Goal: Information Seeking & Learning: Learn about a topic

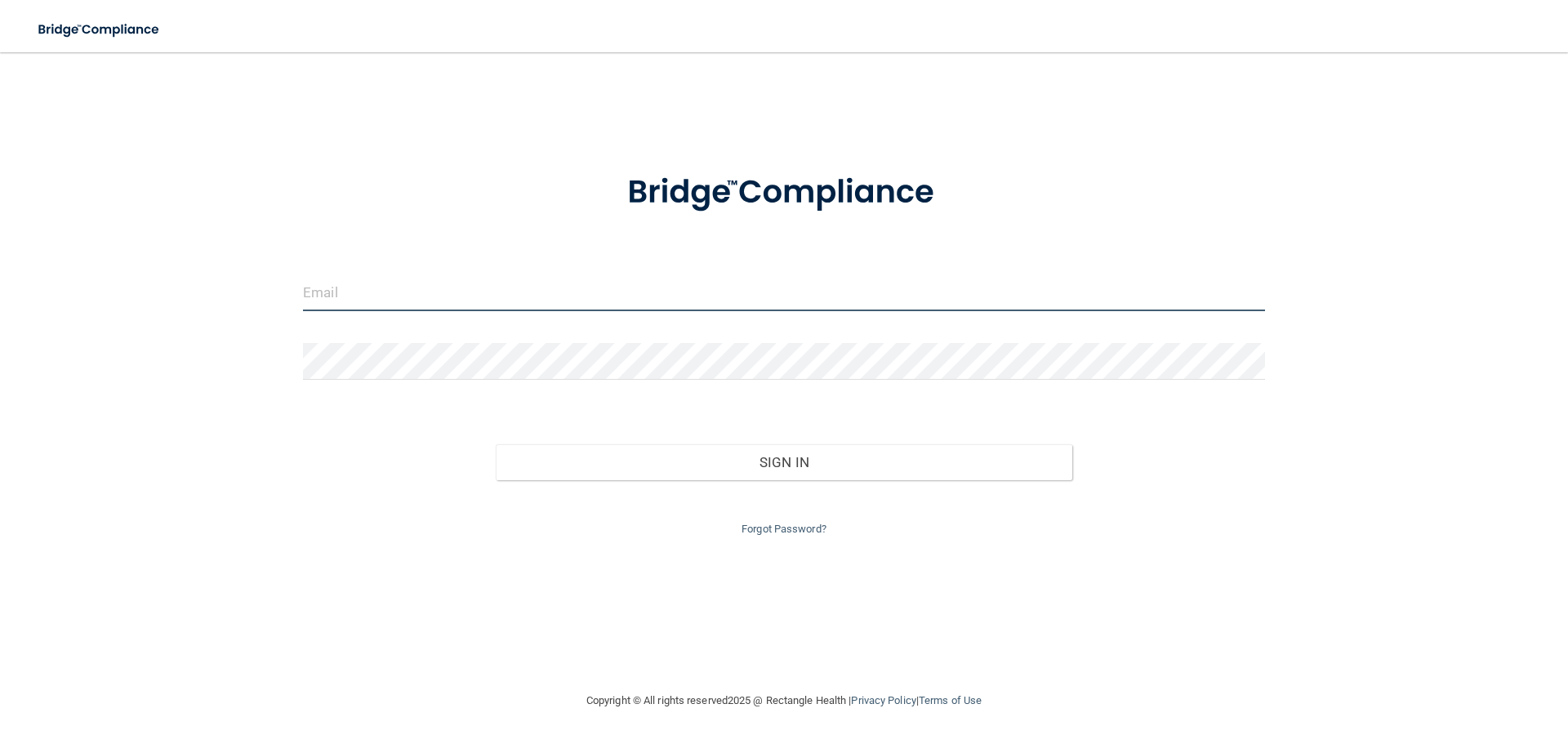
click at [328, 288] on input "email" at bounding box center [784, 293] width 962 height 37
type input "[PERSON_NAME]"
click at [436, 292] on input "email" at bounding box center [784, 293] width 962 height 37
type input "[PERSON_NAME][EMAIL_ADDRESS][PERSON_NAME][DOMAIN_NAME]"
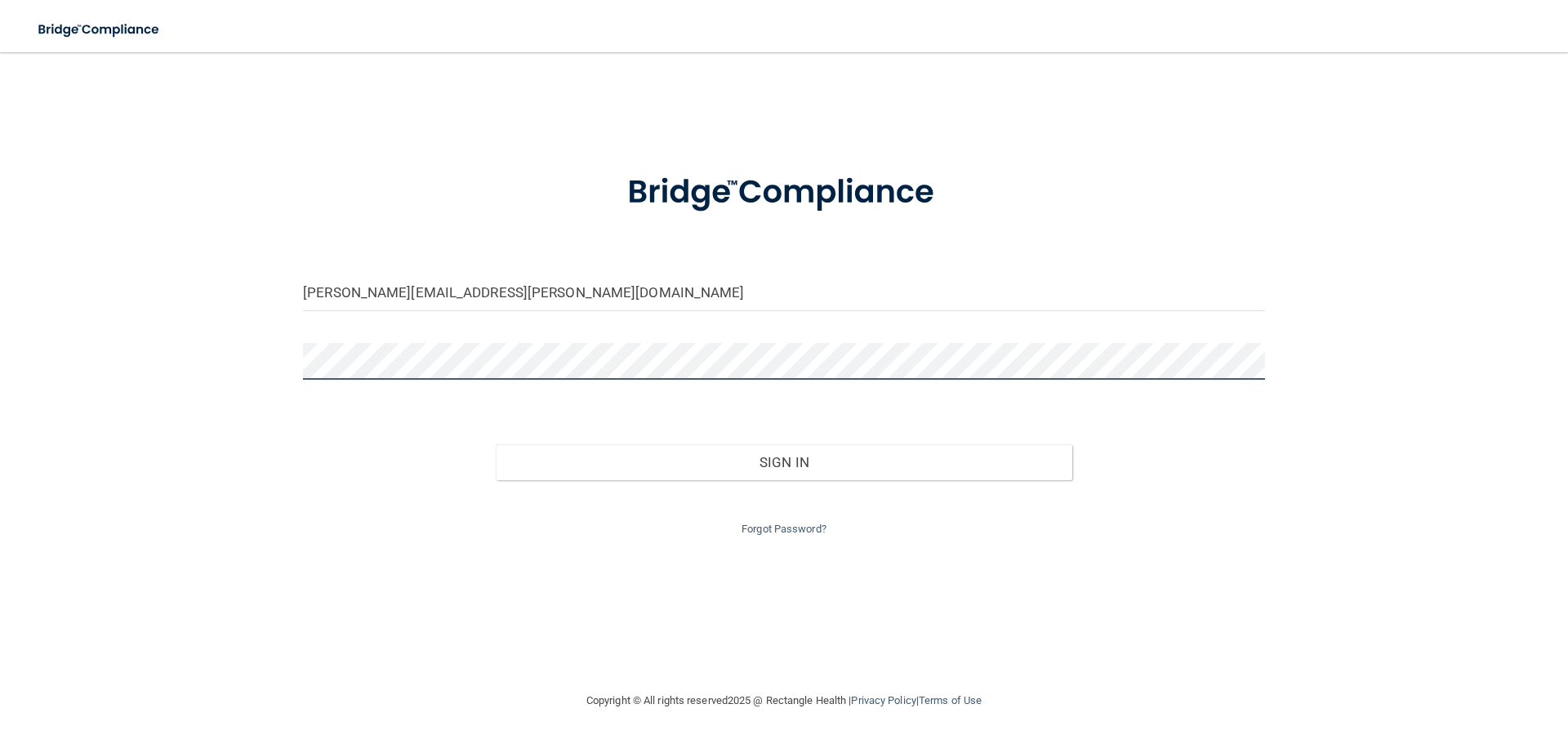
click at [495, 444] on button "Sign In" at bounding box center [784, 462] width 577 height 36
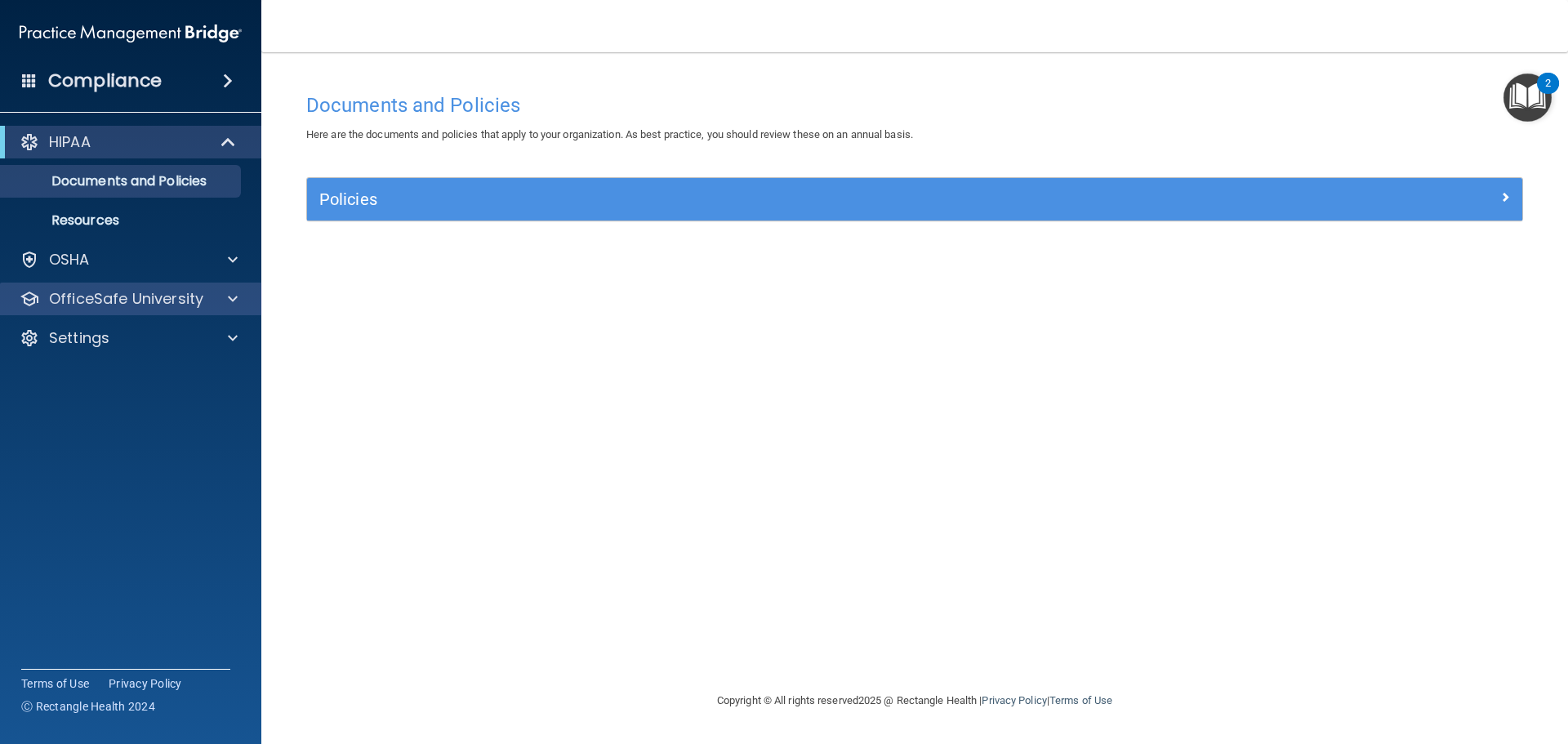
click at [160, 311] on div "OfficeSafe University" at bounding box center [131, 299] width 262 height 32
click at [160, 302] on p "OfficeSafe University" at bounding box center [125, 299] width 154 height 20
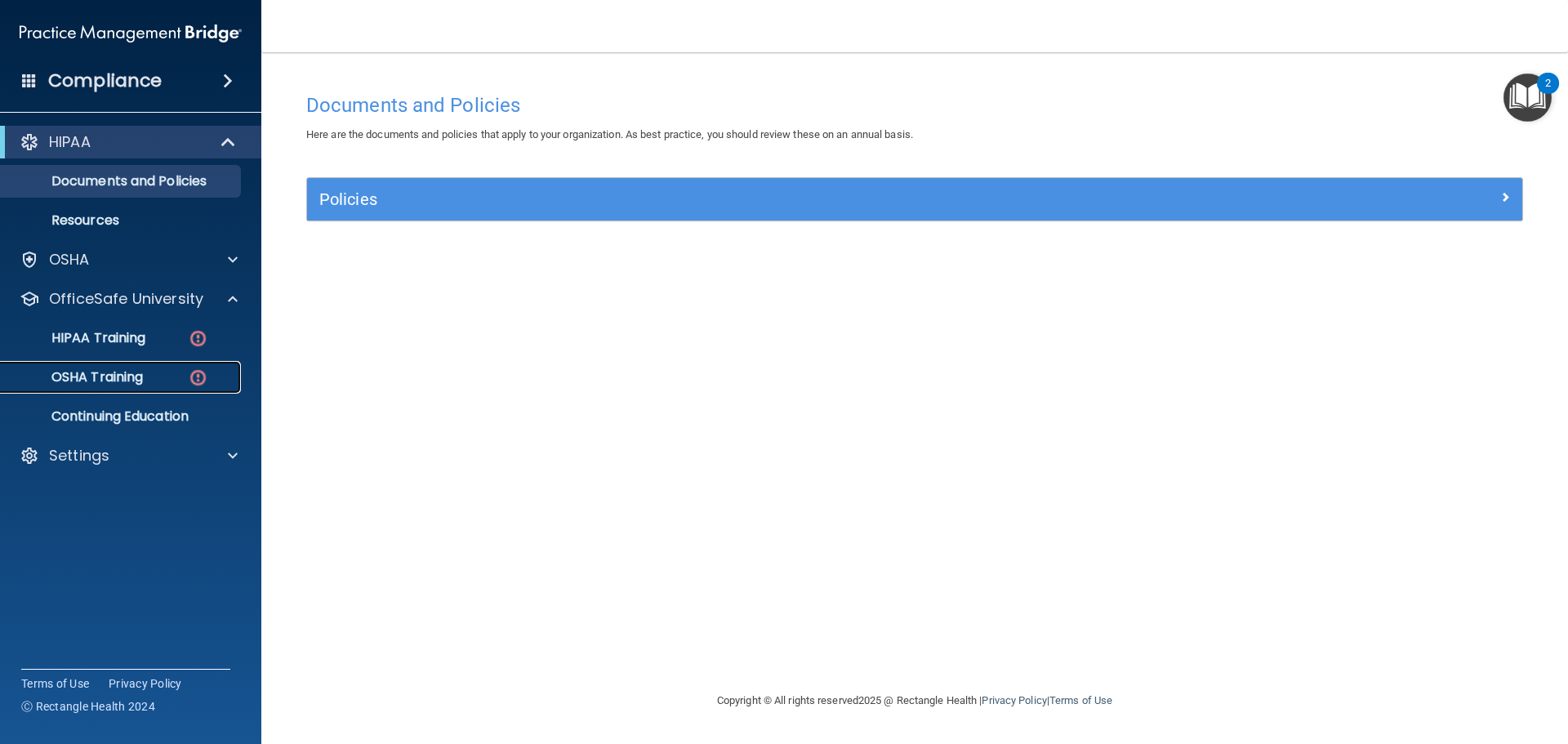
click at [128, 382] on p "OSHA Training" at bounding box center [77, 377] width 132 height 16
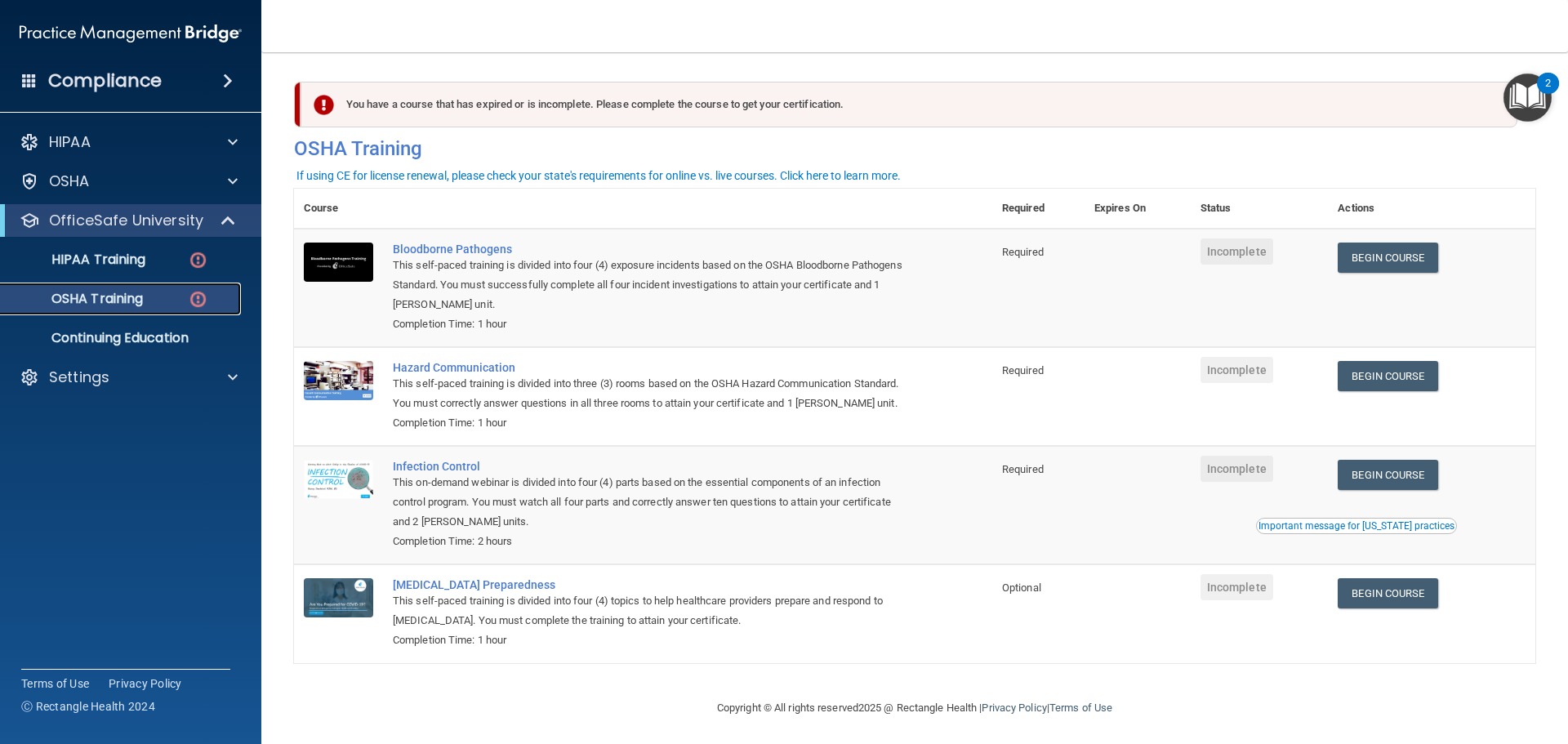
scroll to position [27, 0]
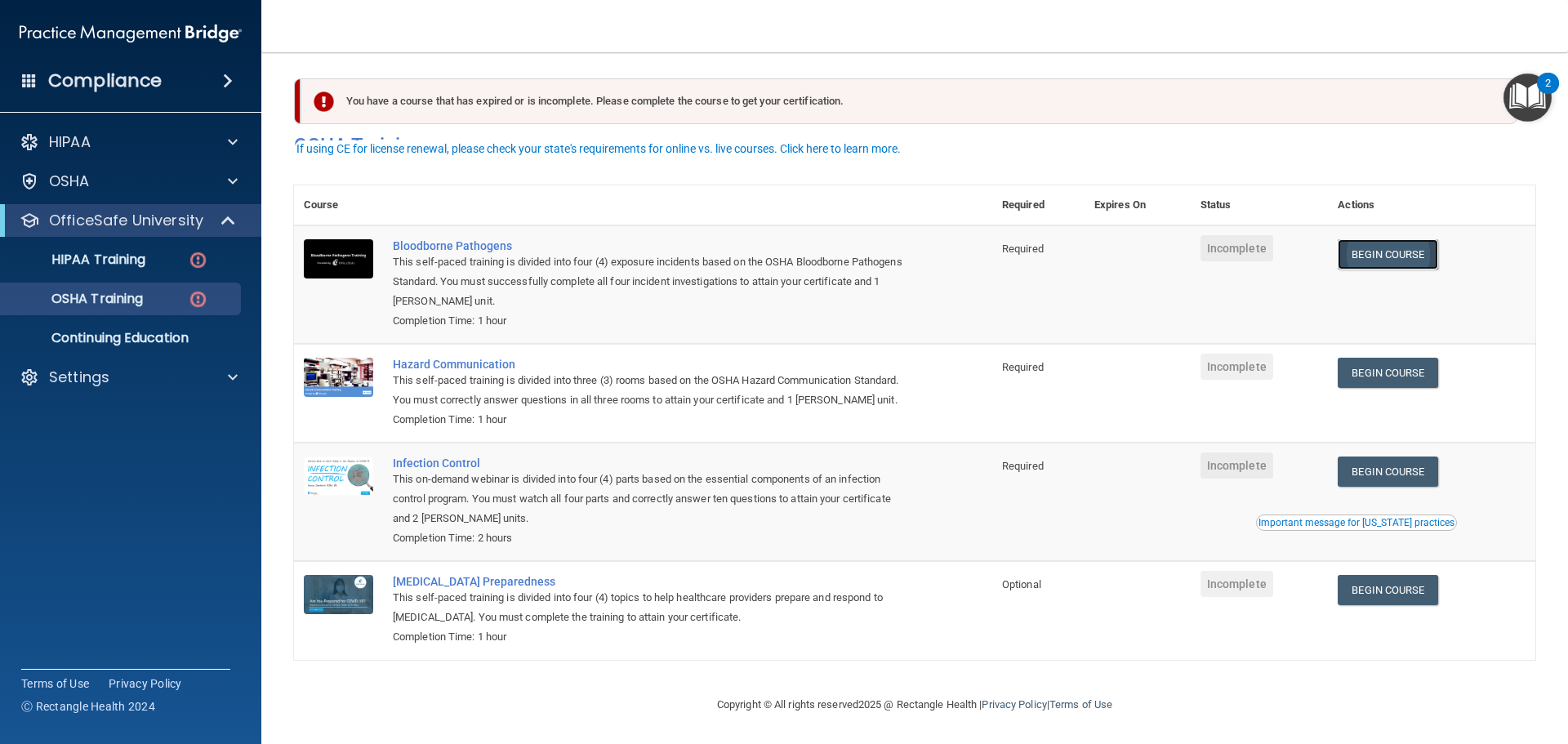
click at [1400, 240] on link "Begin Course" at bounding box center [1387, 255] width 100 height 31
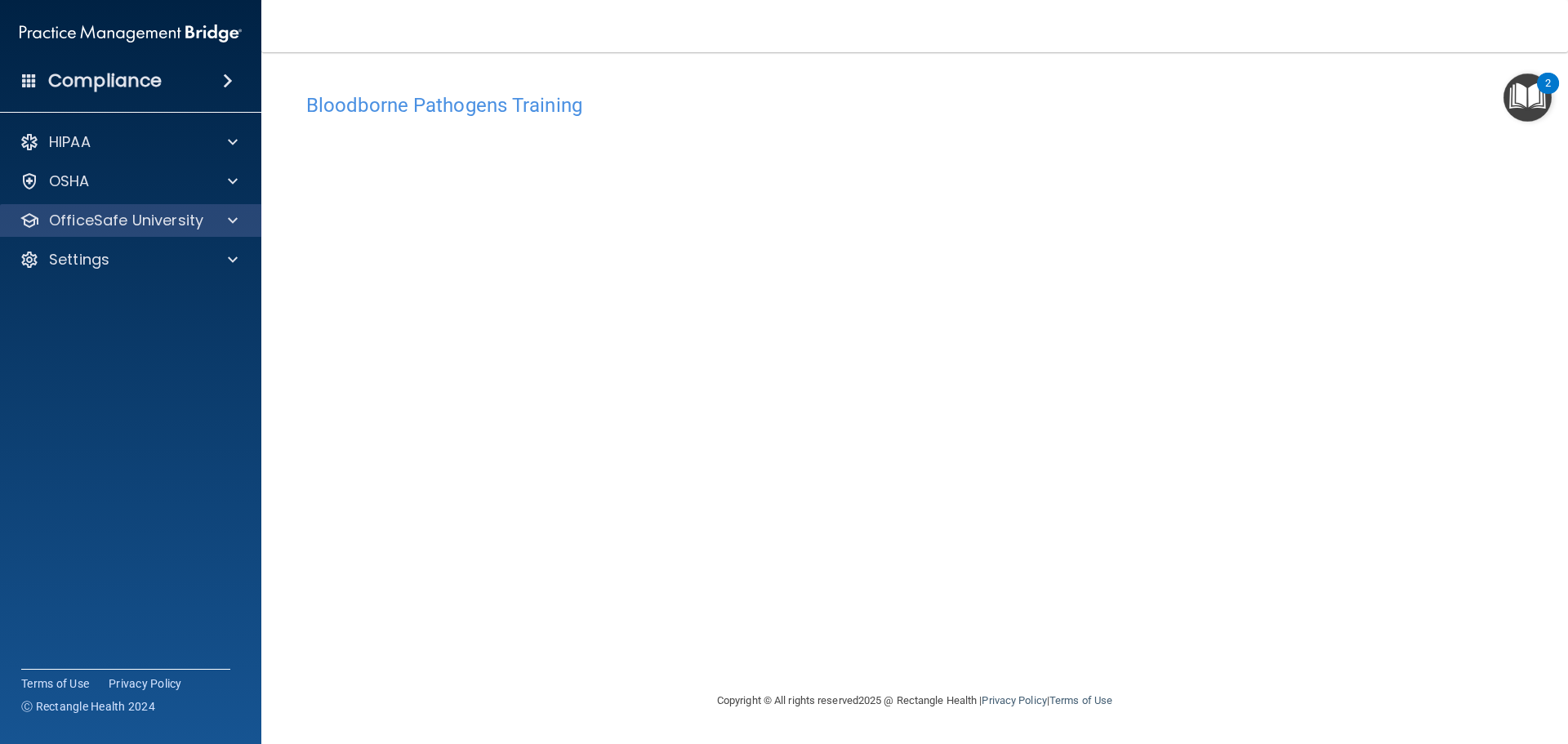
click at [165, 231] on div "OfficeSafe University" at bounding box center [131, 221] width 262 height 32
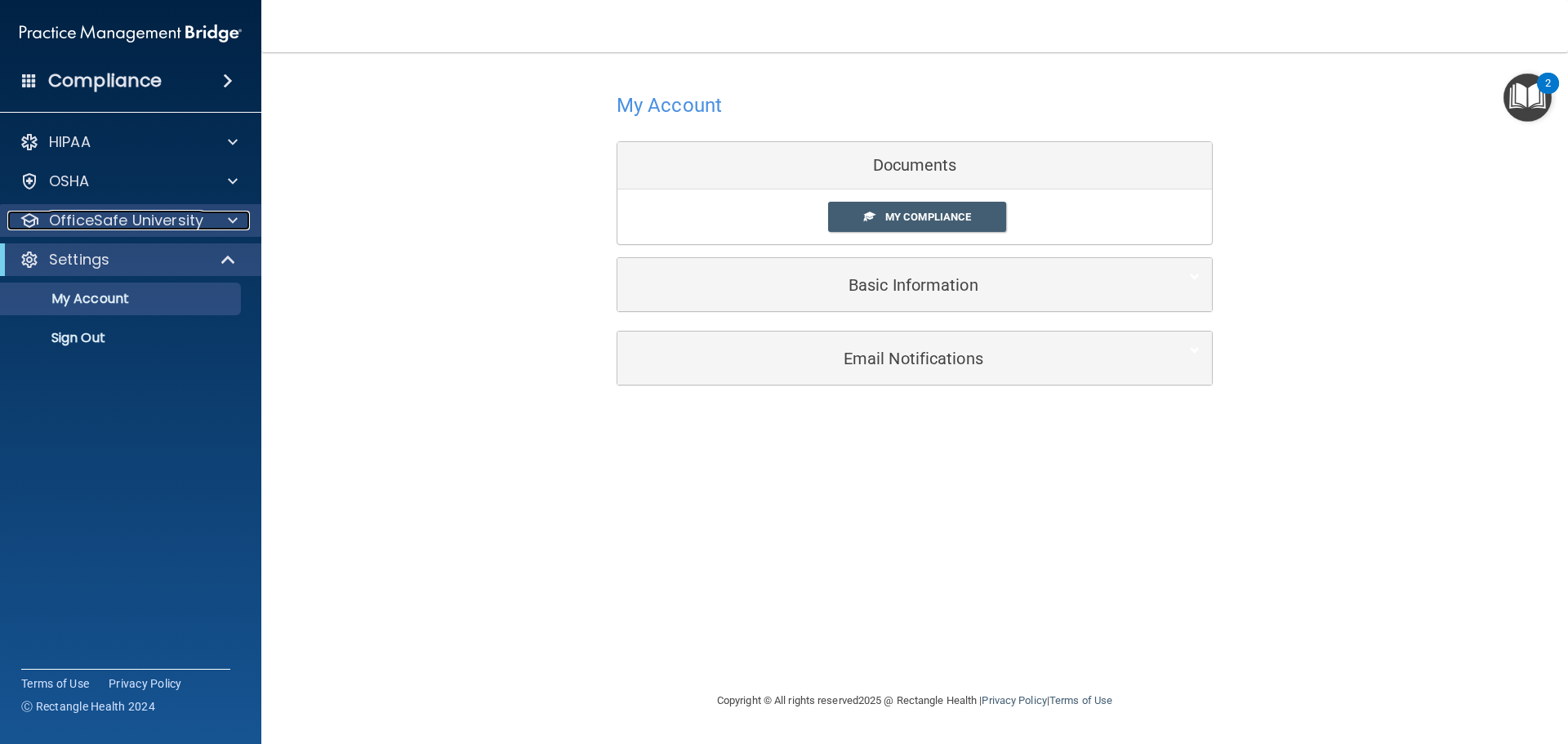
click at [151, 227] on p "OfficeSafe University" at bounding box center [125, 221] width 154 height 20
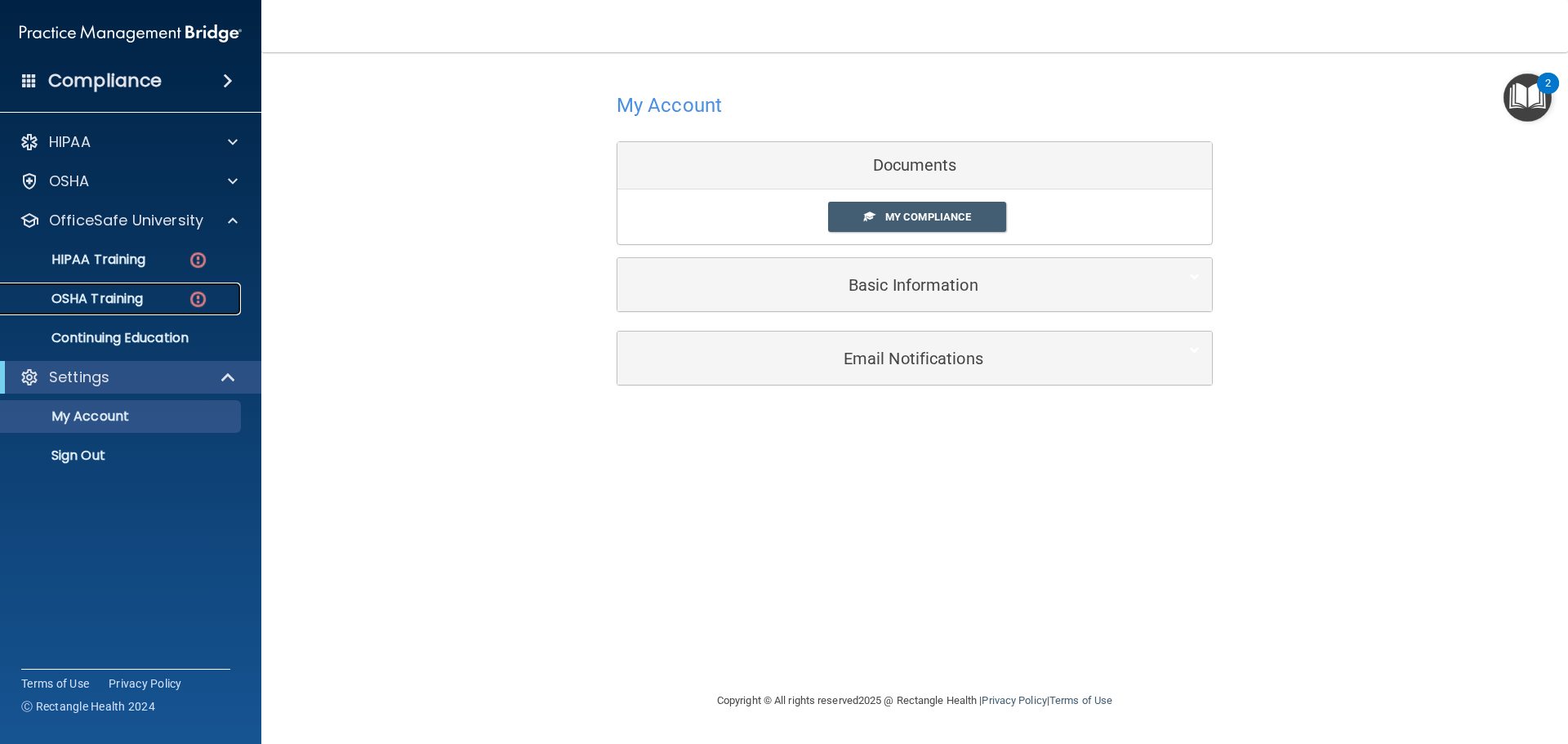
click at [118, 293] on p "OSHA Training" at bounding box center [77, 299] width 132 height 16
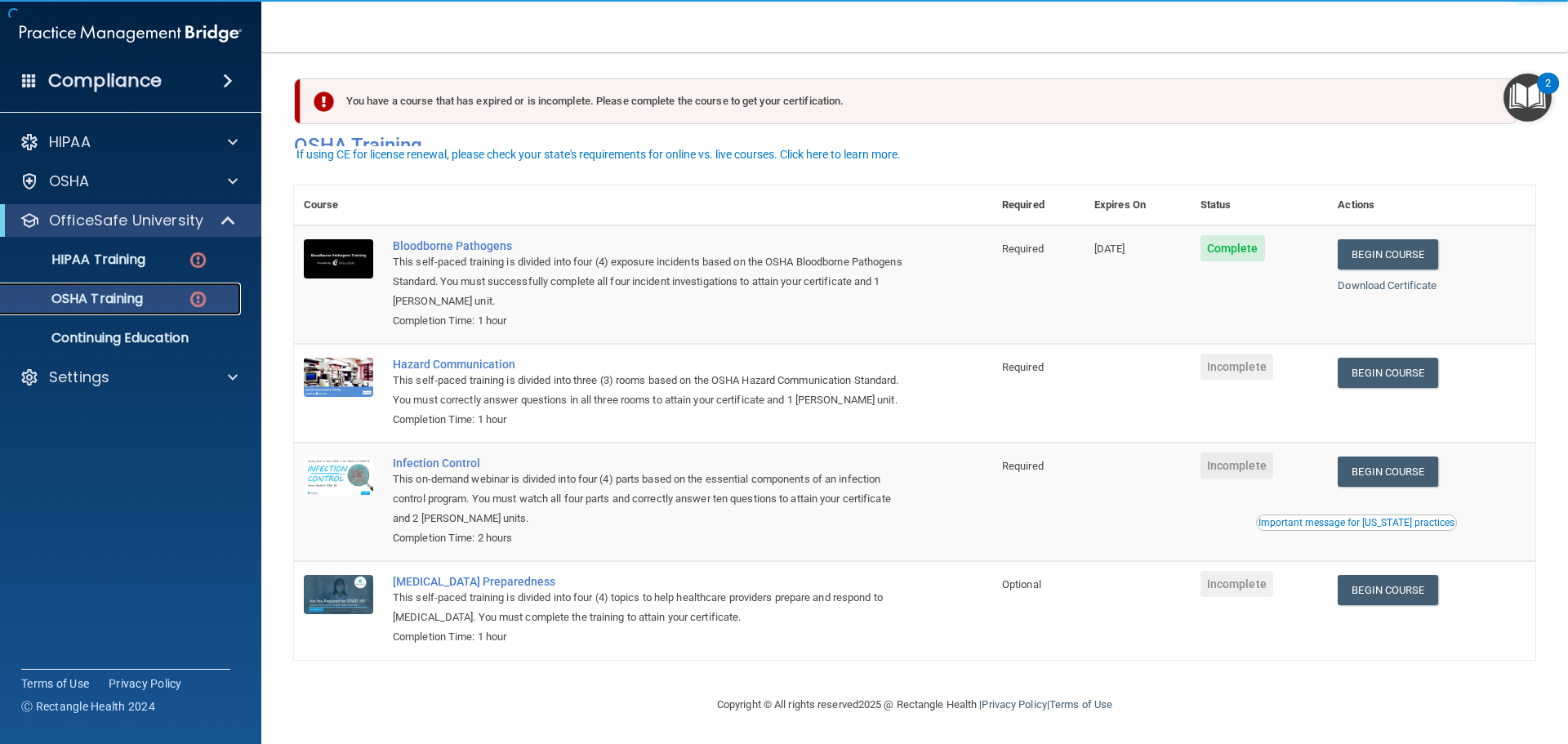
scroll to position [27, 0]
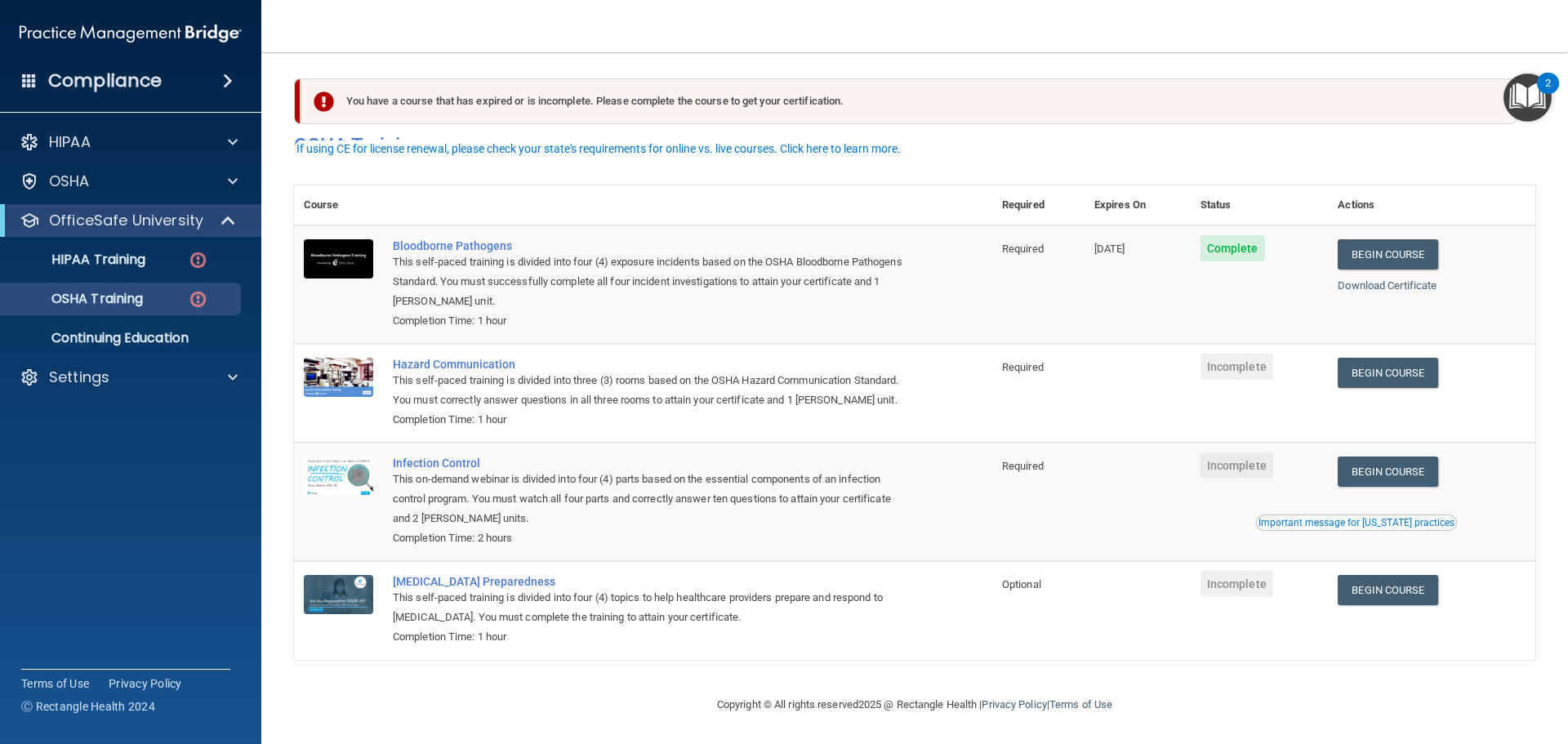
click at [1248, 354] on span "Incomplete" at bounding box center [1237, 367] width 73 height 26
click at [1363, 358] on link "Begin Course" at bounding box center [1387, 373] width 100 height 31
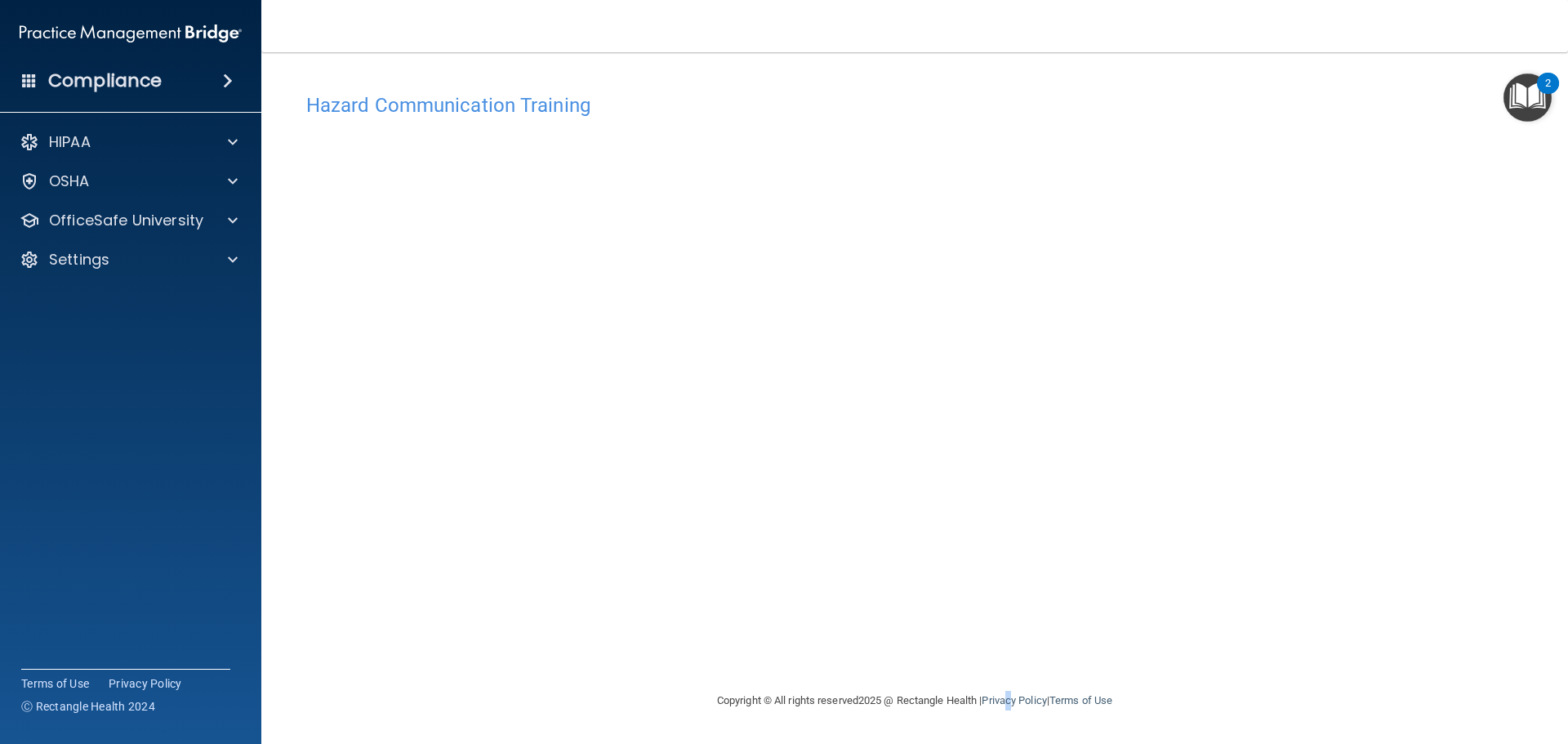
drag, startPoint x: 1140, startPoint y: 545, endPoint x: 1012, endPoint y: 683, distance: 188.2
click at [1014, 685] on div "Copyright © All rights reserved 2025 @ Rectangle Health | Privacy Policy | Term…" at bounding box center [914, 701] width 596 height 52
drag, startPoint x: 1140, startPoint y: 607, endPoint x: 1166, endPoint y: 222, distance: 385.9
click at [1166, 222] on div "Hazard Communication Training This course doesn’t expire until . Are you sure y…" at bounding box center [914, 387] width 1241 height 606
drag, startPoint x: 1166, startPoint y: 228, endPoint x: 1140, endPoint y: 143, distance: 88.9
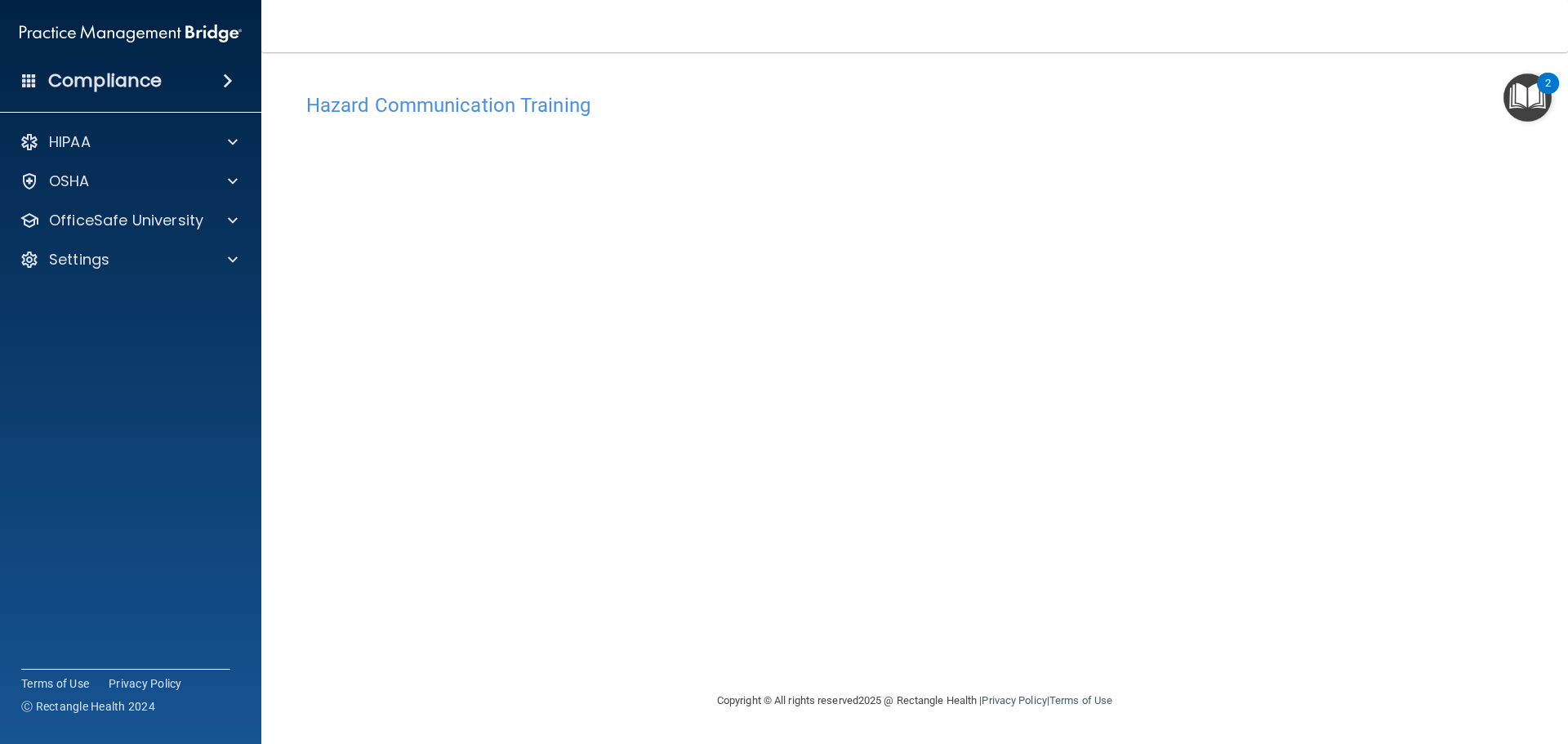
click at [1140, 143] on div "Hazard Communication Training This course doesn’t expire until . Are you sure y…" at bounding box center [914, 387] width 1241 height 606
drag, startPoint x: 1204, startPoint y: 431, endPoint x: 1258, endPoint y: 596, distance: 173.6
click at [1259, 598] on div "Hazard Communication Training This course doesn’t expire until . Are you sure y…" at bounding box center [914, 387] width 1241 height 606
click at [155, 231] on div "OfficeSafe University" at bounding box center [131, 221] width 262 height 32
click at [140, 221] on p "OfficeSafe University" at bounding box center [125, 221] width 154 height 20
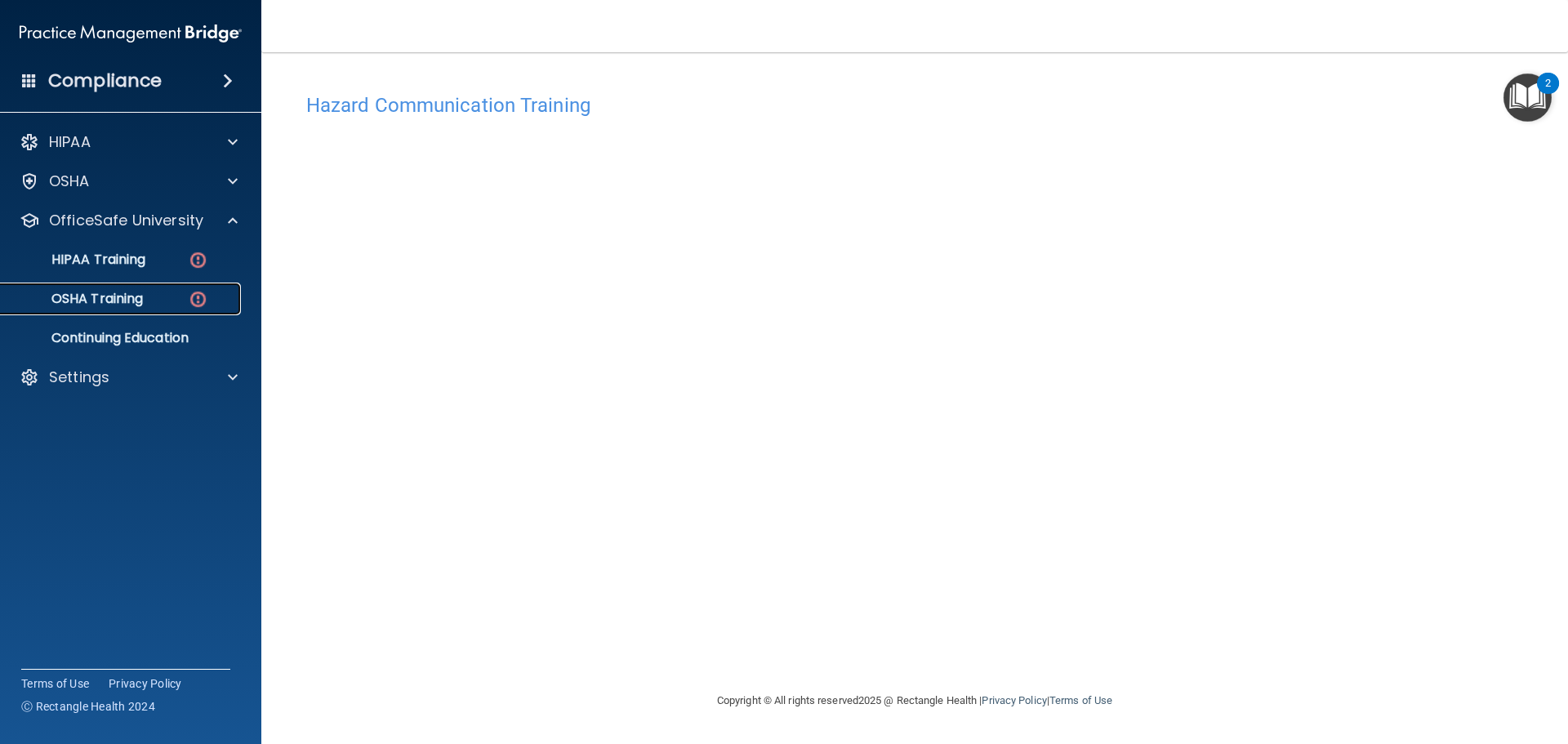
click at [95, 301] on p "OSHA Training" at bounding box center [77, 299] width 132 height 16
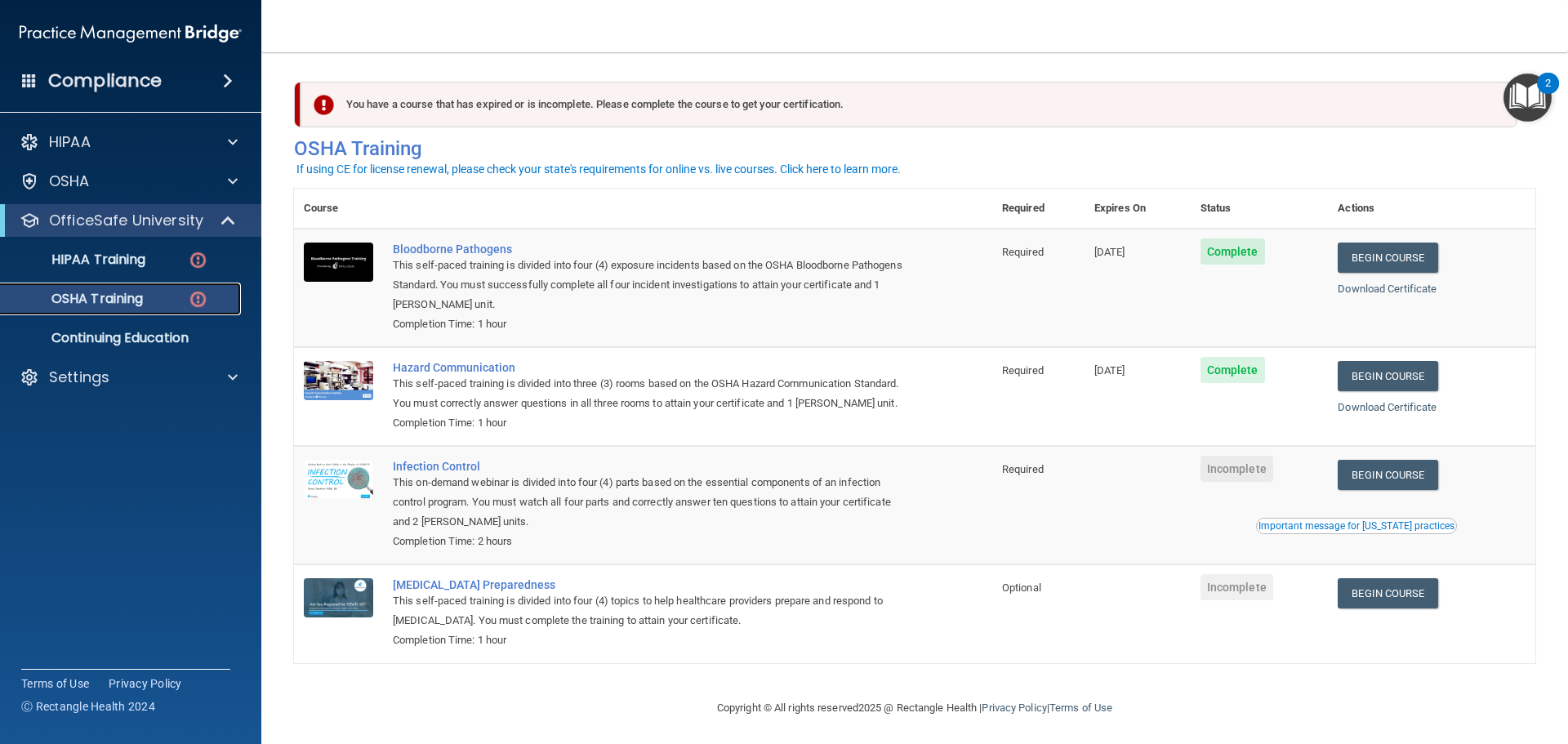
scroll to position [27, 0]
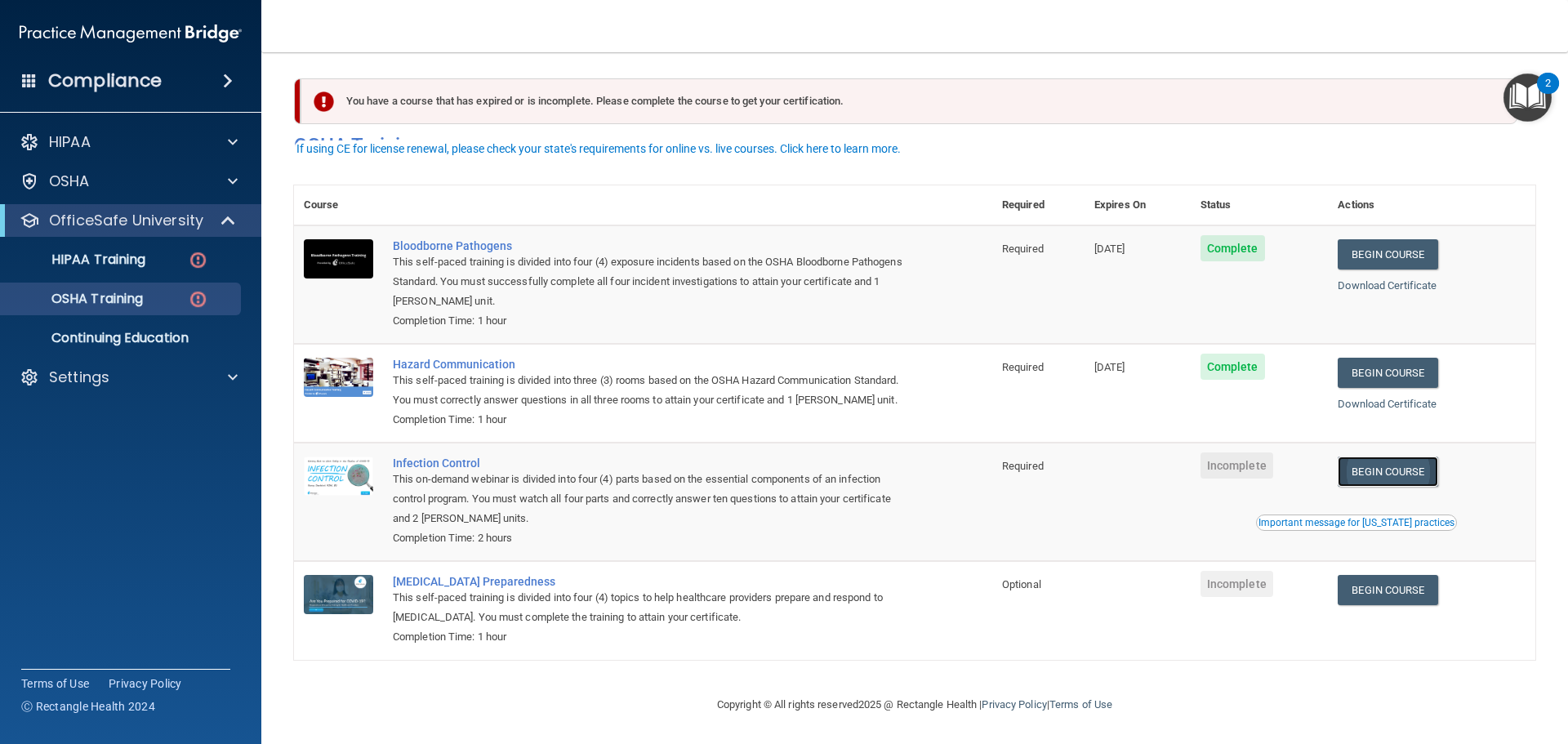
click at [1388, 462] on link "Begin Course" at bounding box center [1387, 472] width 100 height 31
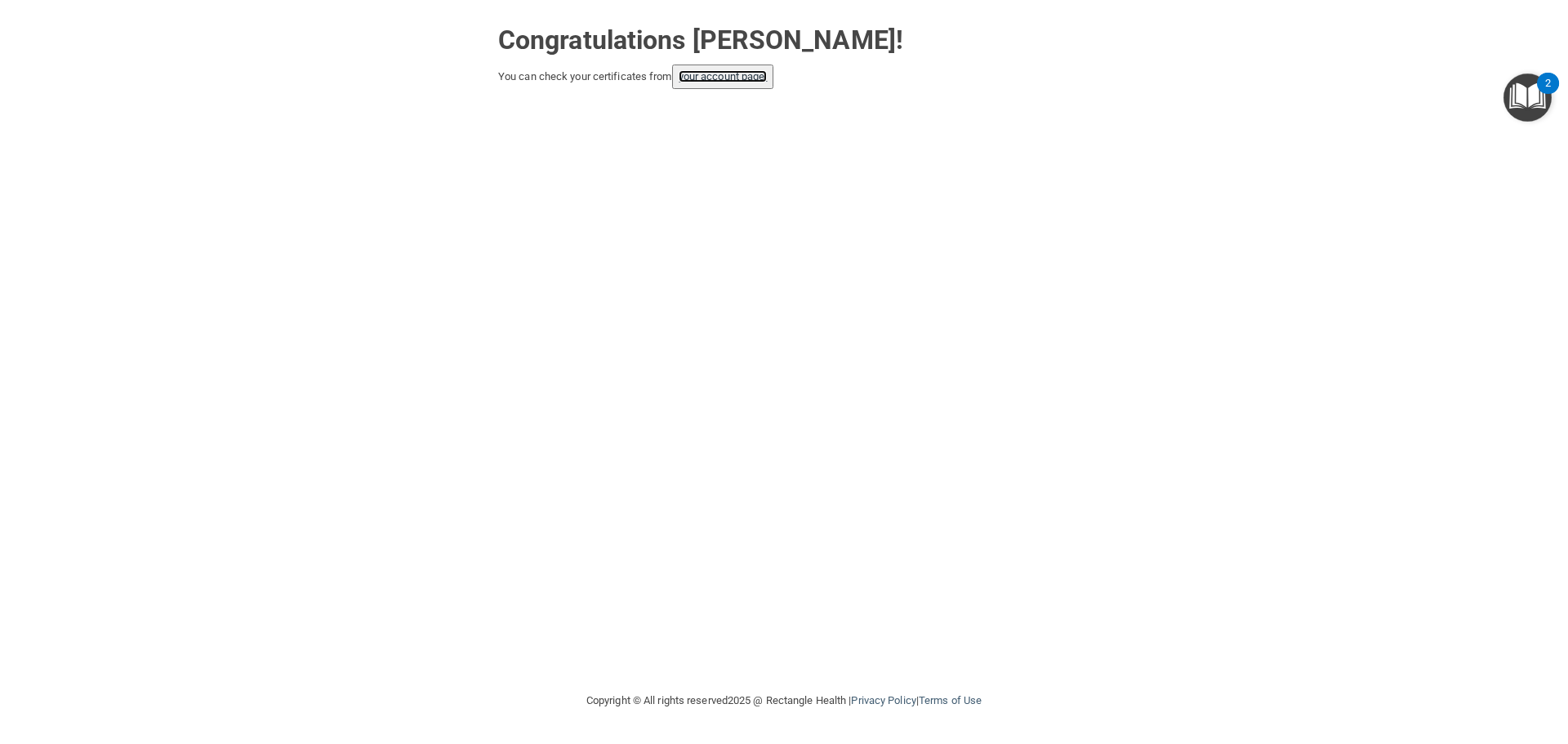
click at [701, 76] on link "your account page!" at bounding box center [722, 77] width 89 height 13
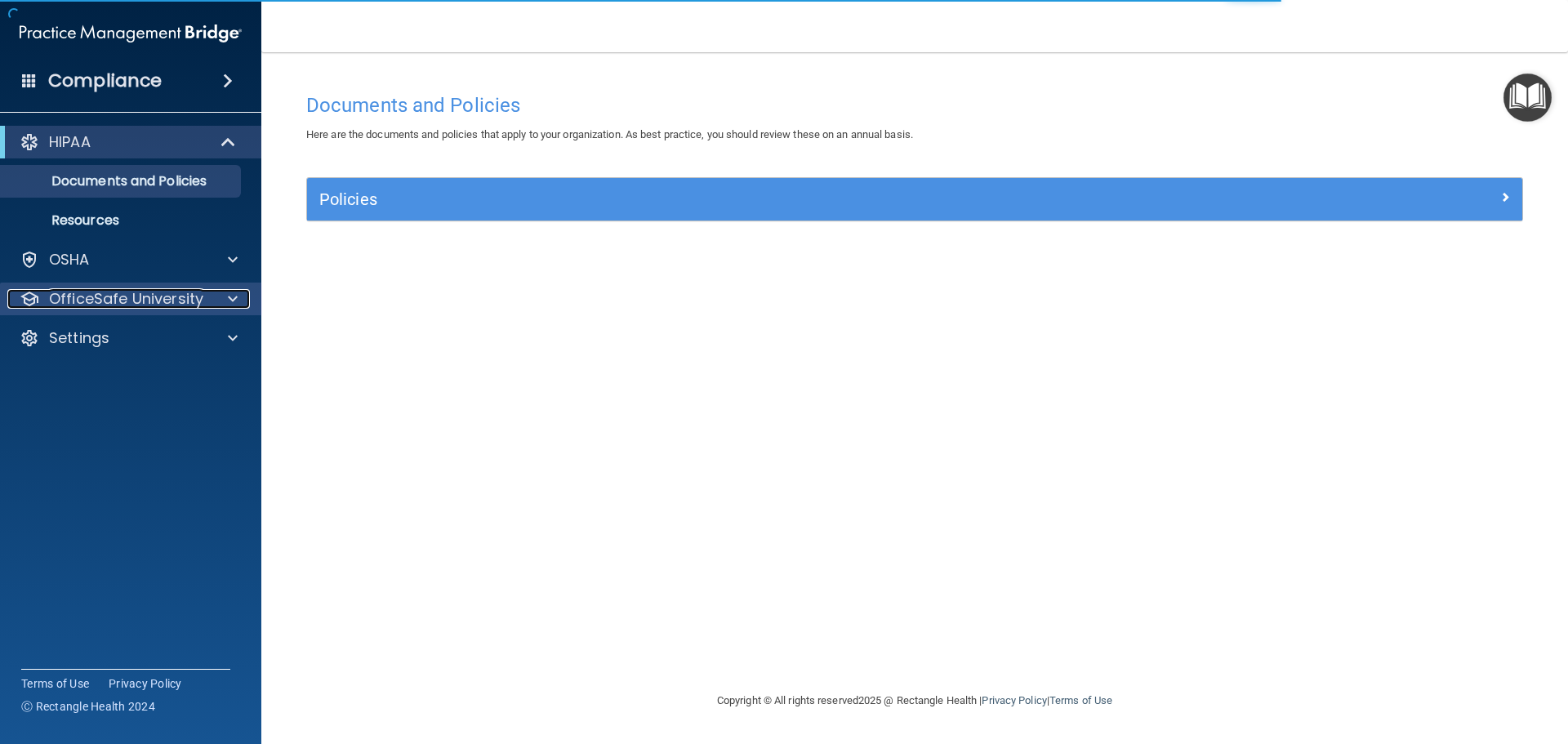
click at [76, 292] on p "OfficeSafe University" at bounding box center [125, 299] width 154 height 20
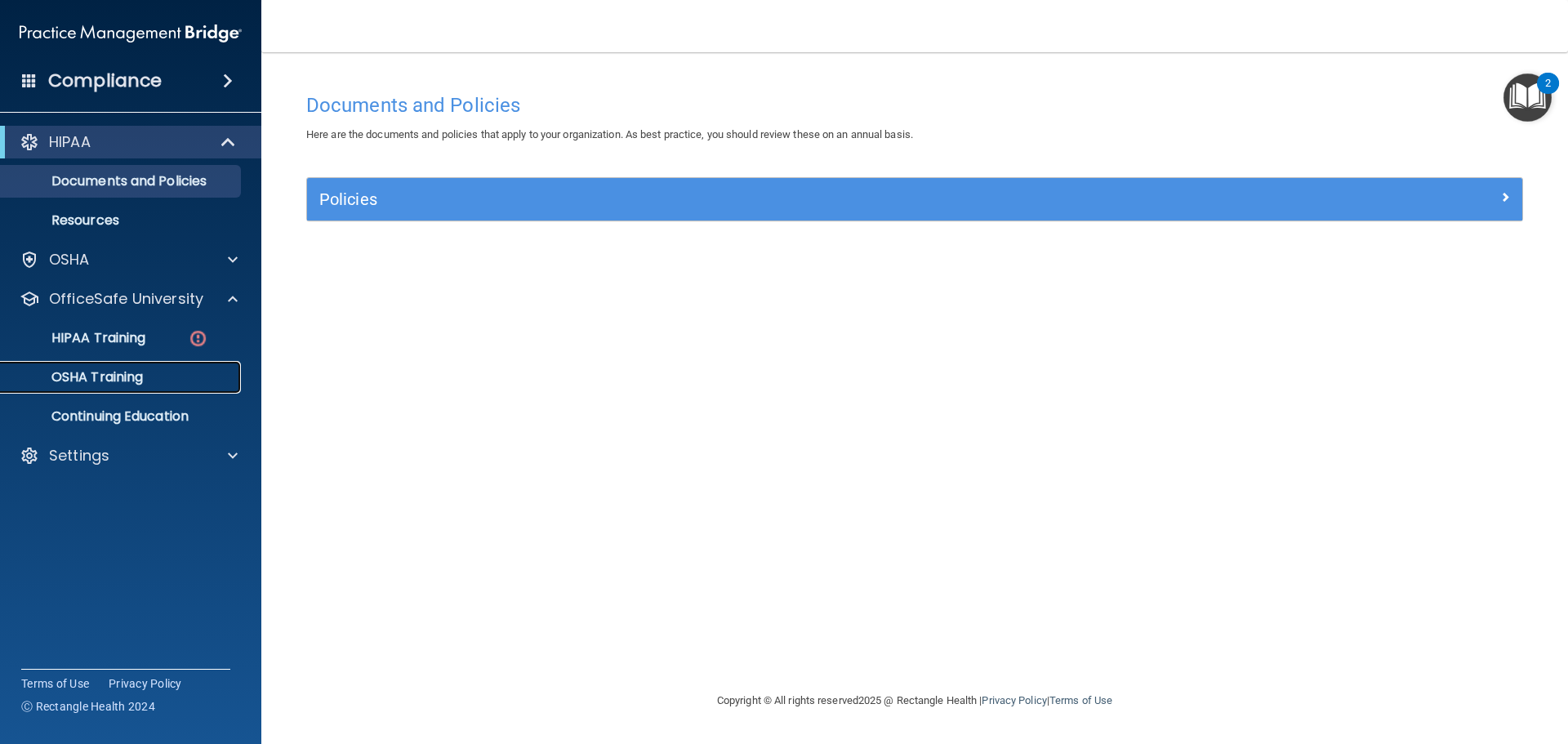
click at [133, 370] on p "OSHA Training" at bounding box center [77, 377] width 132 height 16
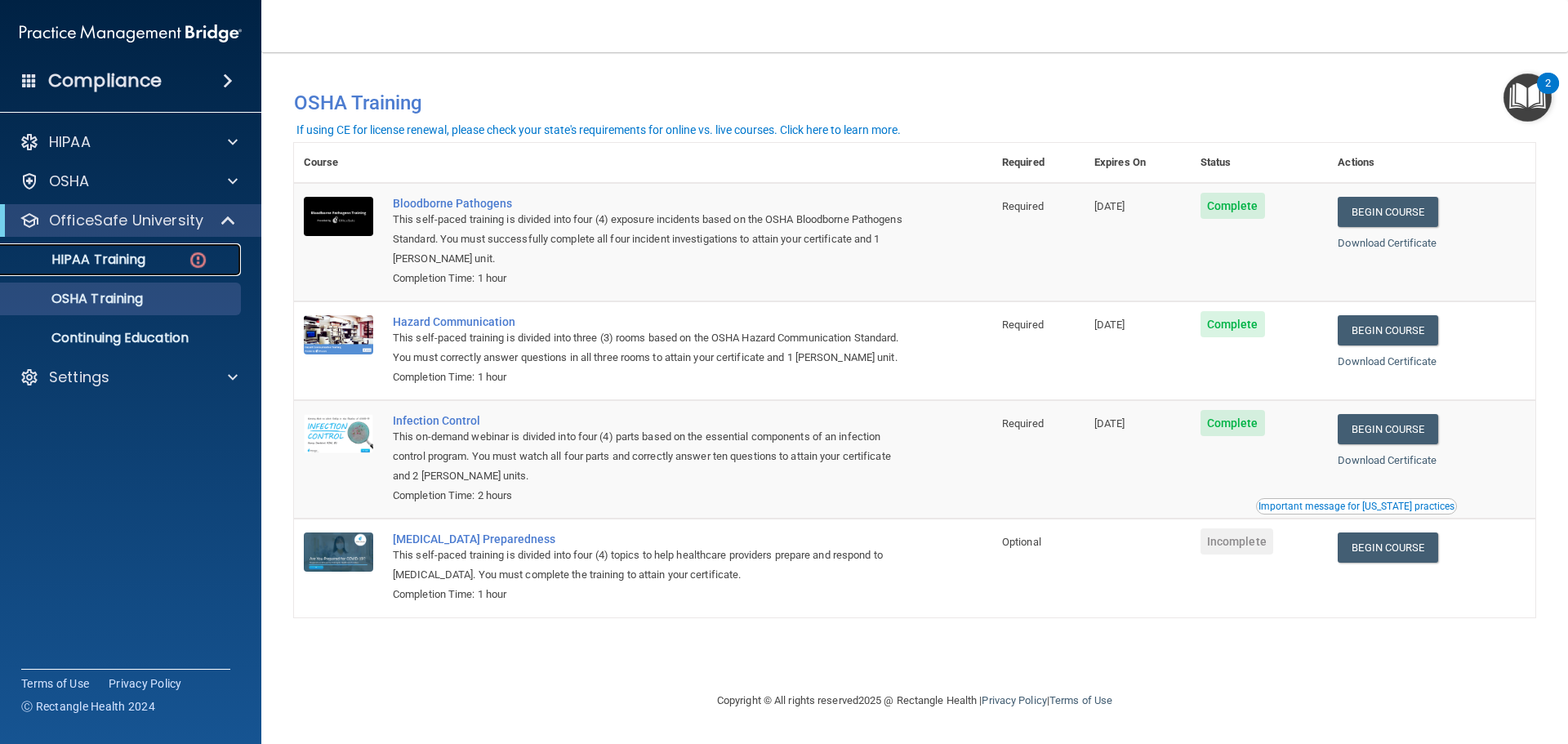
click at [106, 268] on p "HIPAA Training" at bounding box center [78, 259] width 135 height 16
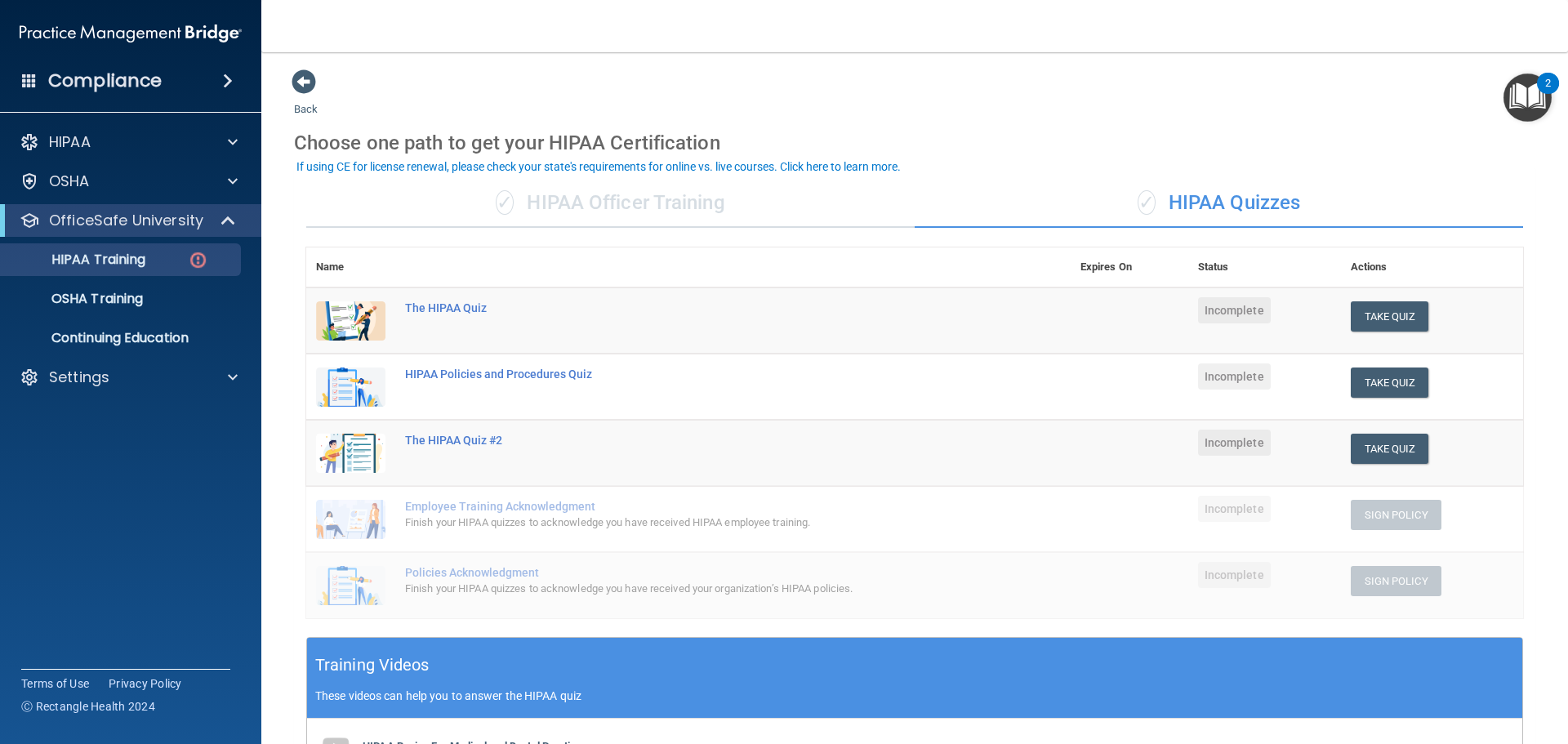
click at [449, 299] on td "The HIPAA Quiz" at bounding box center [733, 321] width 675 height 67
click at [467, 303] on div "The HIPAA Quiz" at bounding box center [697, 308] width 584 height 14
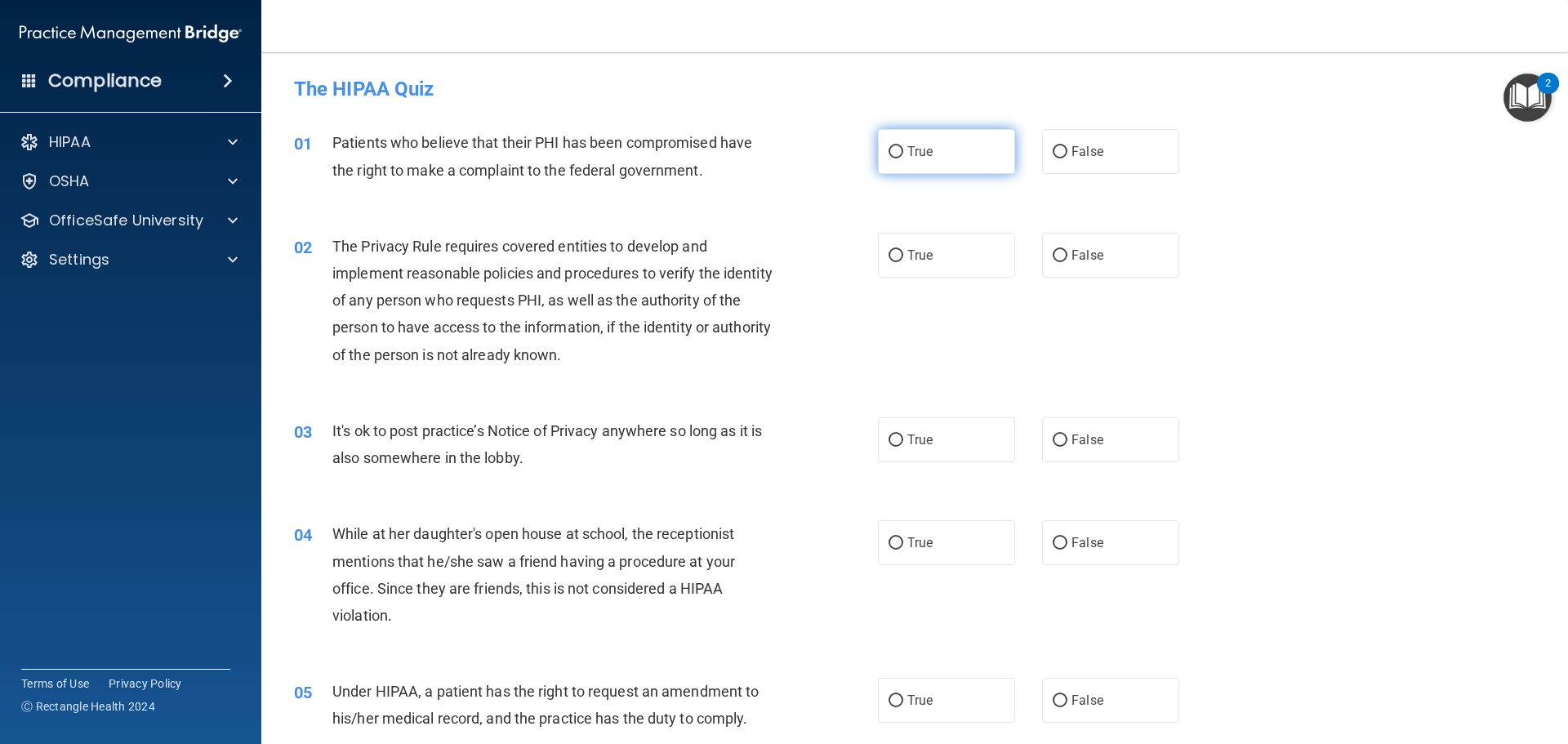
click at [891, 160] on label "True" at bounding box center [947, 151] width 137 height 45
click at [891, 159] on input "True" at bounding box center [895, 152] width 14 height 13
radio input "true"
click at [396, 159] on div "Patients who believe that their PHI has been compromised have the right to make…" at bounding box center [560, 156] width 457 height 54
click at [888, 258] on input "True" at bounding box center [895, 256] width 14 height 13
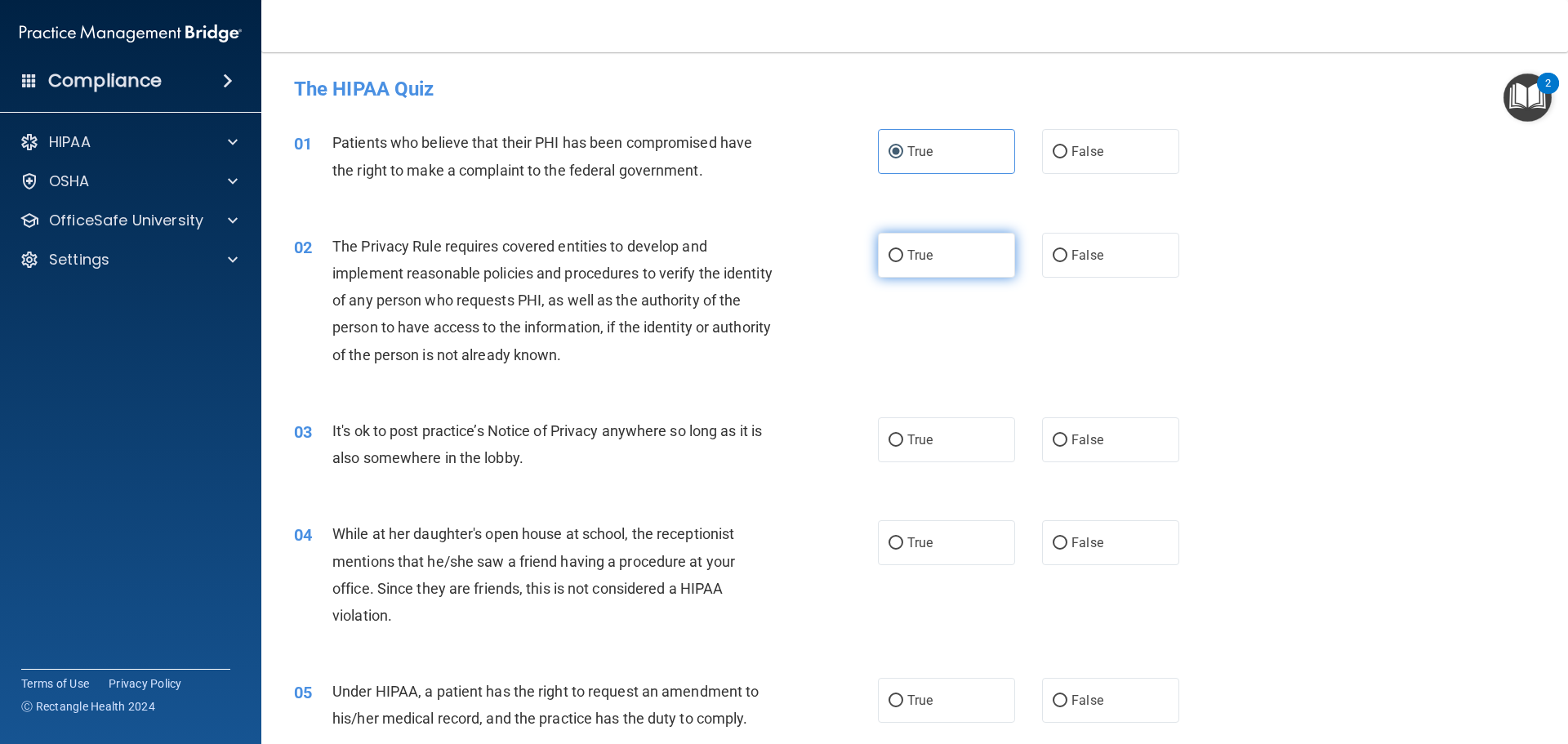
radio input "true"
click at [1055, 445] on input "False" at bounding box center [1060, 440] width 14 height 13
radio input "true"
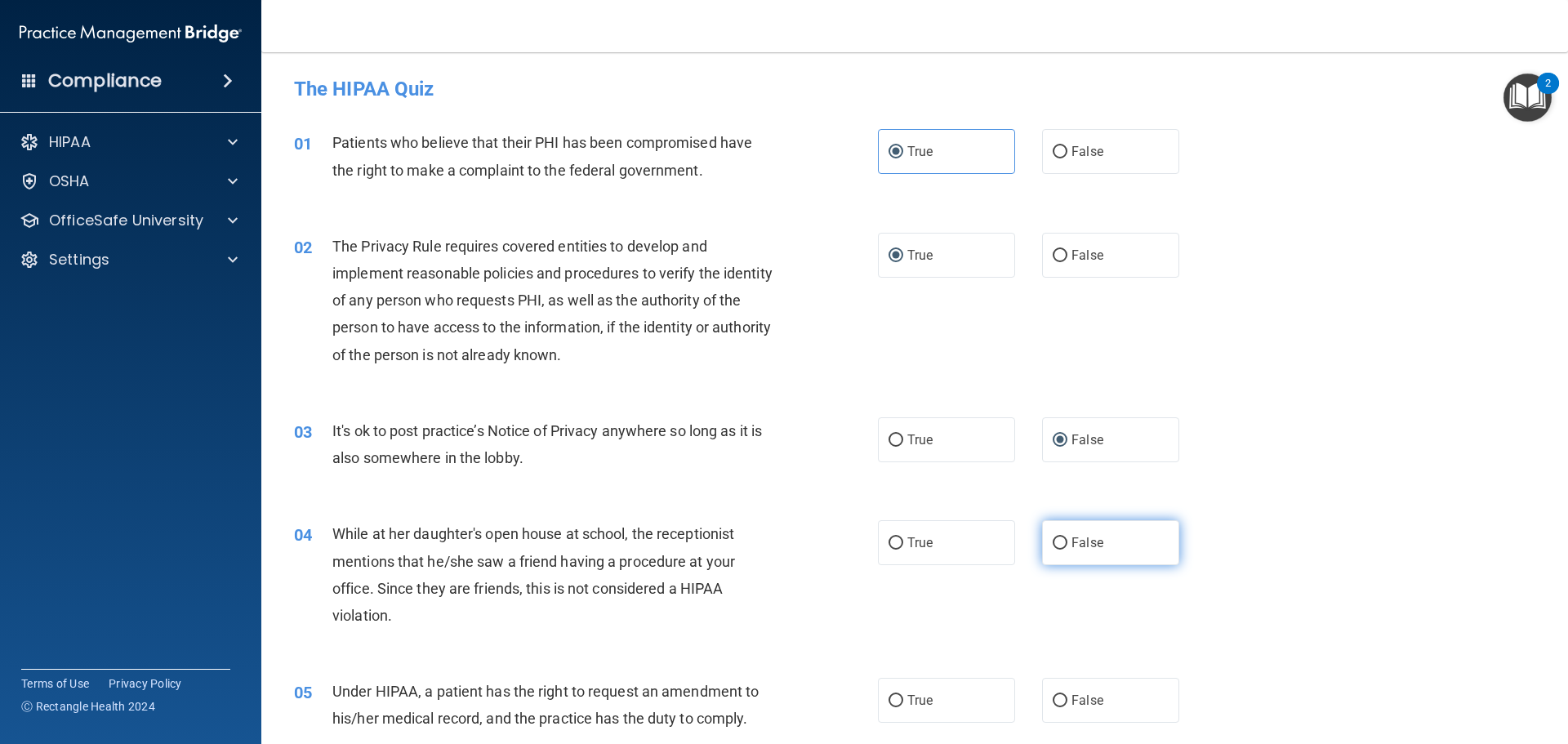
click at [1055, 543] on input "False" at bounding box center [1060, 544] width 14 height 13
radio input "true"
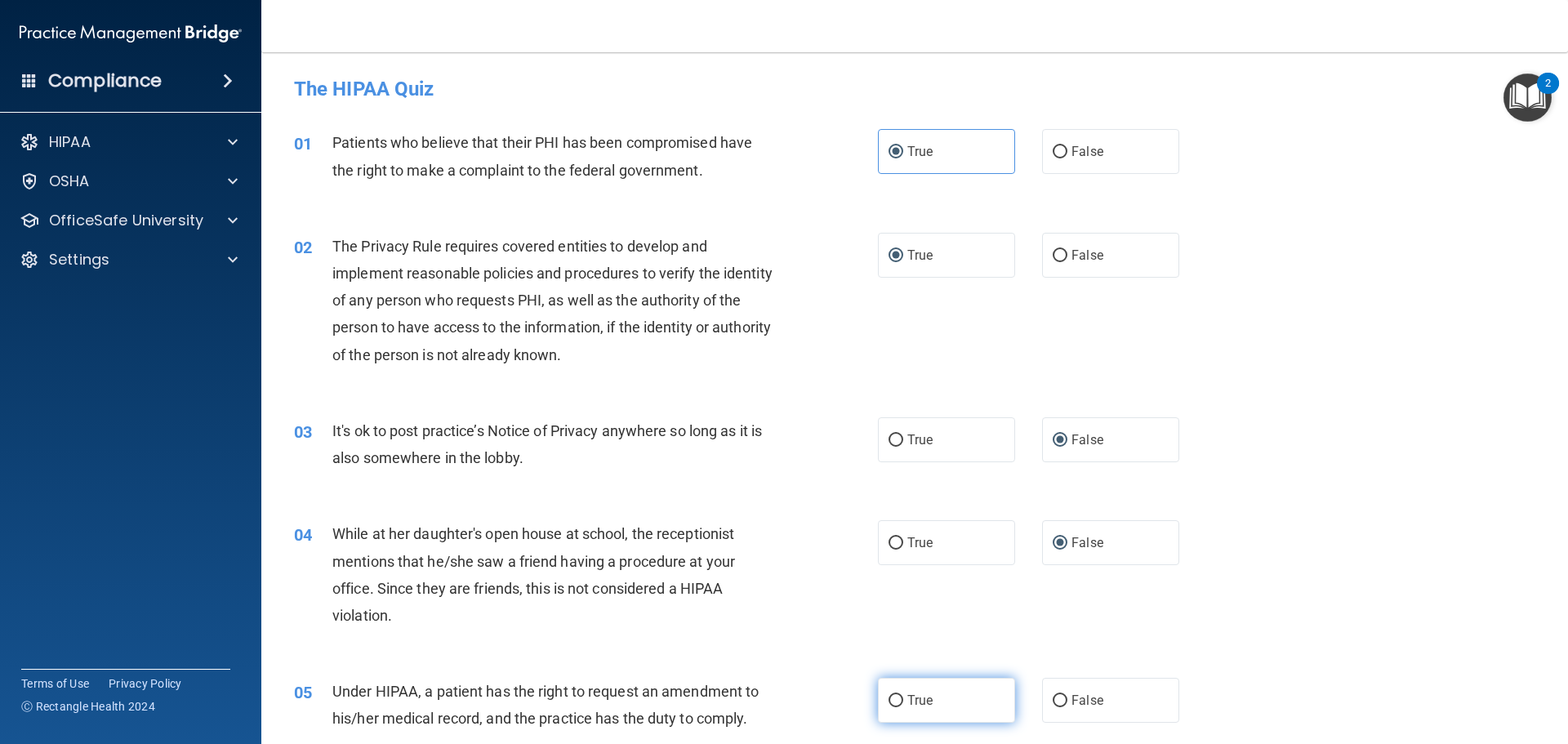
click at [888, 699] on input "True" at bounding box center [895, 701] width 14 height 13
radio input "true"
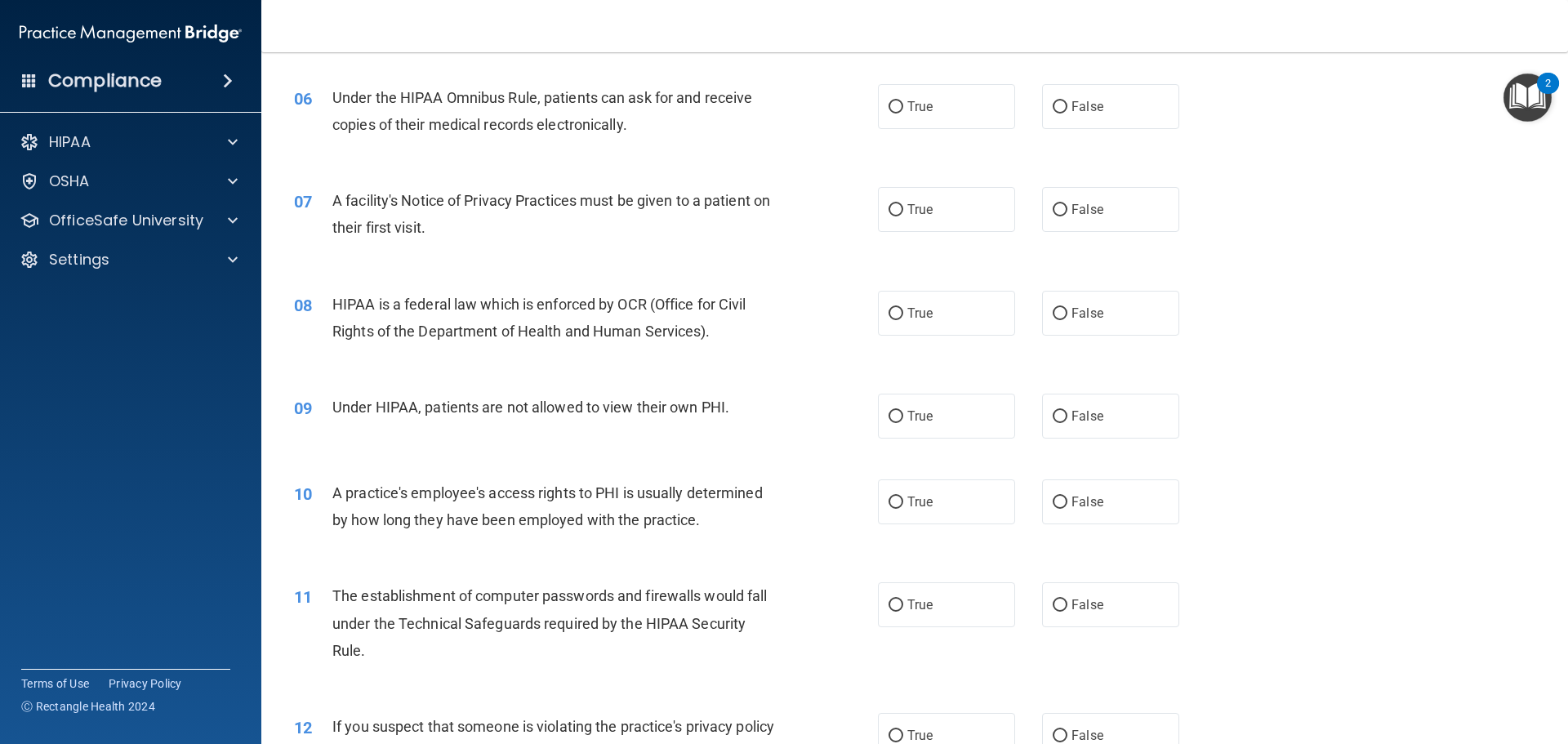
scroll to position [735, 0]
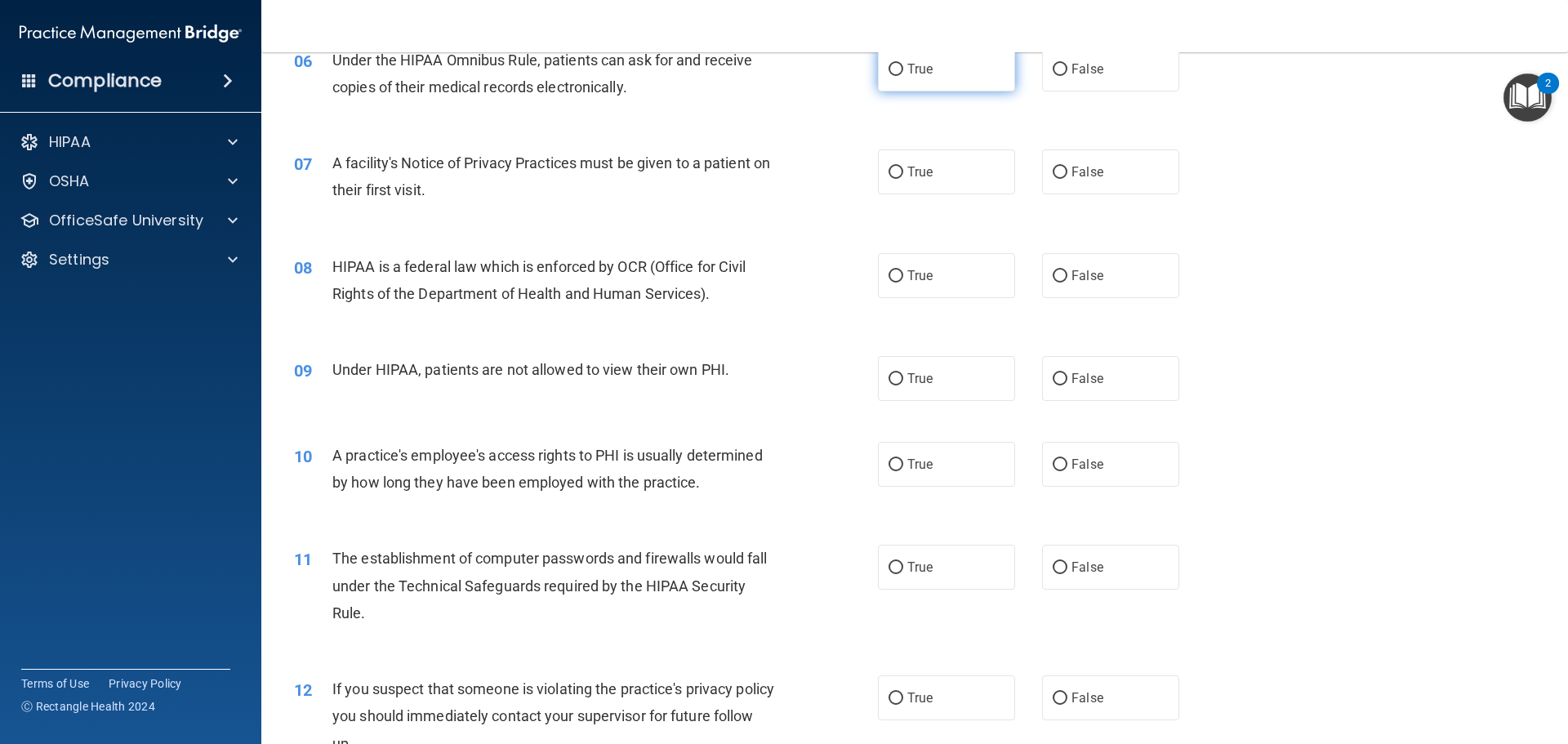
click at [888, 67] on input "True" at bounding box center [895, 70] width 14 height 13
radio input "true"
click at [888, 173] on input "True" at bounding box center [895, 173] width 14 height 13
radio input "true"
click at [895, 276] on input "True" at bounding box center [895, 277] width 14 height 13
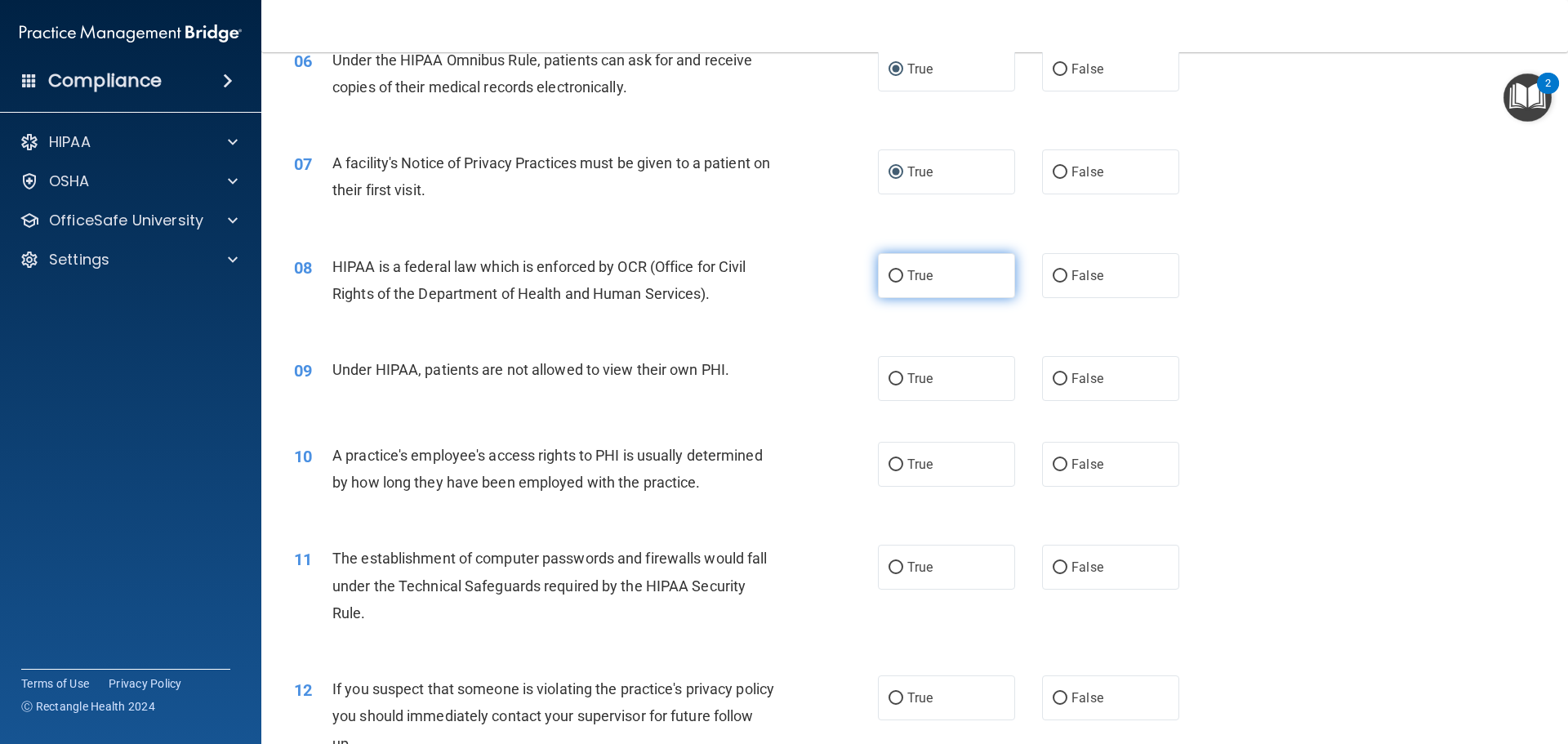
radio input "true"
click at [1054, 377] on input "False" at bounding box center [1060, 379] width 14 height 13
radio input "true"
click at [1053, 467] on input "False" at bounding box center [1060, 465] width 14 height 13
radio input "true"
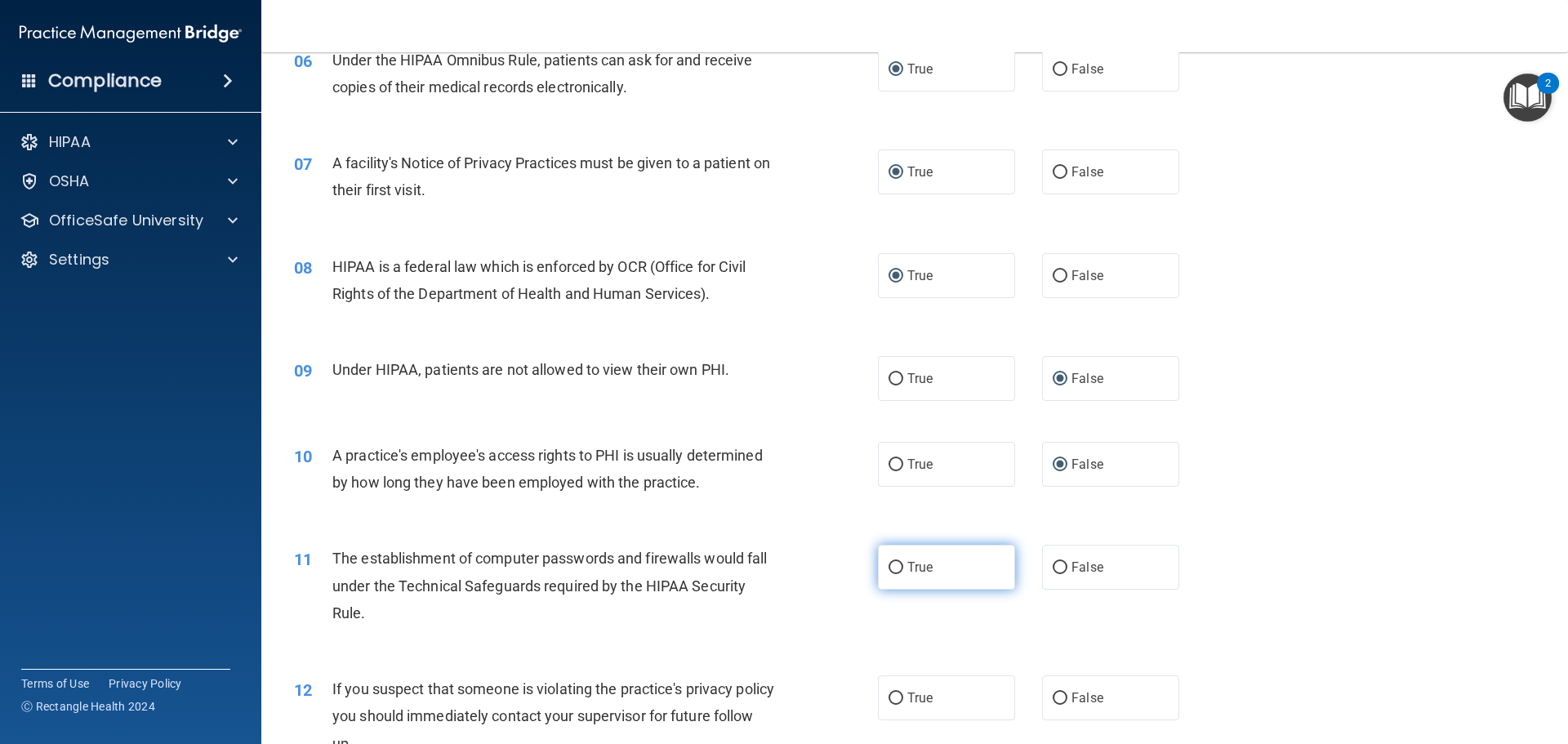
click at [894, 565] on input "True" at bounding box center [895, 568] width 14 height 13
radio input "true"
drag, startPoint x: 890, startPoint y: 694, endPoint x: 898, endPoint y: 695, distance: 8.1
click at [891, 694] on input "True" at bounding box center [895, 699] width 14 height 13
radio input "true"
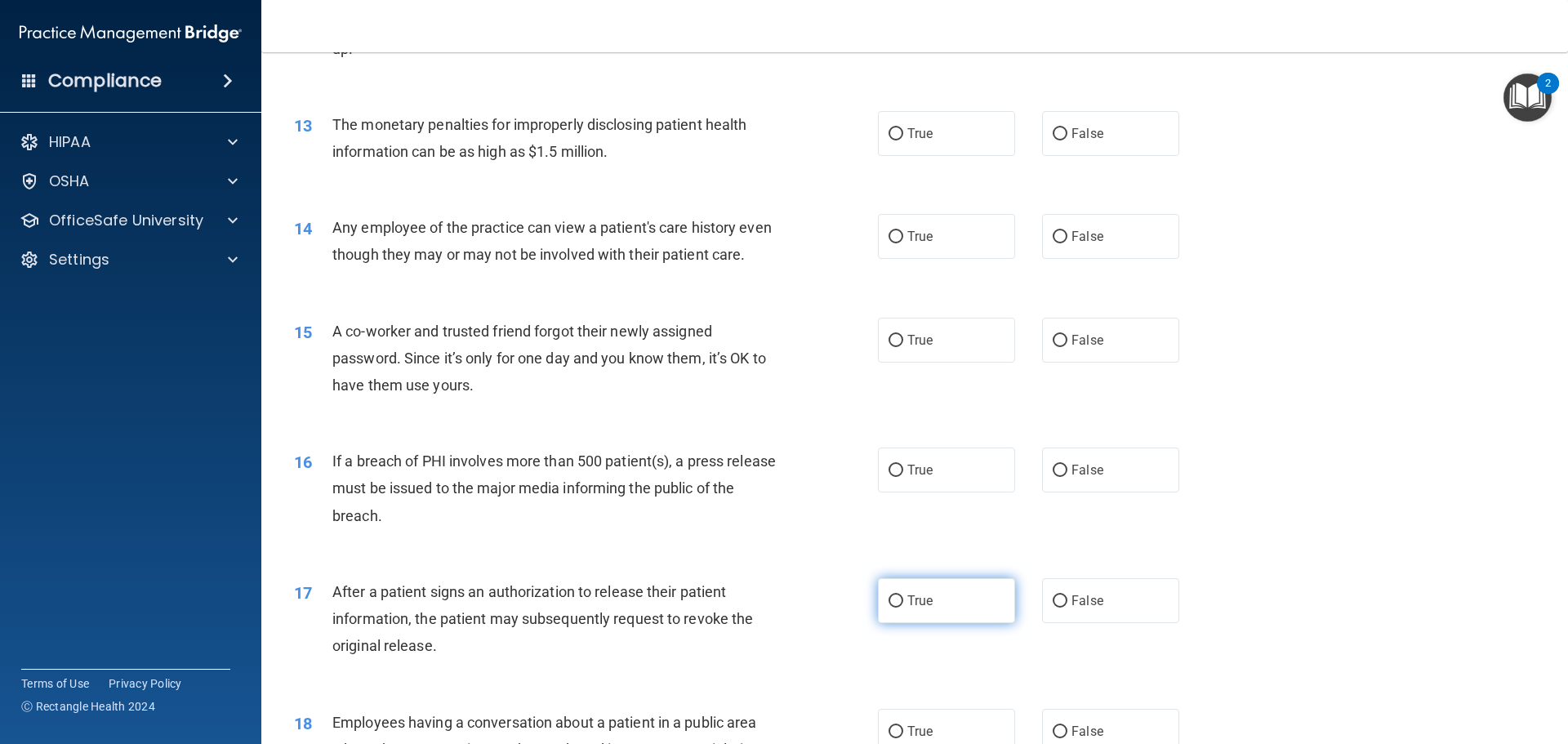
scroll to position [1470, 0]
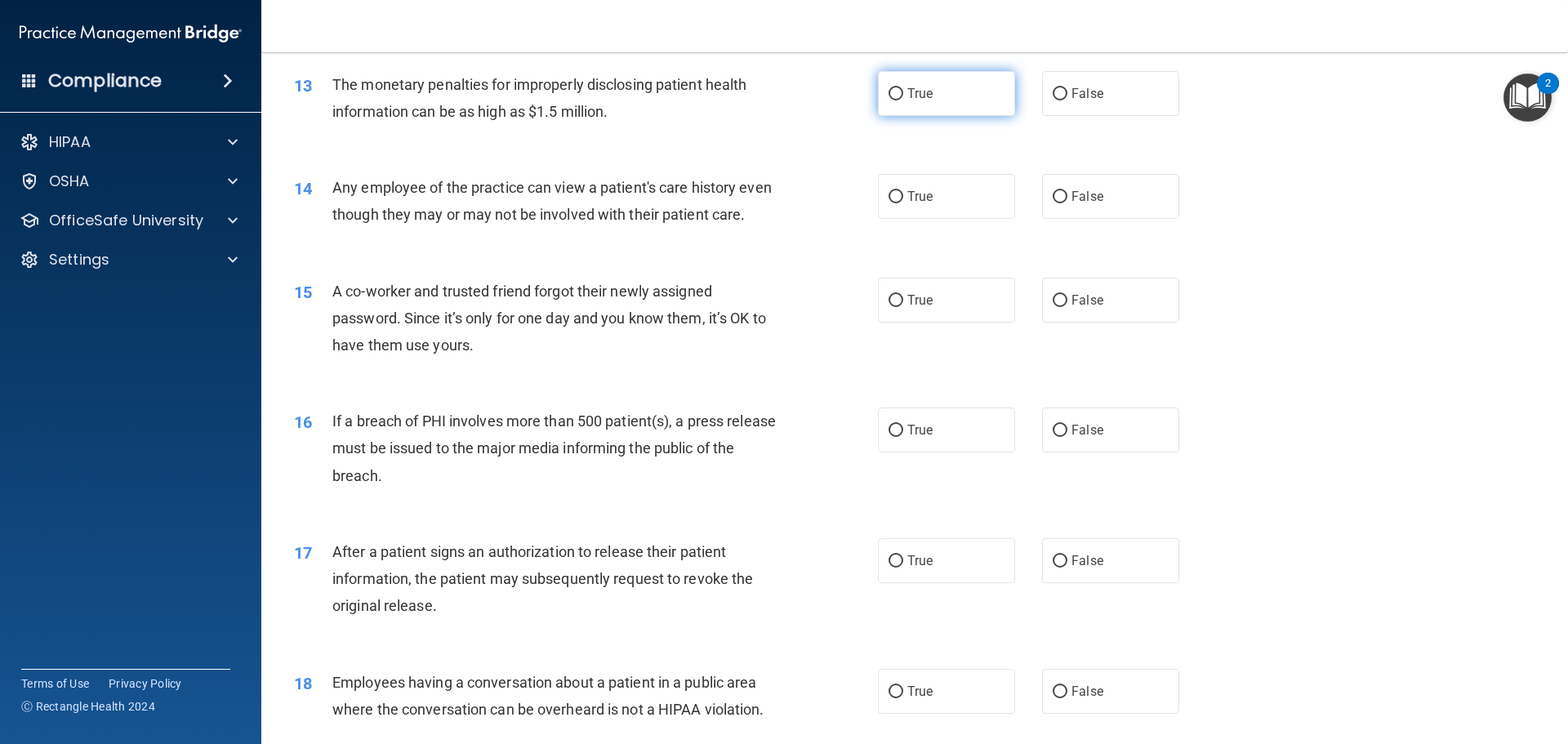
click at [890, 98] on input "True" at bounding box center [895, 95] width 14 height 13
radio input "true"
click at [1058, 190] on label "False" at bounding box center [1110, 196] width 137 height 45
click at [1058, 191] on input "False" at bounding box center [1060, 197] width 14 height 13
radio input "true"
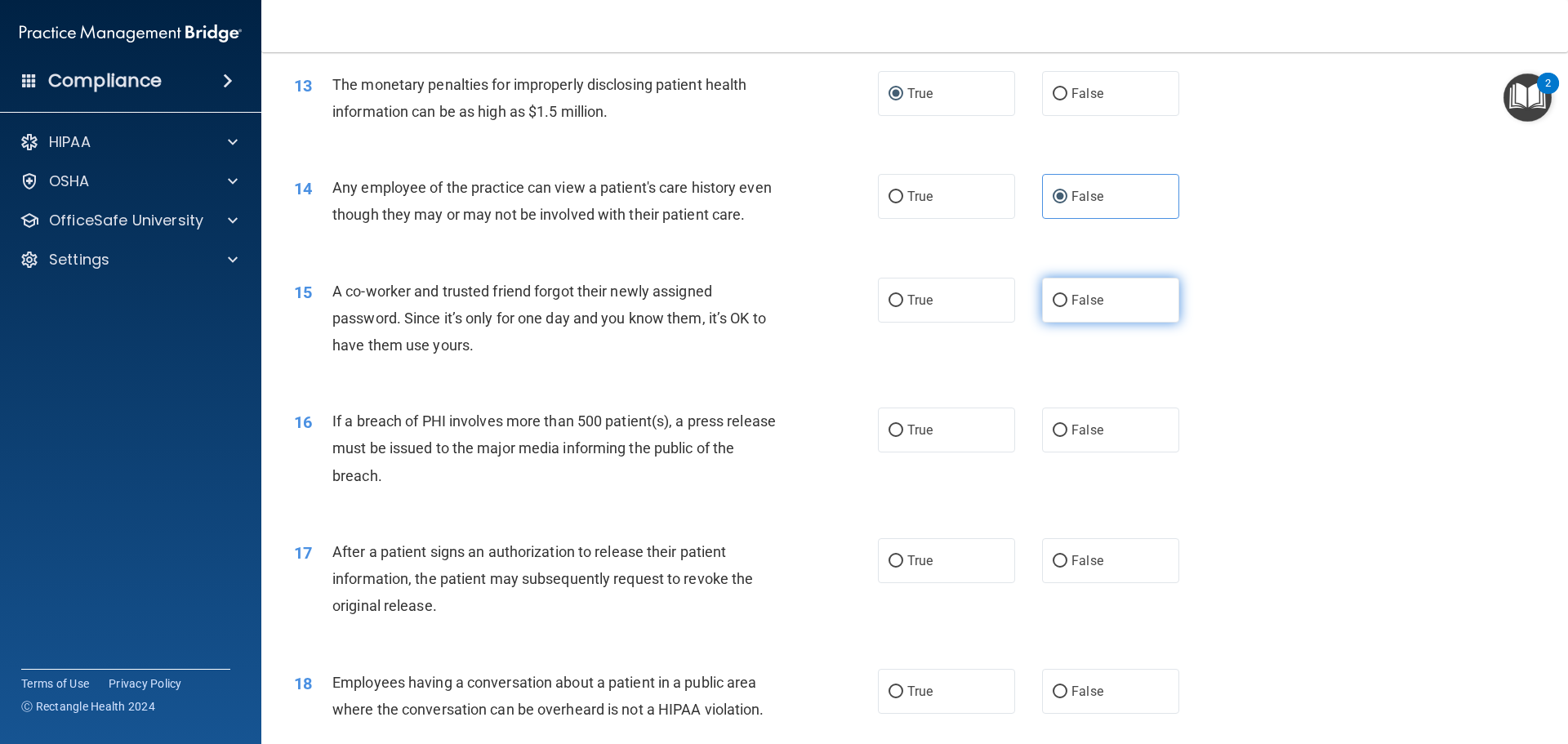
click at [1053, 307] on input "False" at bounding box center [1060, 301] width 14 height 13
radio input "true"
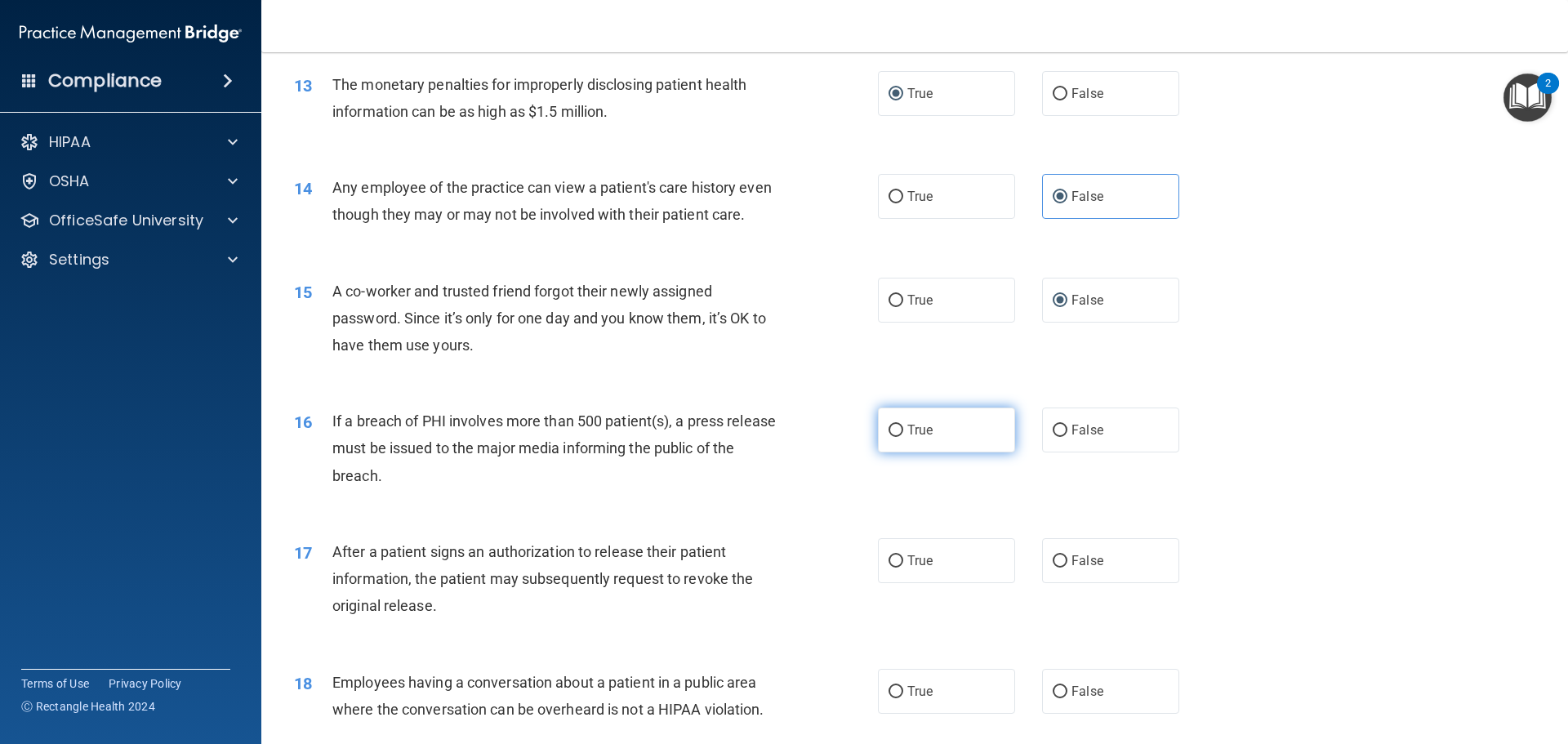
click at [889, 437] on input "True" at bounding box center [895, 431] width 14 height 13
radio input "true"
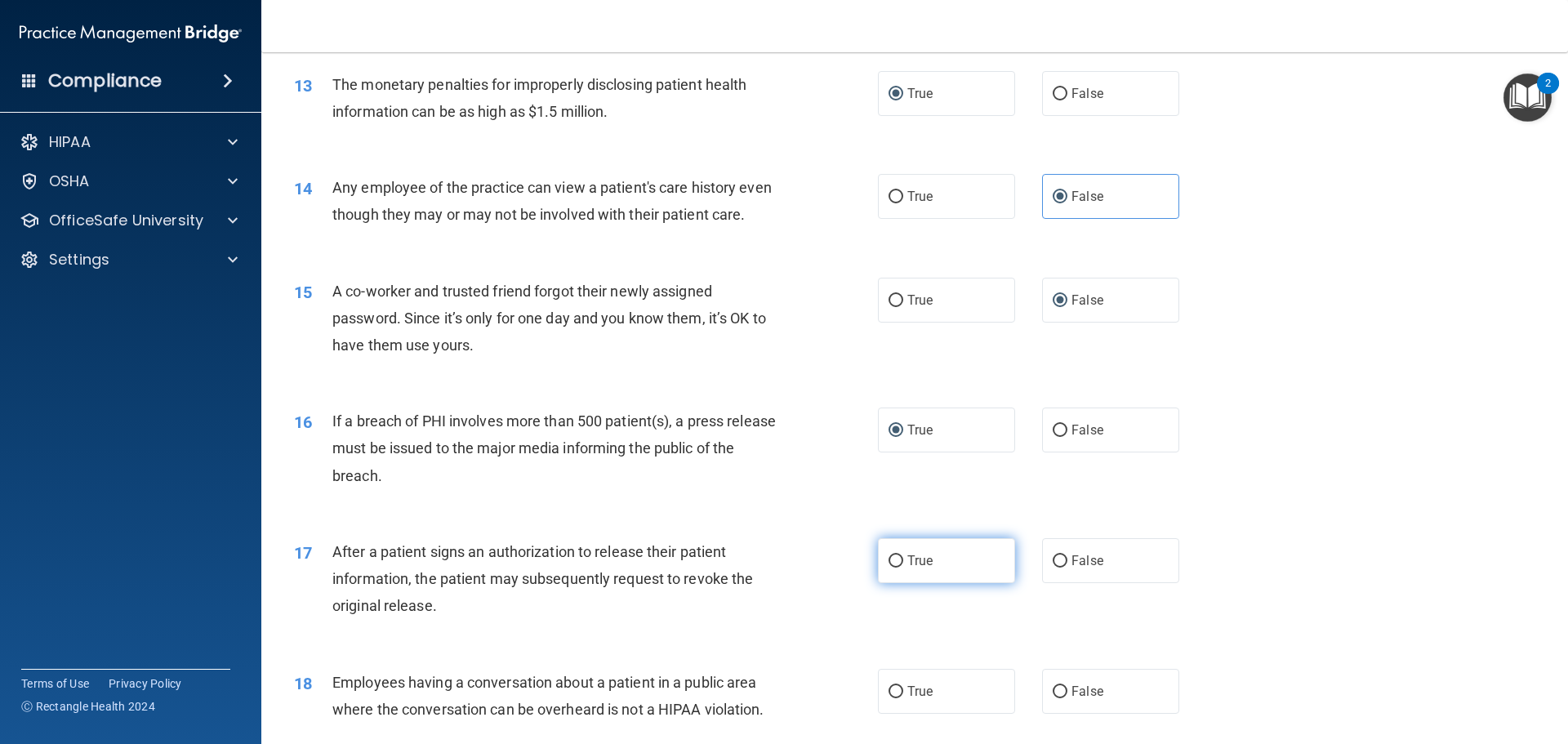
click at [888, 567] on input "True" at bounding box center [895, 561] width 14 height 13
radio input "true"
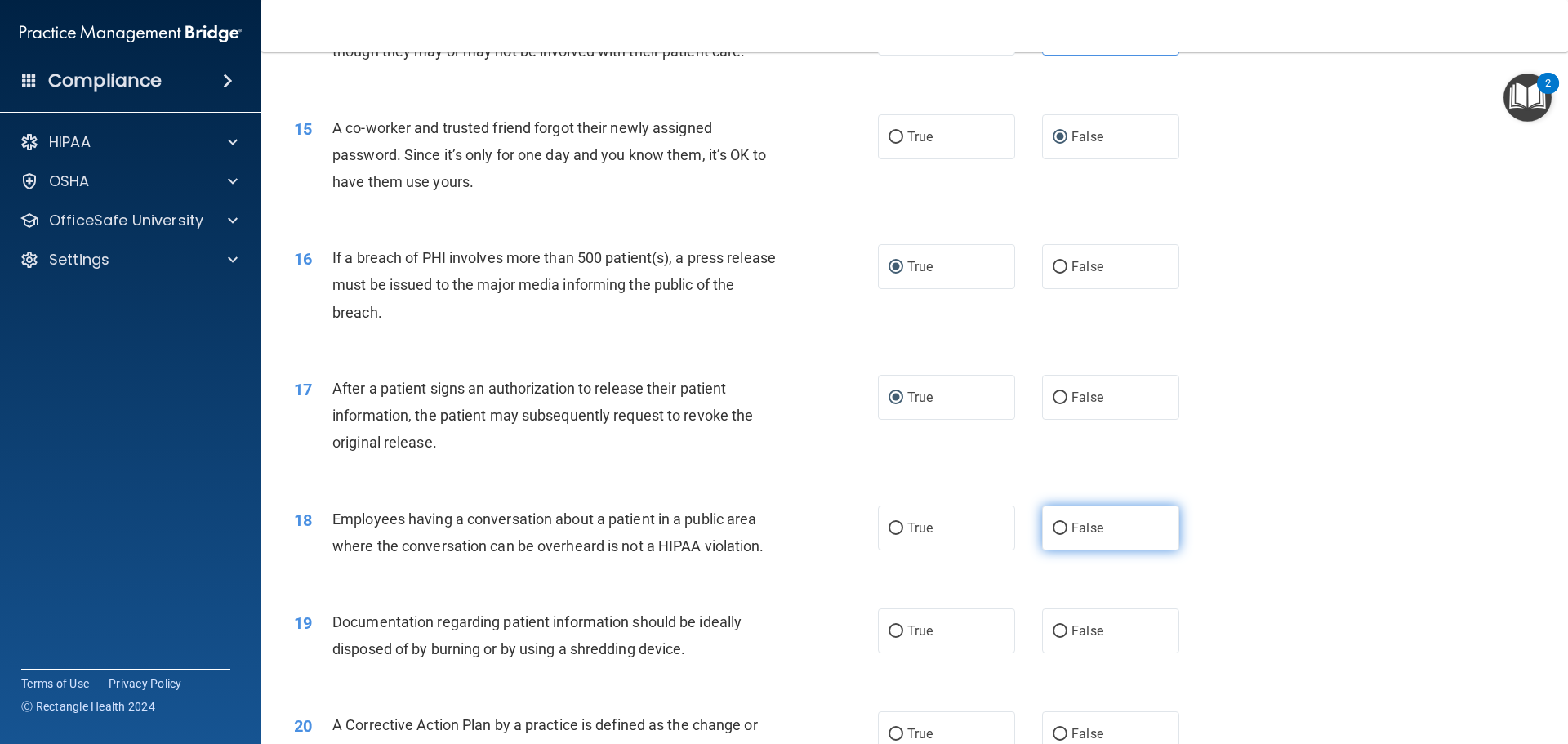
click at [1053, 535] on input "False" at bounding box center [1060, 529] width 14 height 13
radio input "true"
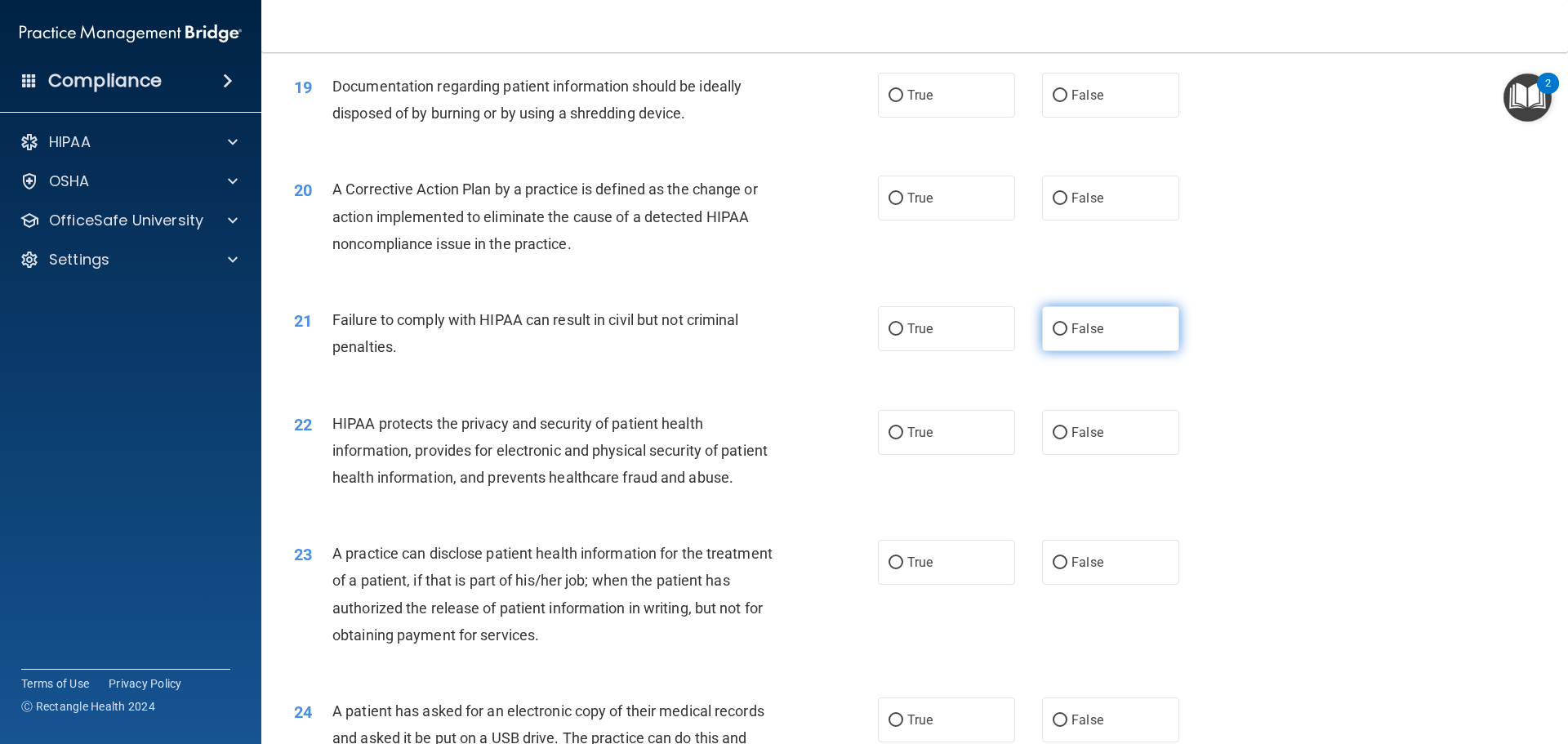
scroll to position [2205, 0]
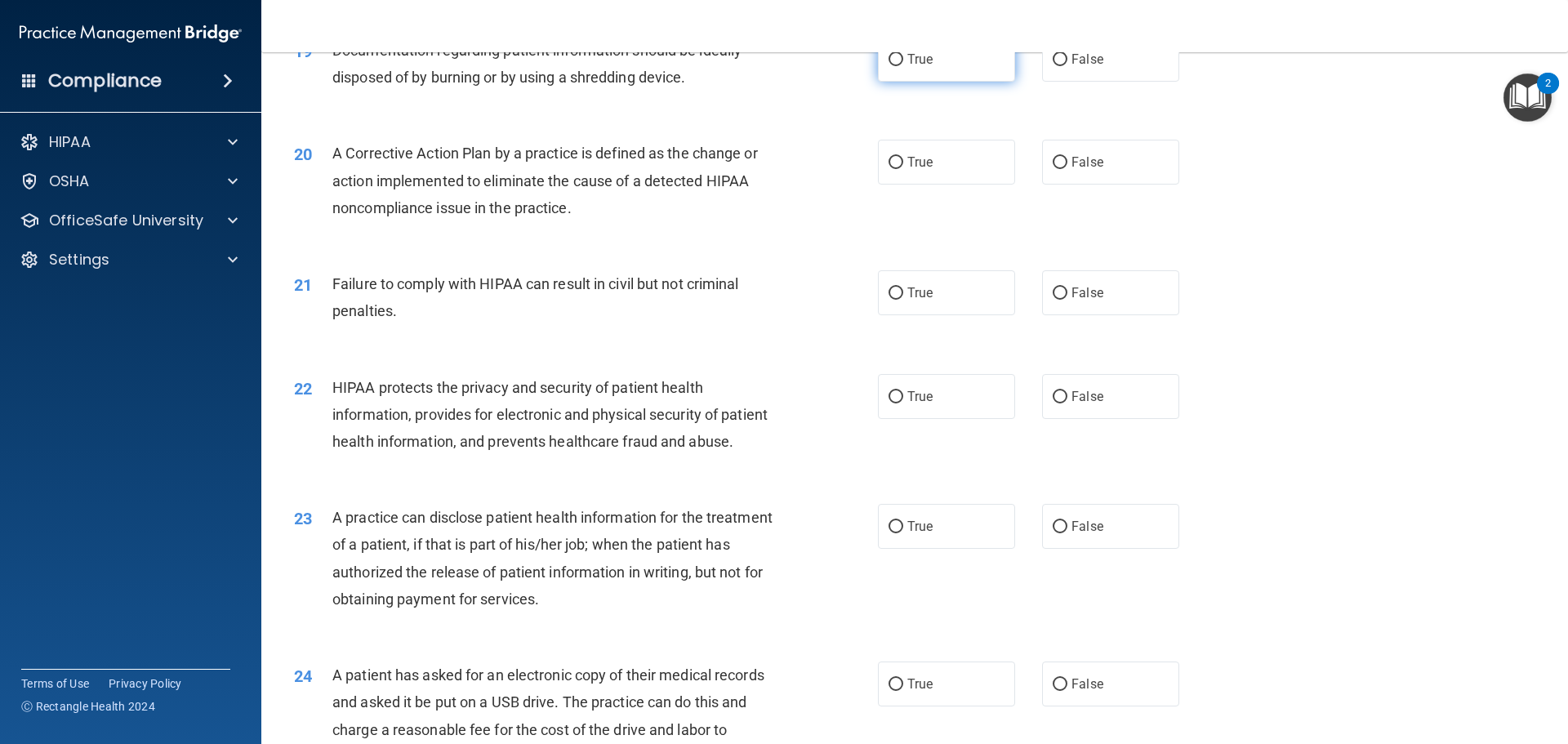
click at [890, 66] on input "True" at bounding box center [895, 60] width 14 height 13
radio input "true"
click at [893, 169] on input "True" at bounding box center [895, 163] width 14 height 13
radio input "true"
click at [1053, 300] on input "False" at bounding box center [1060, 294] width 14 height 13
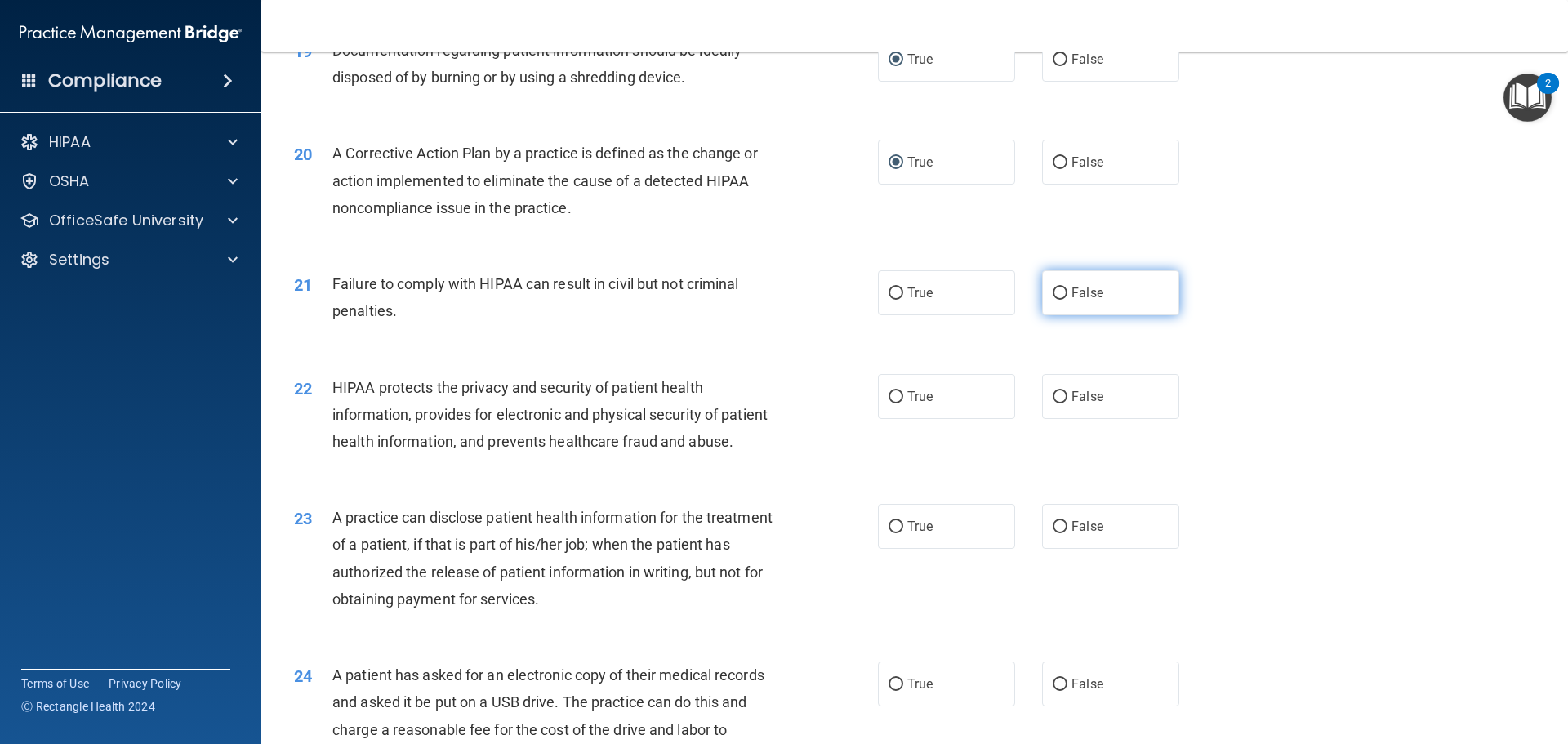
radio input "true"
click at [894, 404] on input "True" at bounding box center [895, 397] width 14 height 13
radio input "true"
click at [1053, 533] on input "False" at bounding box center [1060, 527] width 14 height 13
radio input "true"
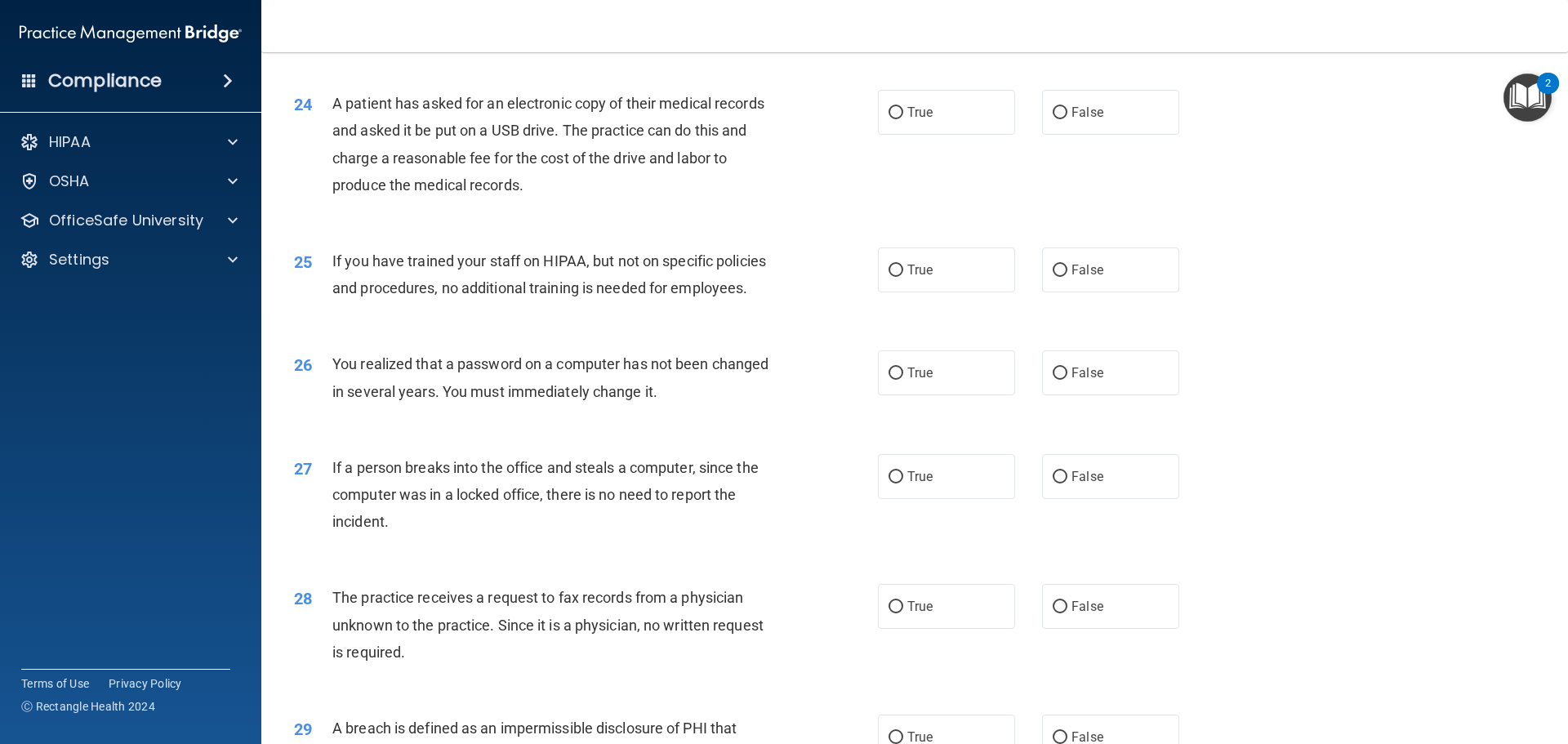
scroll to position [2858, 0]
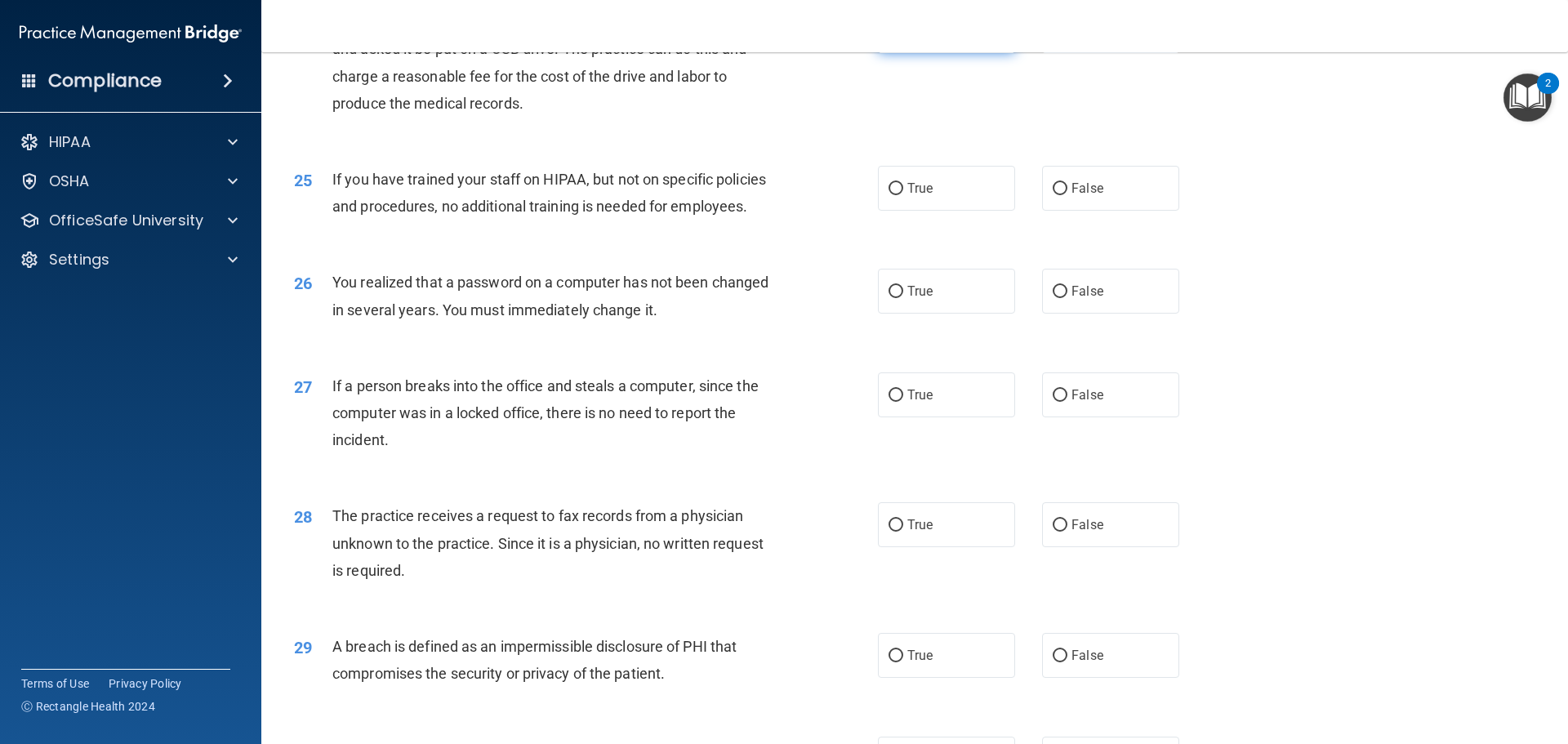
click at [888, 38] on input "True" at bounding box center [895, 32] width 14 height 13
radio input "true"
click at [1053, 195] on input "False" at bounding box center [1060, 189] width 14 height 13
radio input "true"
click at [888, 298] on input "True" at bounding box center [895, 292] width 14 height 13
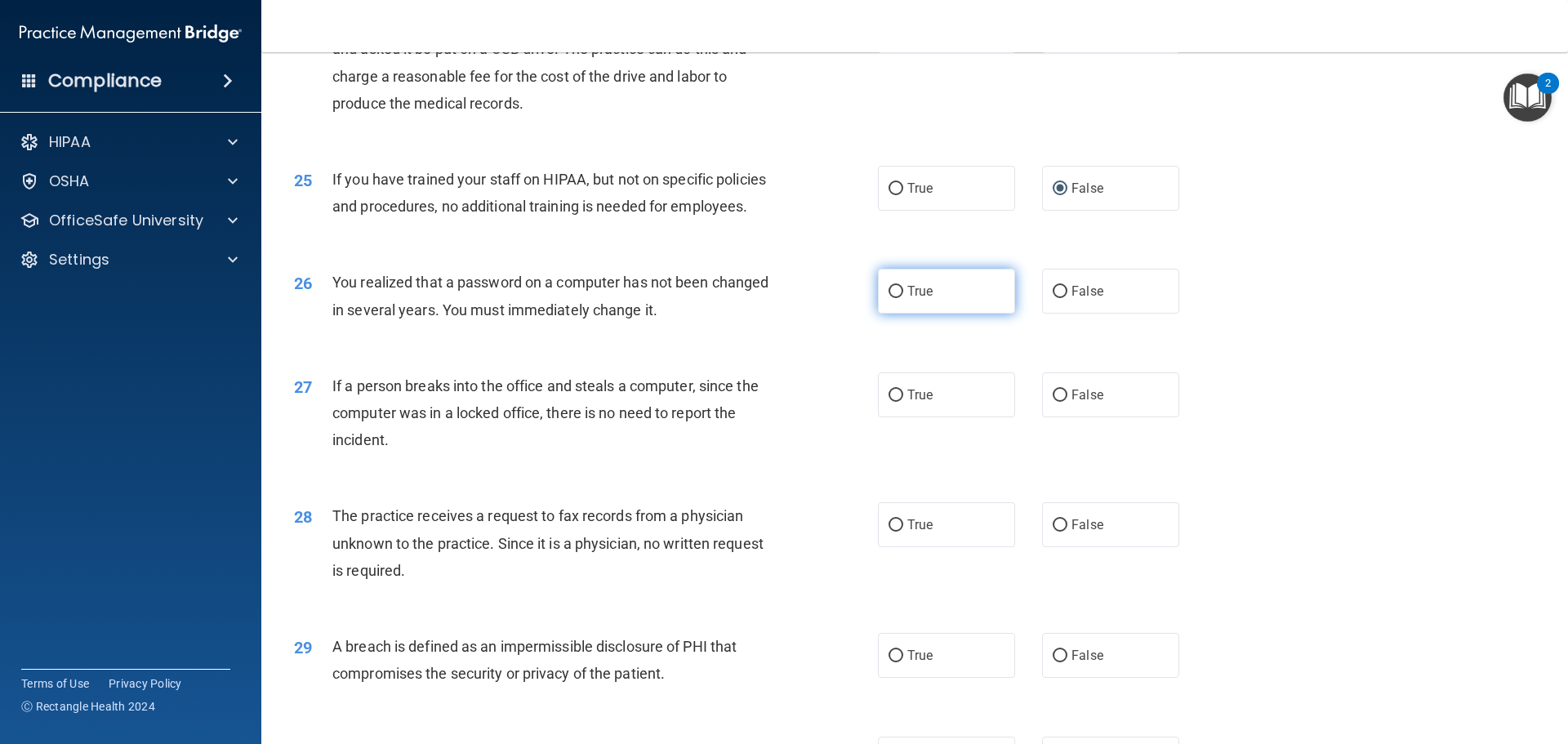
radio input "true"
click at [1054, 402] on input "False" at bounding box center [1060, 395] width 14 height 13
radio input "true"
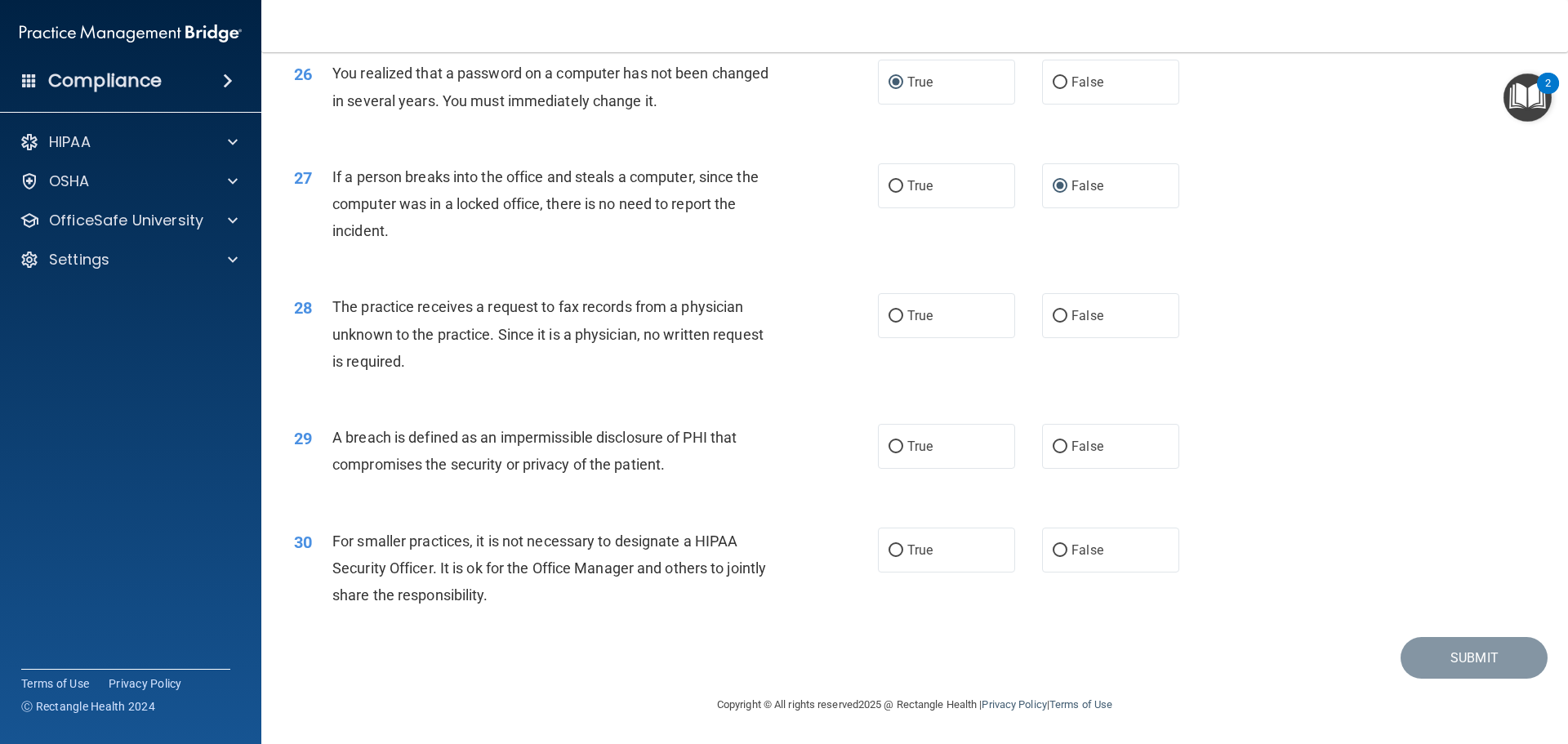
scroll to position [3103, 0]
click at [1053, 322] on input "False" at bounding box center [1060, 316] width 14 height 13
radio input "true"
click at [890, 453] on input "True" at bounding box center [895, 448] width 14 height 13
radio input "true"
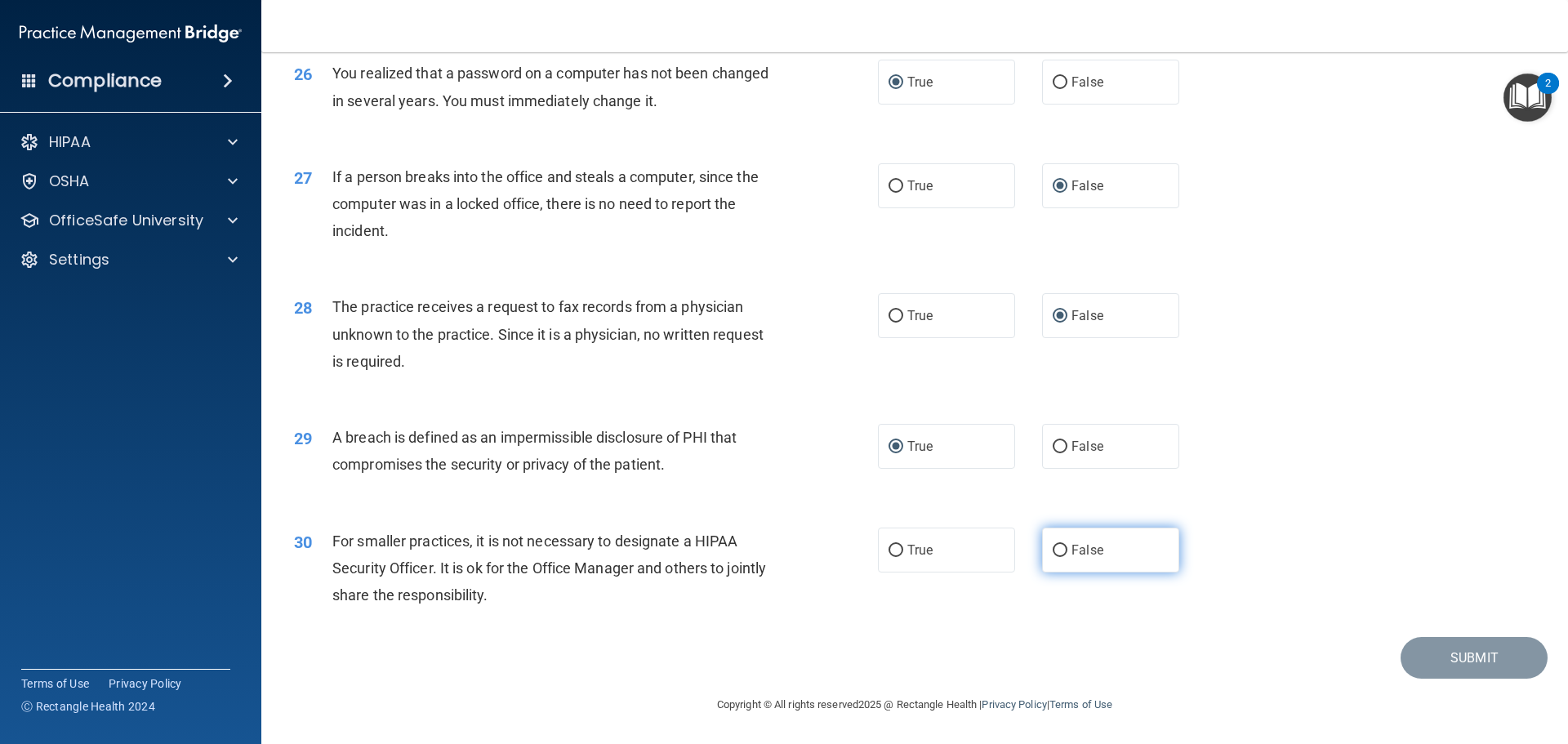
click at [1053, 557] on input "False" at bounding box center [1060, 551] width 14 height 13
radio input "true"
click at [1434, 661] on button "Submit" at bounding box center [1473, 658] width 147 height 41
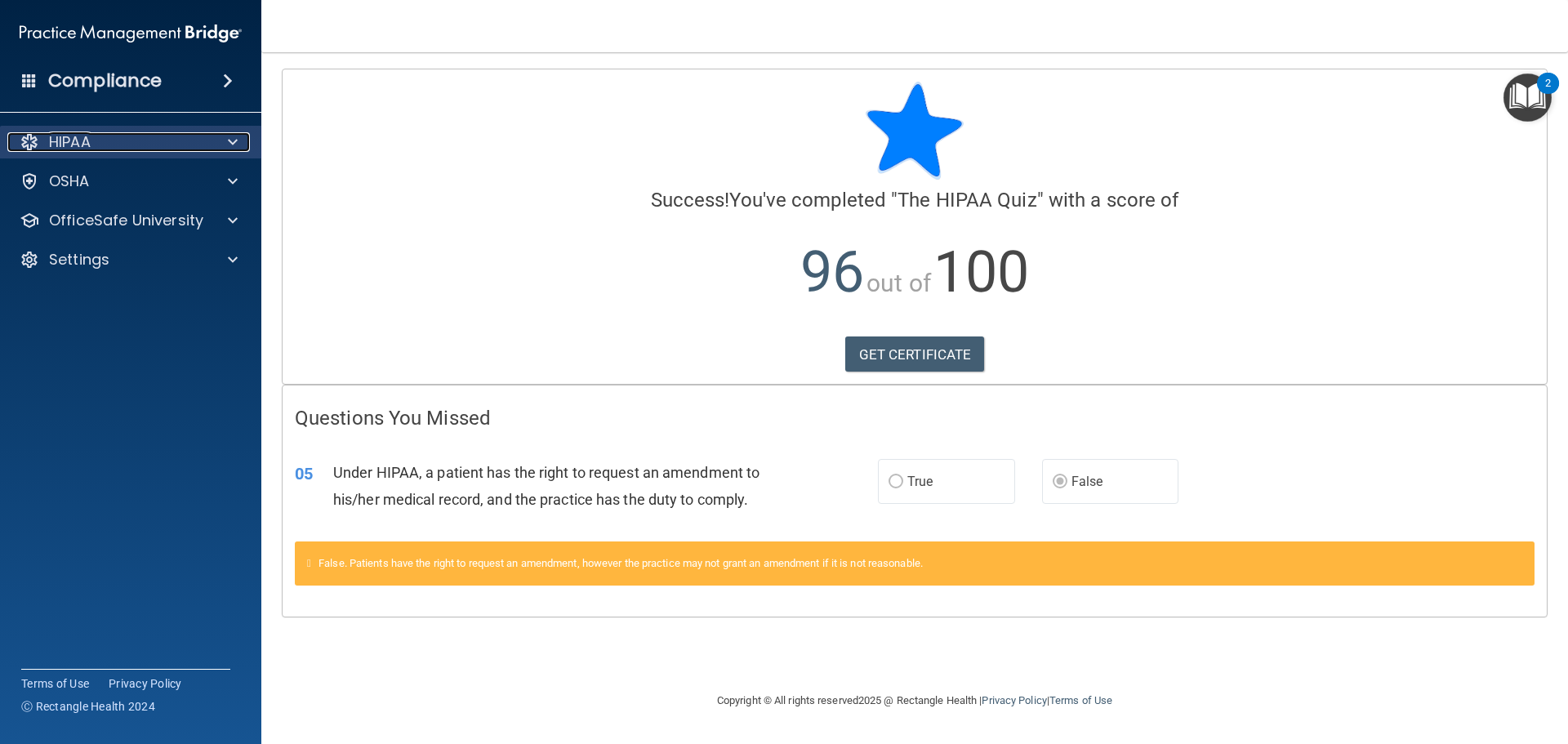
click at [74, 147] on p "HIPAA" at bounding box center [69, 142] width 41 height 20
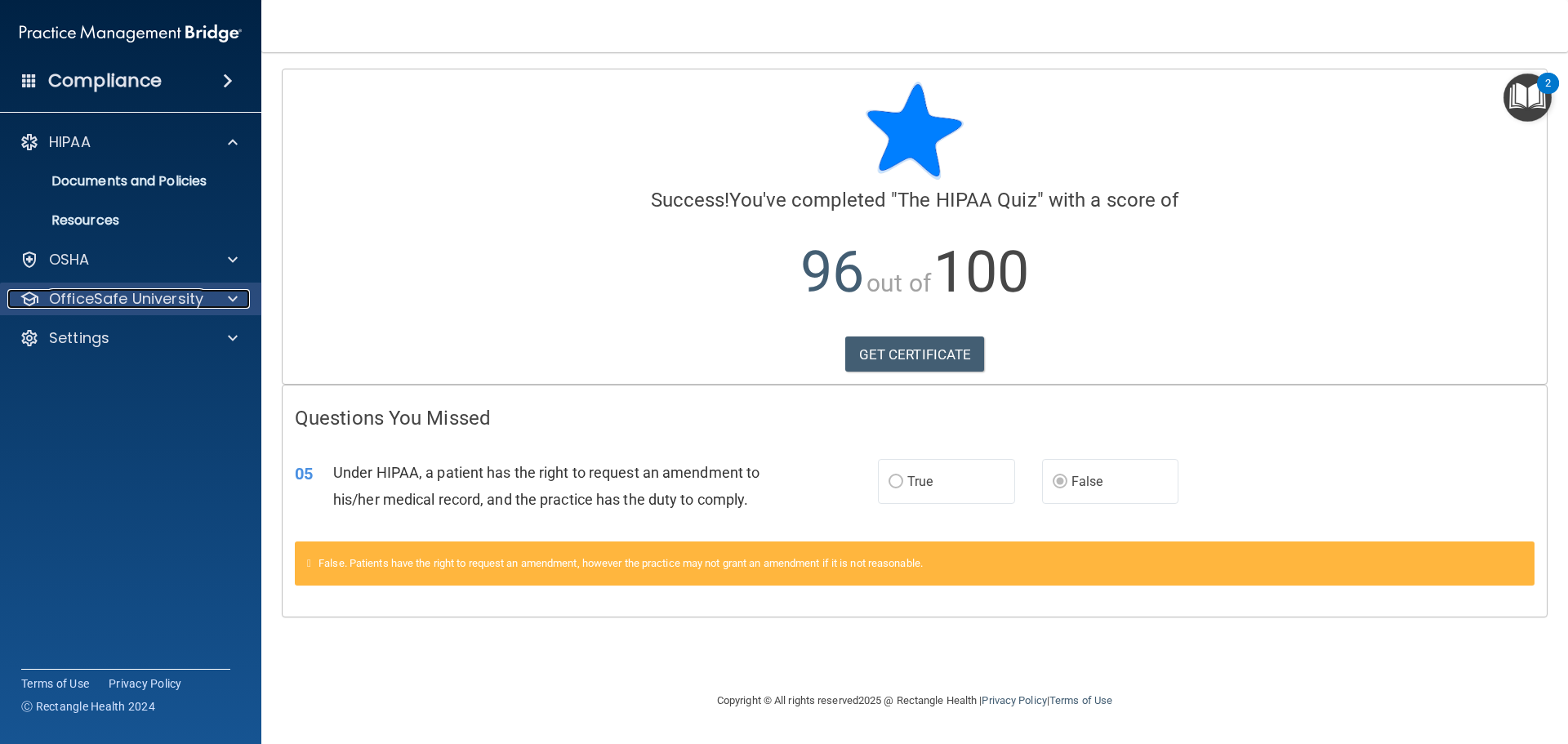
click at [137, 299] on p "OfficeSafe University" at bounding box center [125, 299] width 154 height 20
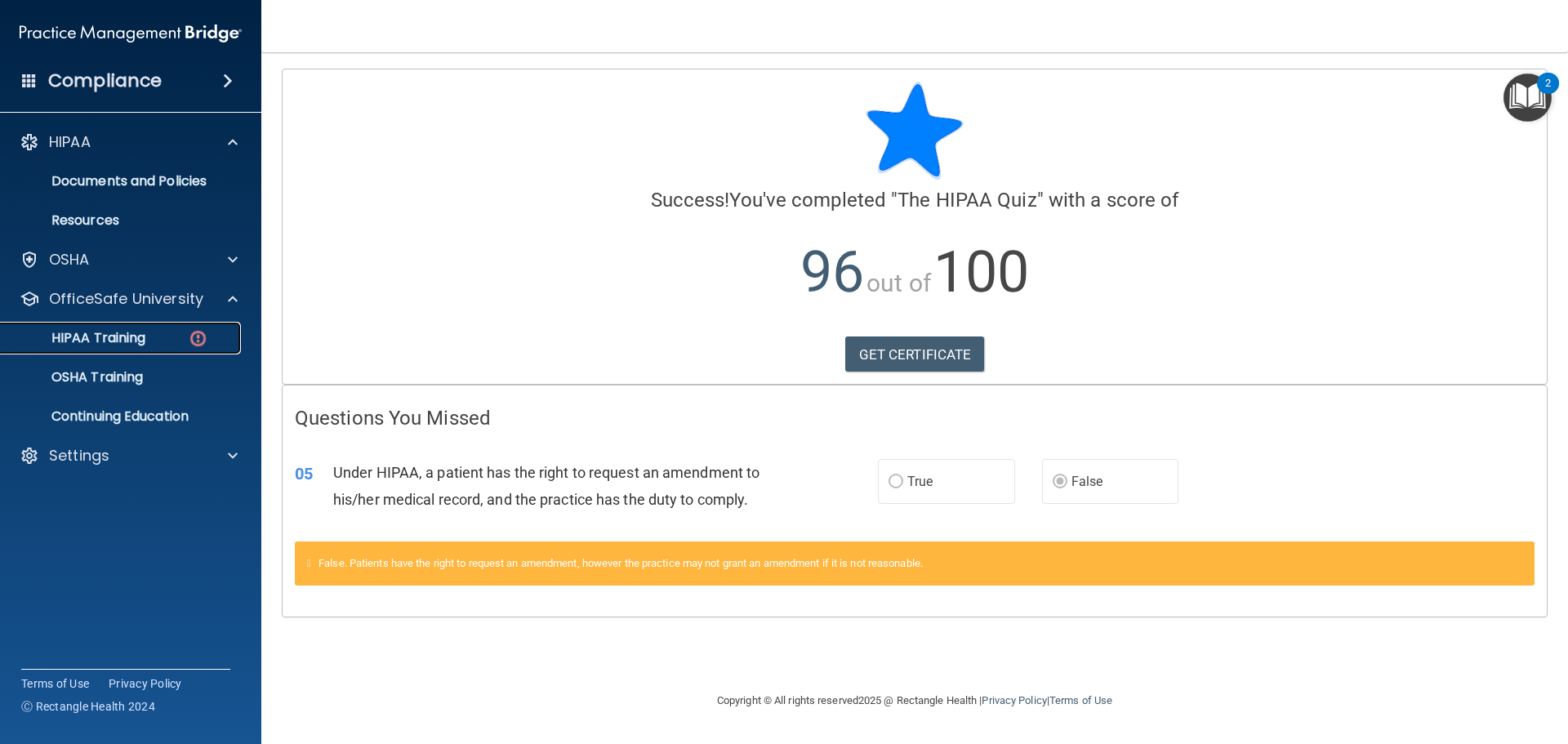
click at [144, 345] on p "HIPAA Training" at bounding box center [78, 338] width 135 height 16
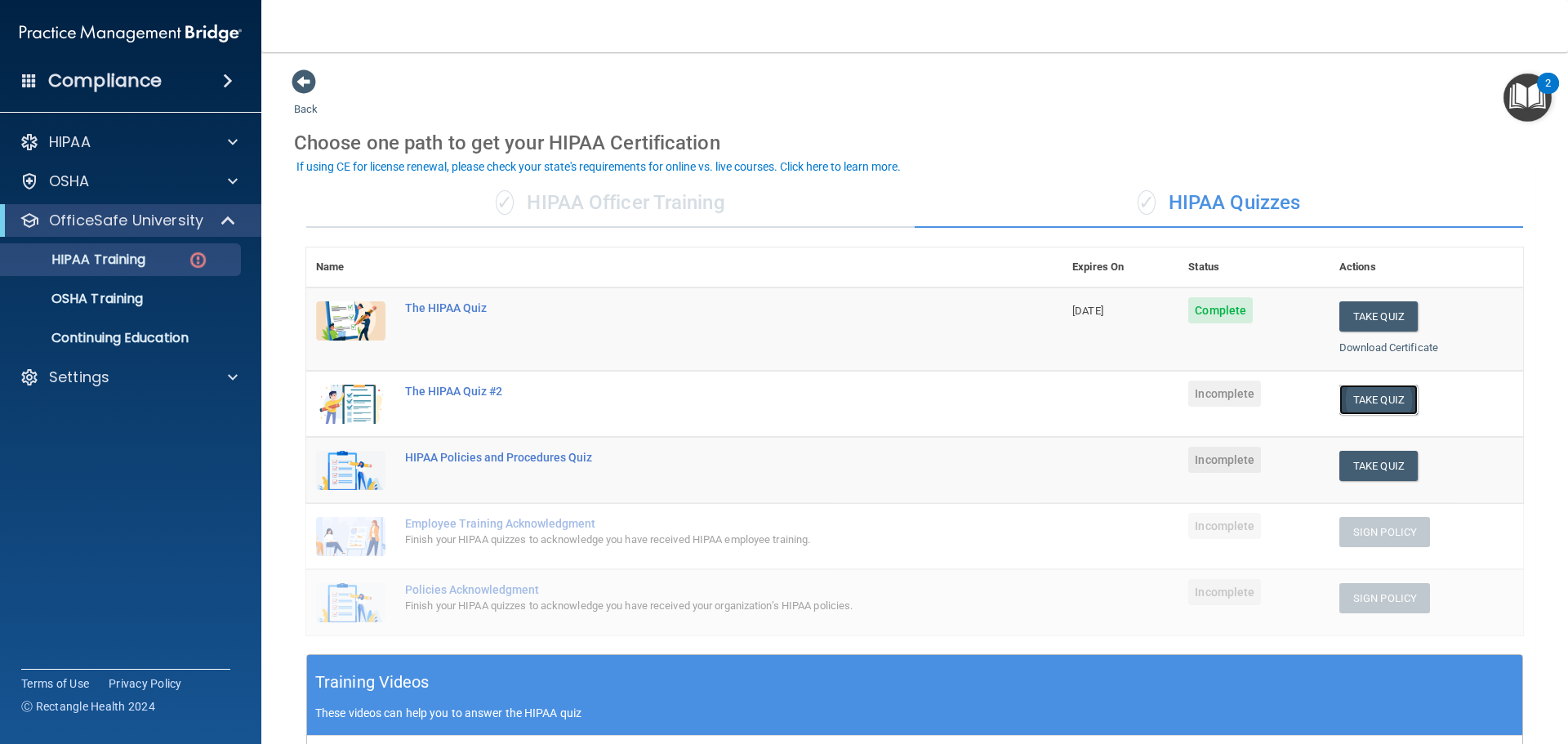
click at [1359, 403] on button "Take Quiz" at bounding box center [1378, 400] width 78 height 31
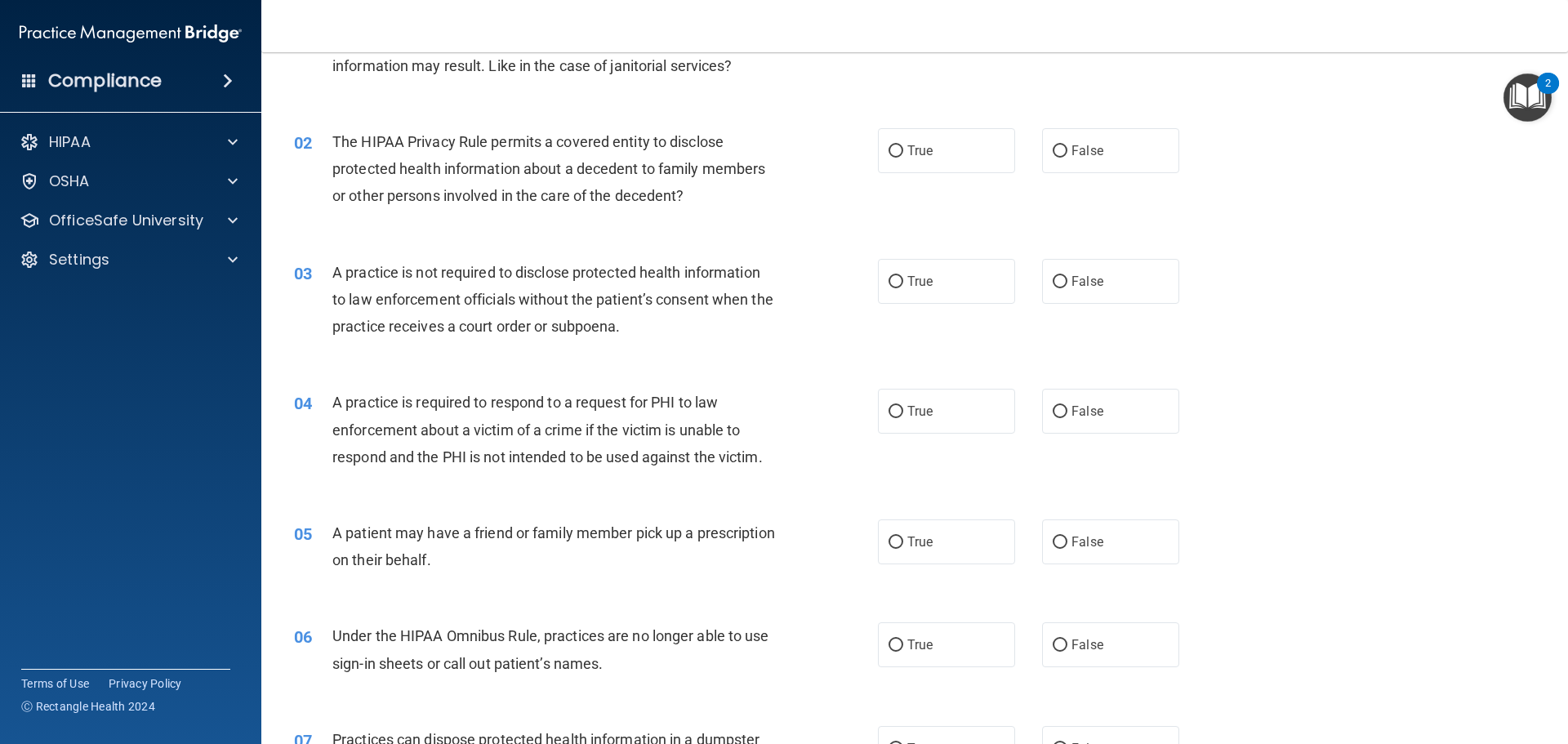
scroll to position [82, 0]
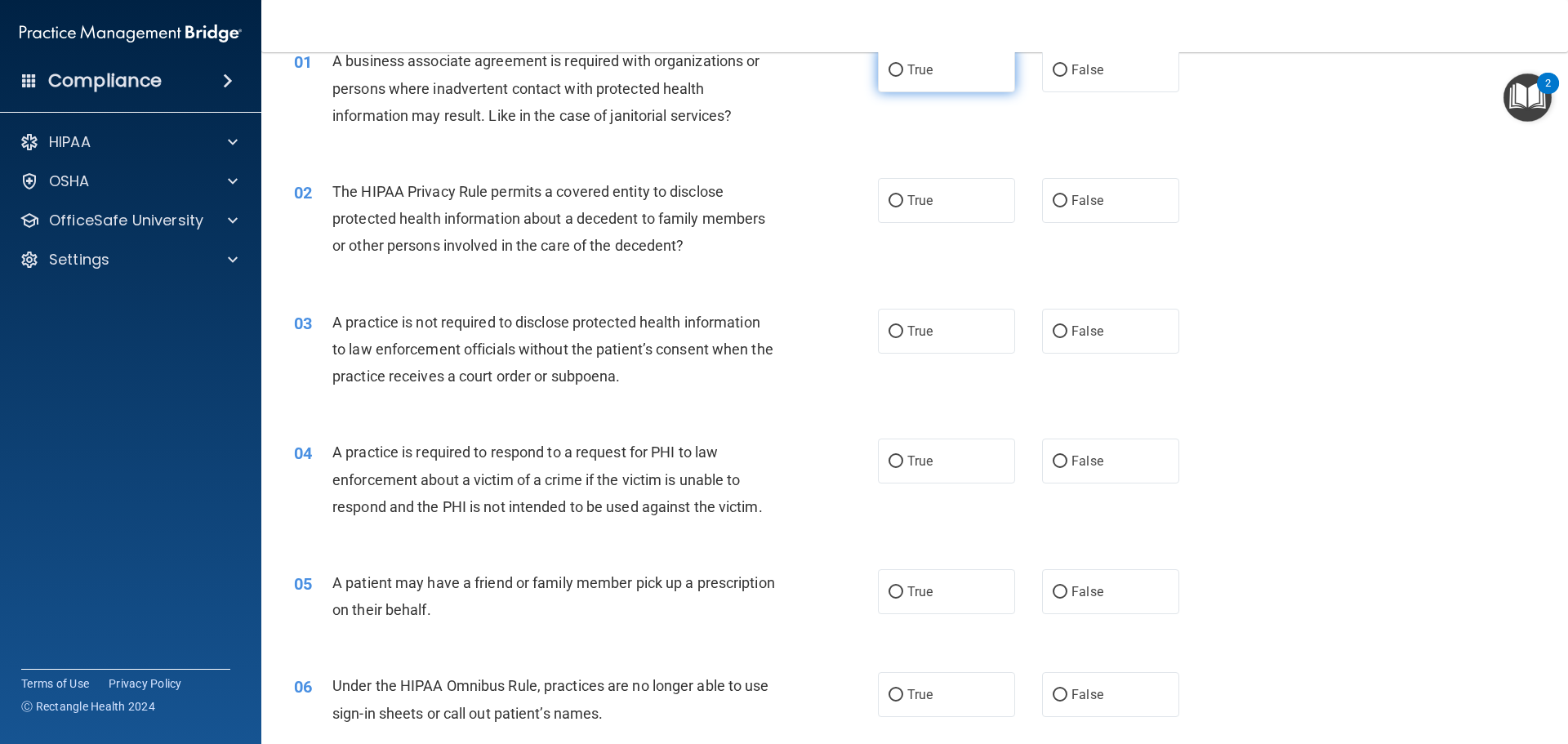
click at [888, 66] on input "True" at bounding box center [895, 71] width 14 height 13
radio input "true"
click at [889, 201] on input "True" at bounding box center [895, 202] width 14 height 13
radio input "true"
click at [1053, 331] on input "False" at bounding box center [1060, 332] width 14 height 13
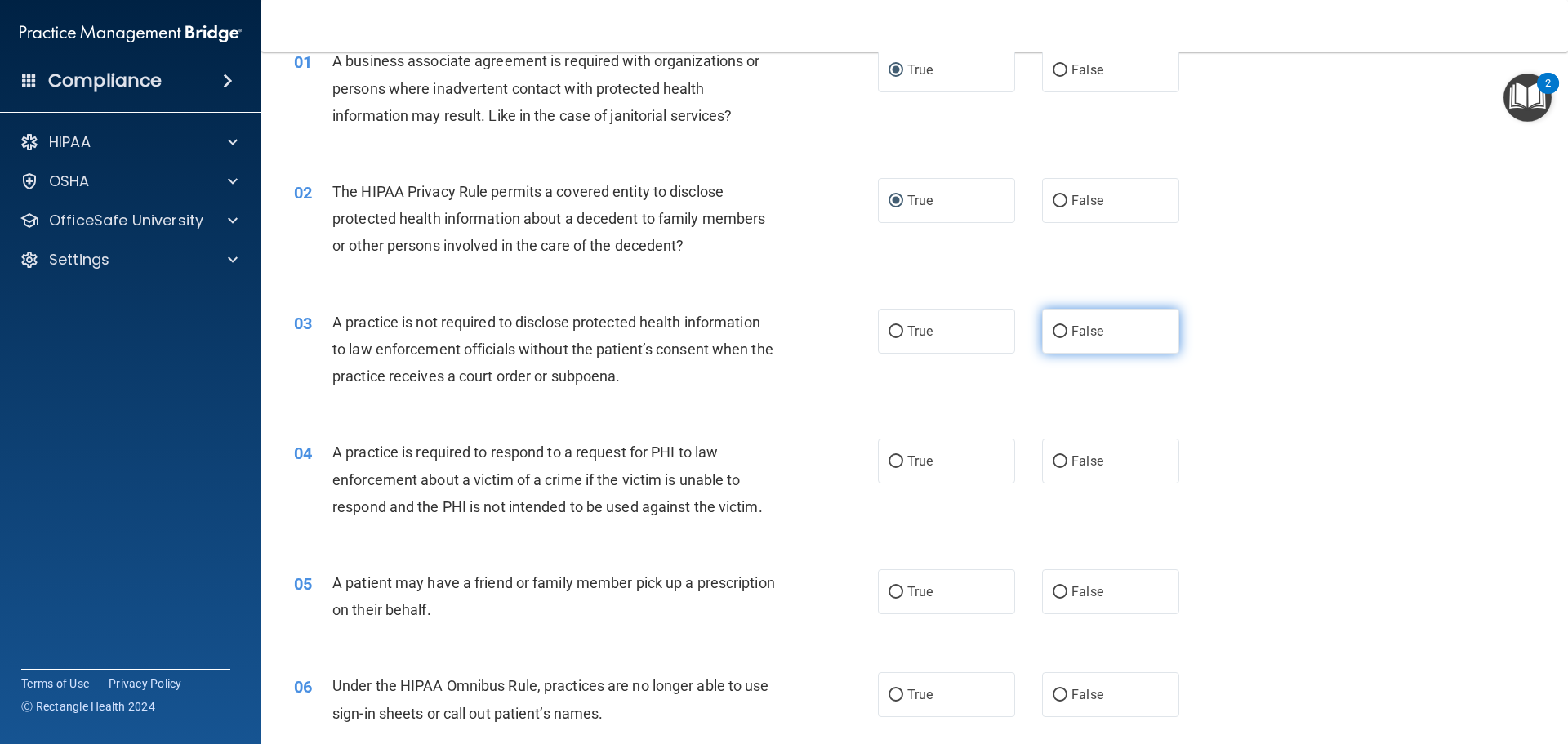
radio input "true"
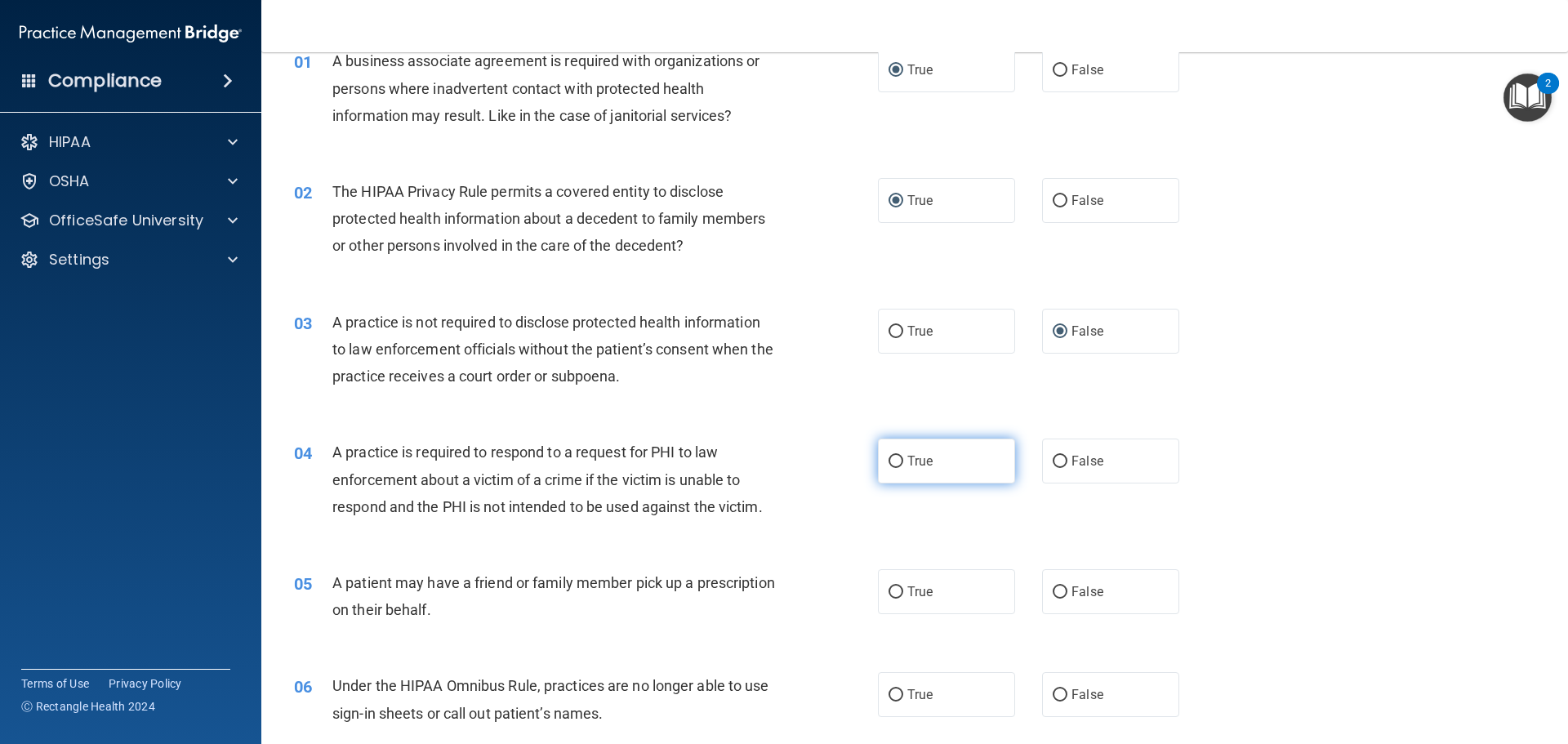
click at [888, 458] on input "True" at bounding box center [895, 462] width 14 height 13
radio input "true"
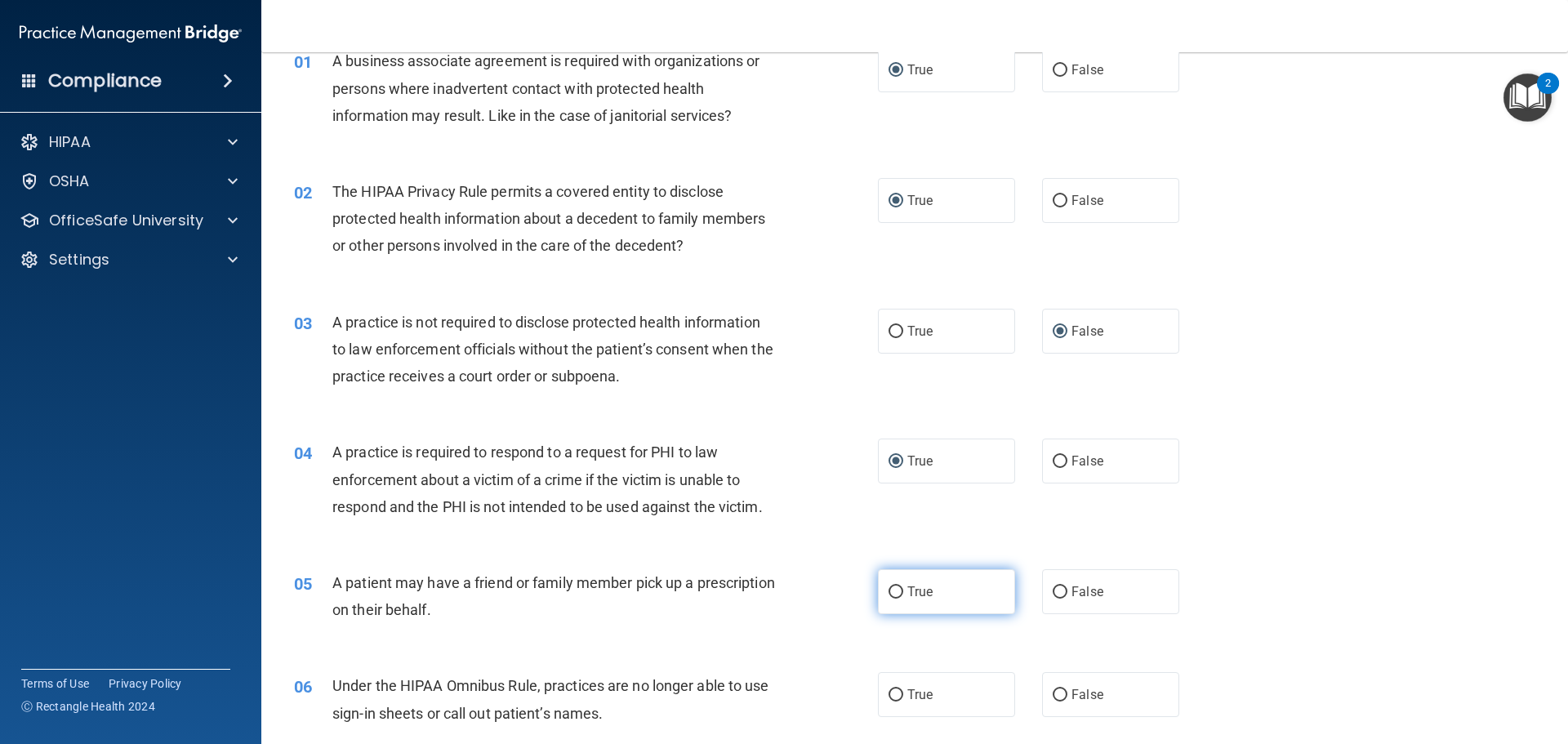
click at [888, 592] on input "True" at bounding box center [895, 593] width 14 height 13
radio input "true"
click at [1058, 698] on input "False" at bounding box center [1060, 695] width 14 height 13
radio input "true"
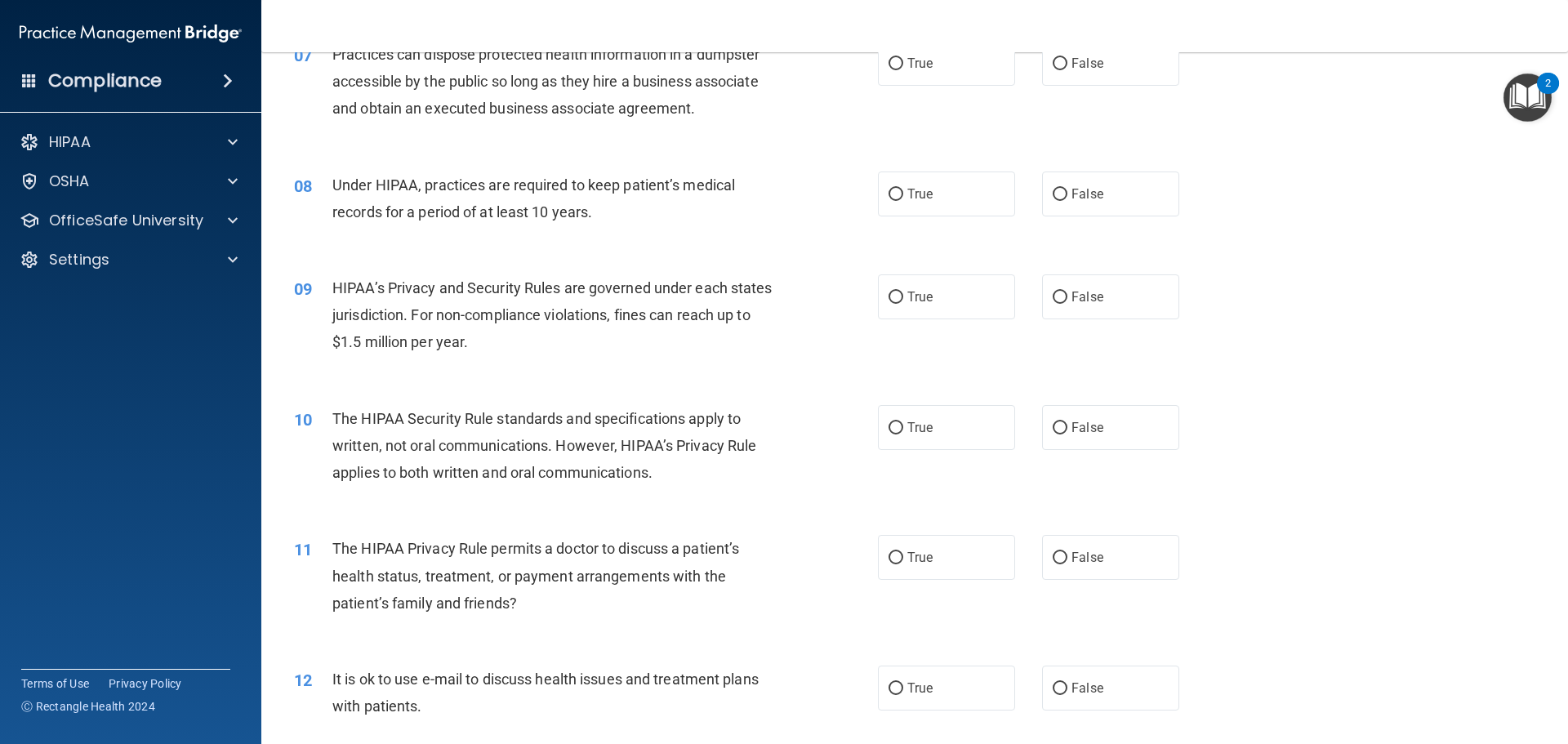
scroll to position [735, 0]
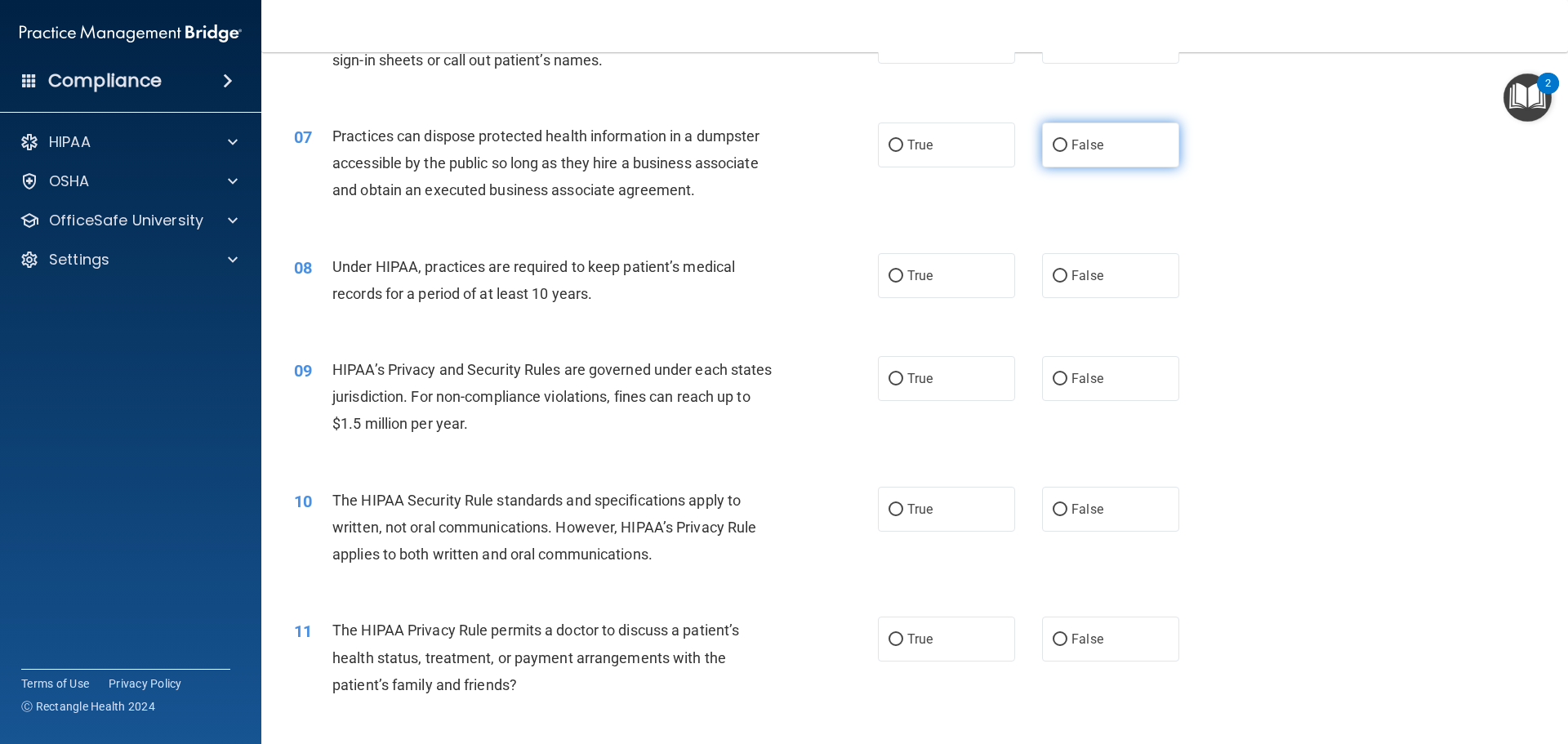
click at [1056, 148] on input "False" at bounding box center [1060, 146] width 14 height 13
radio input "true"
click at [1055, 277] on input "False" at bounding box center [1060, 277] width 14 height 13
radio input "true"
click at [888, 375] on input "True" at bounding box center [895, 379] width 14 height 13
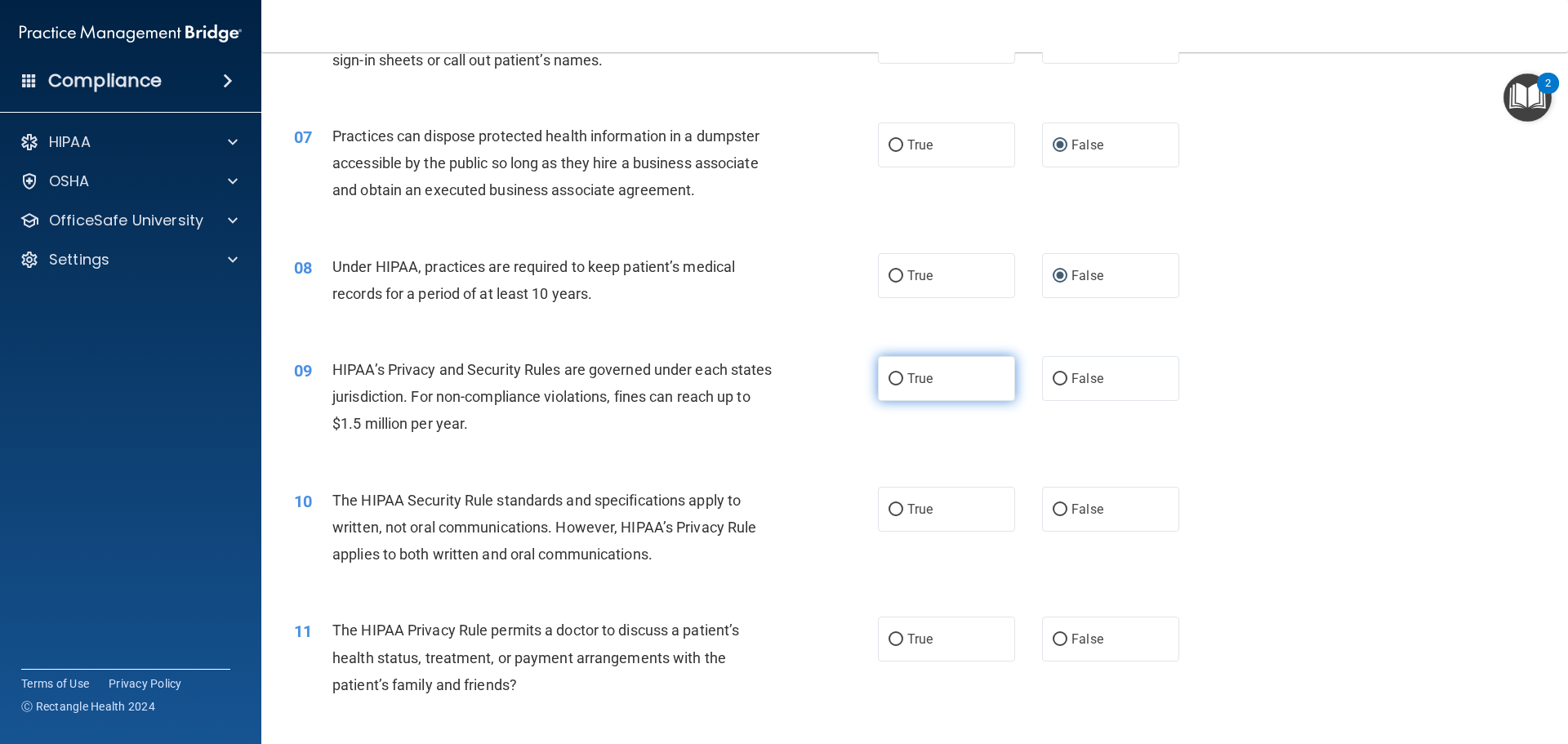
radio input "true"
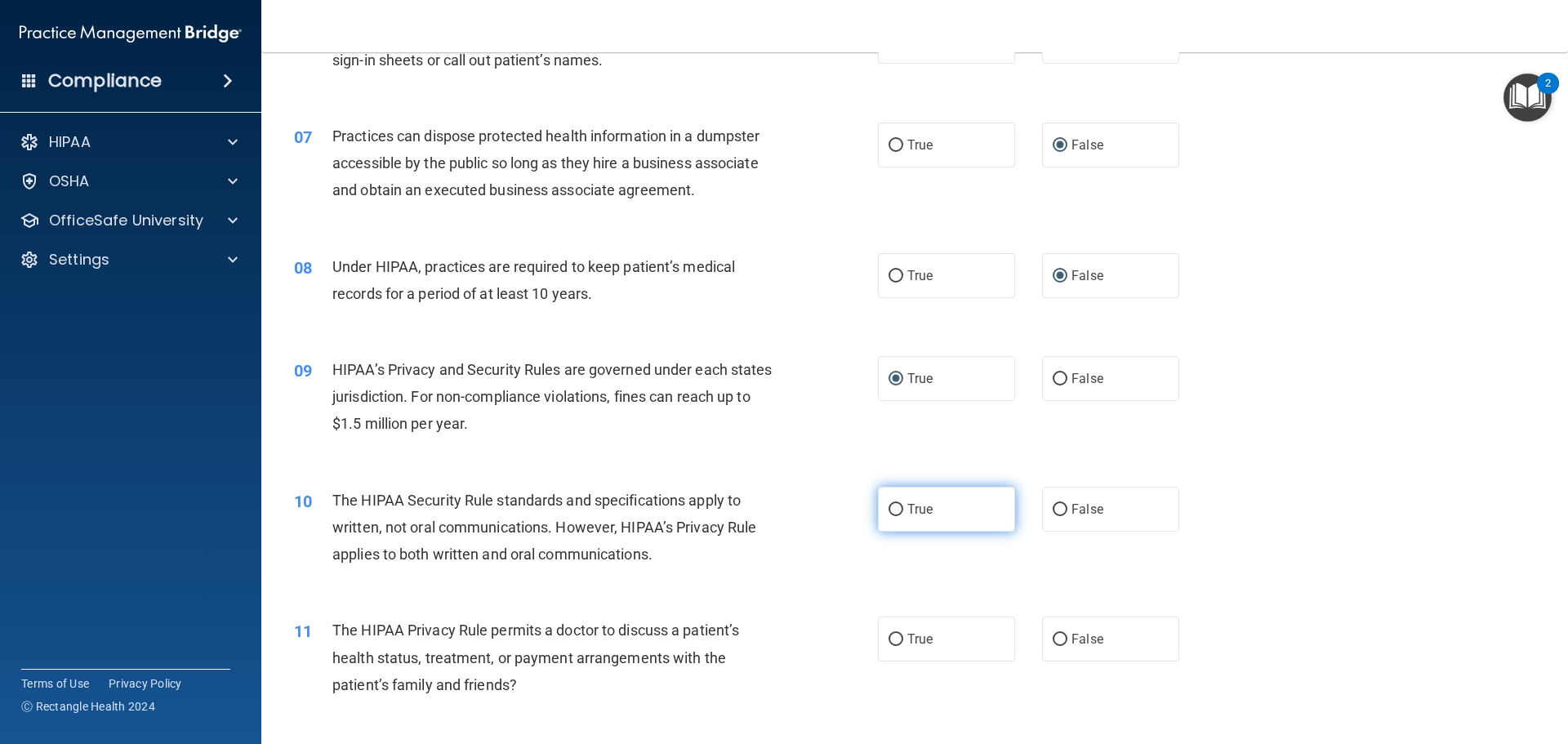
click at [888, 504] on input "True" at bounding box center [895, 510] width 14 height 13
radio input "true"
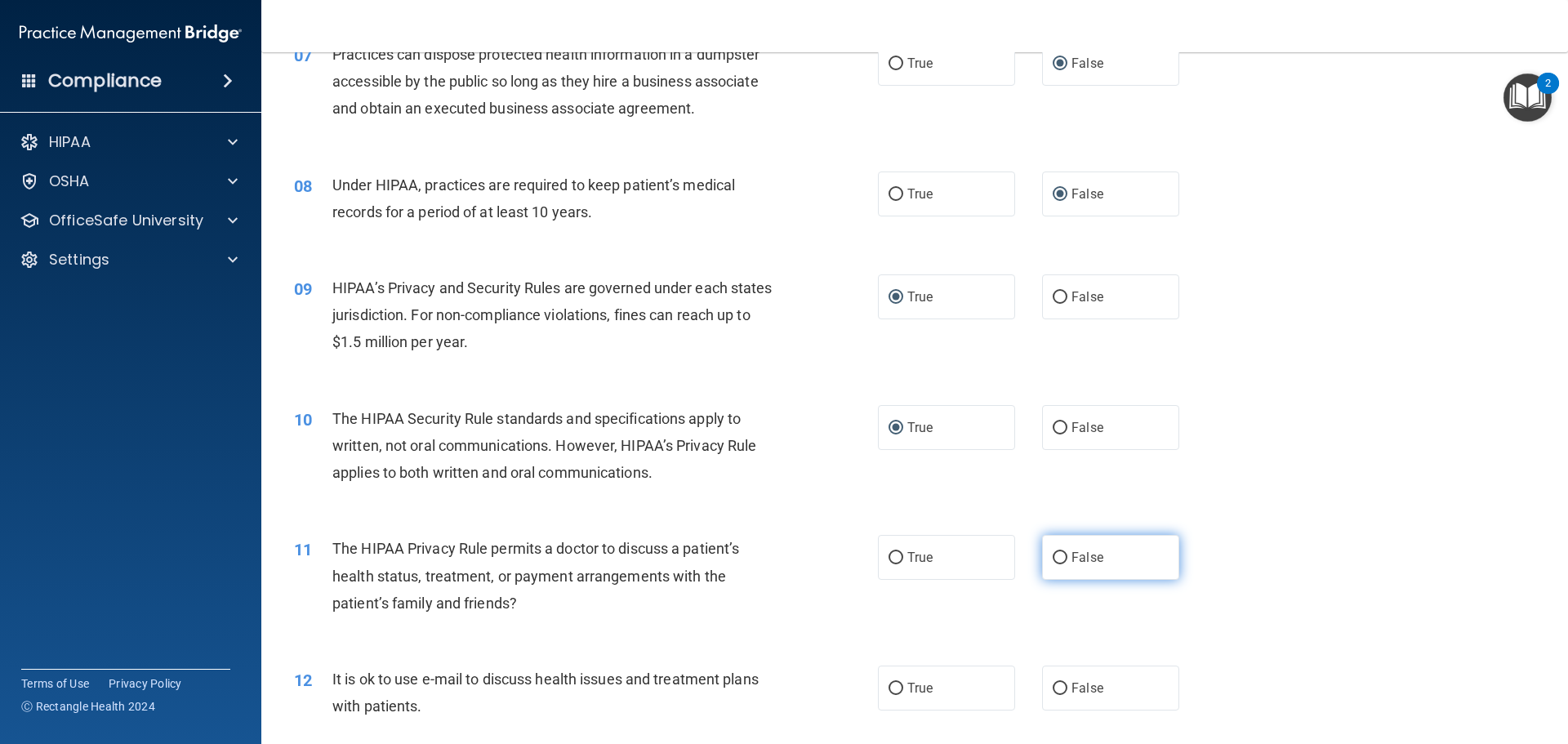
click at [1053, 558] on input "False" at bounding box center [1060, 558] width 14 height 13
radio input "true"
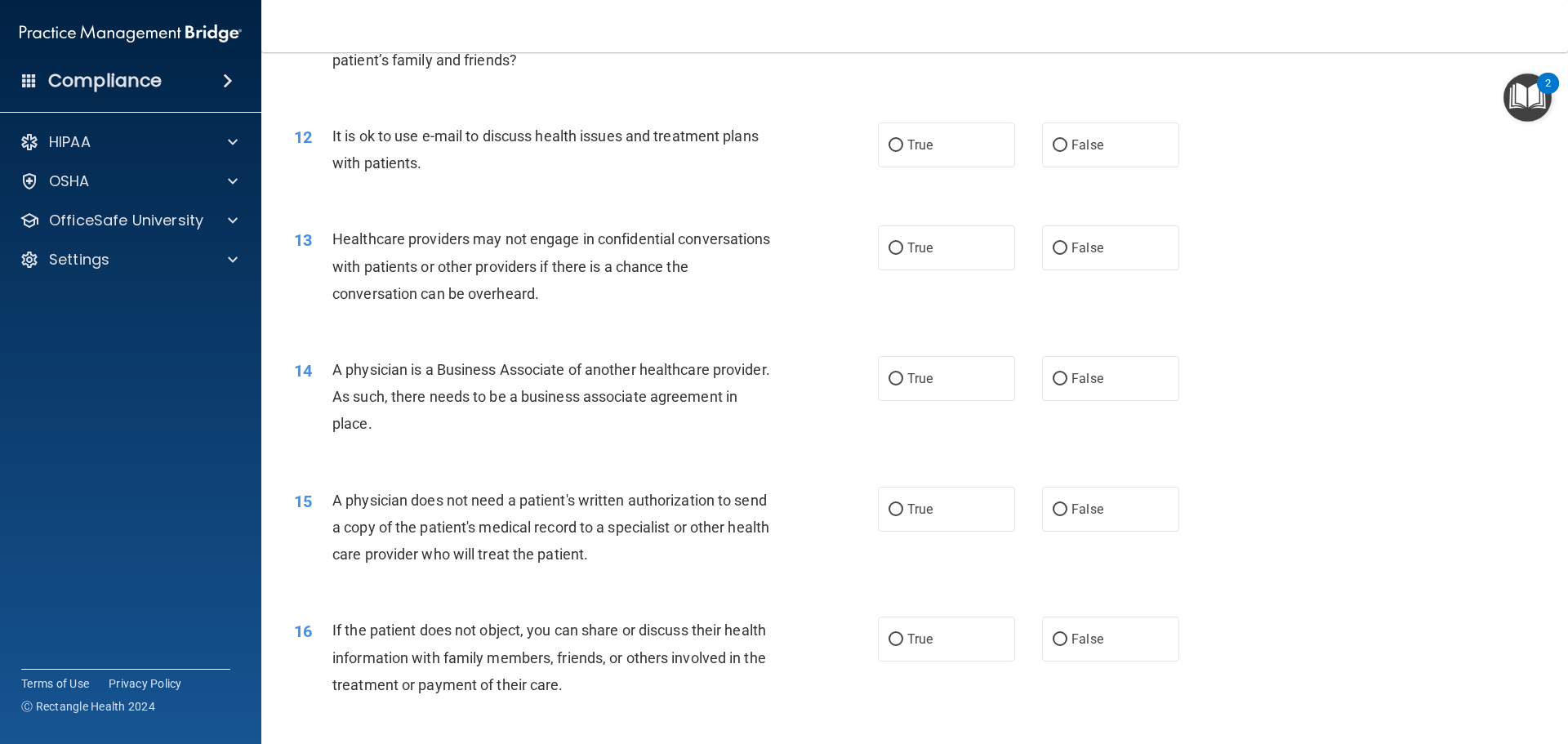
scroll to position [1388, 0]
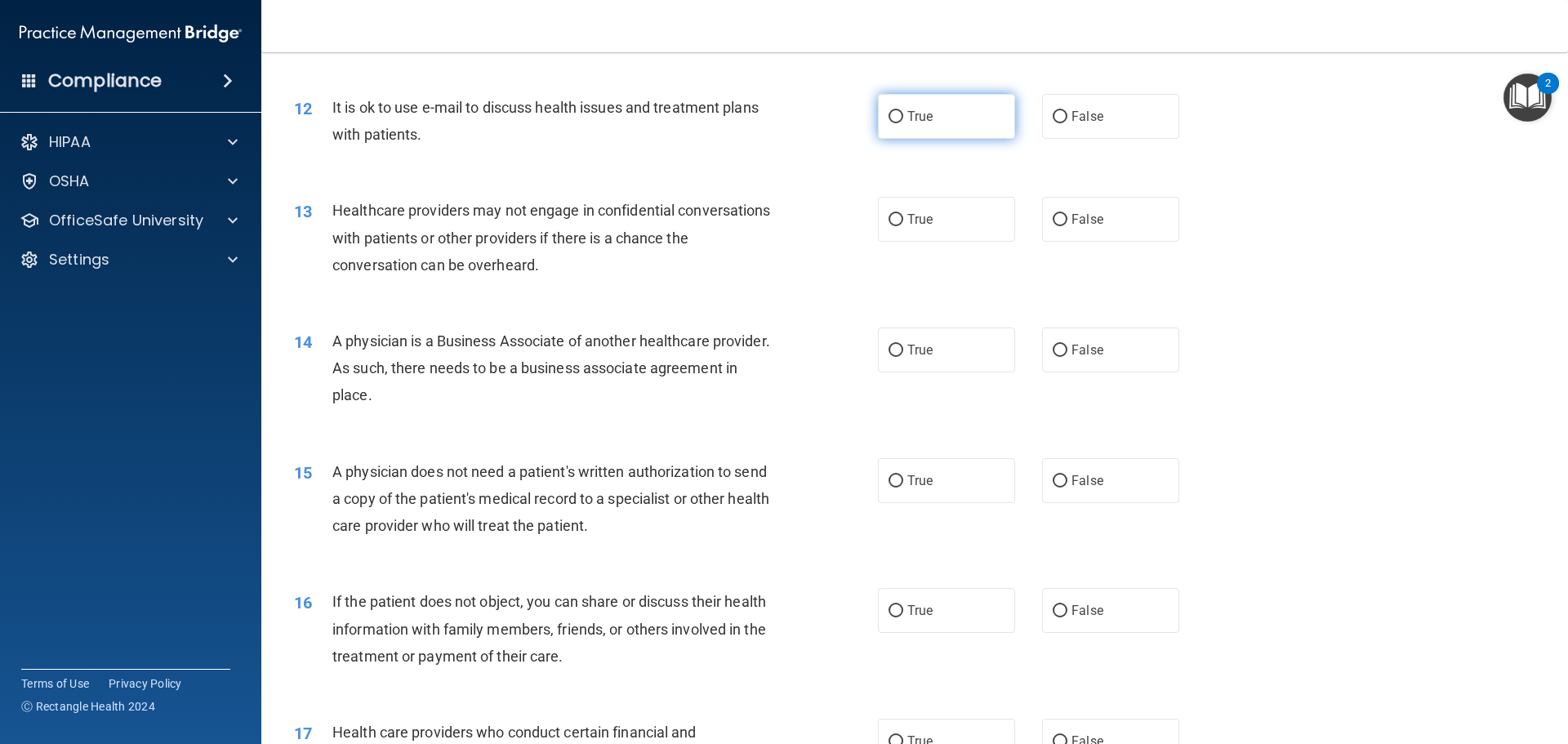
click at [893, 112] on input "True" at bounding box center [895, 117] width 14 height 13
radio input "true"
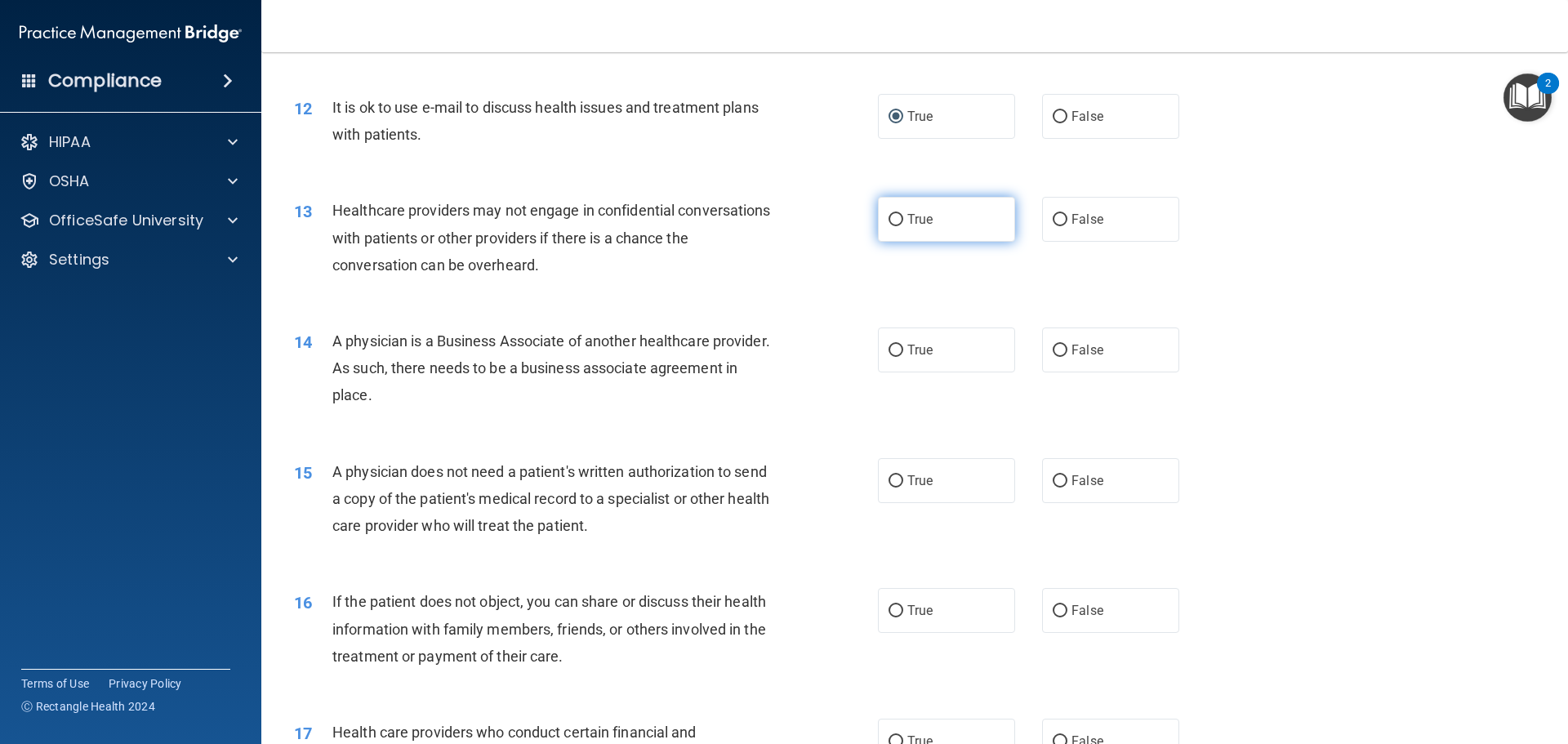
click at [888, 216] on input "True" at bounding box center [895, 221] width 14 height 13
radio input "true"
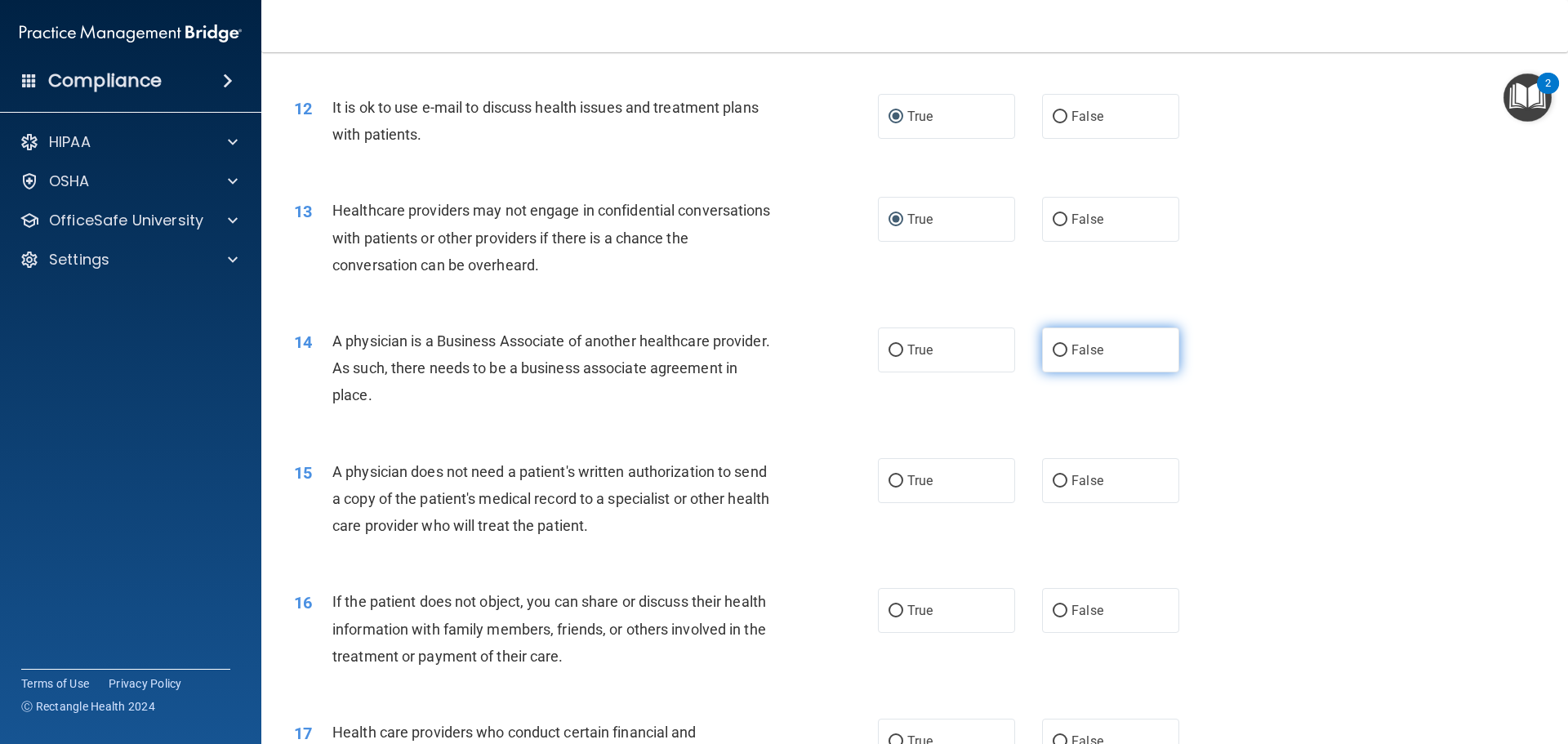
click at [1055, 352] on input "False" at bounding box center [1060, 351] width 14 height 13
radio input "true"
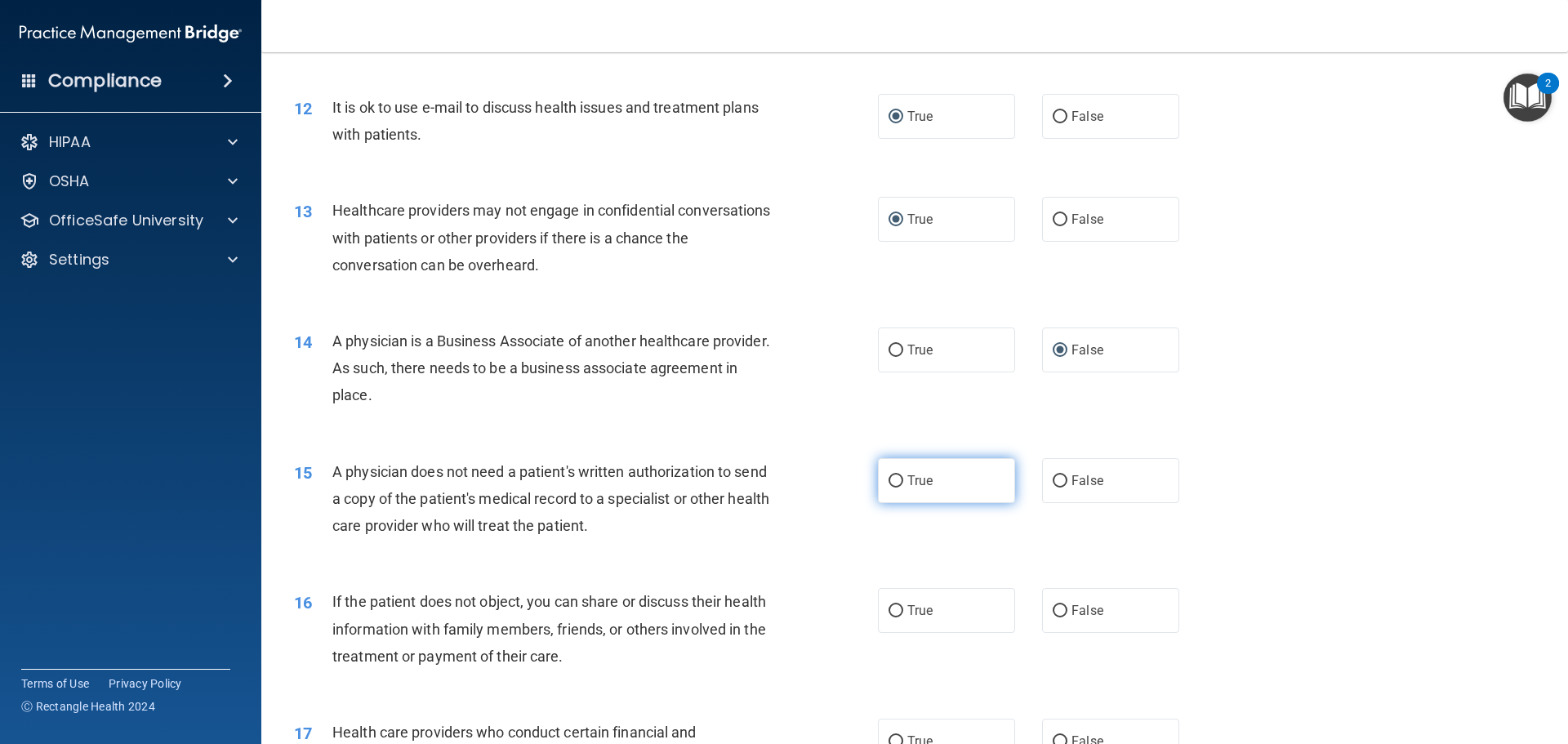
click at [890, 484] on input "True" at bounding box center [895, 482] width 14 height 13
radio input "true"
click at [888, 612] on input "True" at bounding box center [895, 612] width 14 height 13
radio input "true"
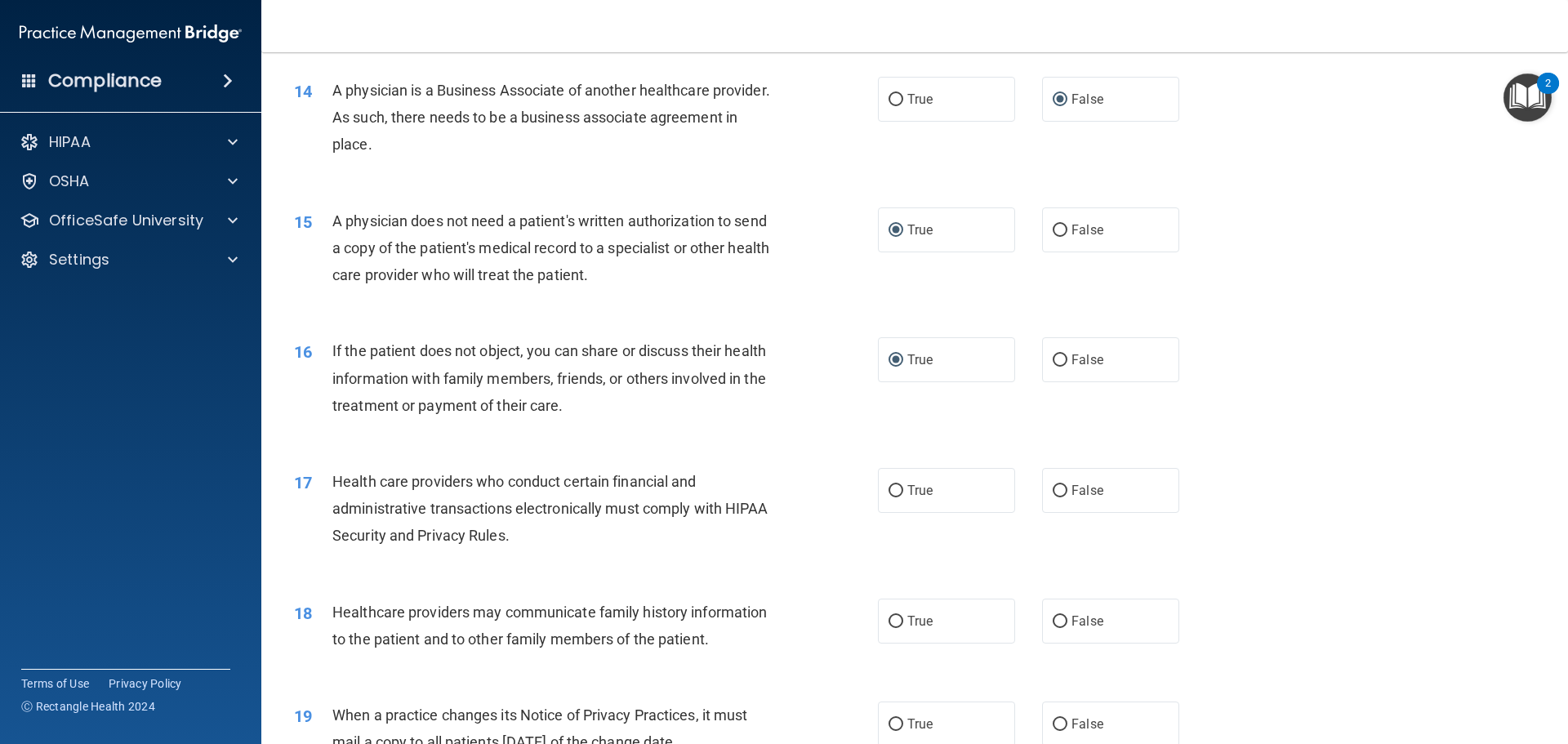
scroll to position [1715, 0]
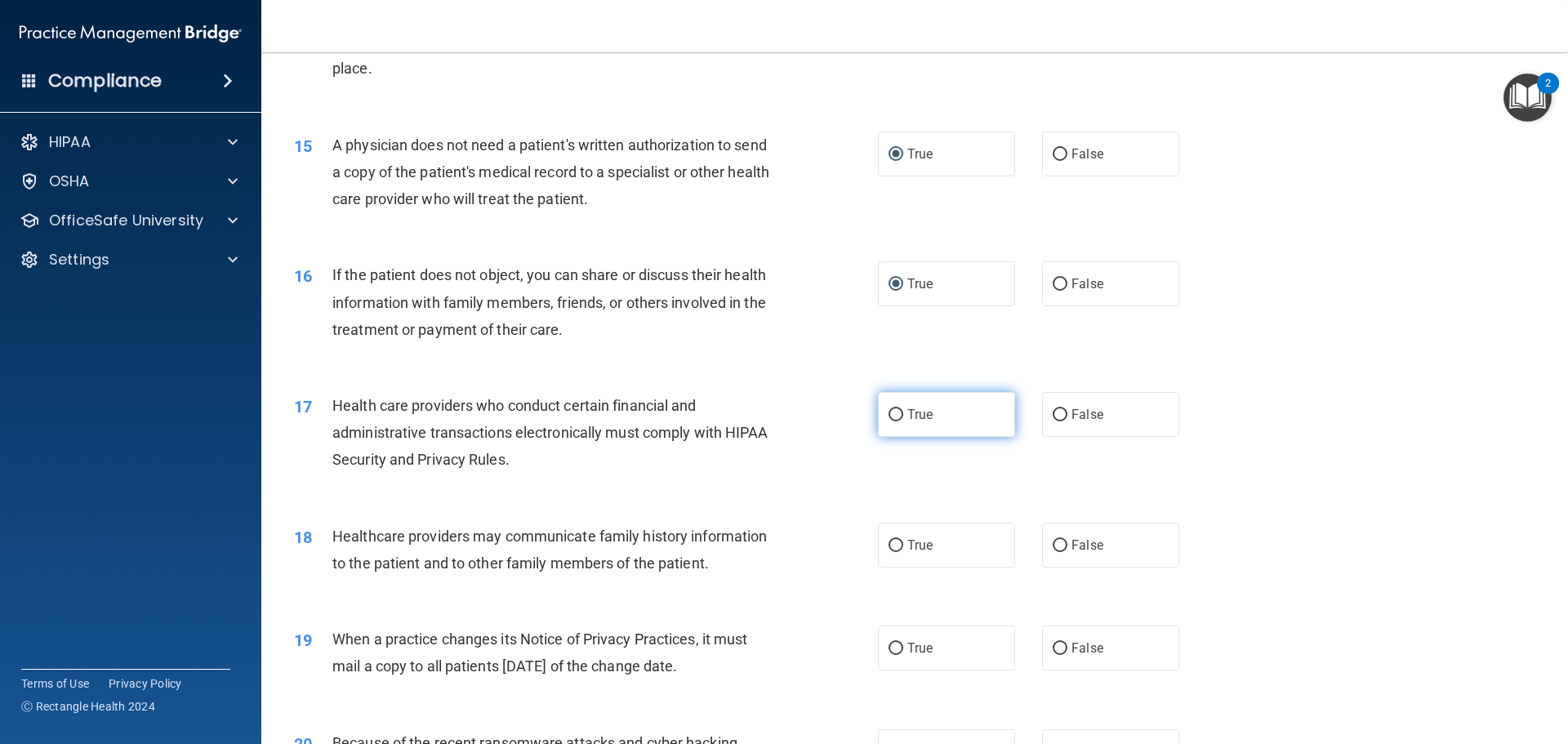
click at [890, 415] on input "True" at bounding box center [895, 415] width 14 height 13
radio input "true"
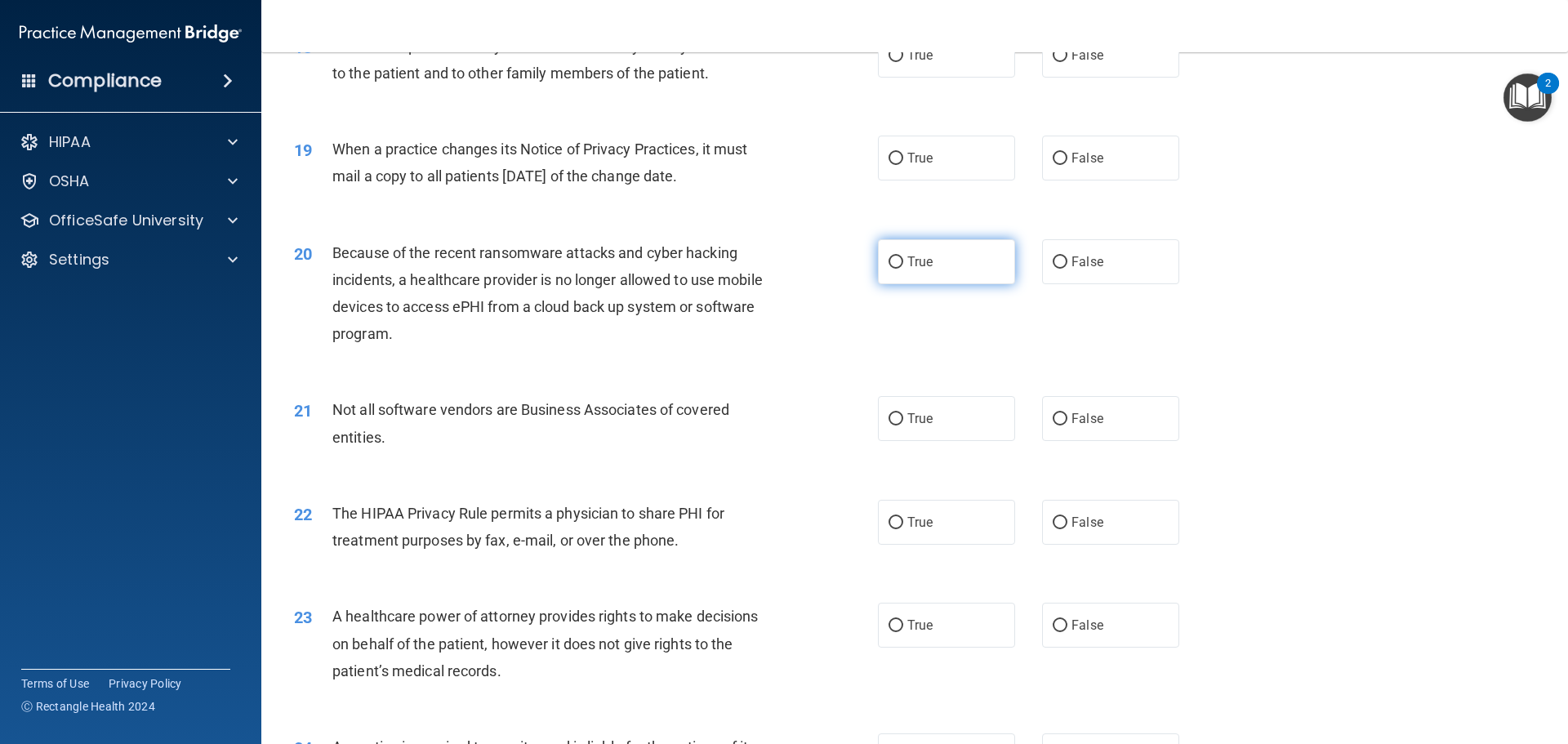
scroll to position [2123, 0]
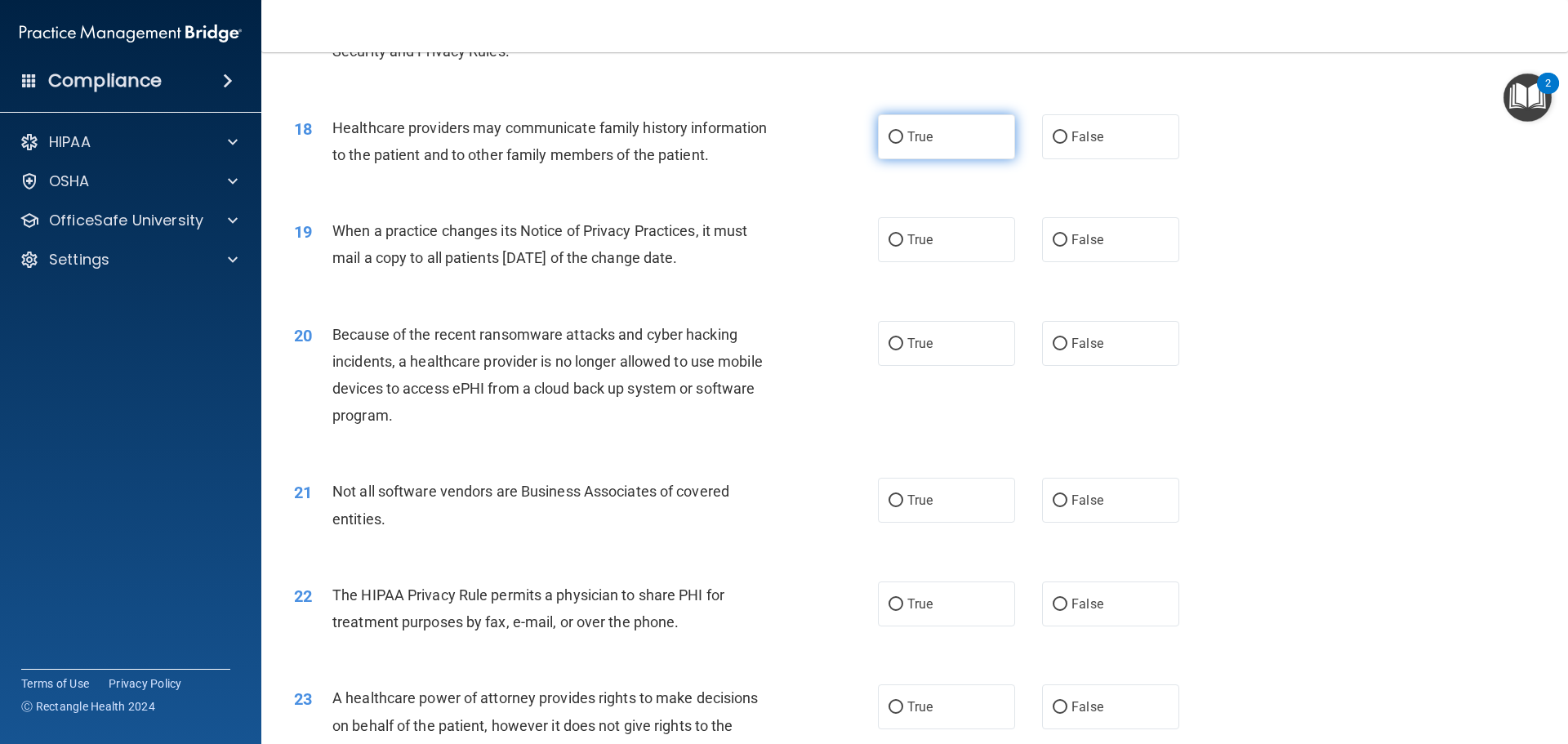
click at [888, 140] on input "True" at bounding box center [895, 138] width 14 height 13
radio input "true"
click at [888, 236] on input "True" at bounding box center [895, 240] width 14 height 13
radio input "true"
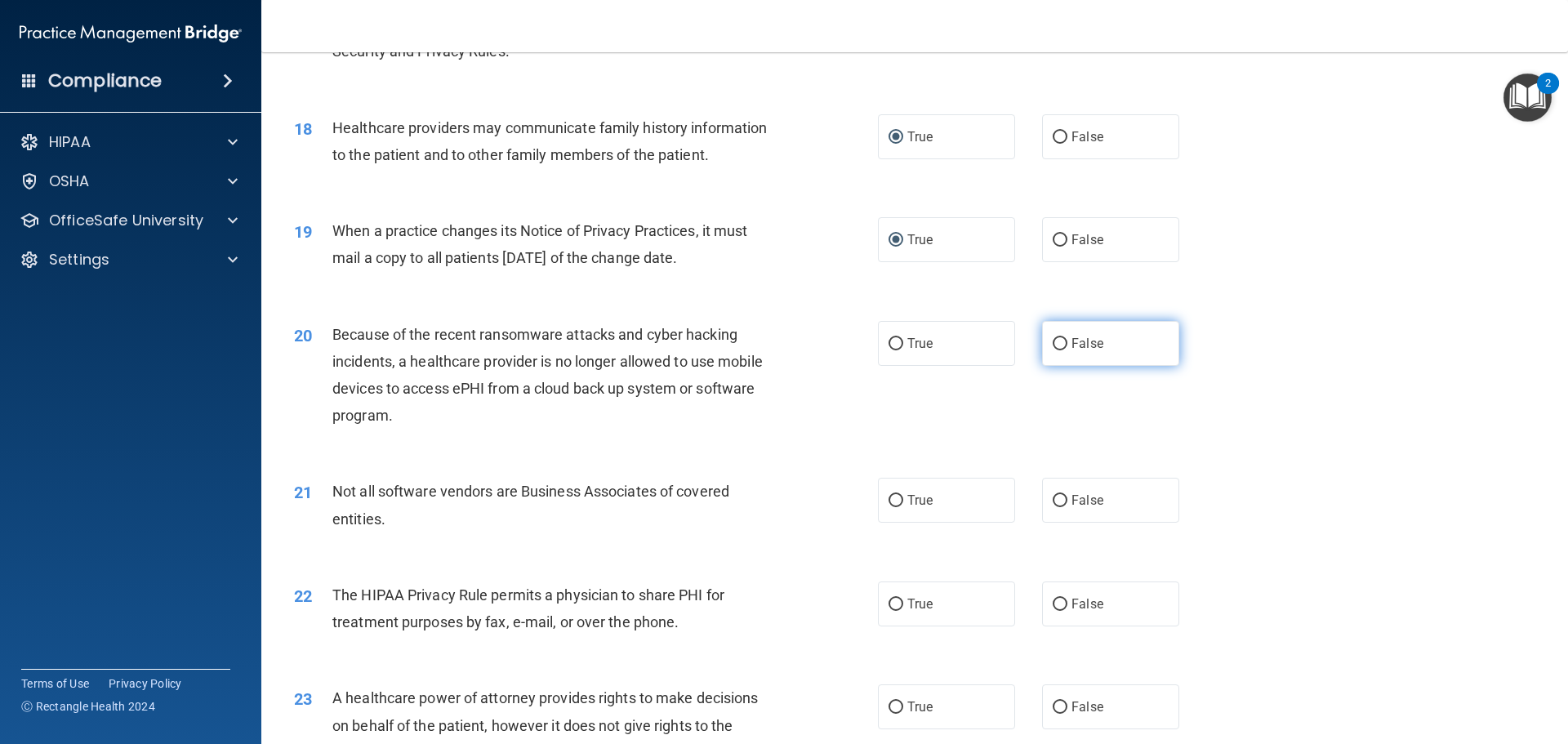
click at [1058, 345] on input "False" at bounding box center [1060, 344] width 14 height 13
radio input "true"
click at [889, 505] on input "True" at bounding box center [895, 501] width 14 height 13
radio input "true"
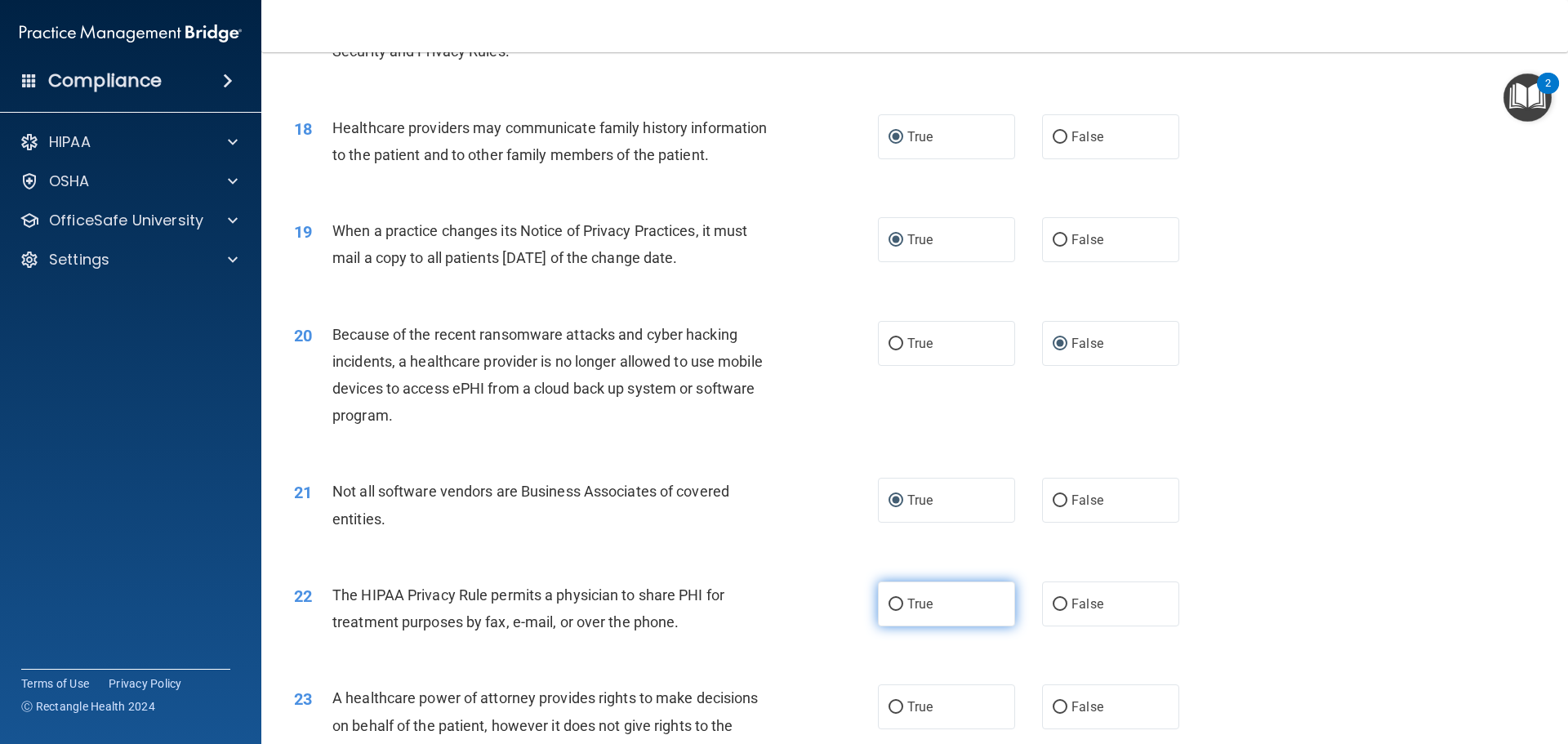
click at [893, 602] on input "True" at bounding box center [895, 605] width 14 height 13
radio input "true"
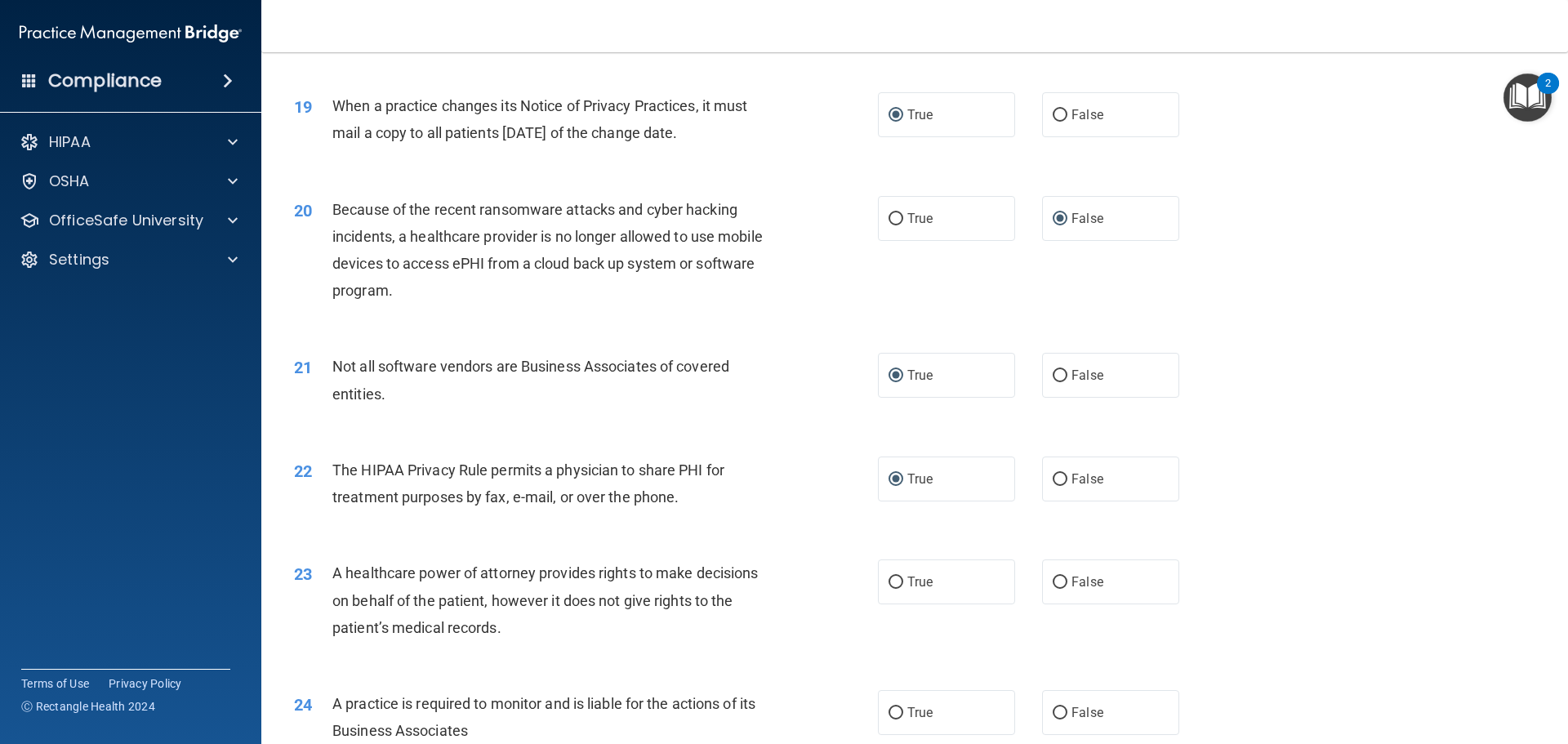
scroll to position [2286, 0]
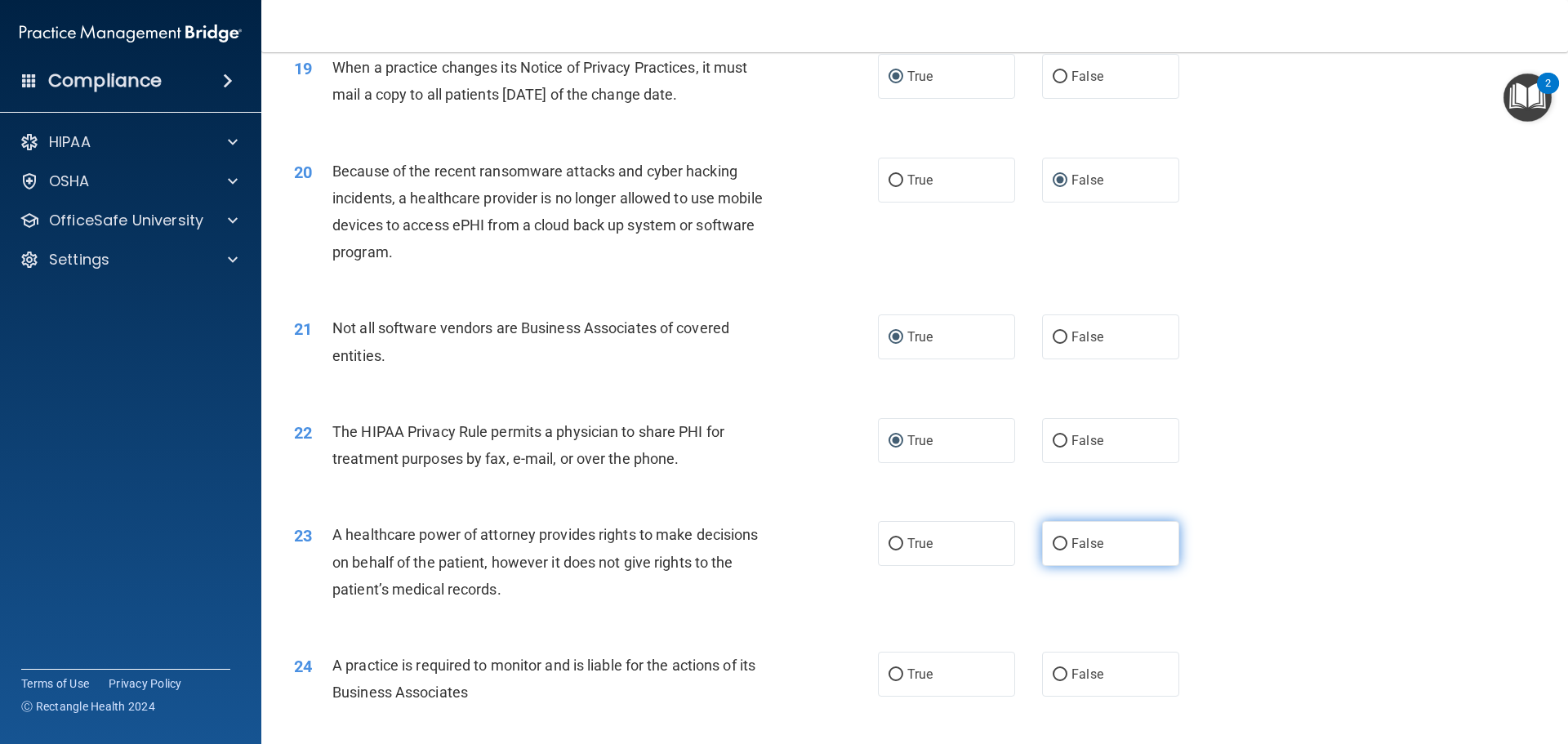
click at [1055, 543] on input "False" at bounding box center [1060, 544] width 14 height 13
radio input "true"
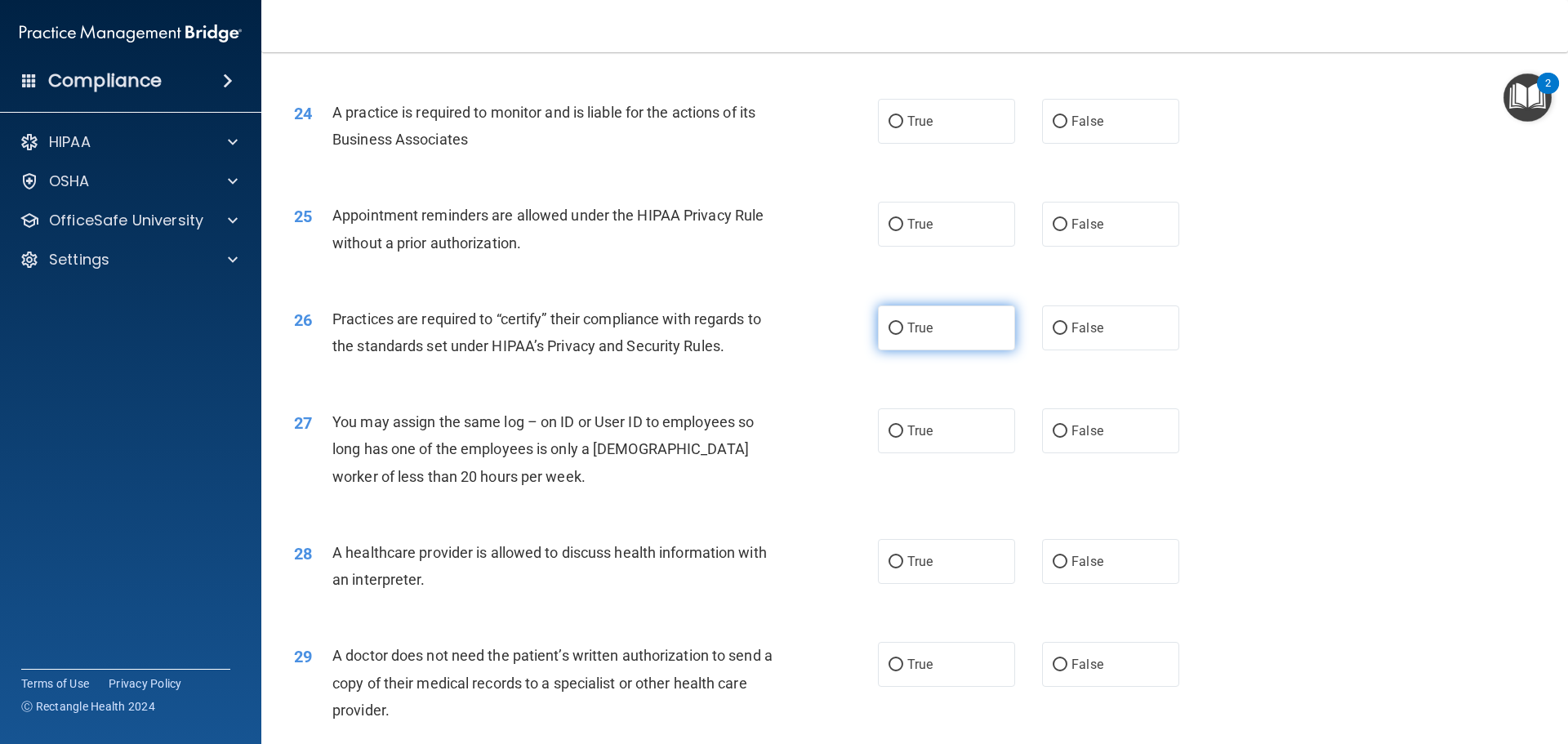
scroll to position [2858, 0]
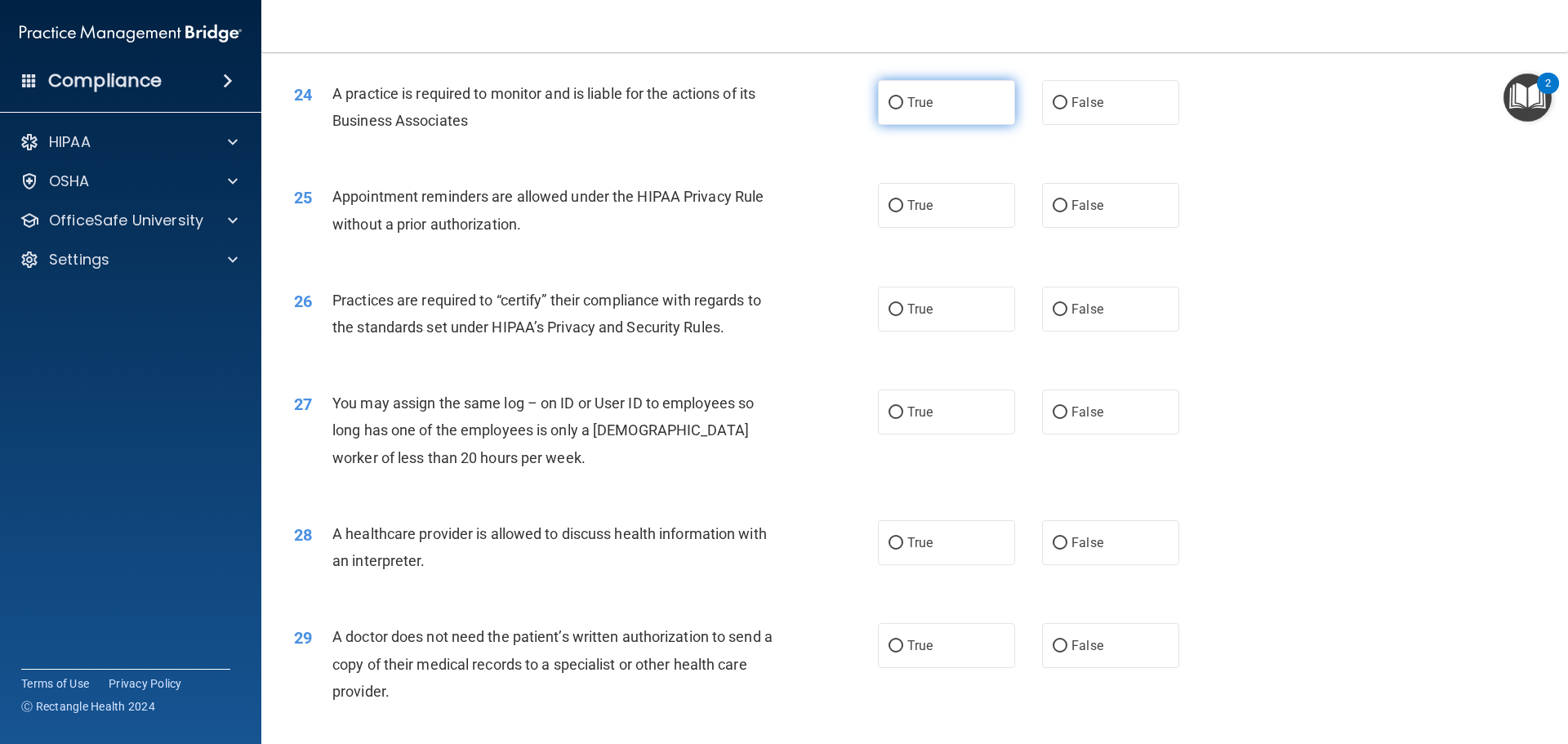
click at [893, 104] on input "True" at bounding box center [895, 104] width 14 height 13
radio input "true"
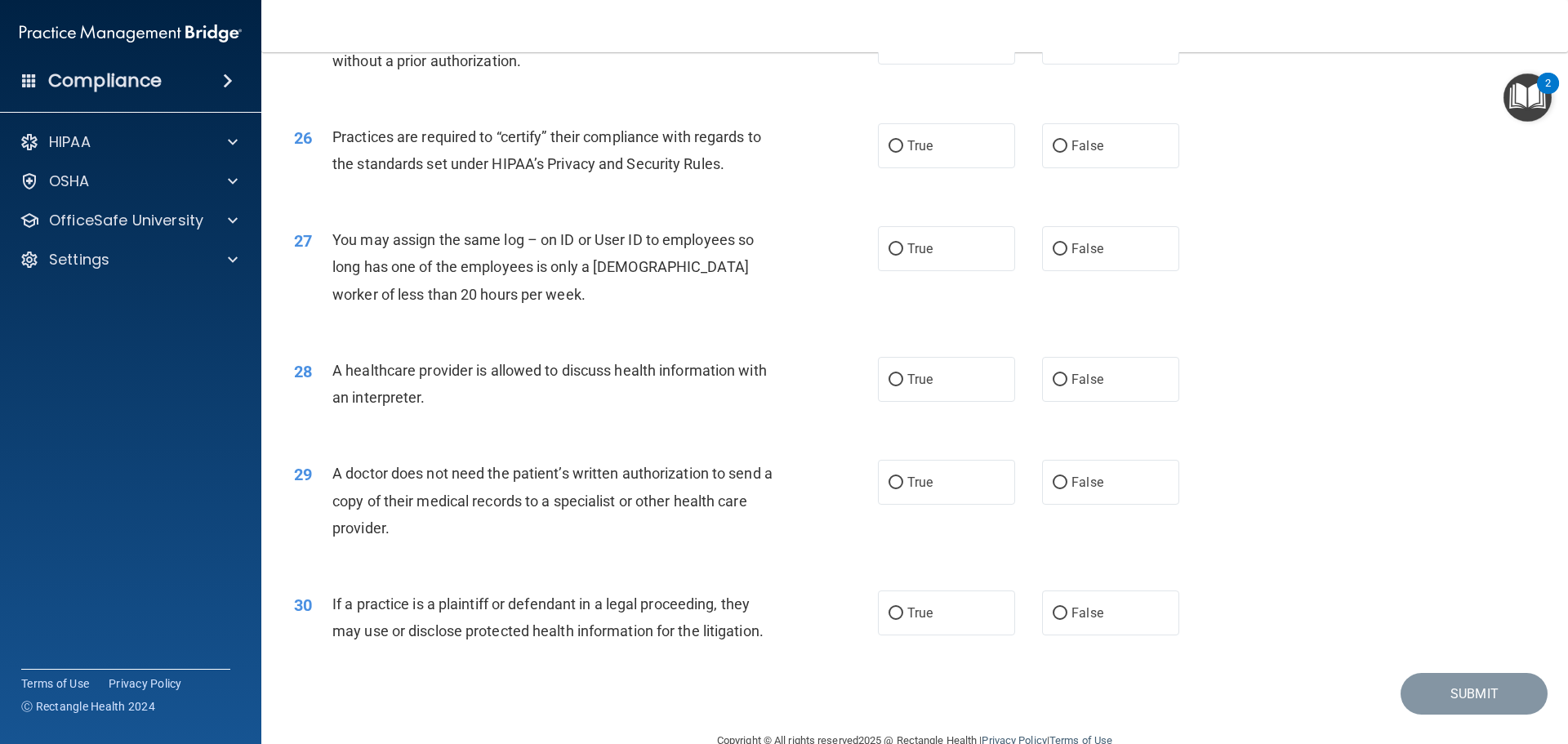
scroll to position [2940, 0]
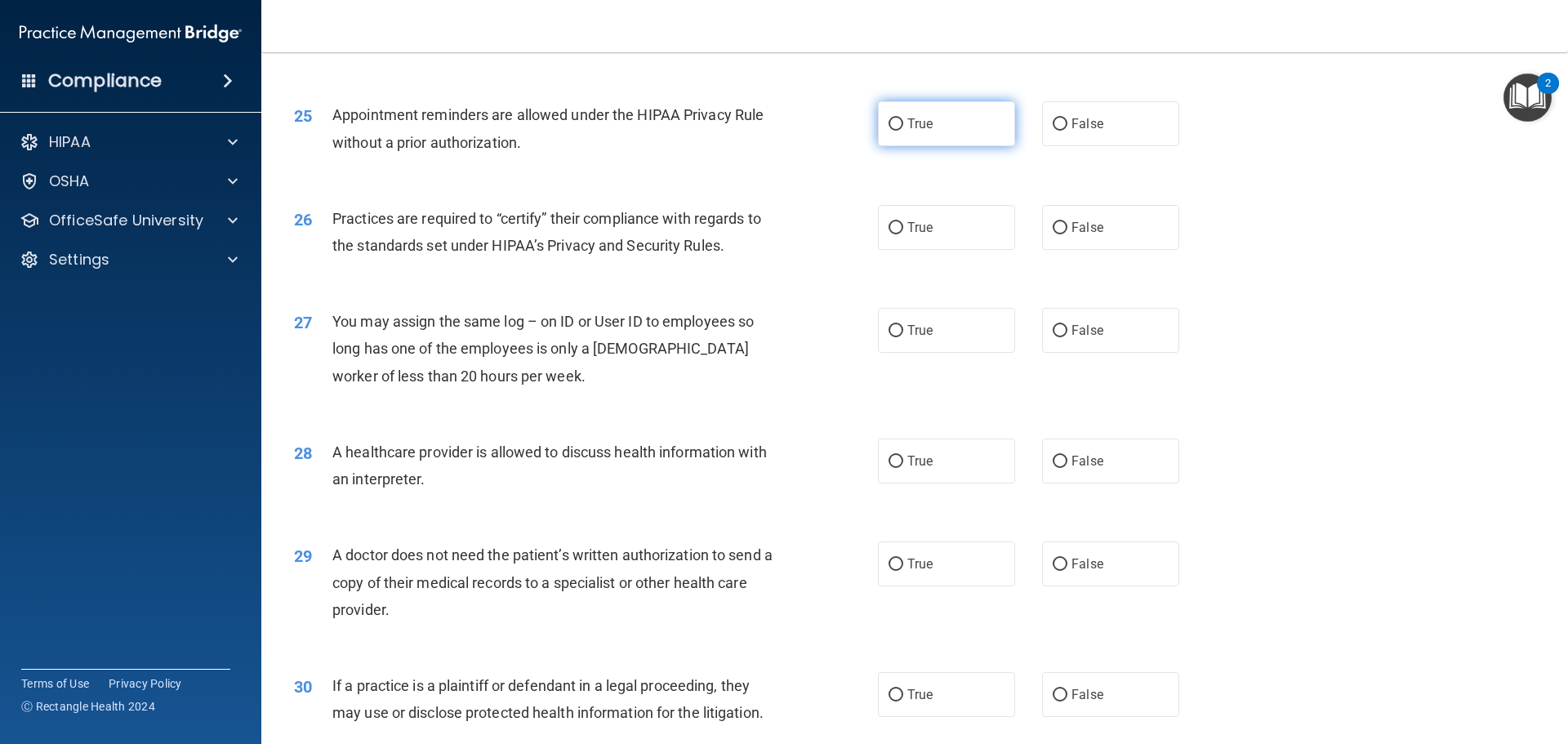
click at [891, 120] on input "True" at bounding box center [895, 124] width 14 height 13
radio input "true"
click at [888, 224] on input "True" at bounding box center [895, 229] width 14 height 13
radio input "true"
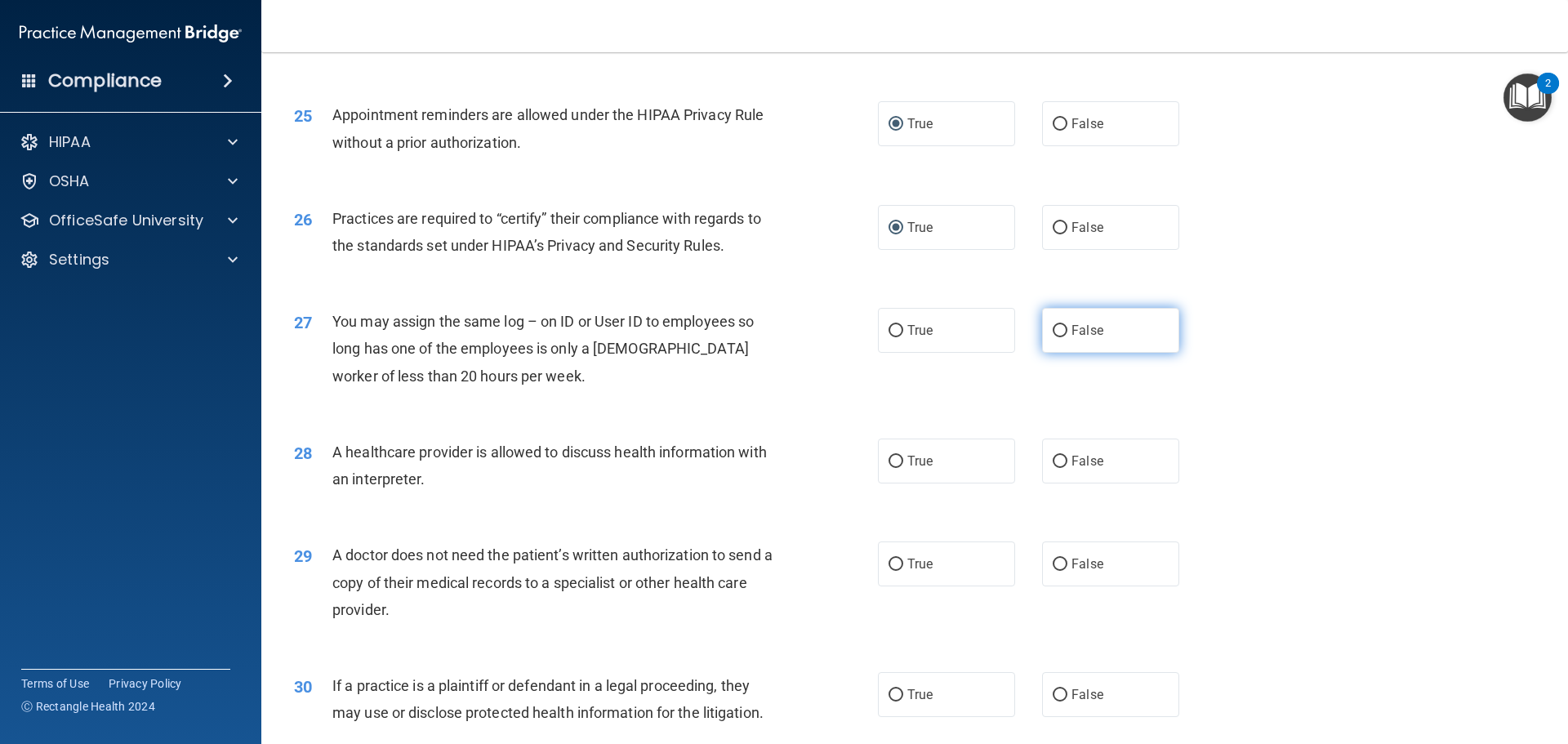
click at [1047, 322] on label "False" at bounding box center [1110, 331] width 137 height 45
click at [1053, 325] on input "False" at bounding box center [1060, 331] width 14 height 13
radio input "true"
click at [891, 465] on input "True" at bounding box center [895, 462] width 14 height 13
radio input "true"
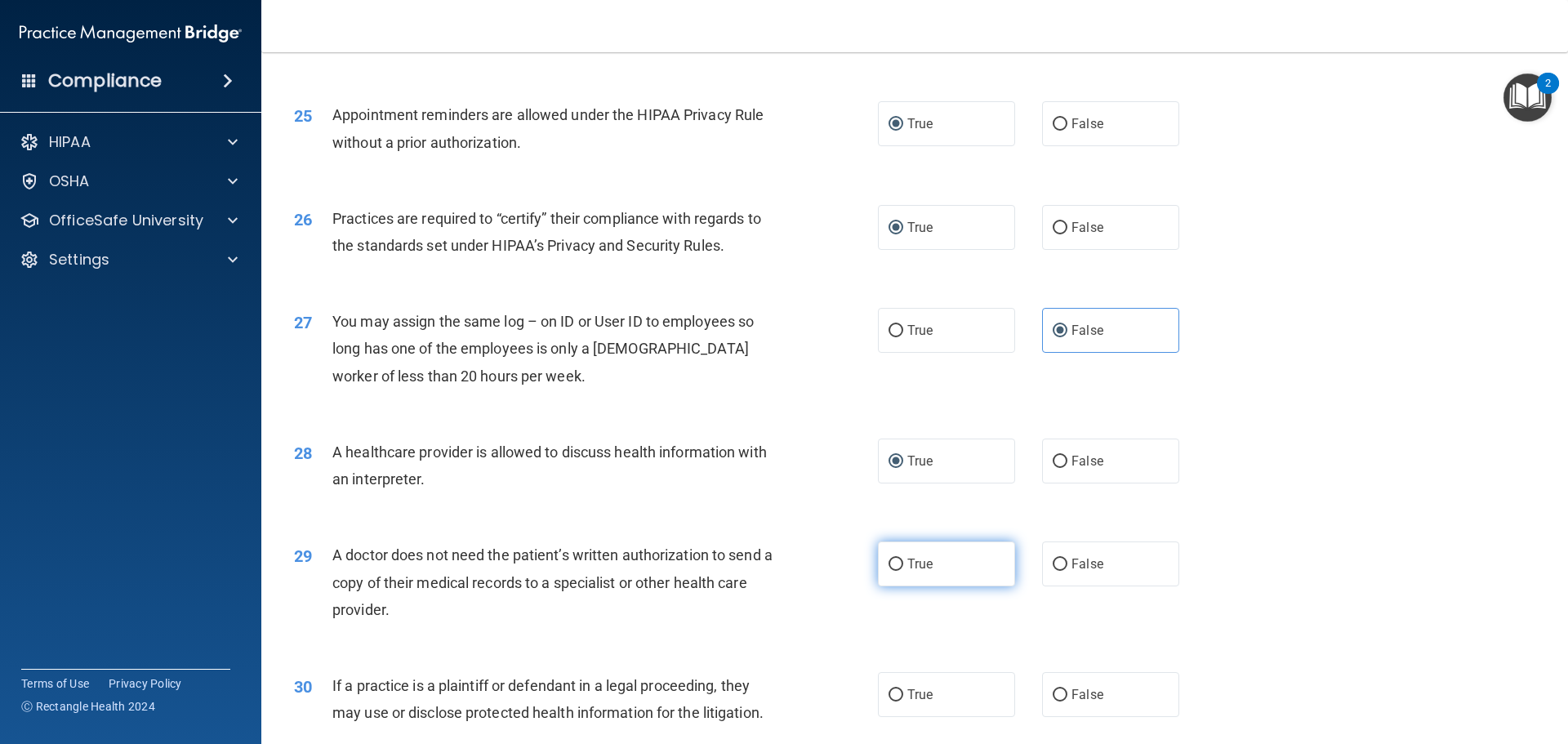
click at [888, 564] on input "True" at bounding box center [895, 565] width 14 height 13
radio input "true"
click at [893, 694] on input "True" at bounding box center [895, 695] width 14 height 13
radio input "true"
drag, startPoint x: 893, startPoint y: 694, endPoint x: 838, endPoint y: 633, distance: 82.1
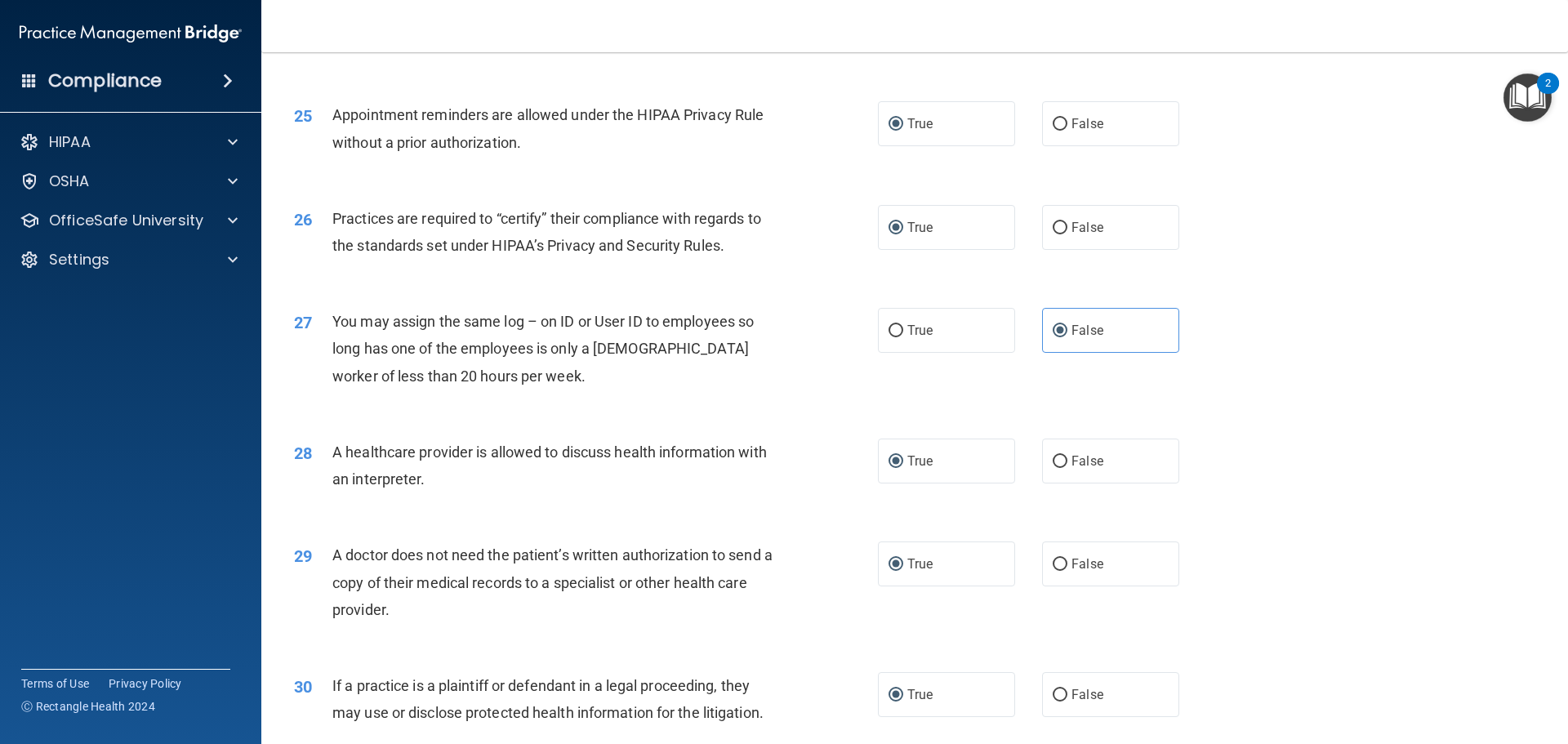
click at [835, 633] on div "29 A doctor does not need the patient’s written authorization to send a copy of…" at bounding box center [914, 585] width 1265 height 131
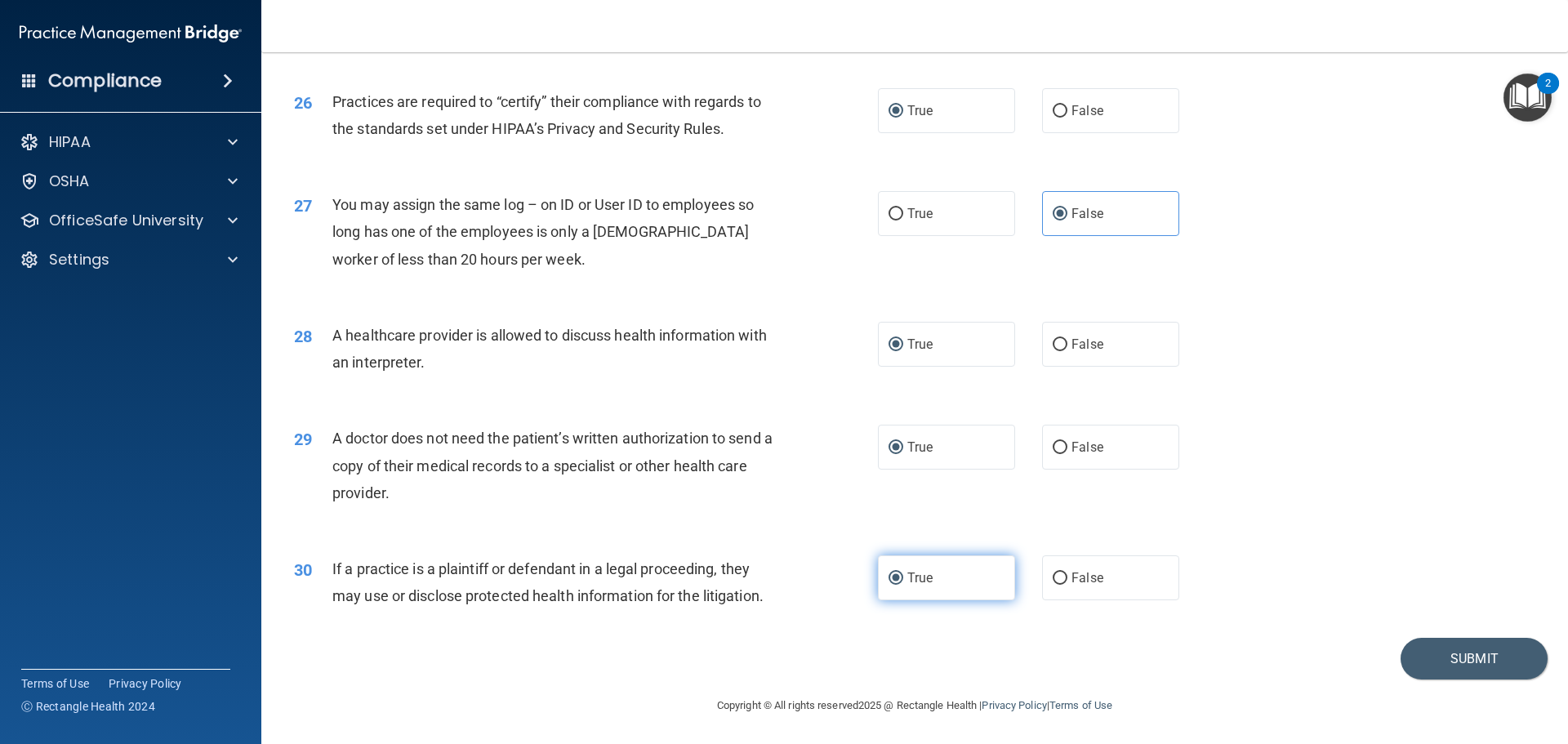
scroll to position [3057, 0]
click at [1446, 670] on button "Submit" at bounding box center [1473, 658] width 147 height 41
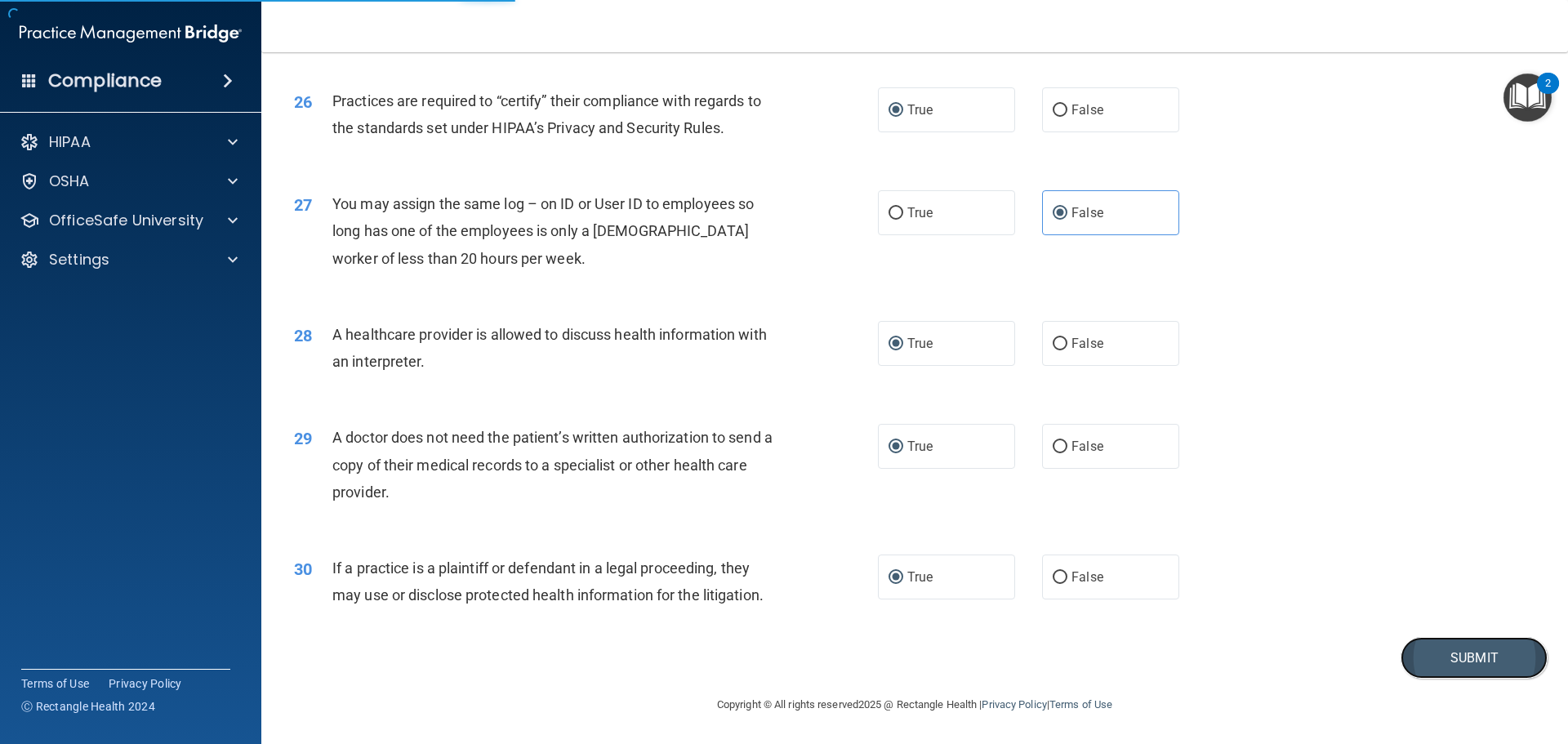
click at [1450, 660] on button "Submit" at bounding box center [1473, 658] width 147 height 41
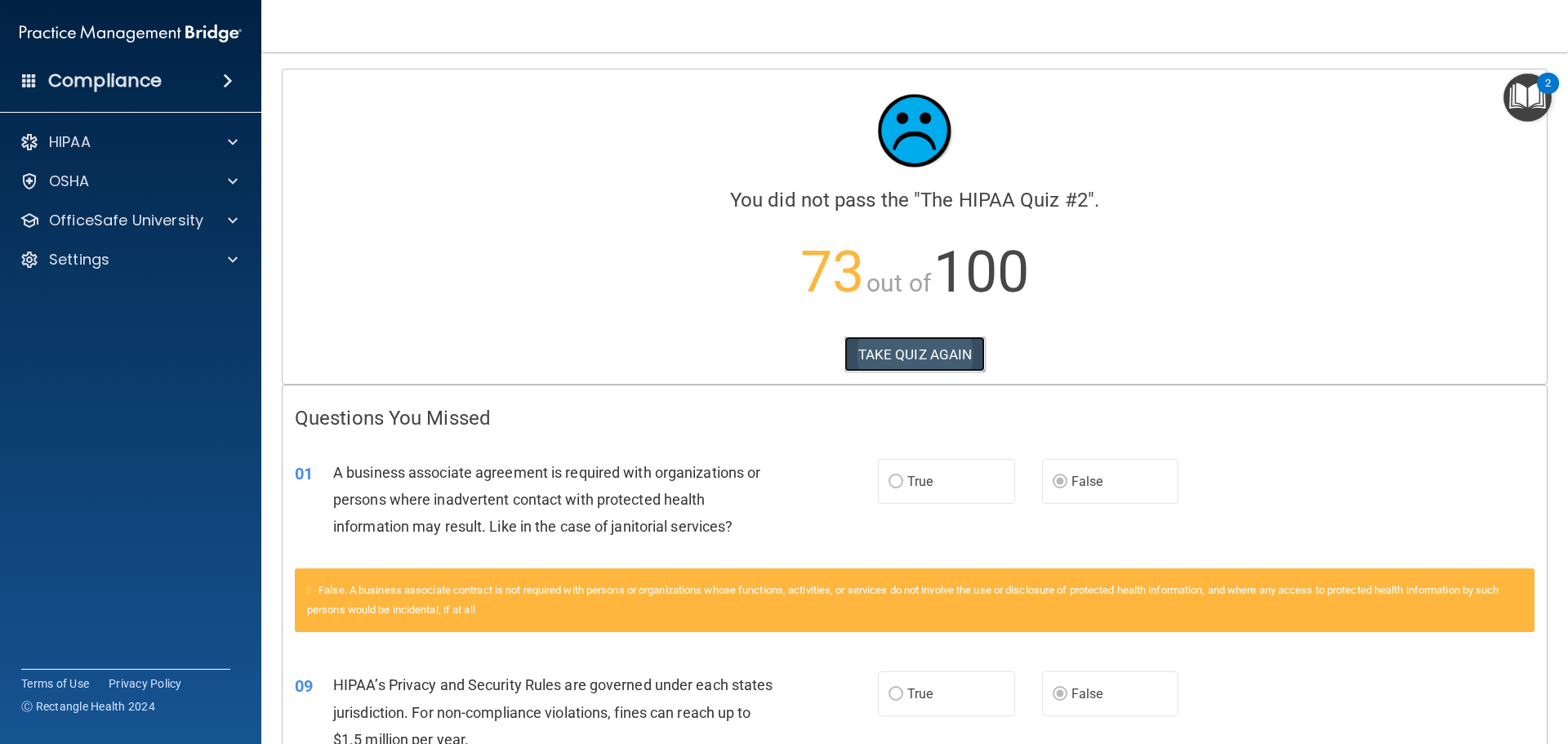
click at [902, 358] on button "TAKE QUIZ AGAIN" at bounding box center [914, 355] width 141 height 36
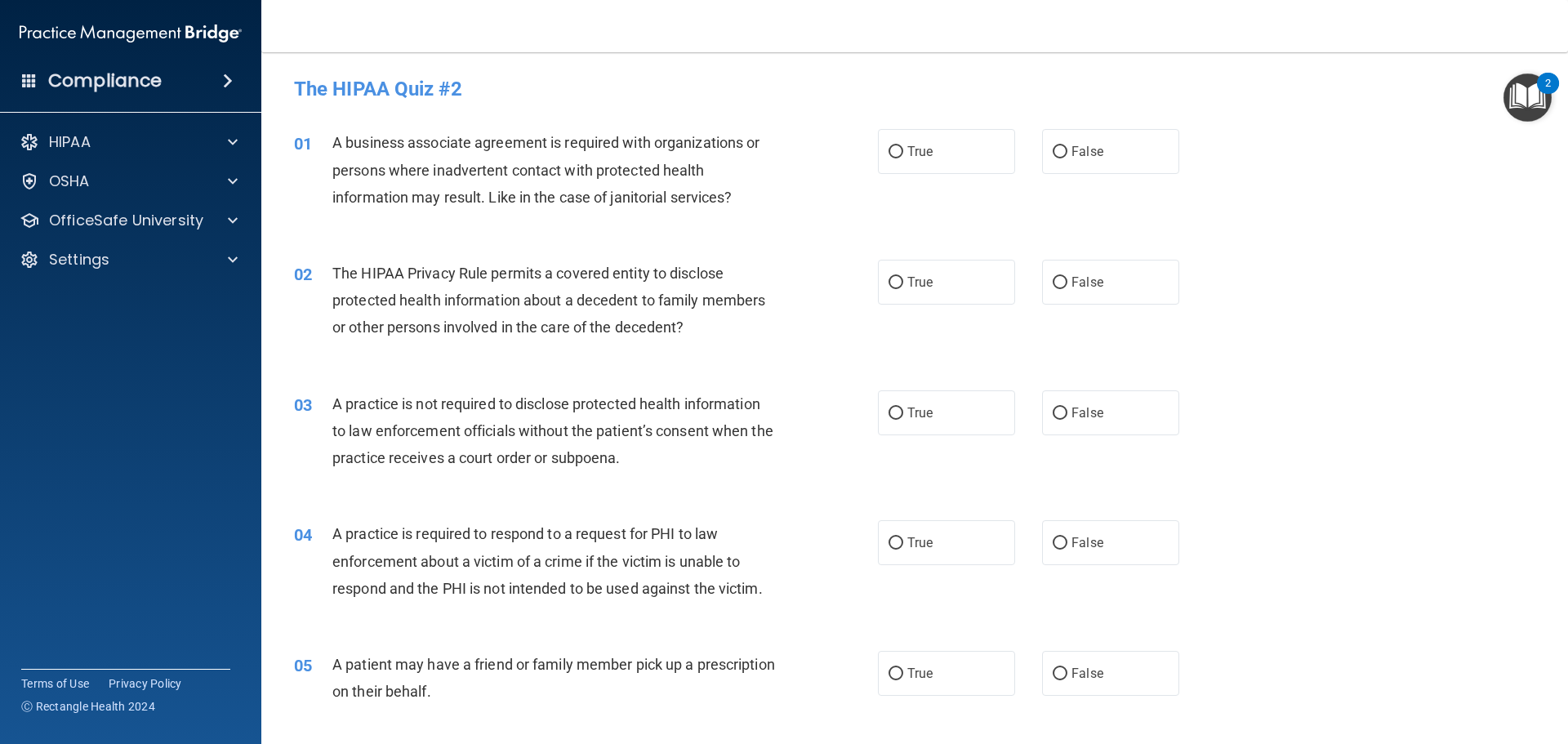
scroll to position [82, 0]
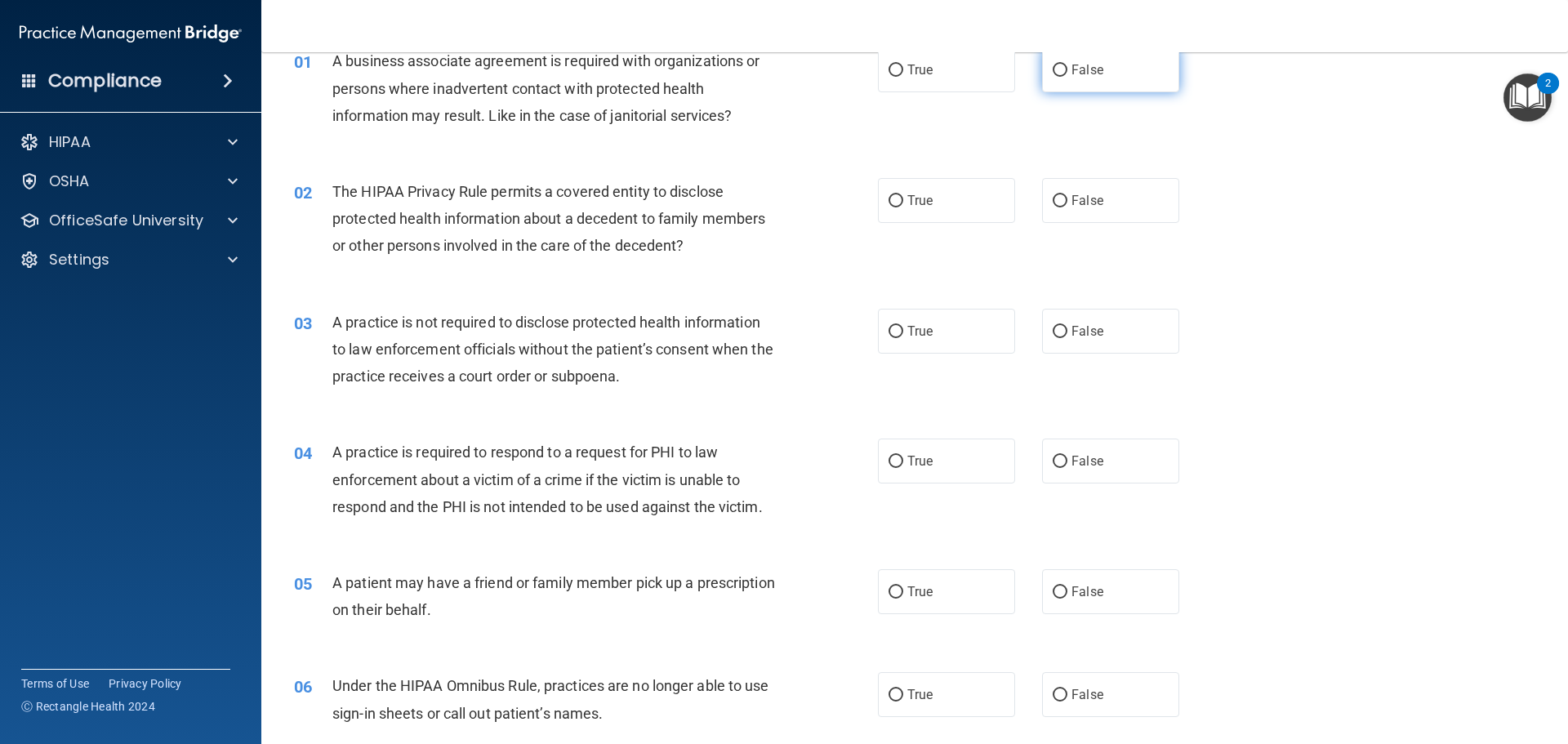
click at [1053, 74] on input "False" at bounding box center [1060, 71] width 14 height 13
radio input "true"
click at [888, 196] on input "True" at bounding box center [895, 202] width 14 height 13
radio input "true"
click at [1056, 332] on input "False" at bounding box center [1060, 332] width 14 height 13
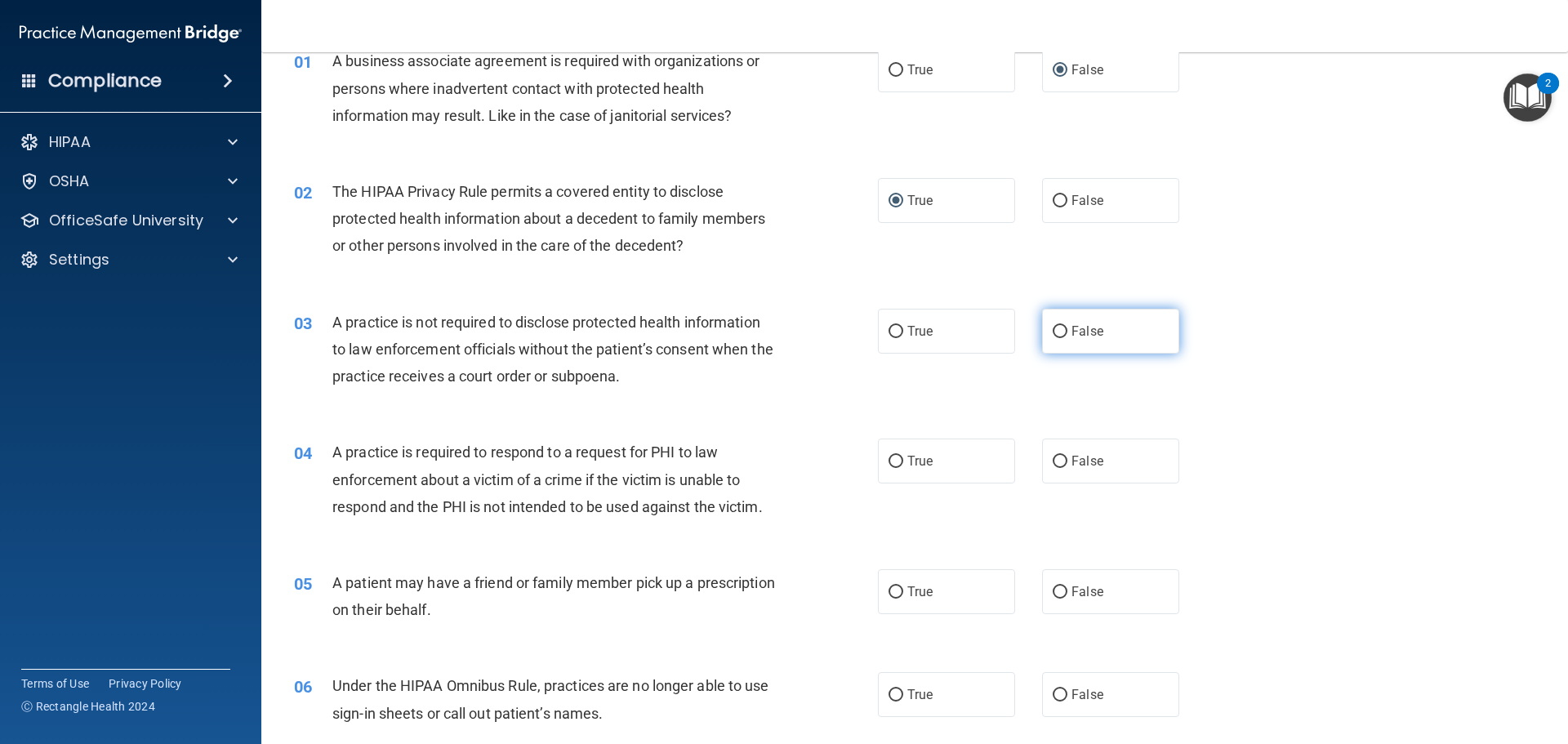
radio input "true"
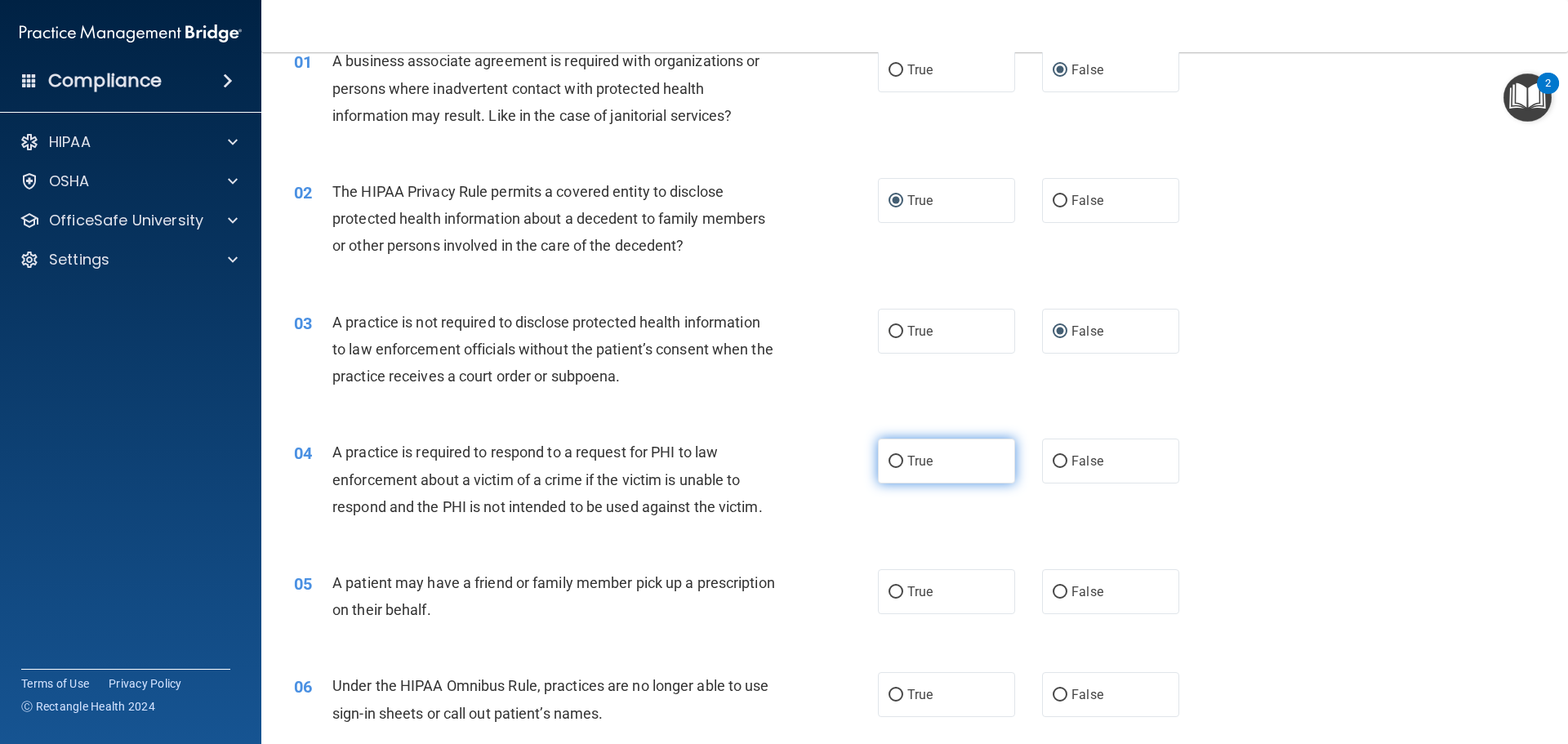
click at [890, 458] on input "True" at bounding box center [895, 462] width 14 height 13
radio input "true"
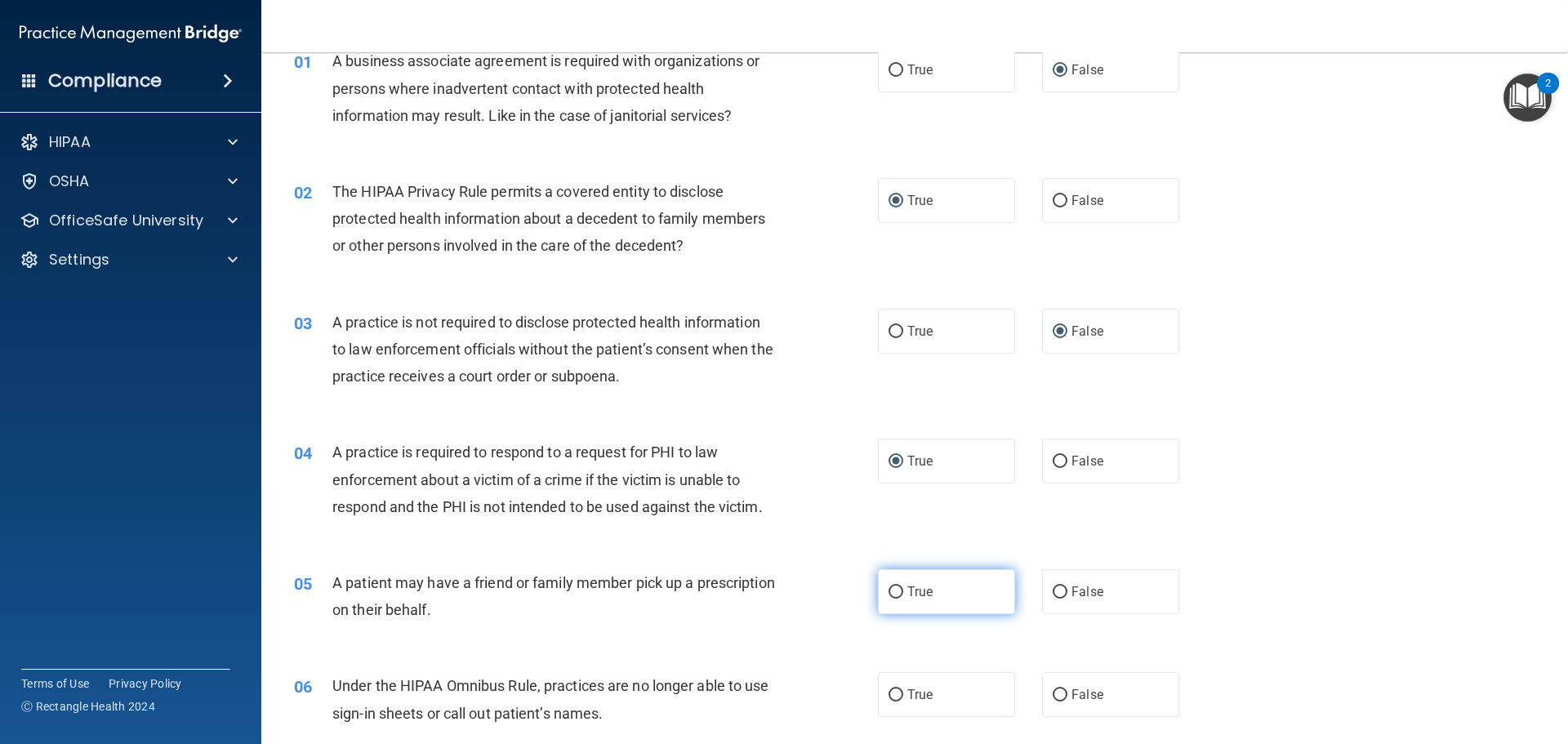
click at [889, 590] on input "True" at bounding box center [895, 593] width 14 height 13
radio input "true"
click at [1053, 694] on input "False" at bounding box center [1060, 695] width 14 height 13
radio input "true"
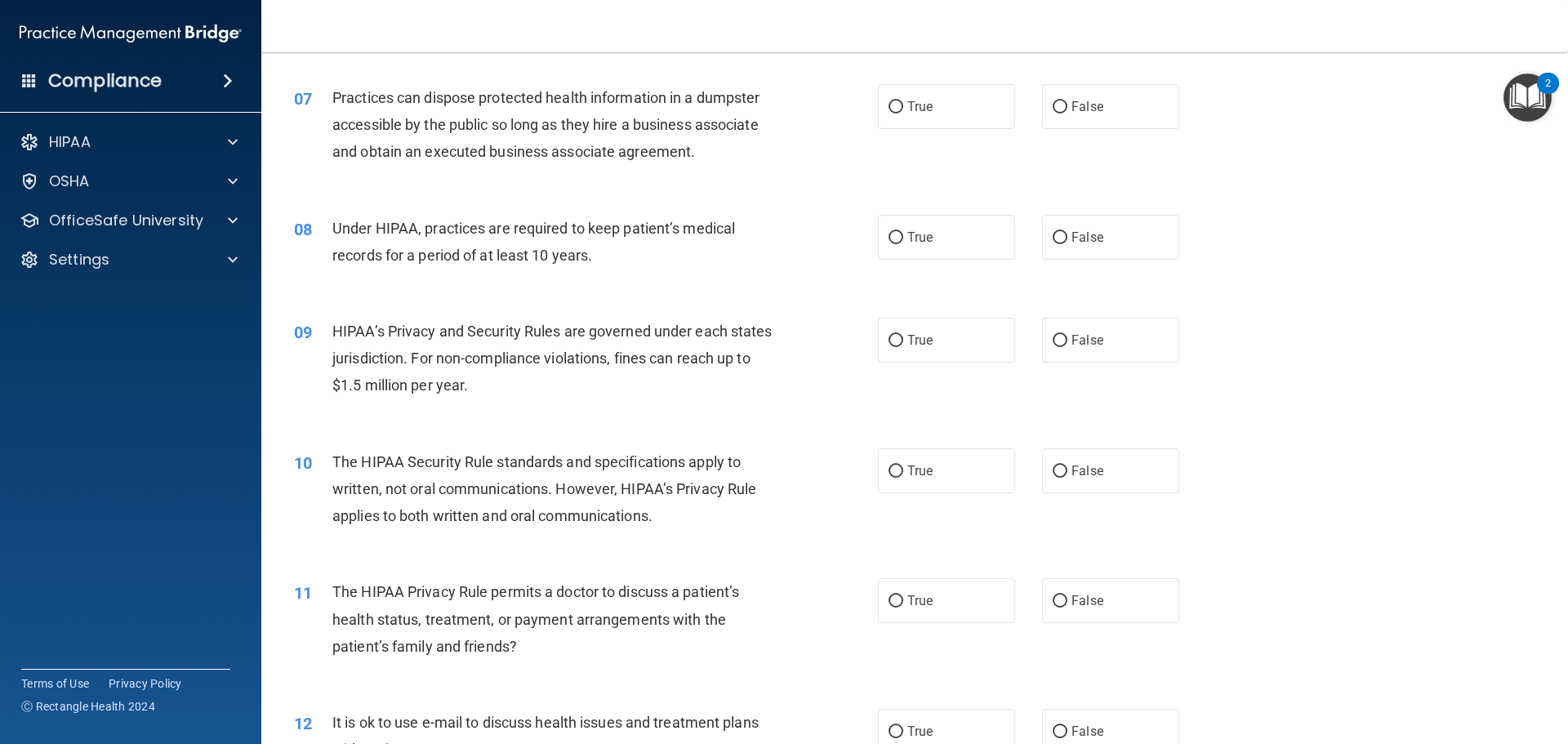
scroll to position [735, 0]
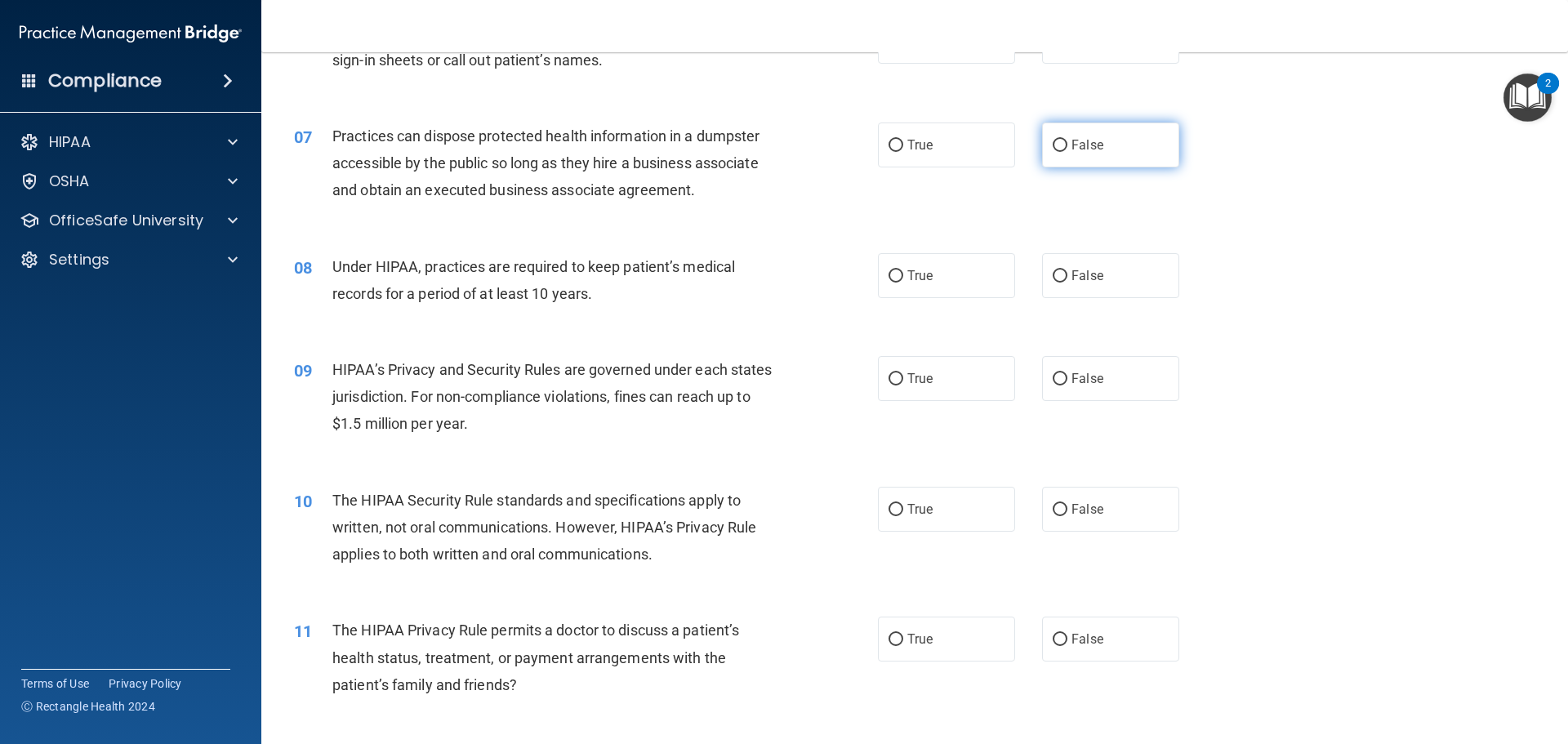
click at [1053, 144] on input "False" at bounding box center [1060, 146] width 14 height 13
radio input "true"
click at [1053, 276] on input "False" at bounding box center [1060, 277] width 14 height 13
radio input "true"
click at [1053, 379] on input "False" at bounding box center [1060, 379] width 14 height 13
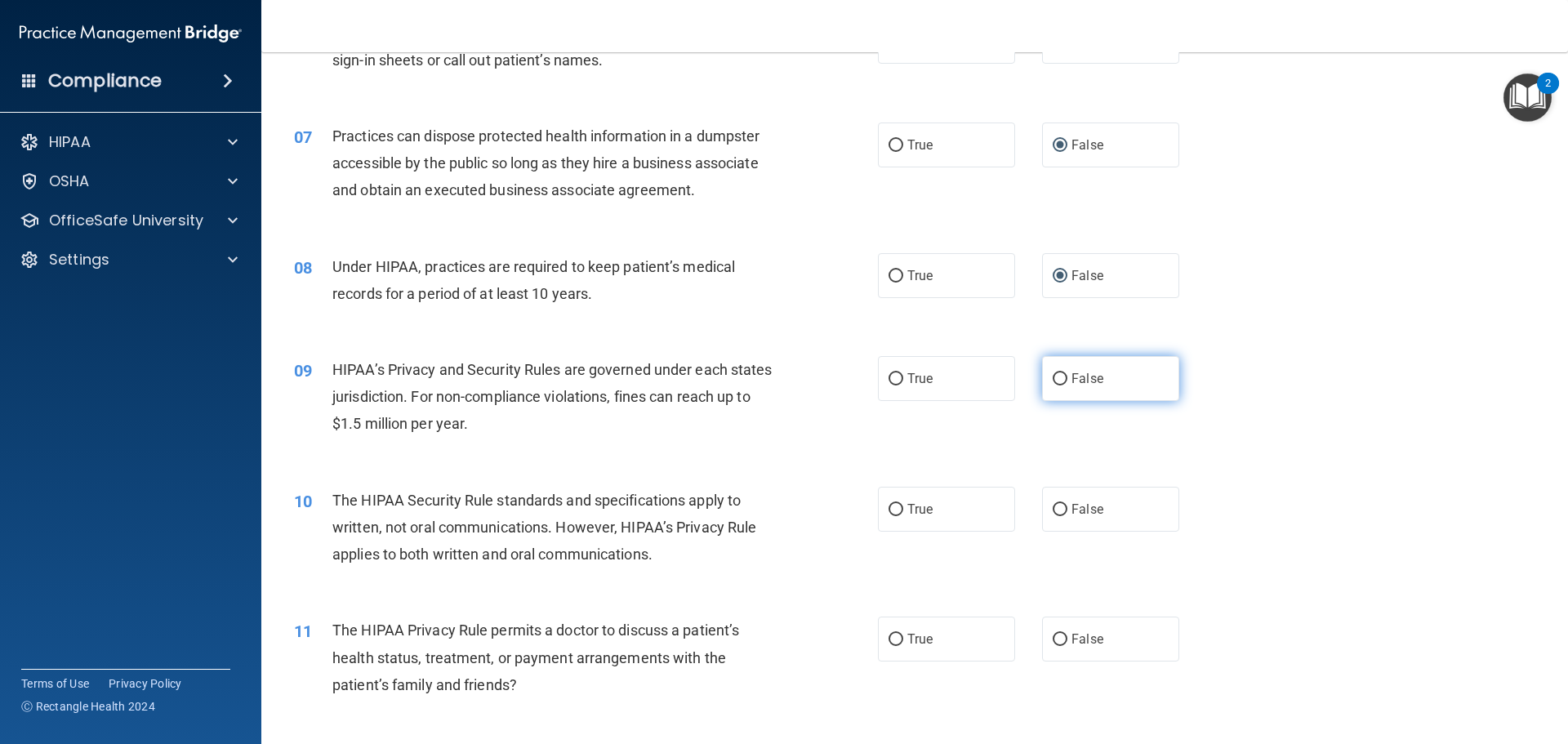
radio input "true"
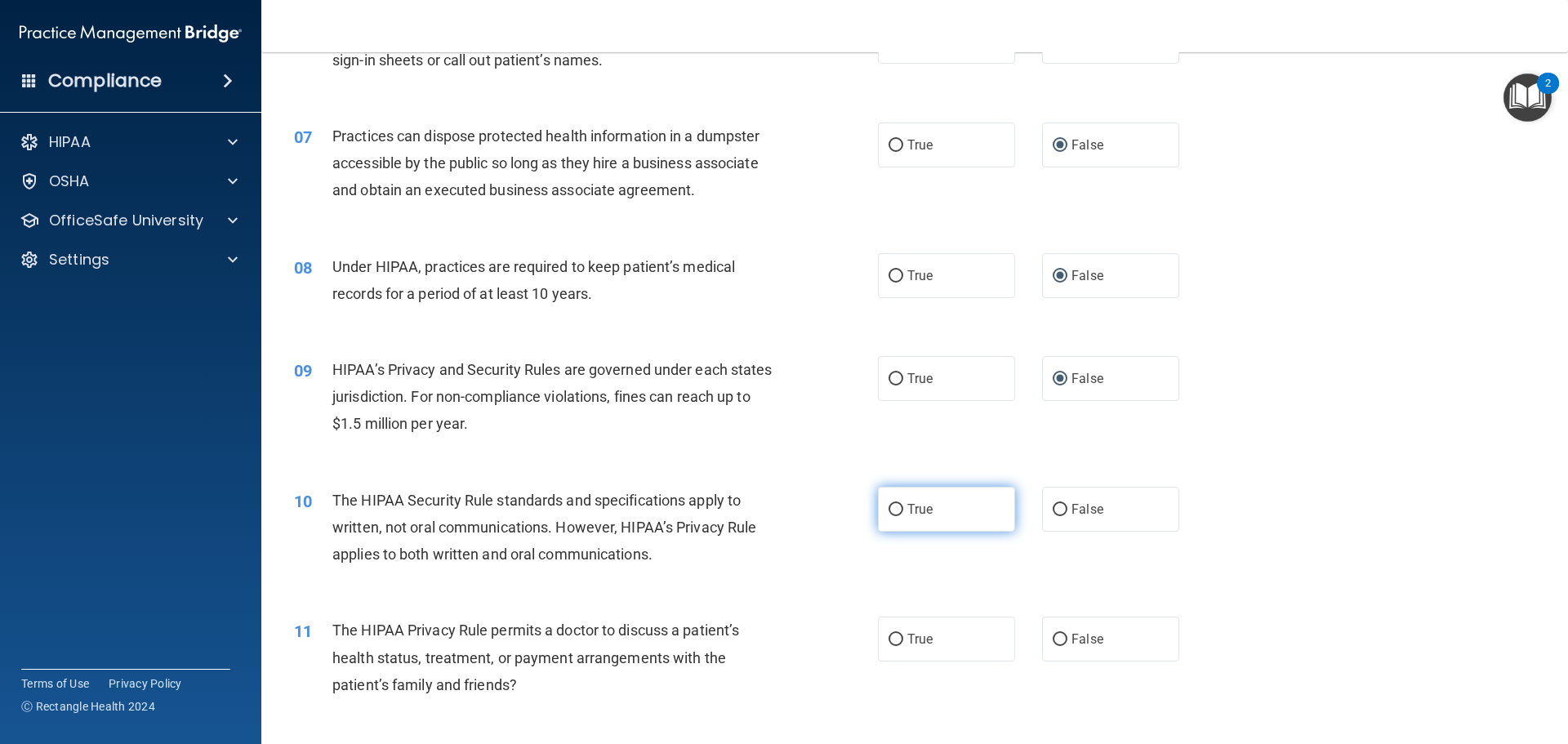
click at [889, 512] on input "True" at bounding box center [895, 510] width 14 height 13
radio input "true"
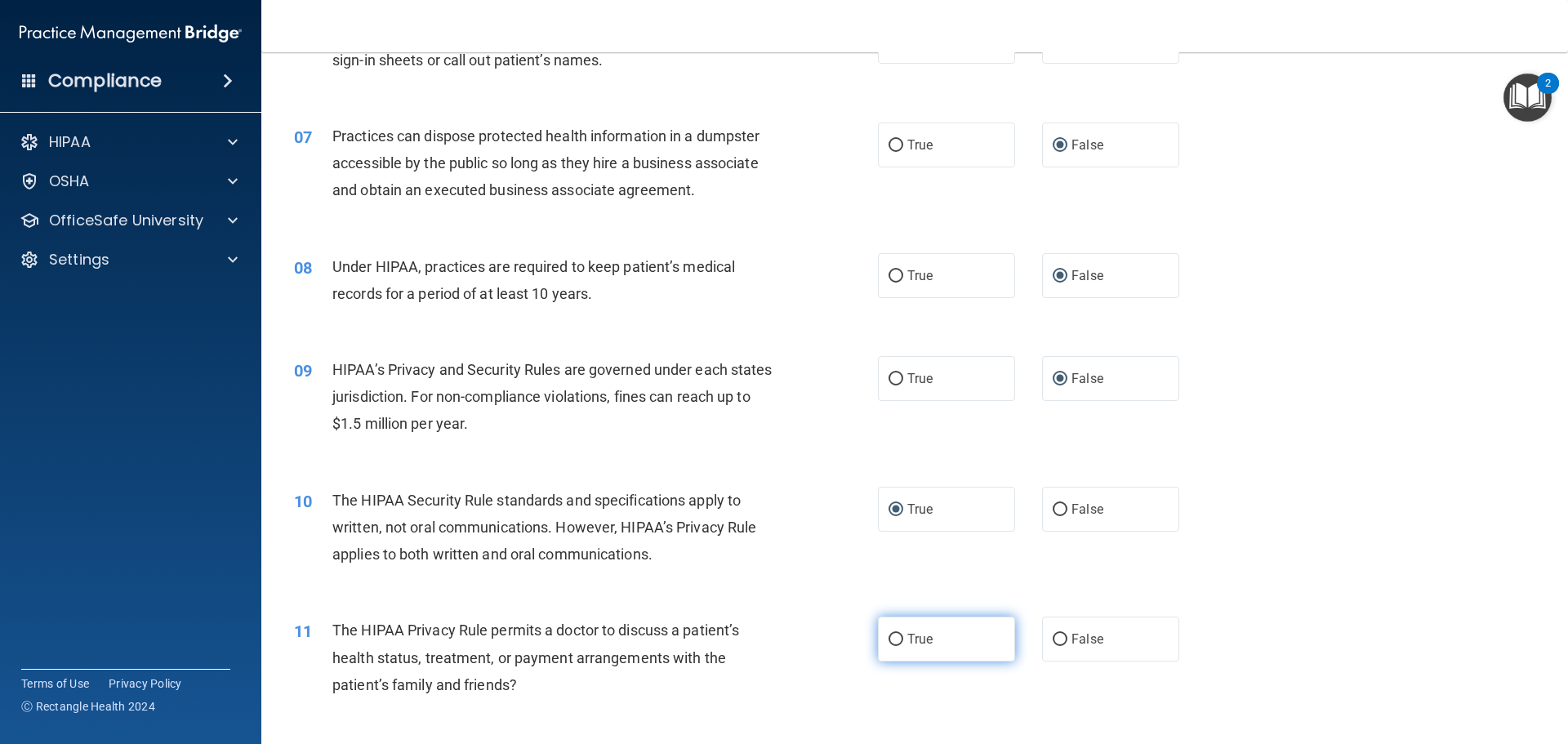
click at [888, 640] on input "True" at bounding box center [895, 640] width 14 height 13
radio input "true"
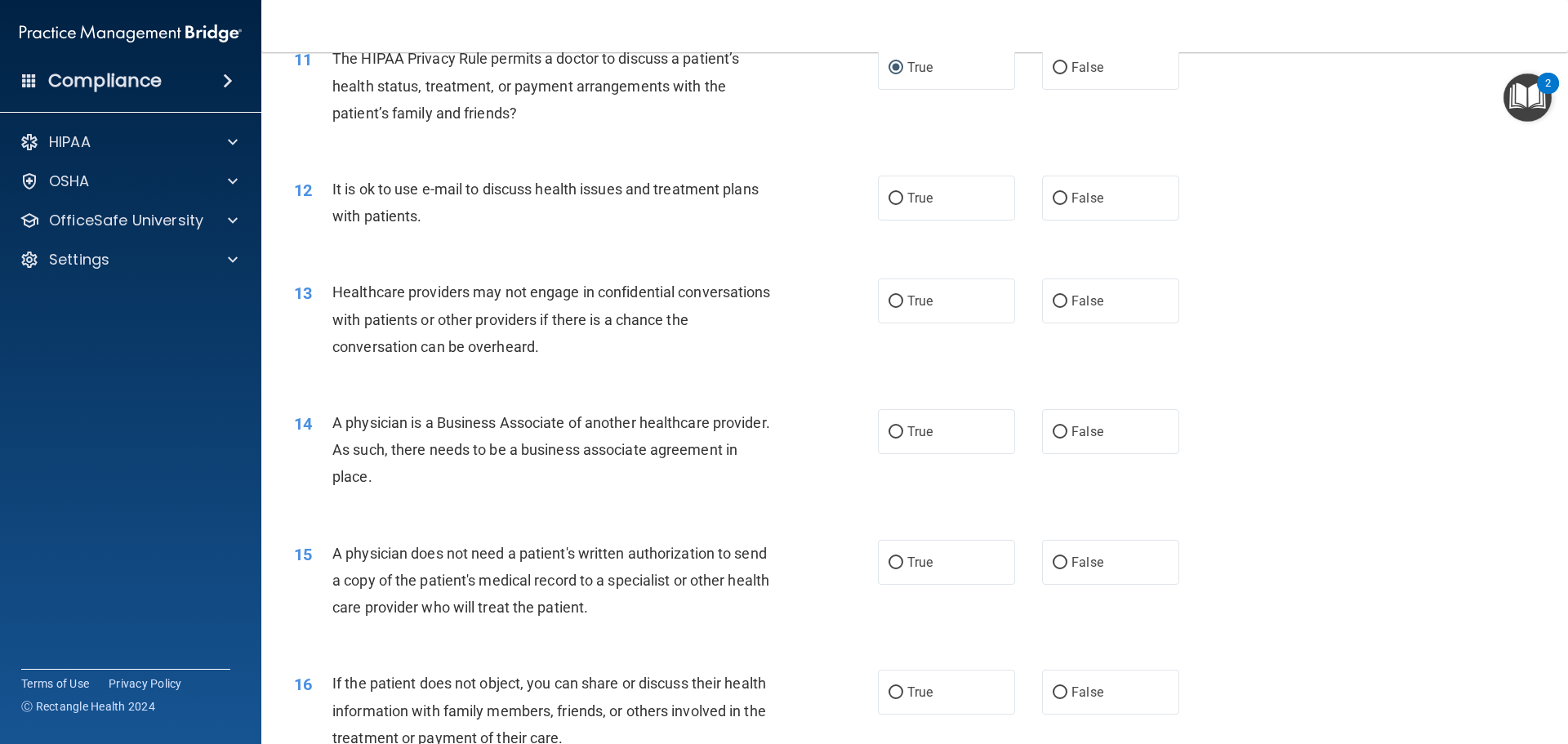
scroll to position [1388, 0]
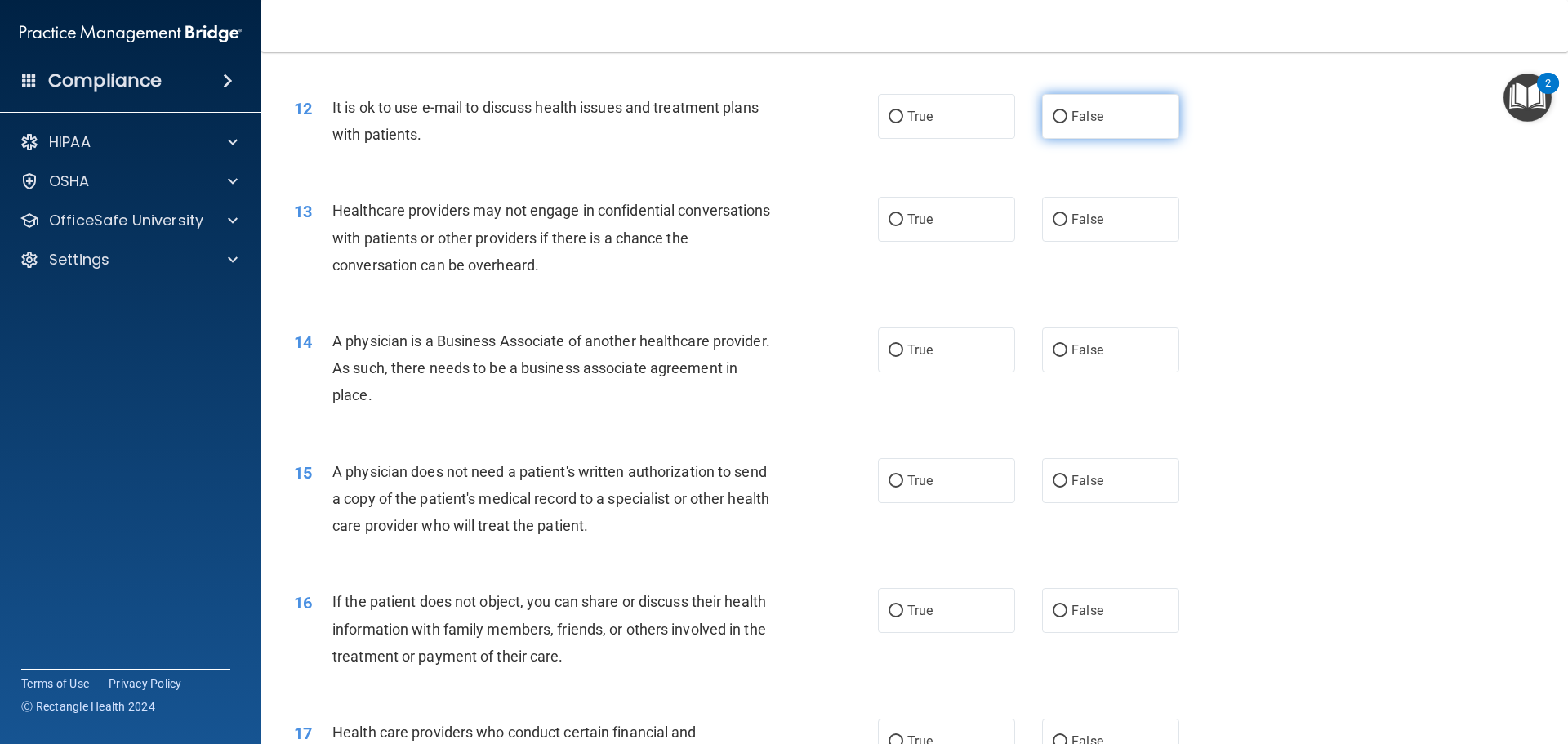
click at [1054, 119] on input "False" at bounding box center [1060, 117] width 14 height 13
radio input "true"
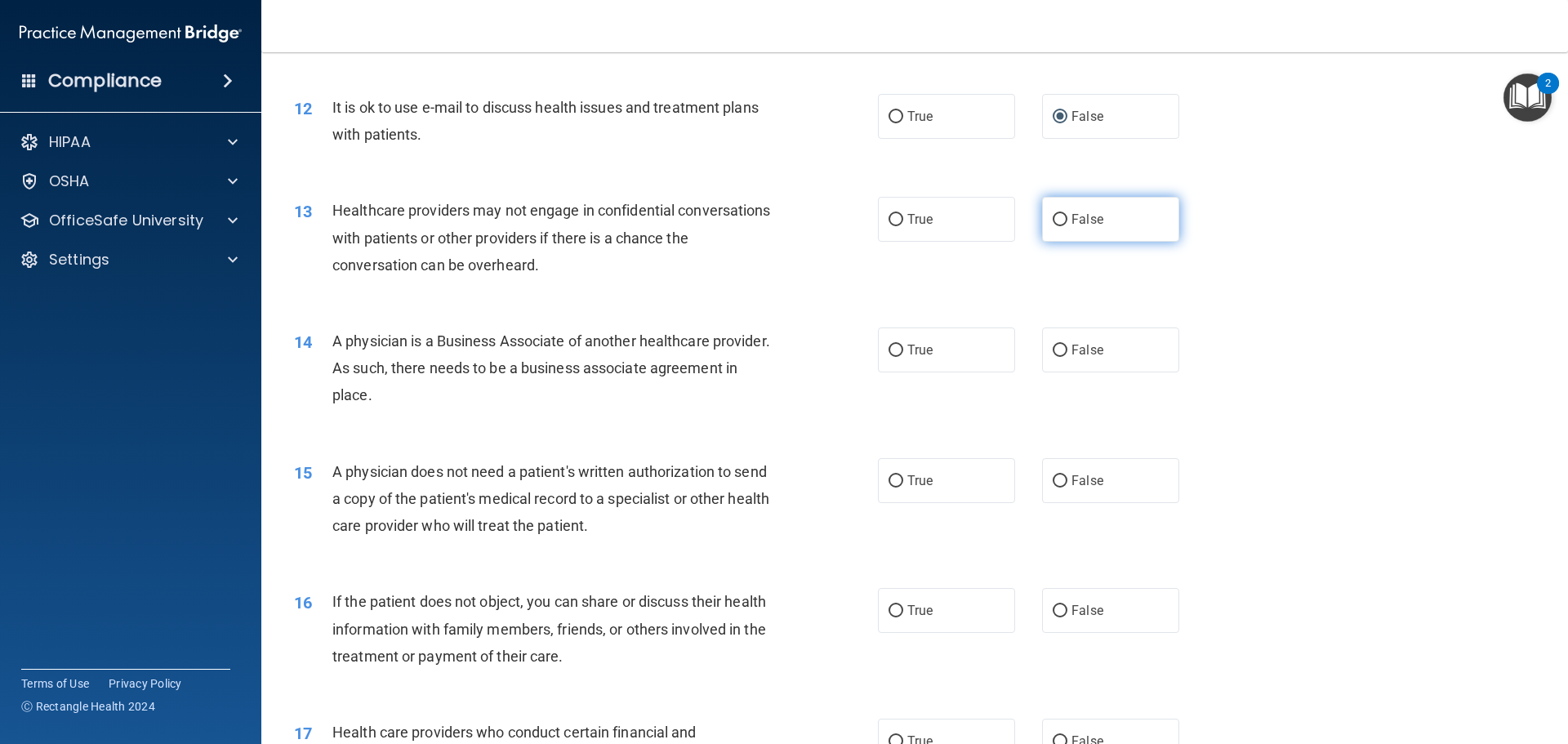
click at [1053, 221] on input "False" at bounding box center [1060, 221] width 14 height 13
radio input "true"
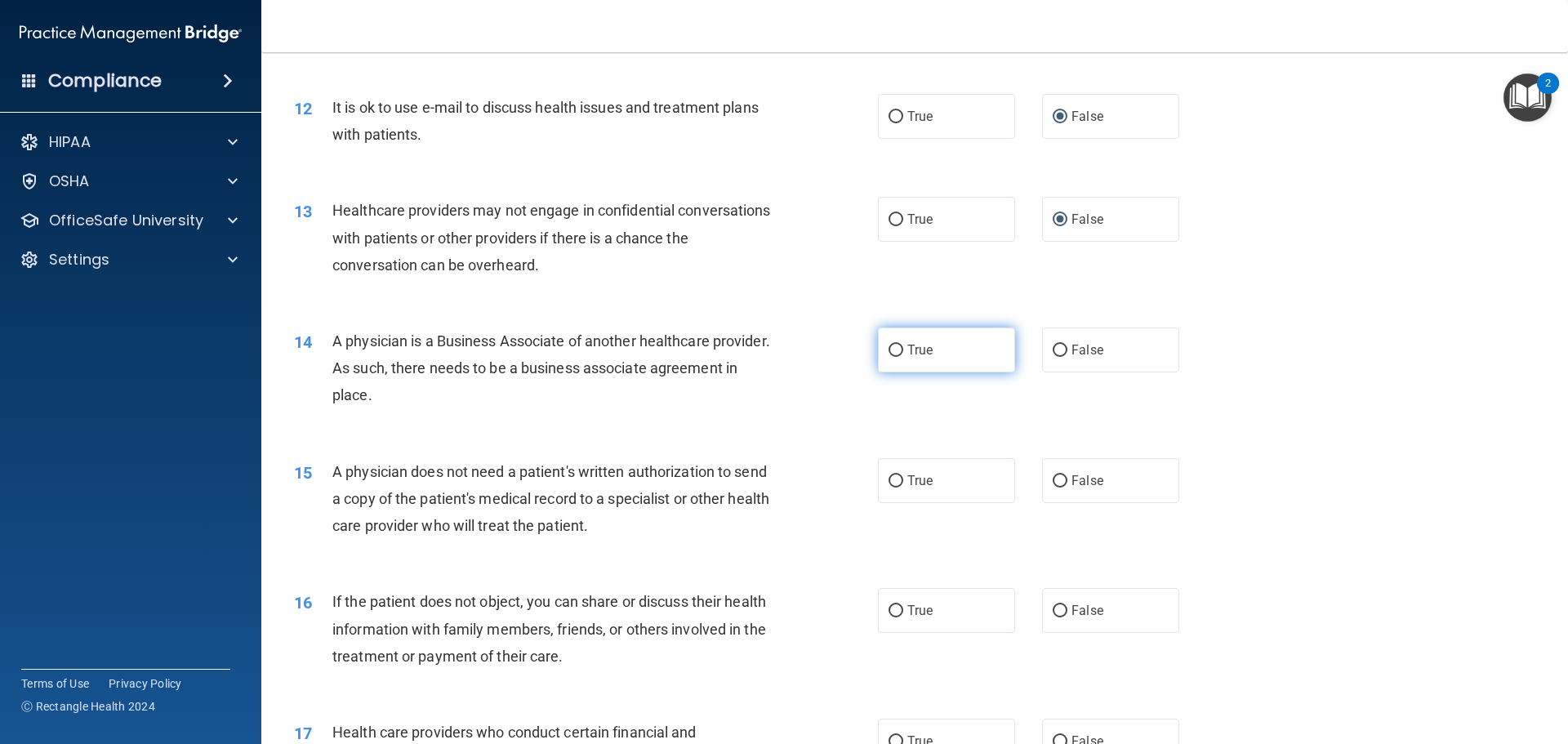
click at [892, 356] on input "True" at bounding box center [895, 351] width 14 height 13
radio input "true"
click at [893, 478] on input "True" at bounding box center [895, 482] width 14 height 13
radio input "true"
click at [889, 609] on input "True" at bounding box center [895, 612] width 14 height 13
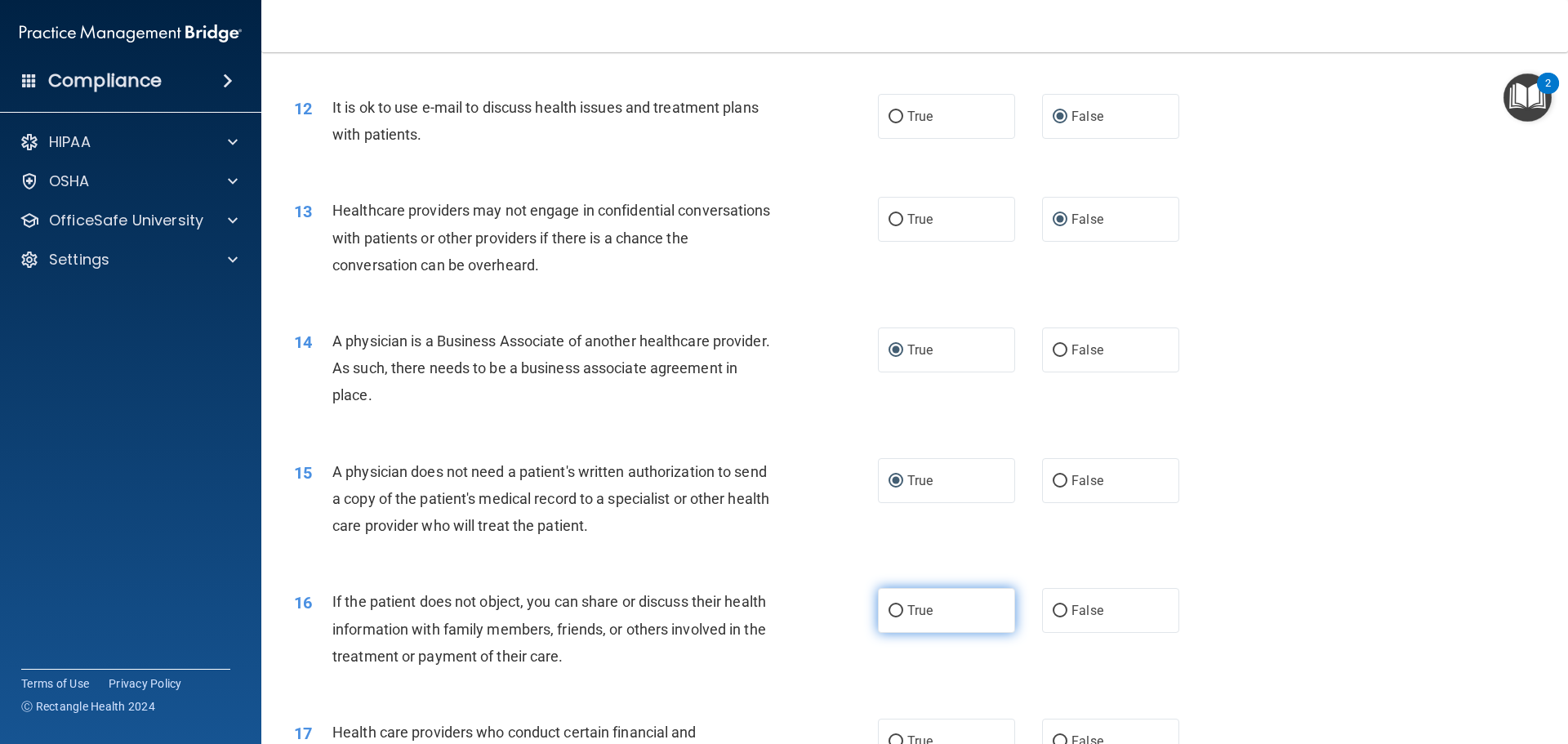
radio input "true"
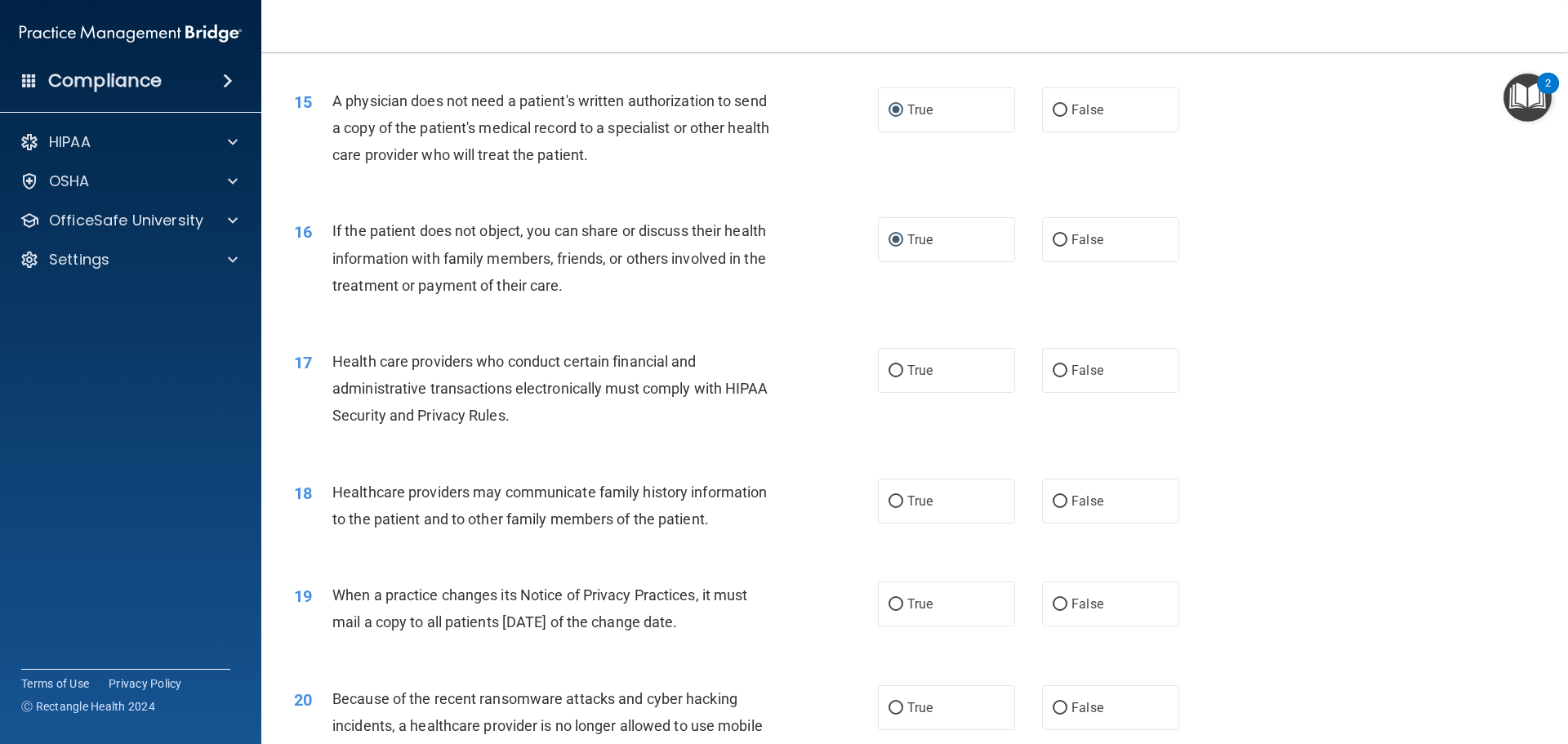
scroll to position [1796, 0]
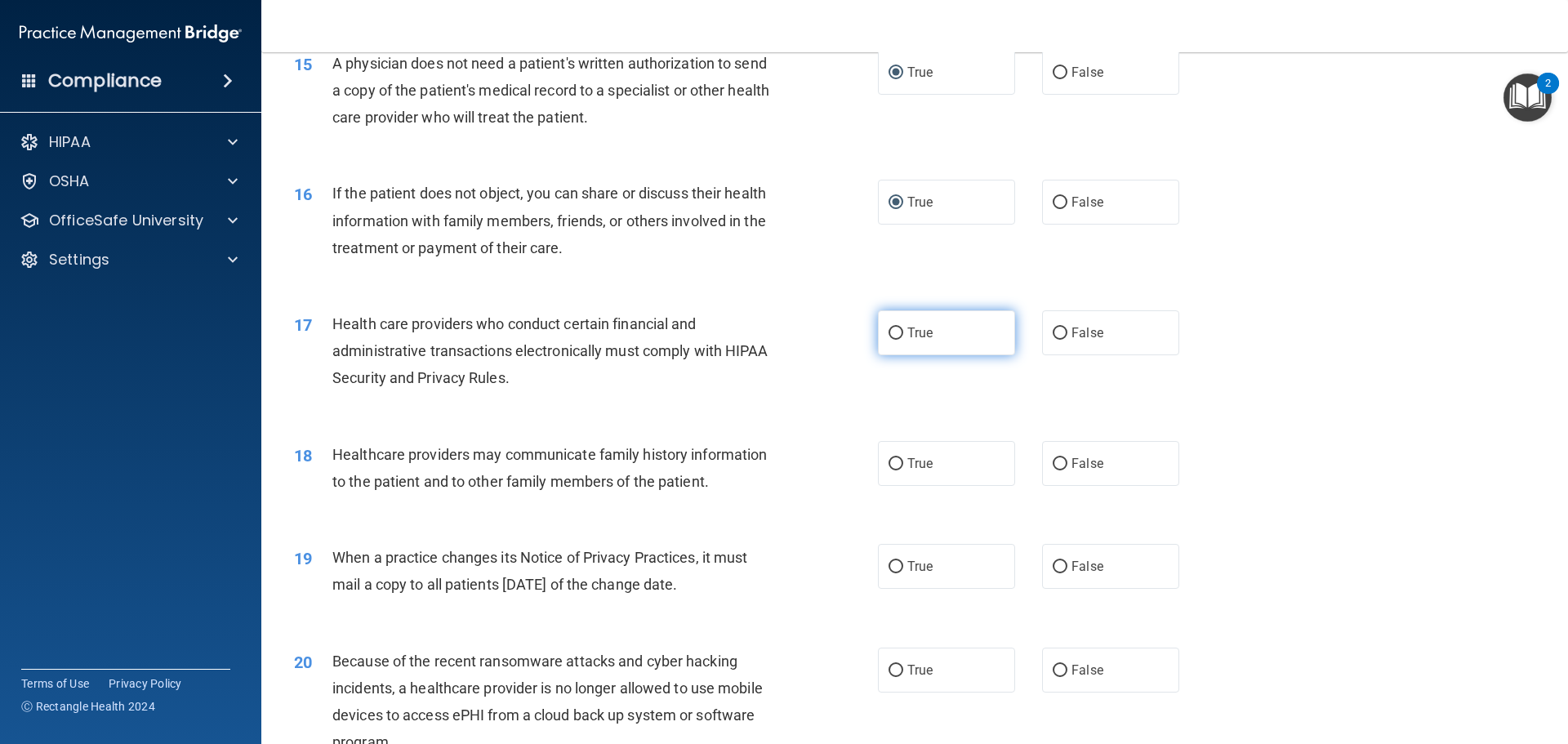
click at [888, 333] on input "True" at bounding box center [895, 334] width 14 height 13
radio input "true"
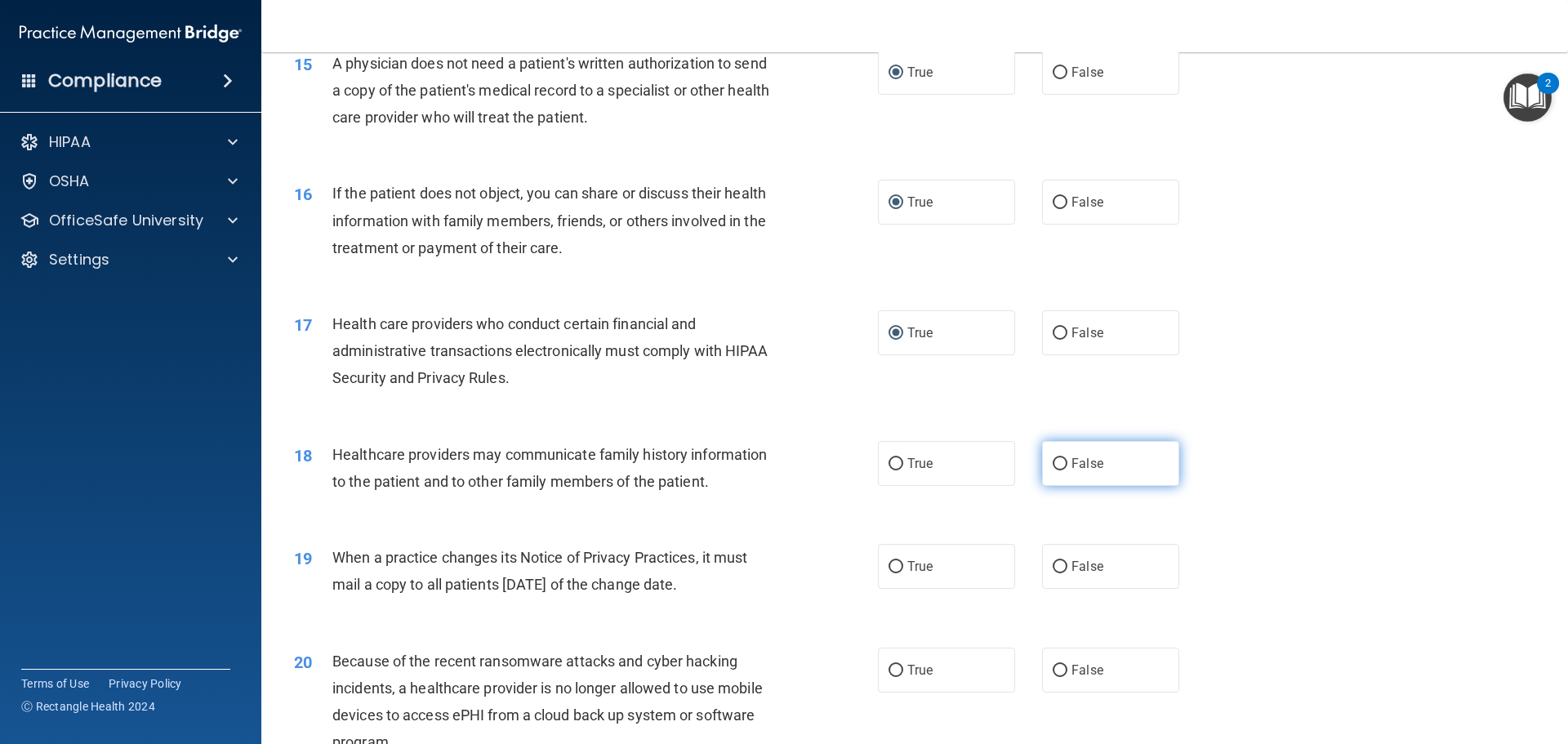
click at [1053, 459] on input "False" at bounding box center [1060, 465] width 14 height 13
radio input "true"
click at [1053, 572] on input "False" at bounding box center [1060, 567] width 14 height 13
radio input "true"
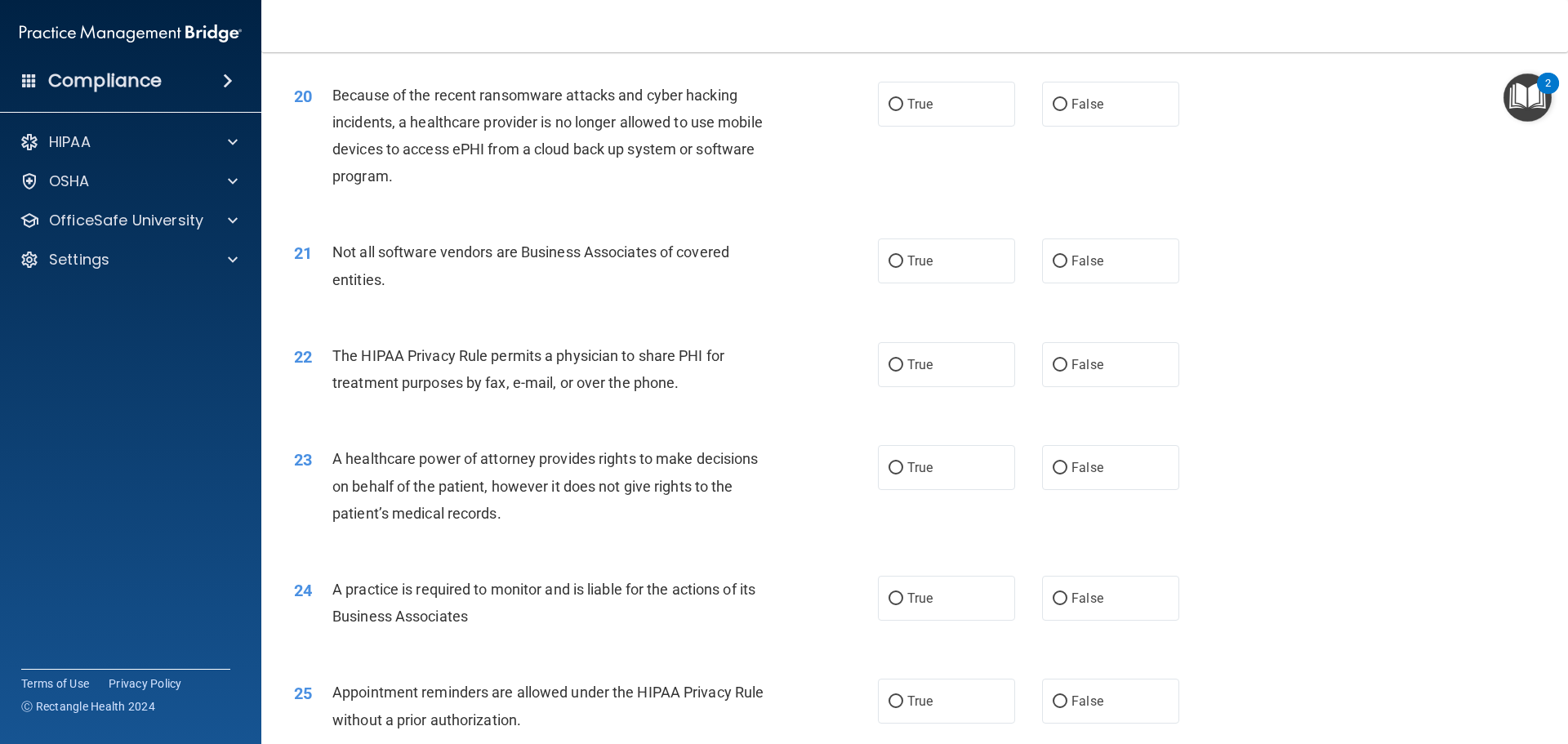
scroll to position [2368, 0]
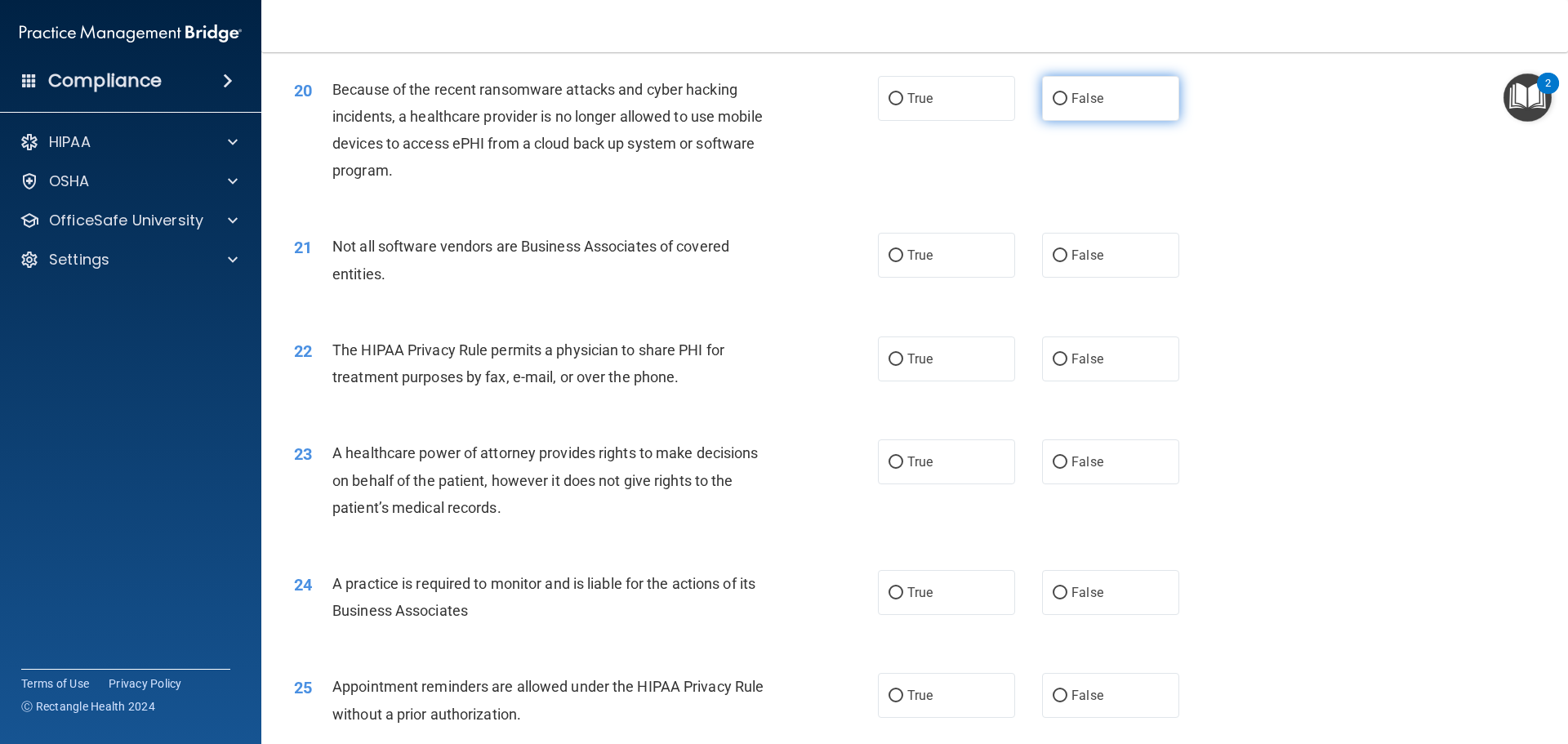
click at [1053, 96] on input "False" at bounding box center [1060, 99] width 14 height 13
radio input "true"
click at [888, 255] on input "True" at bounding box center [895, 256] width 14 height 13
radio input "true"
click at [889, 354] on input "True" at bounding box center [895, 360] width 14 height 13
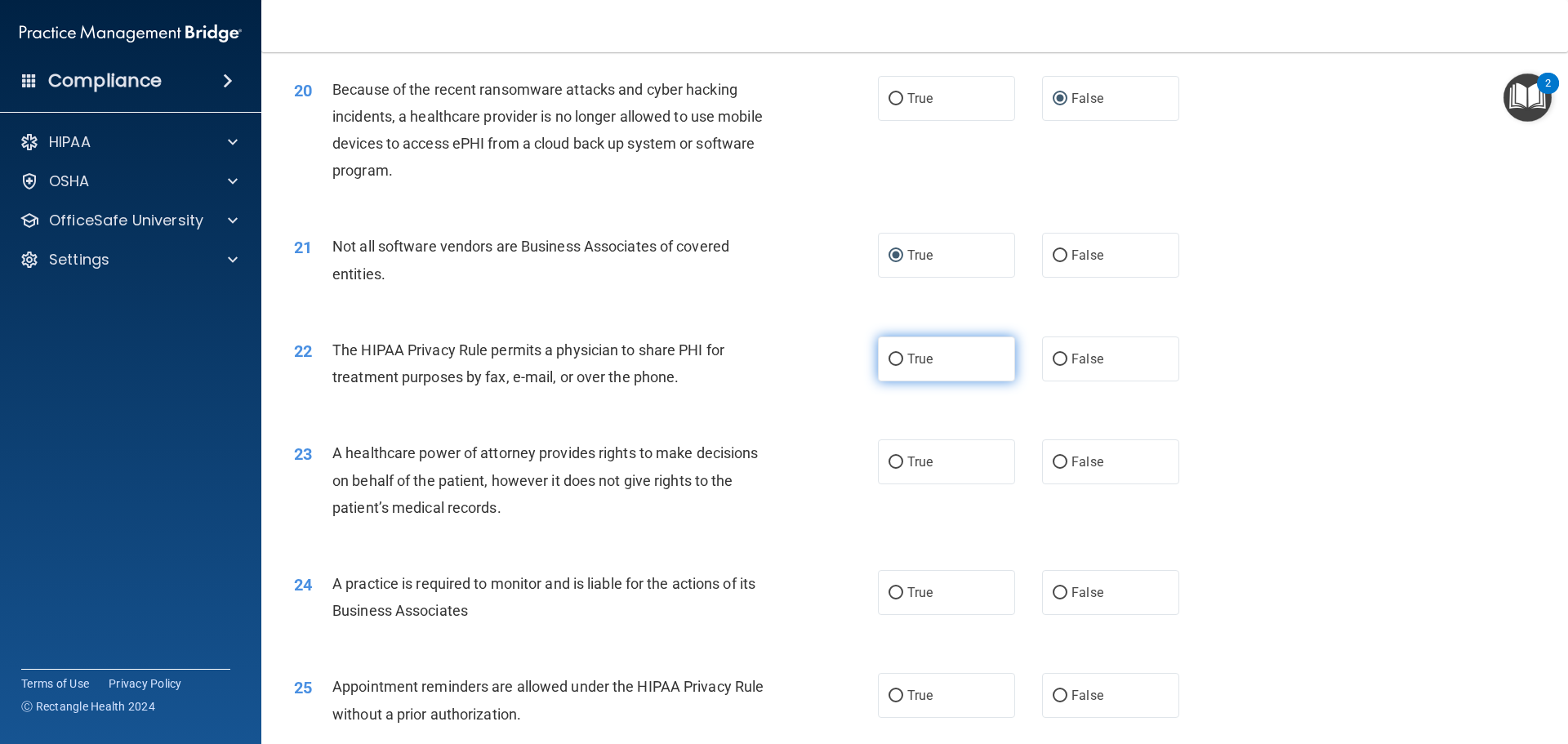
radio input "true"
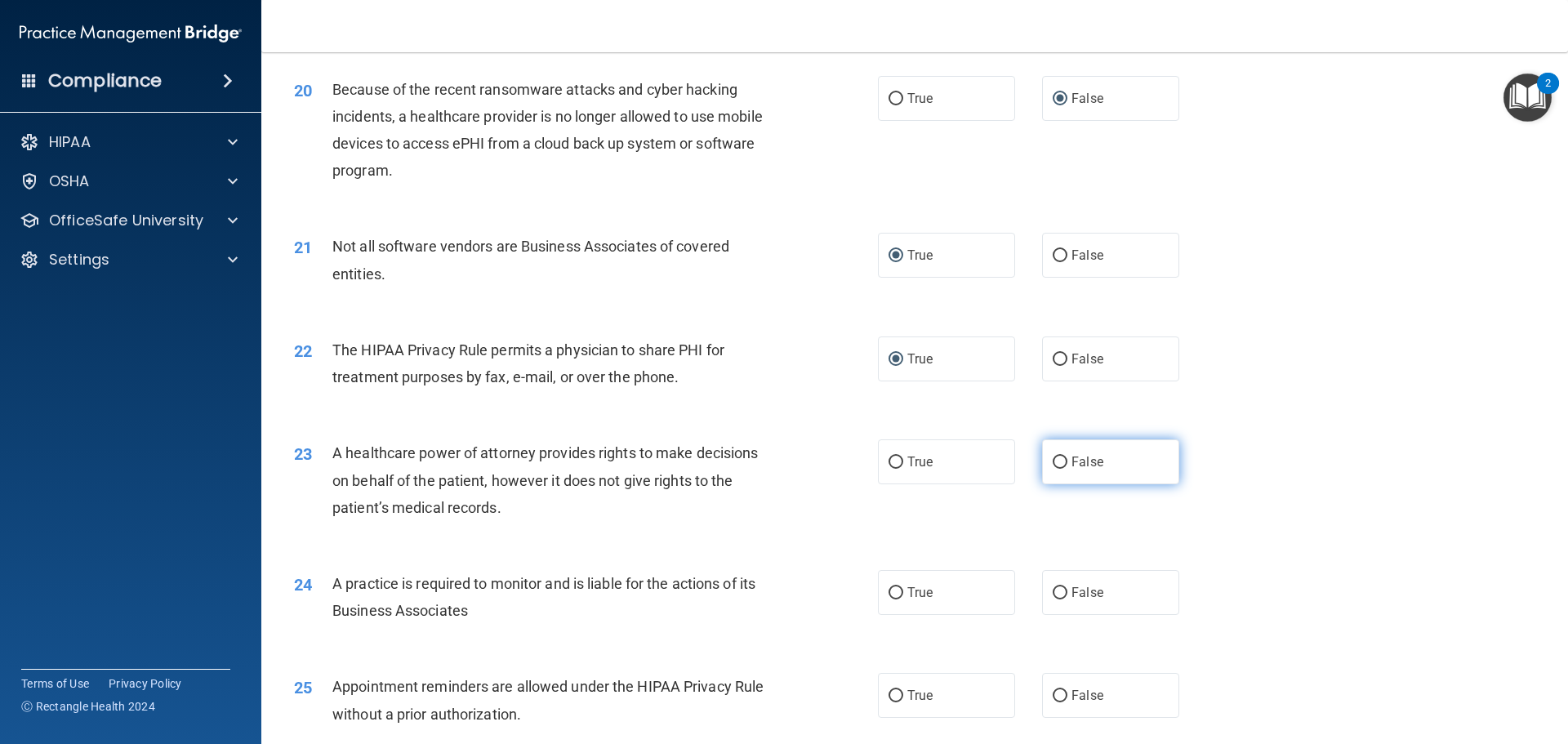
click at [1053, 460] on input "False" at bounding box center [1060, 463] width 14 height 13
radio input "true"
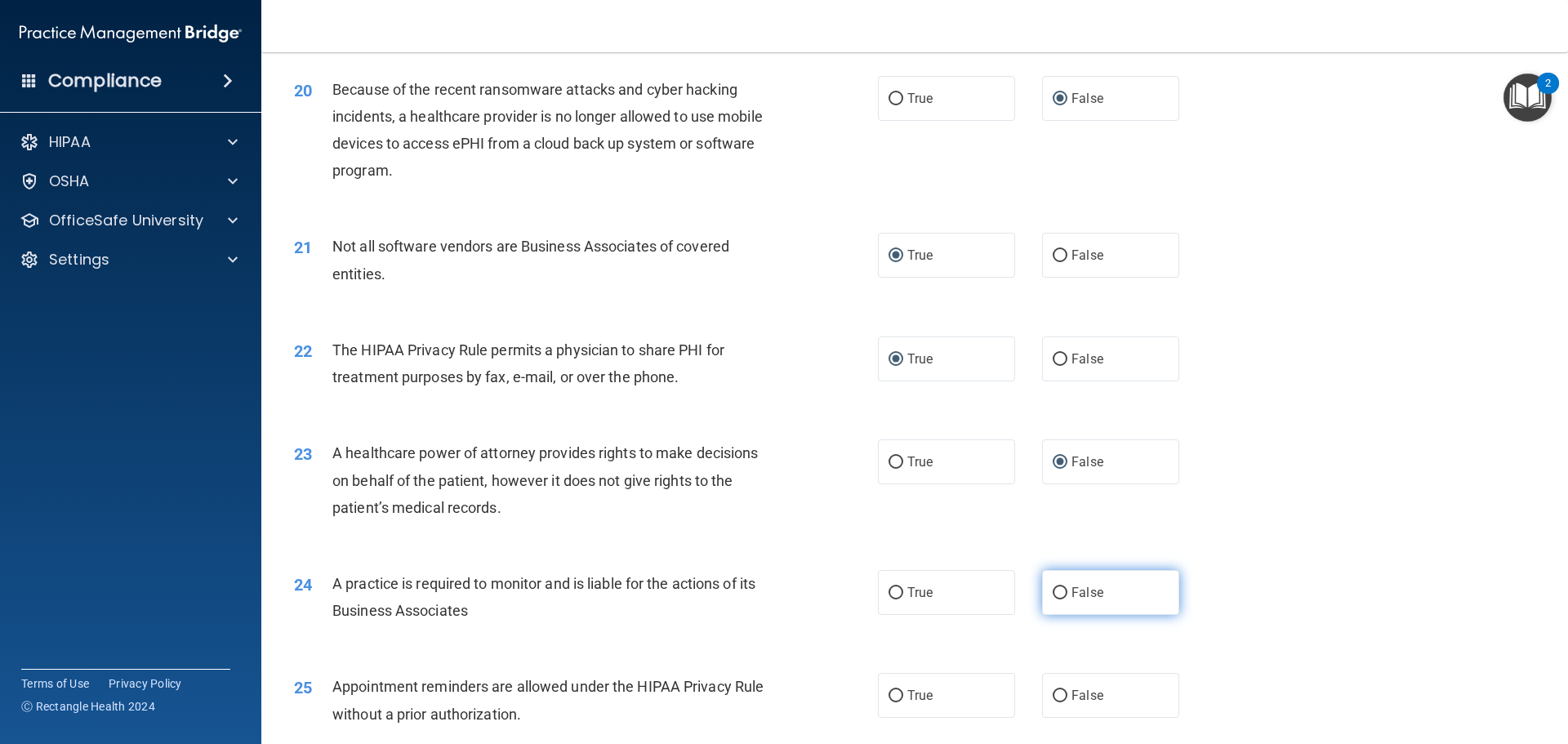
click at [1056, 594] on input "False" at bounding box center [1060, 594] width 14 height 13
radio input "true"
click at [891, 696] on input "True" at bounding box center [895, 696] width 14 height 13
radio input "true"
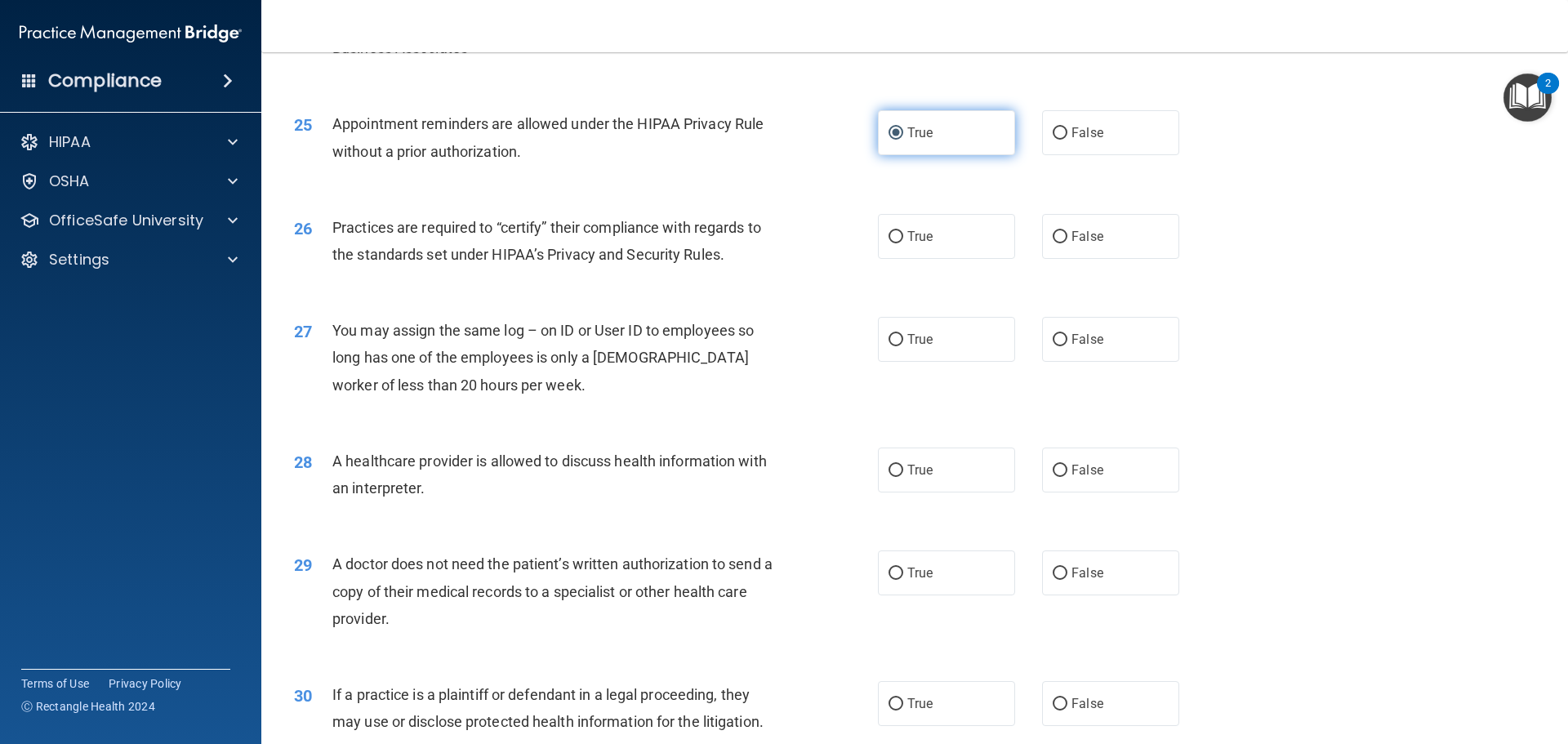
scroll to position [2940, 0]
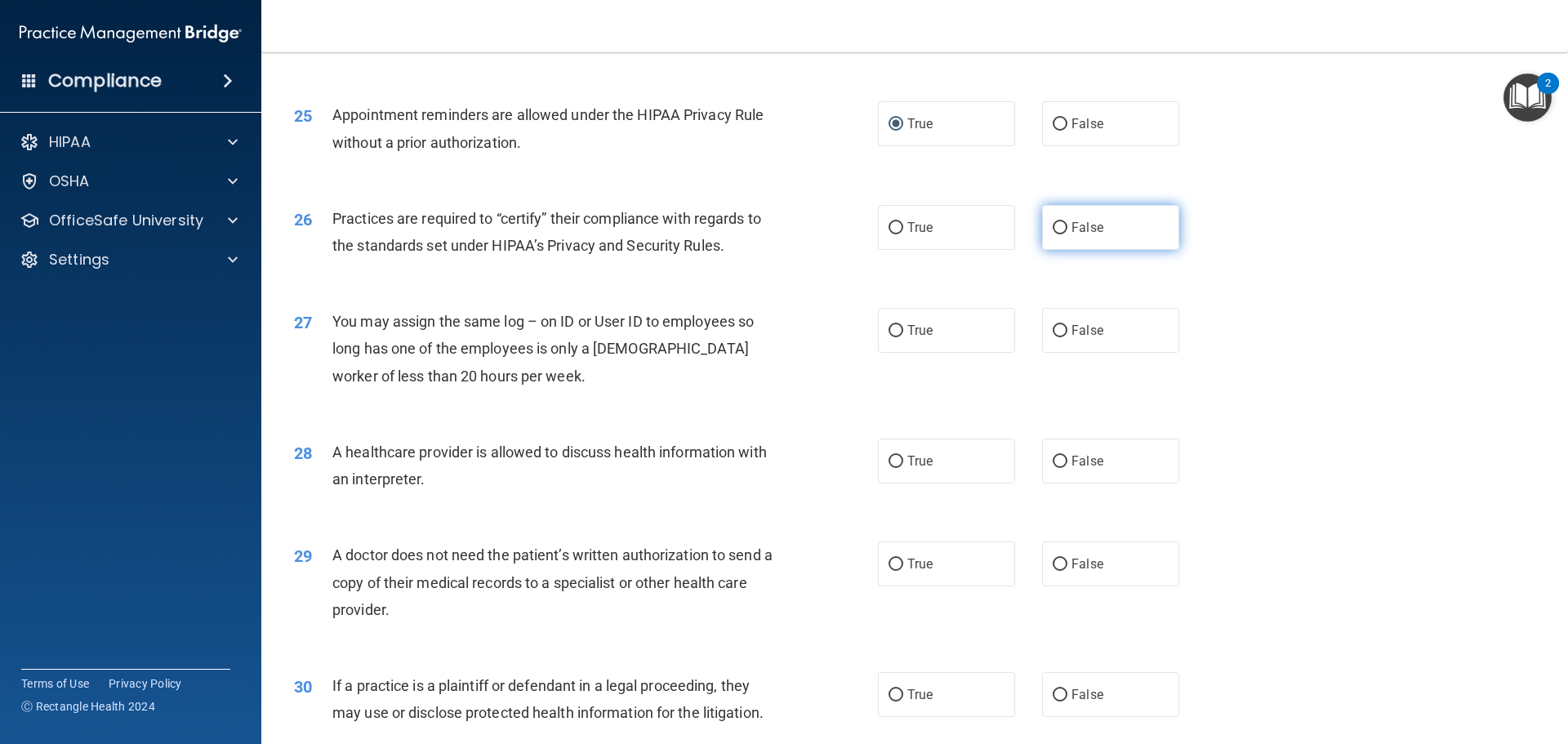
click at [1055, 231] on input "False" at bounding box center [1060, 229] width 14 height 13
radio input "true"
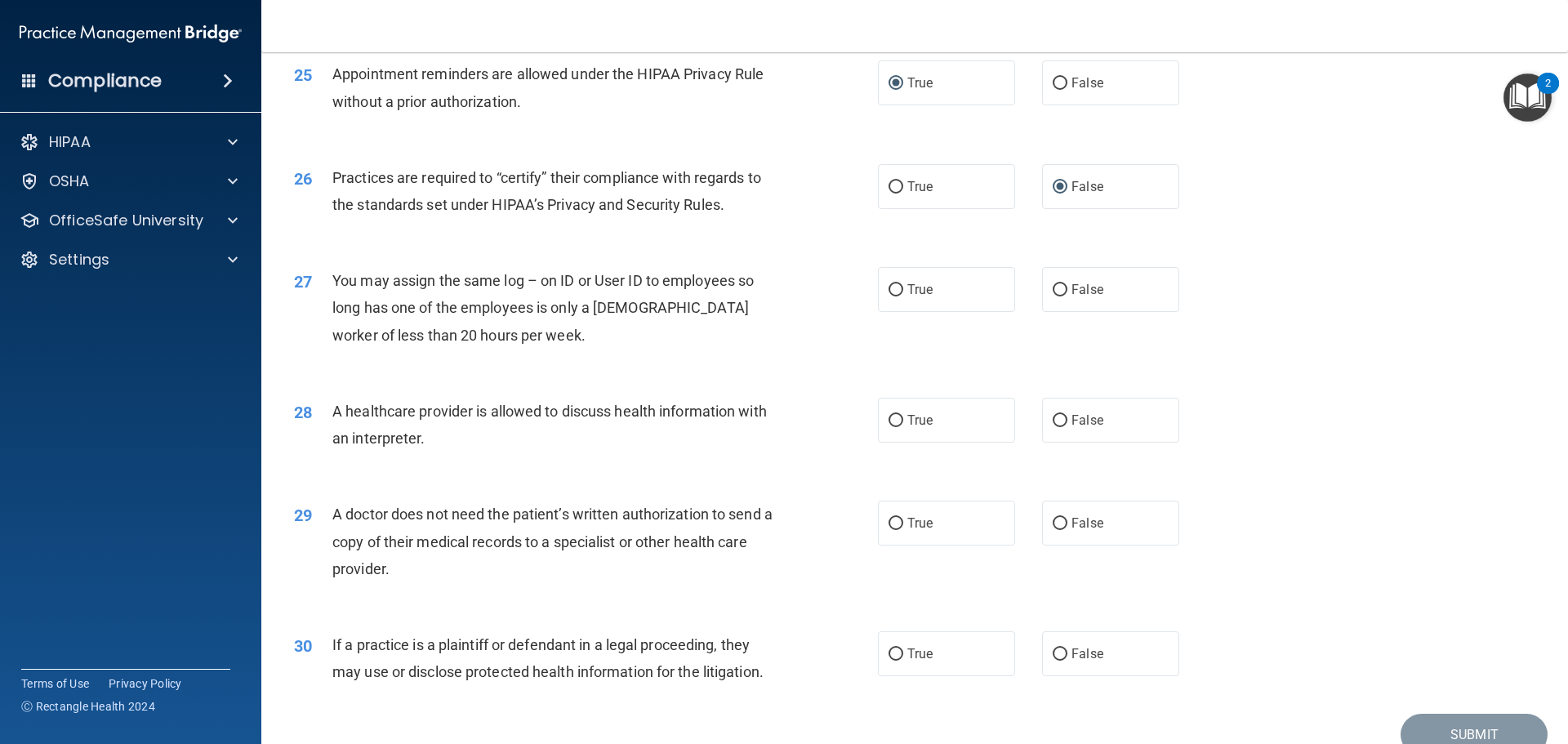
scroll to position [3057, 0]
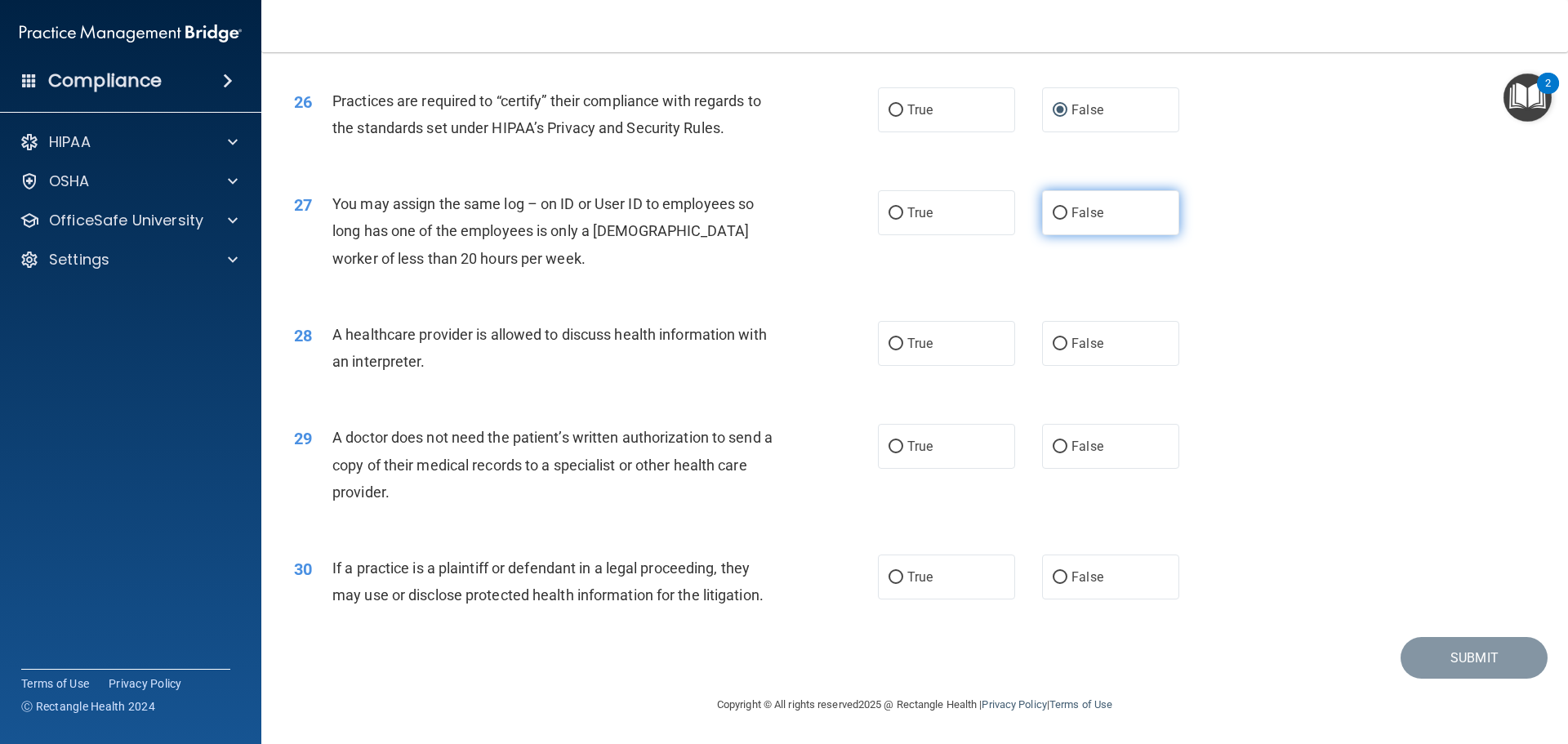
click at [1053, 215] on input "False" at bounding box center [1060, 213] width 14 height 13
radio input "true"
click at [891, 343] on input "True" at bounding box center [895, 344] width 14 height 13
radio input "true"
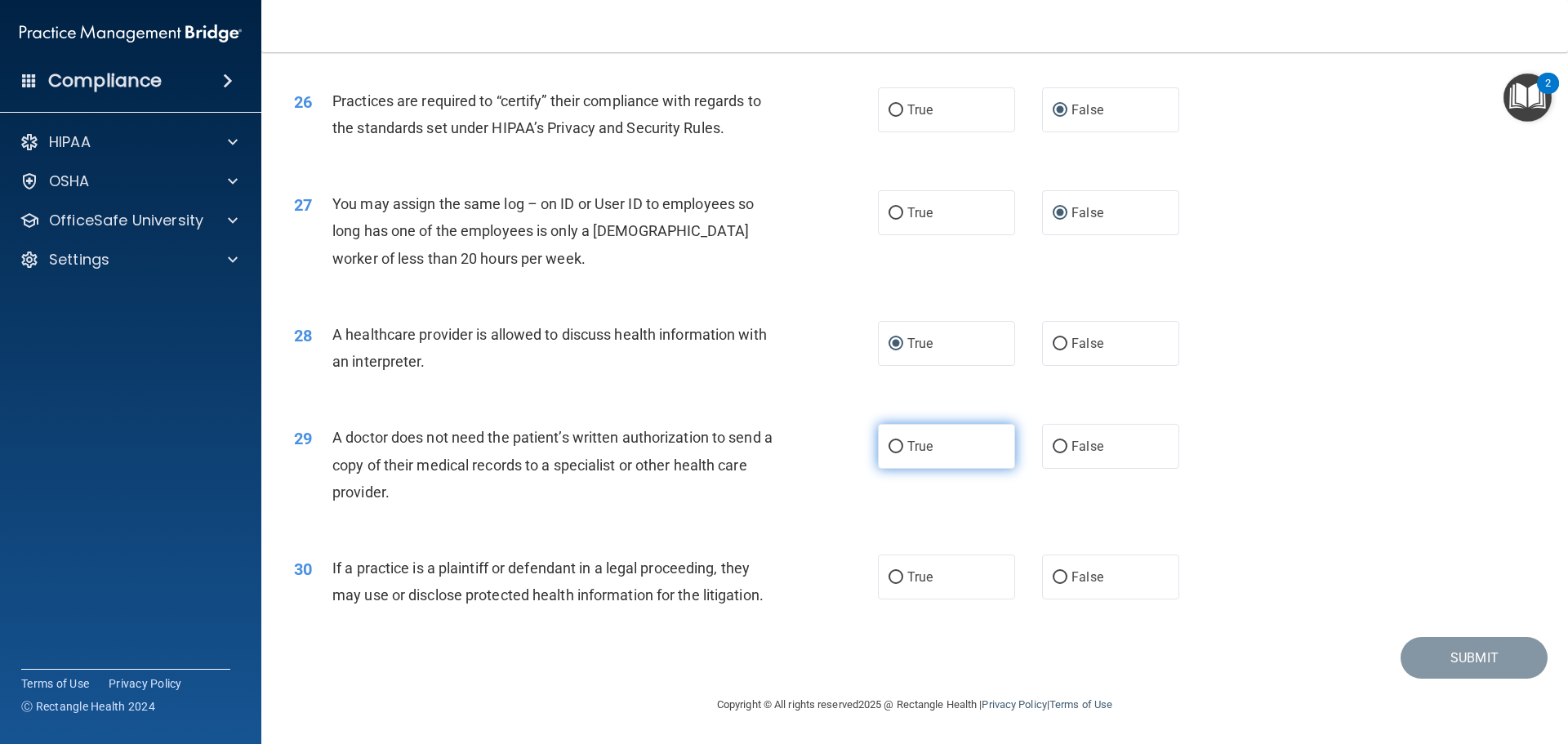
click at [889, 443] on input "True" at bounding box center [895, 448] width 14 height 13
radio input "true"
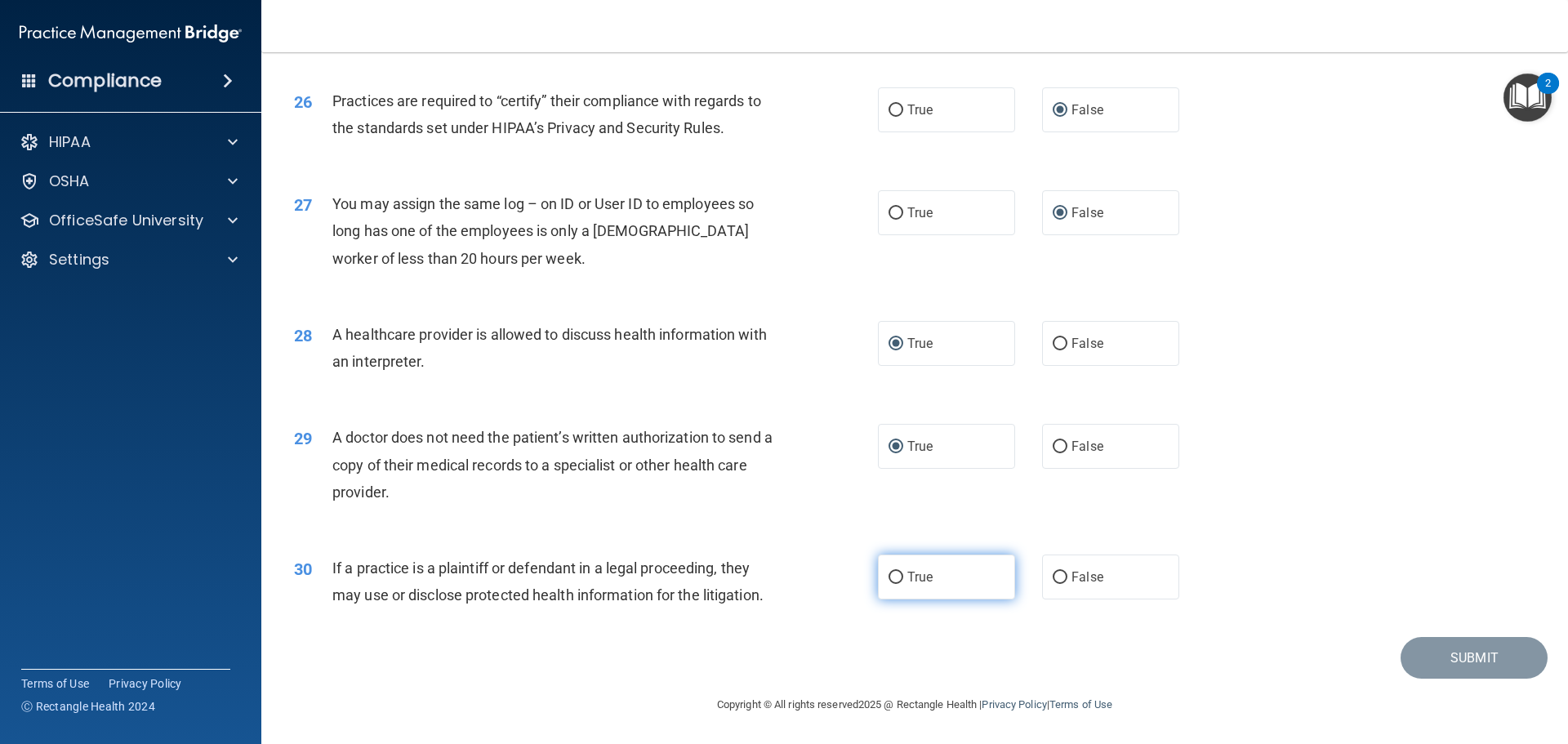
click at [891, 575] on input "True" at bounding box center [895, 578] width 14 height 13
radio input "true"
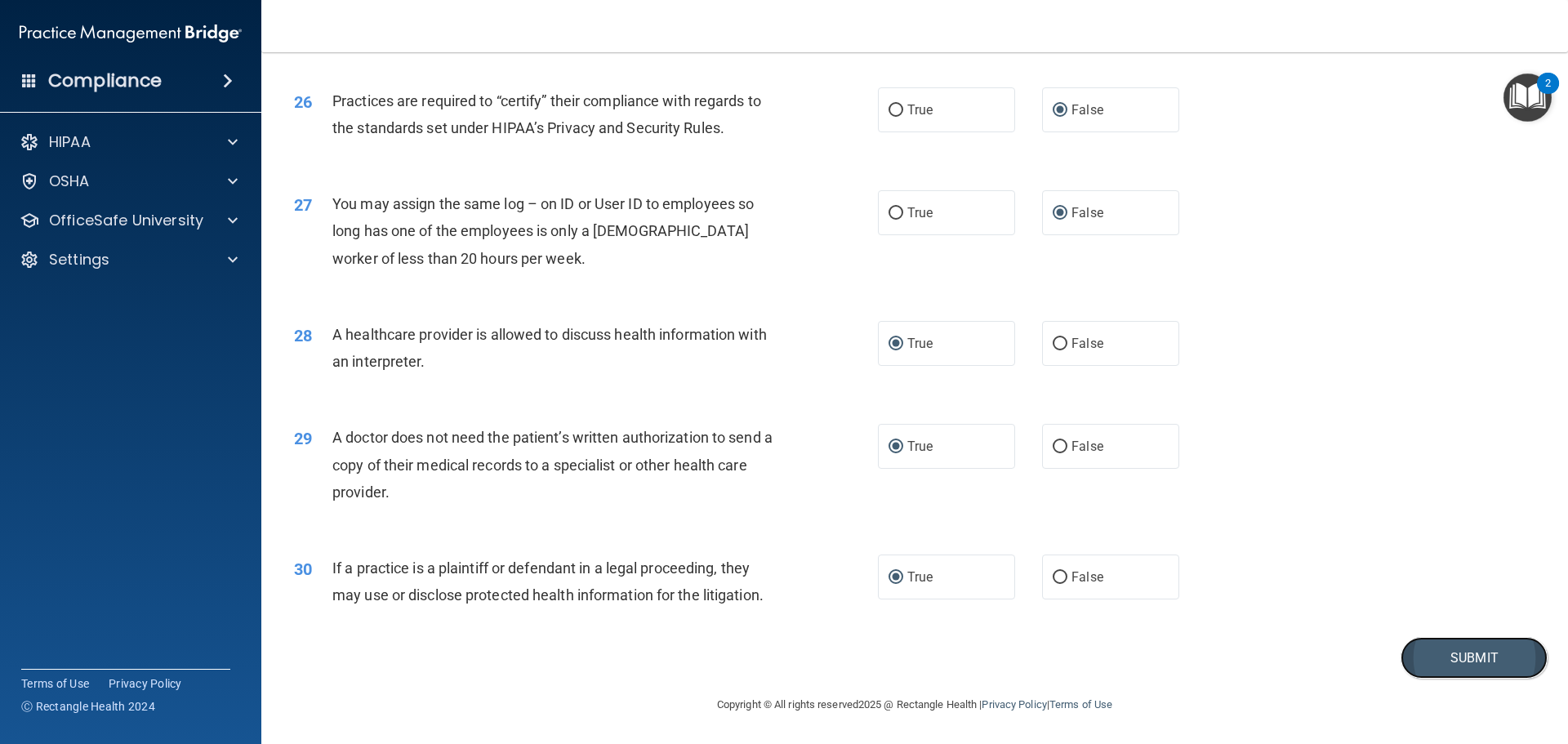
click at [1423, 660] on button "Submit" at bounding box center [1473, 658] width 147 height 41
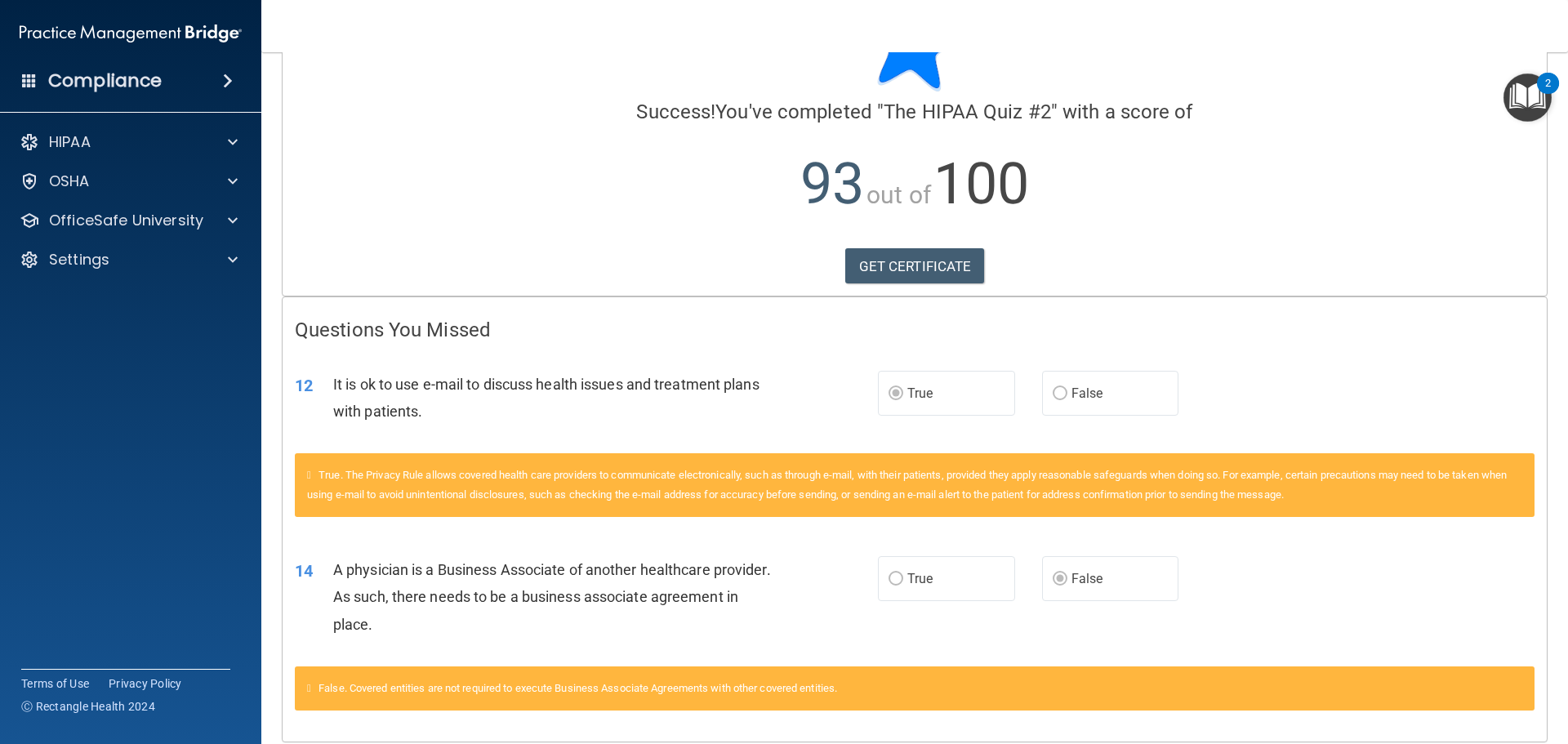
scroll to position [152, 0]
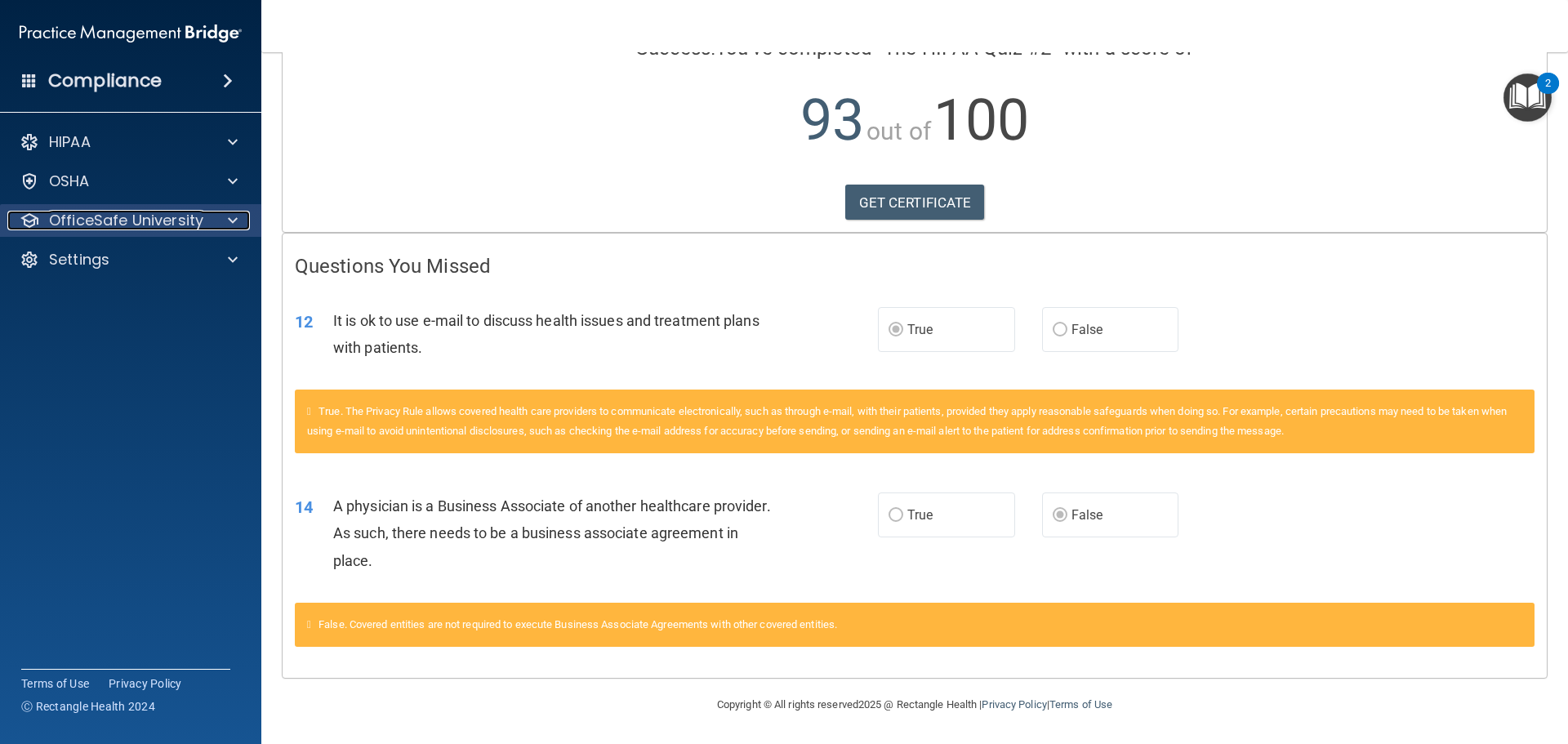
click at [126, 228] on p "OfficeSafe University" at bounding box center [125, 221] width 154 height 20
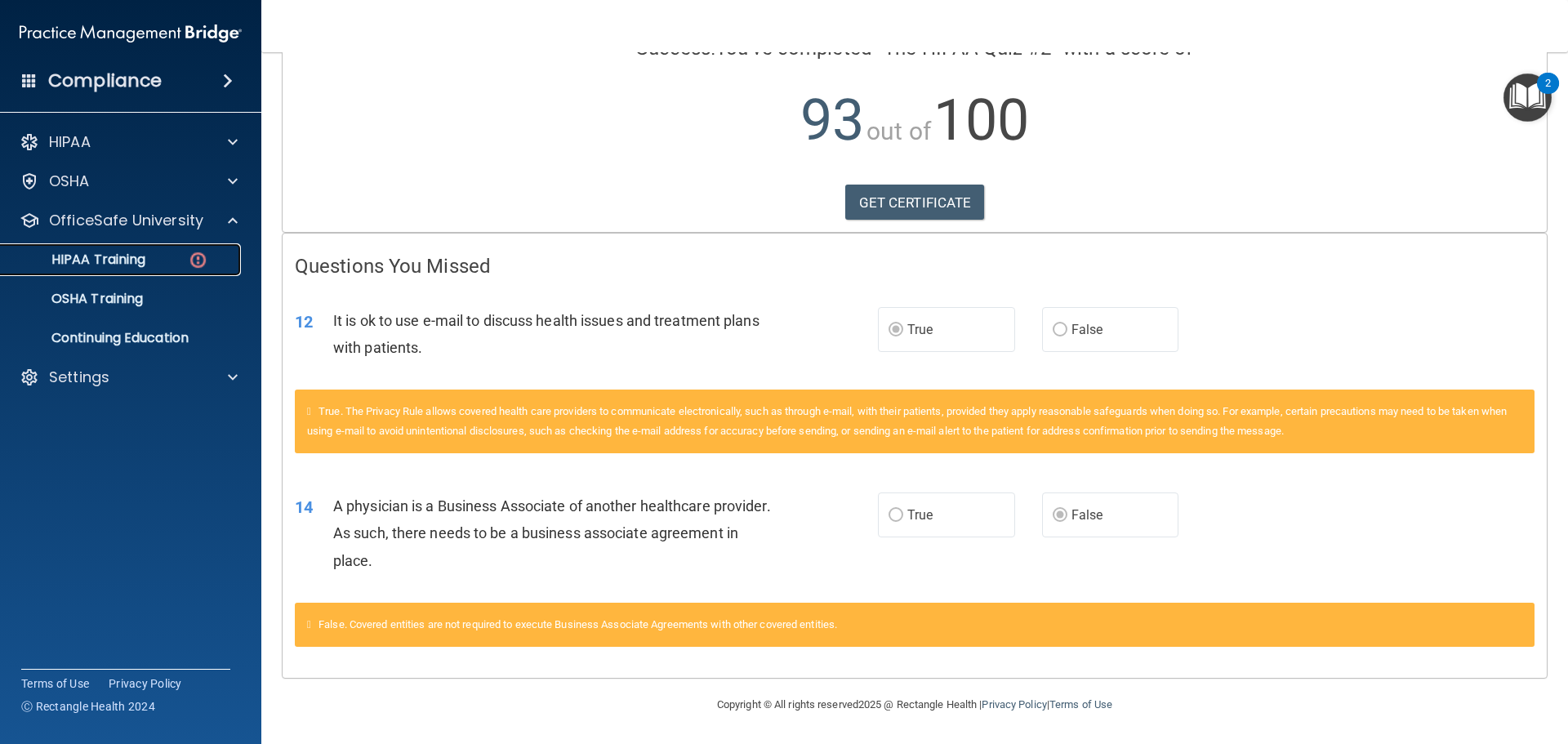
click at [111, 254] on p "HIPAA Training" at bounding box center [78, 259] width 135 height 16
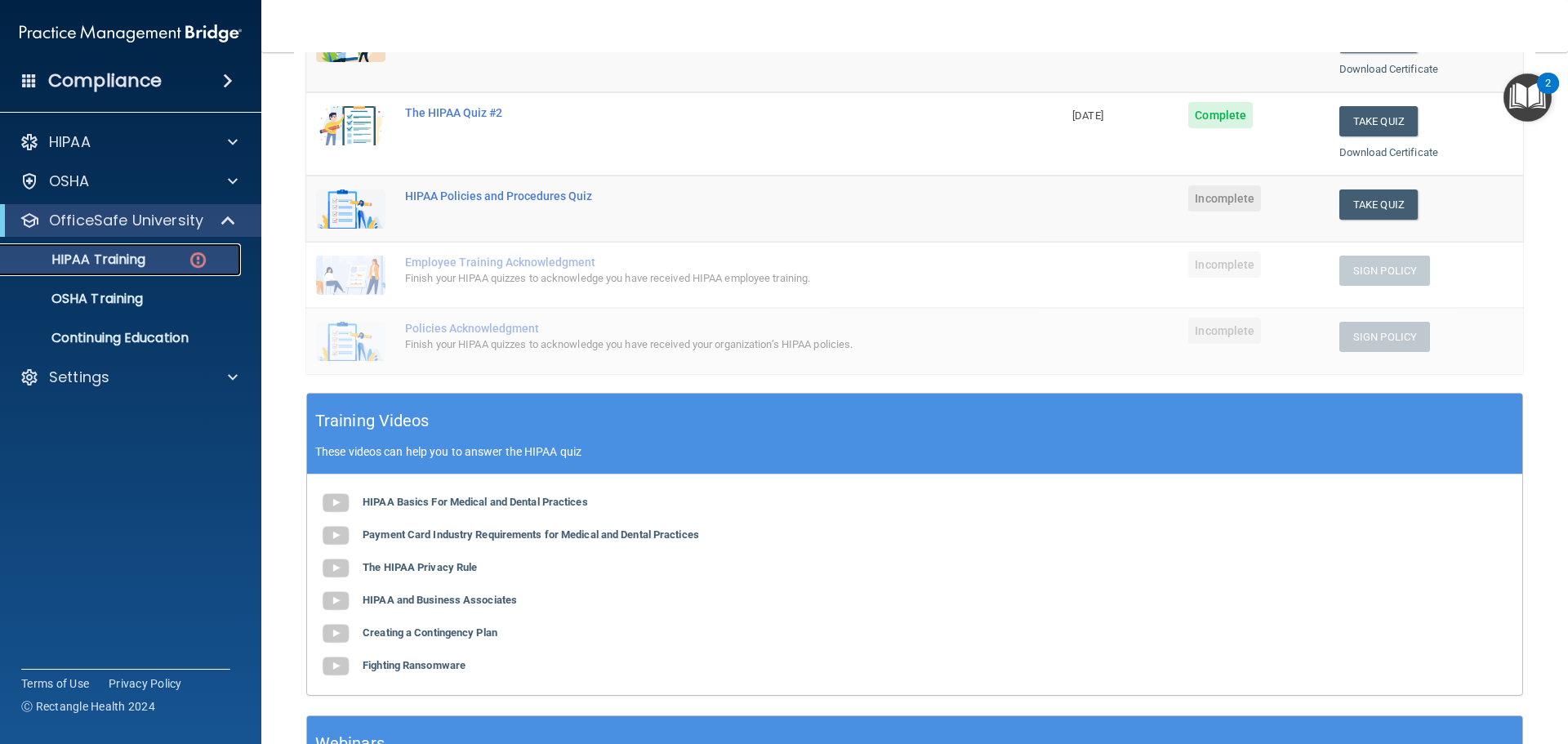
scroll to position [271, 0]
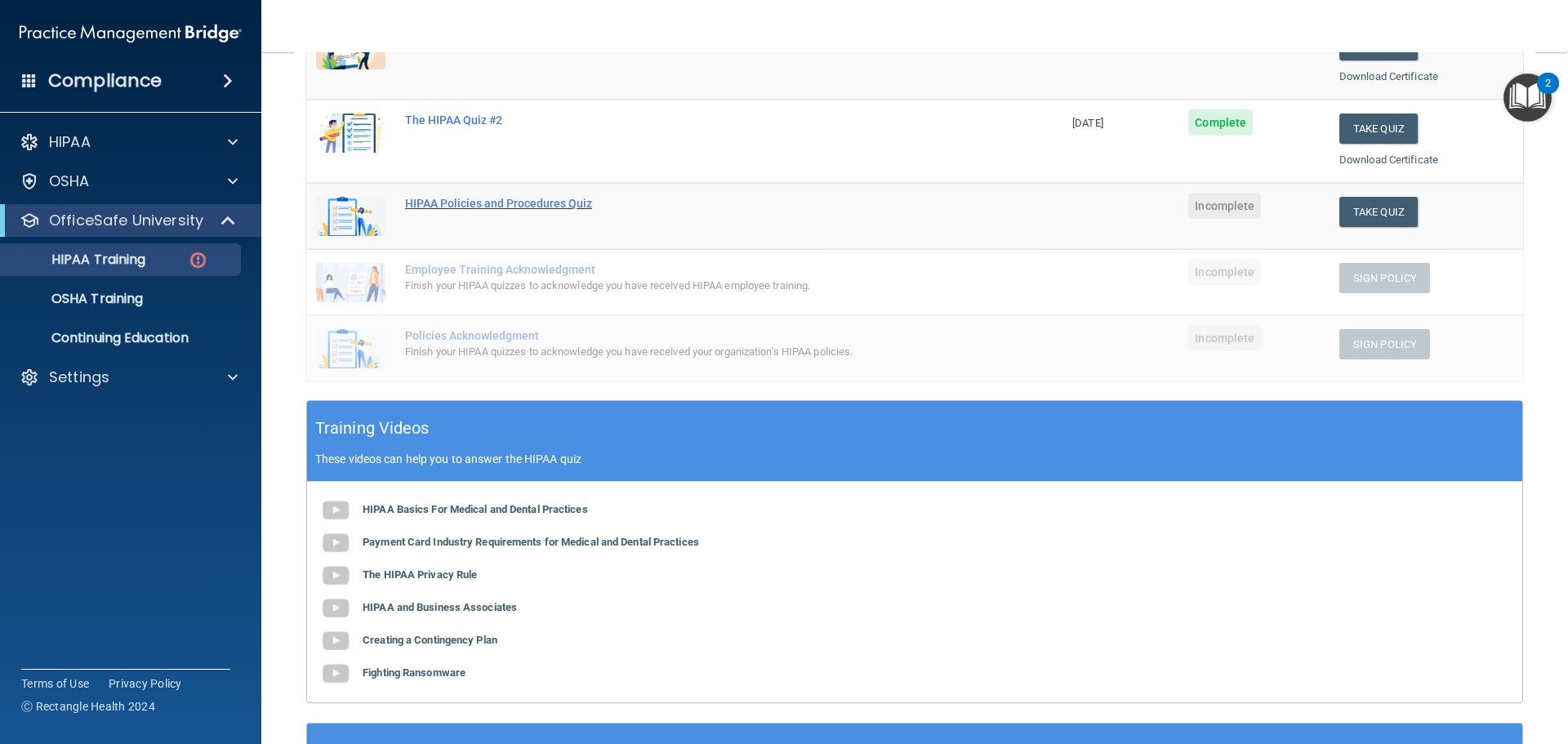
click at [490, 206] on div "HIPAA Policies and Procedures Quiz" at bounding box center [693, 203] width 576 height 14
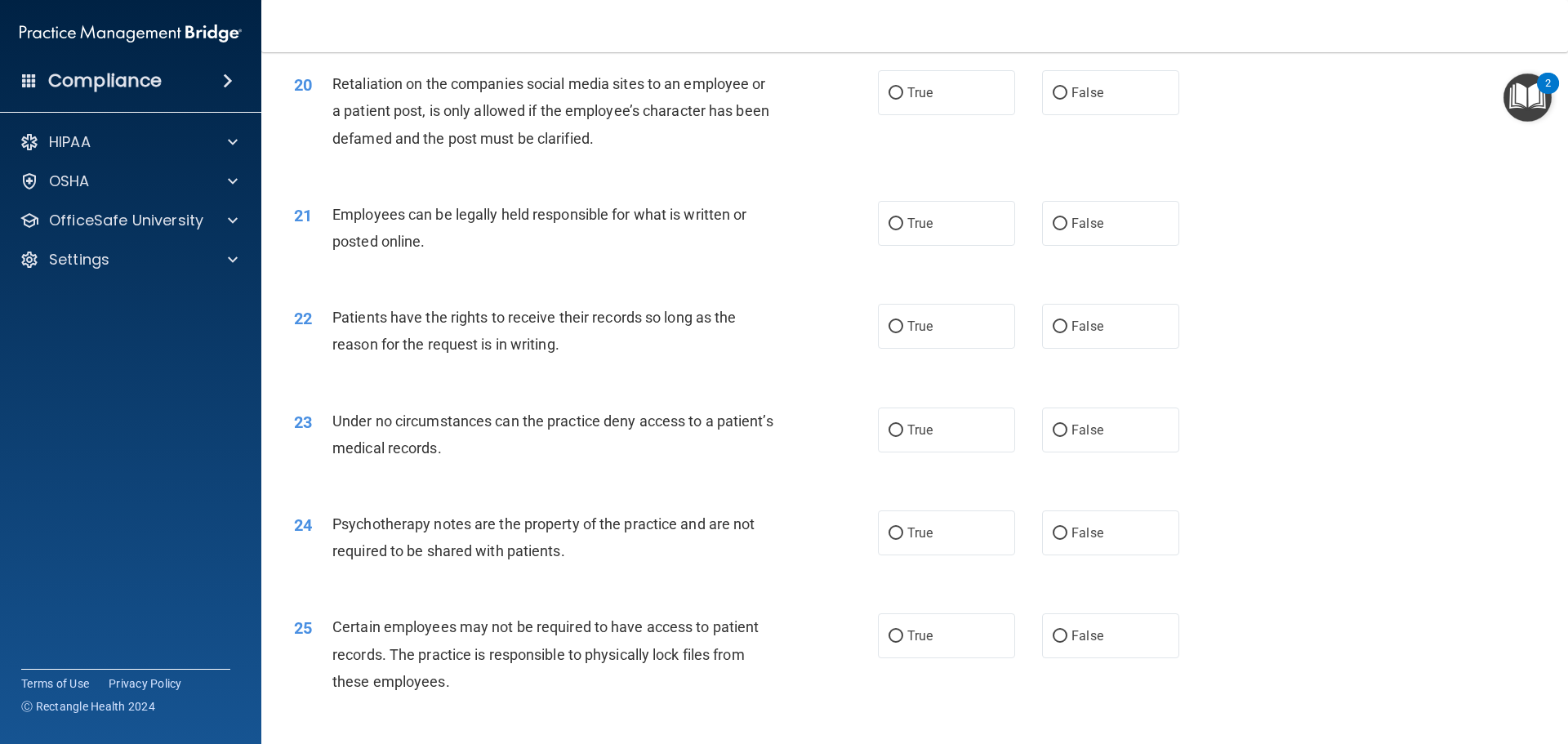
scroll to position [2539, 0]
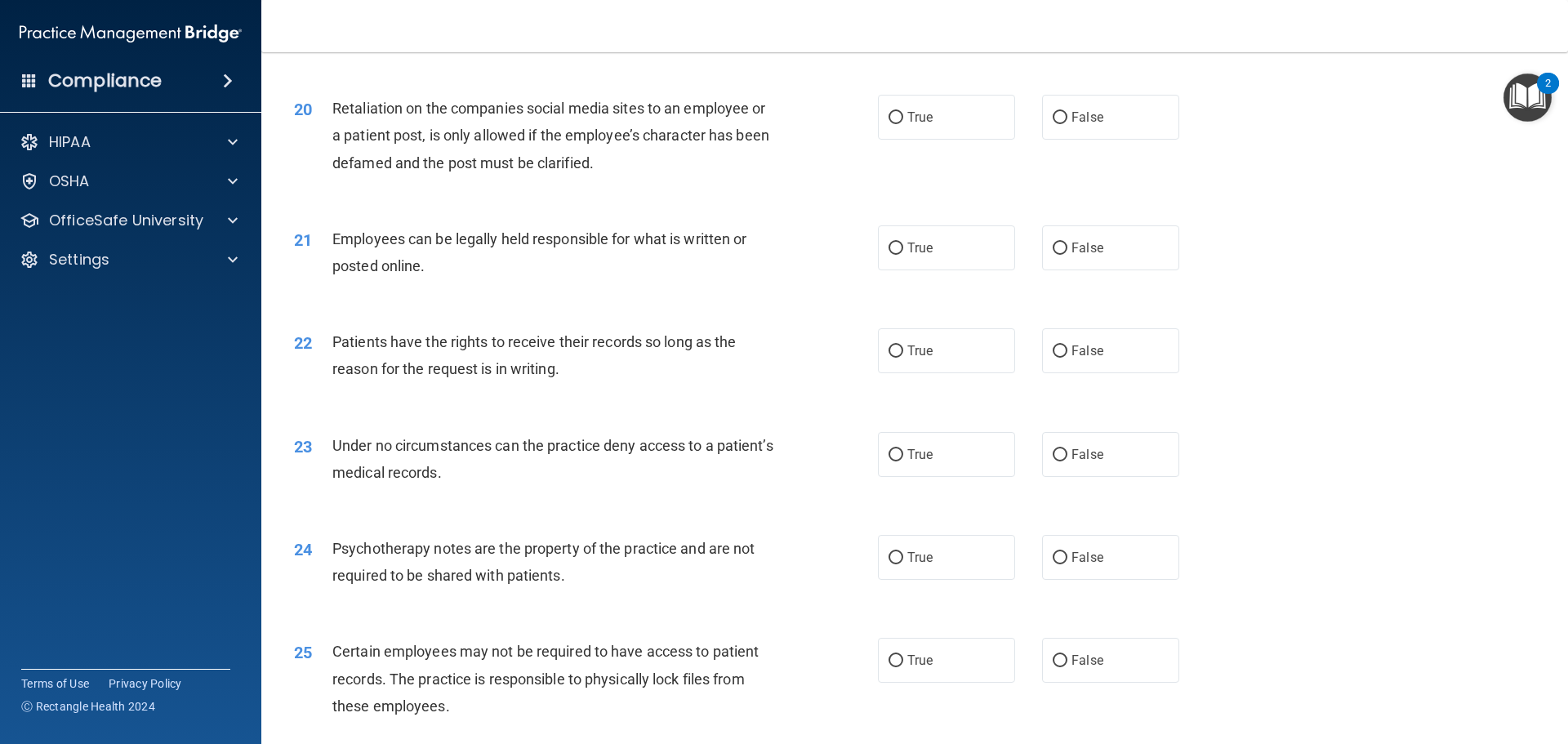
drag, startPoint x: 733, startPoint y: 359, endPoint x: 1337, endPoint y: 268, distance: 610.8
click at [1337, 268] on div "21 Employees can be legally held responsible for what is written or posted onli…" at bounding box center [914, 257] width 1265 height 103
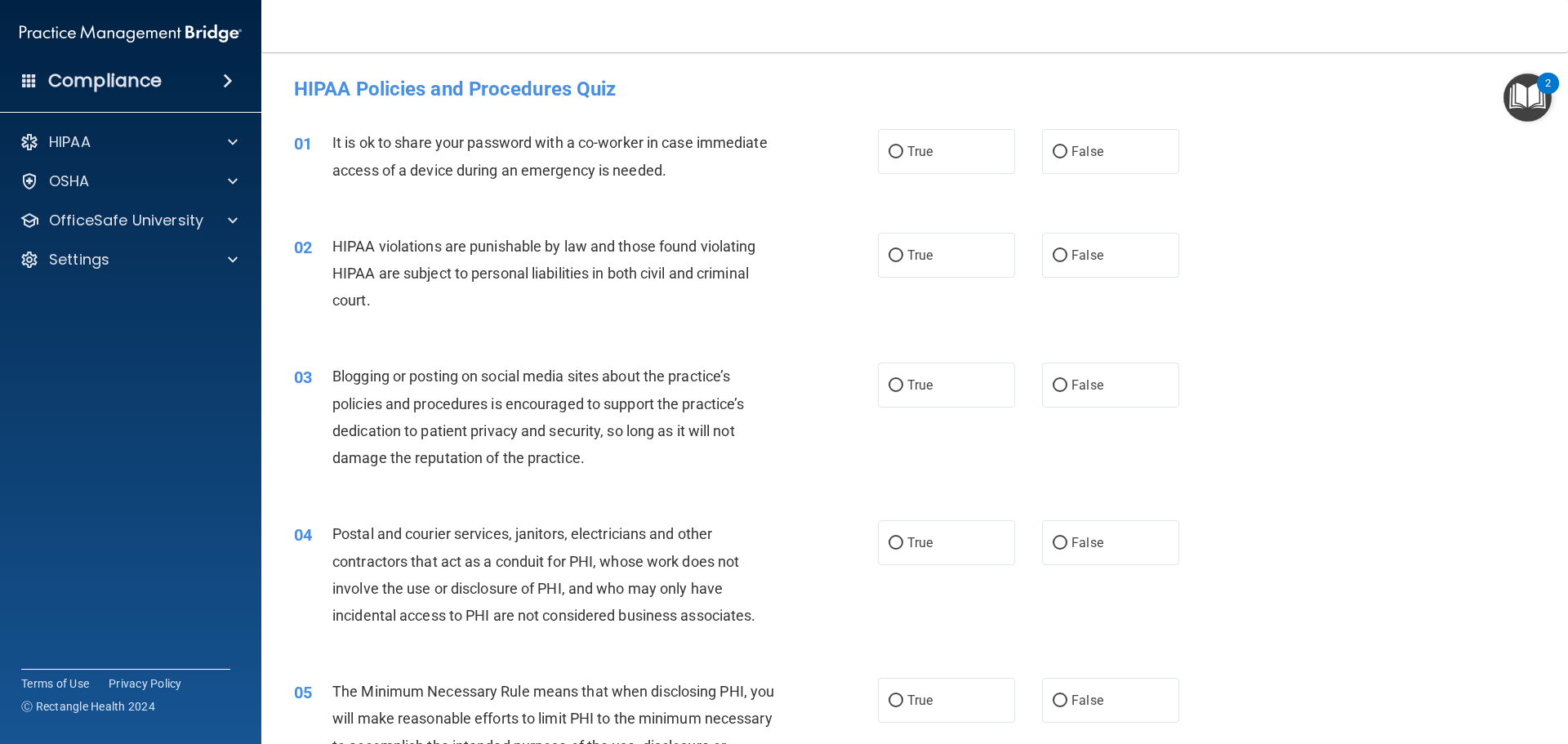
scroll to position [82, 0]
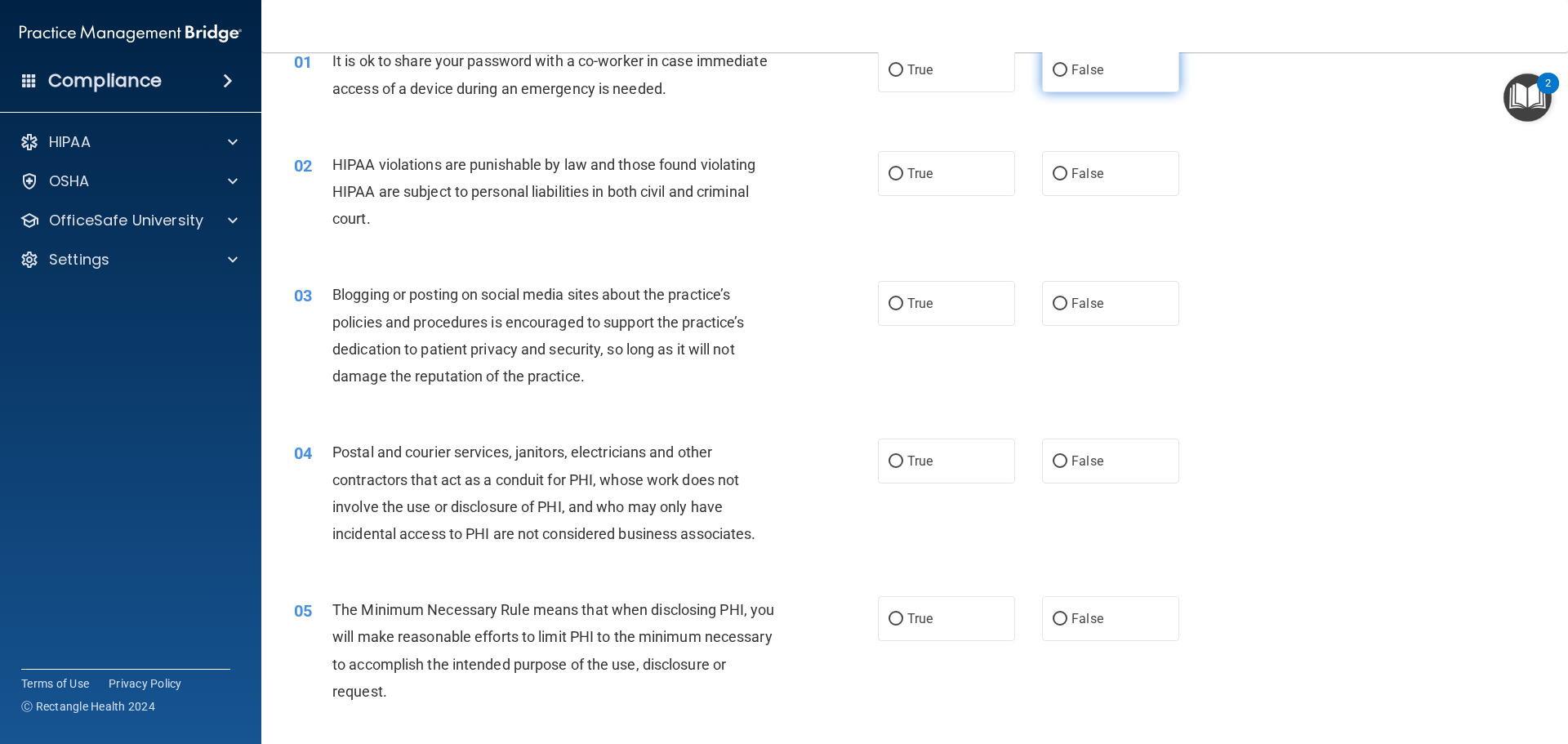
click at [1053, 68] on input "False" at bounding box center [1060, 71] width 14 height 13
radio input "true"
click at [889, 172] on input "True" at bounding box center [895, 175] width 14 height 13
radio input "true"
click at [1053, 307] on input "False" at bounding box center [1060, 304] width 14 height 13
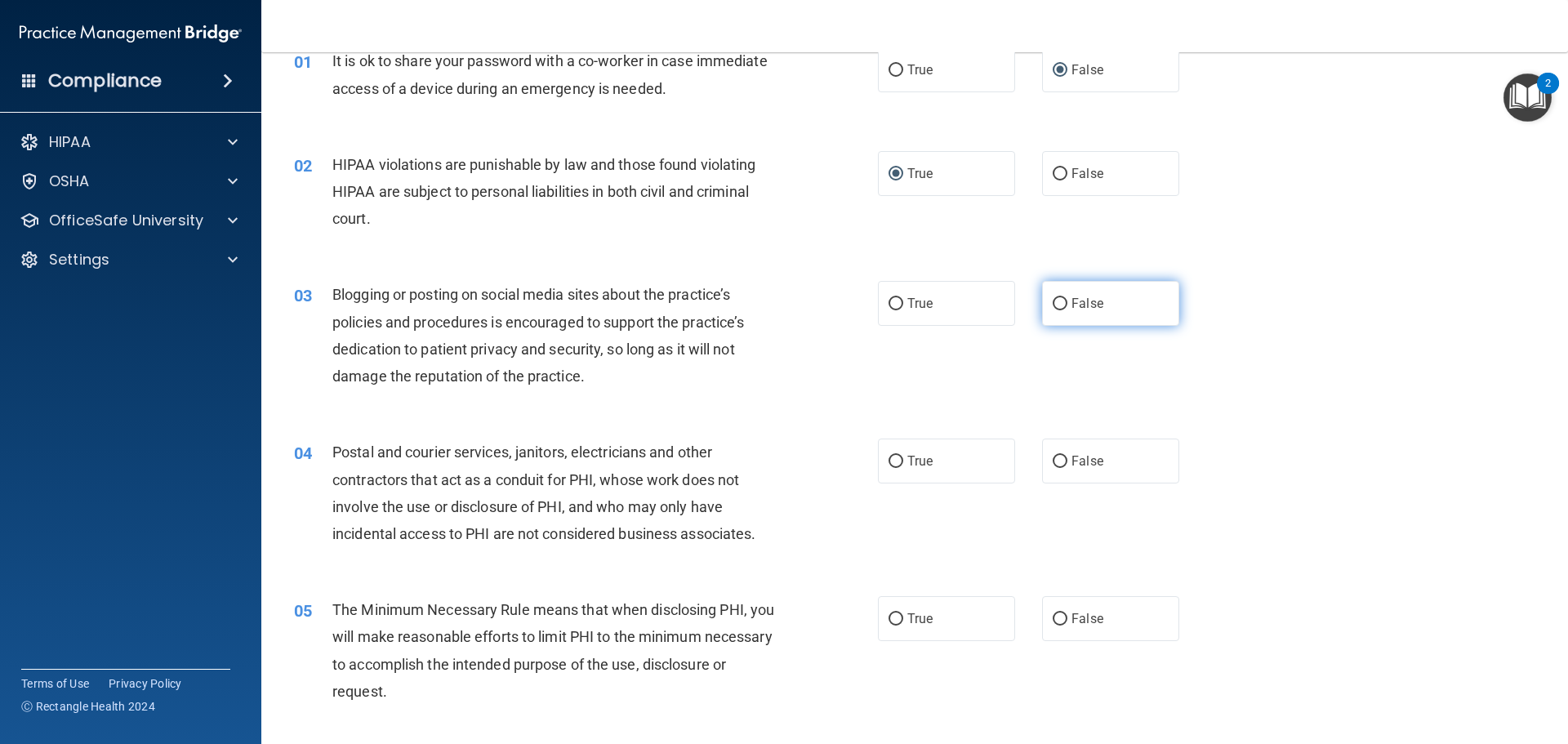
radio input "true"
drag, startPoint x: 1052, startPoint y: 307, endPoint x: 981, endPoint y: 337, distance: 77.1
click at [983, 337] on div "03 Blogging or posting on social media sites about the practice’s policies and …" at bounding box center [914, 339] width 1265 height 158
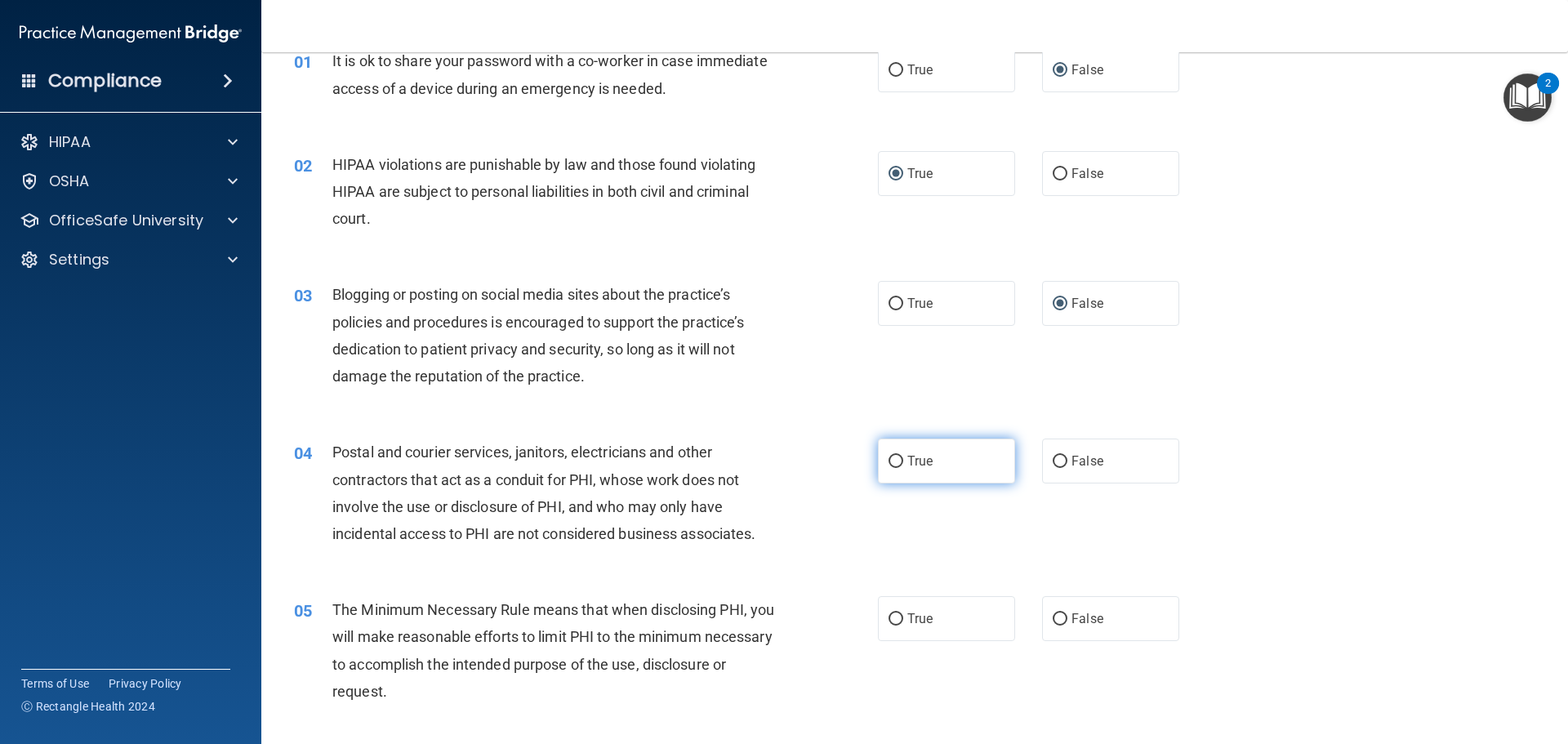
click at [890, 467] on input "True" at bounding box center [895, 462] width 14 height 13
radio input "true"
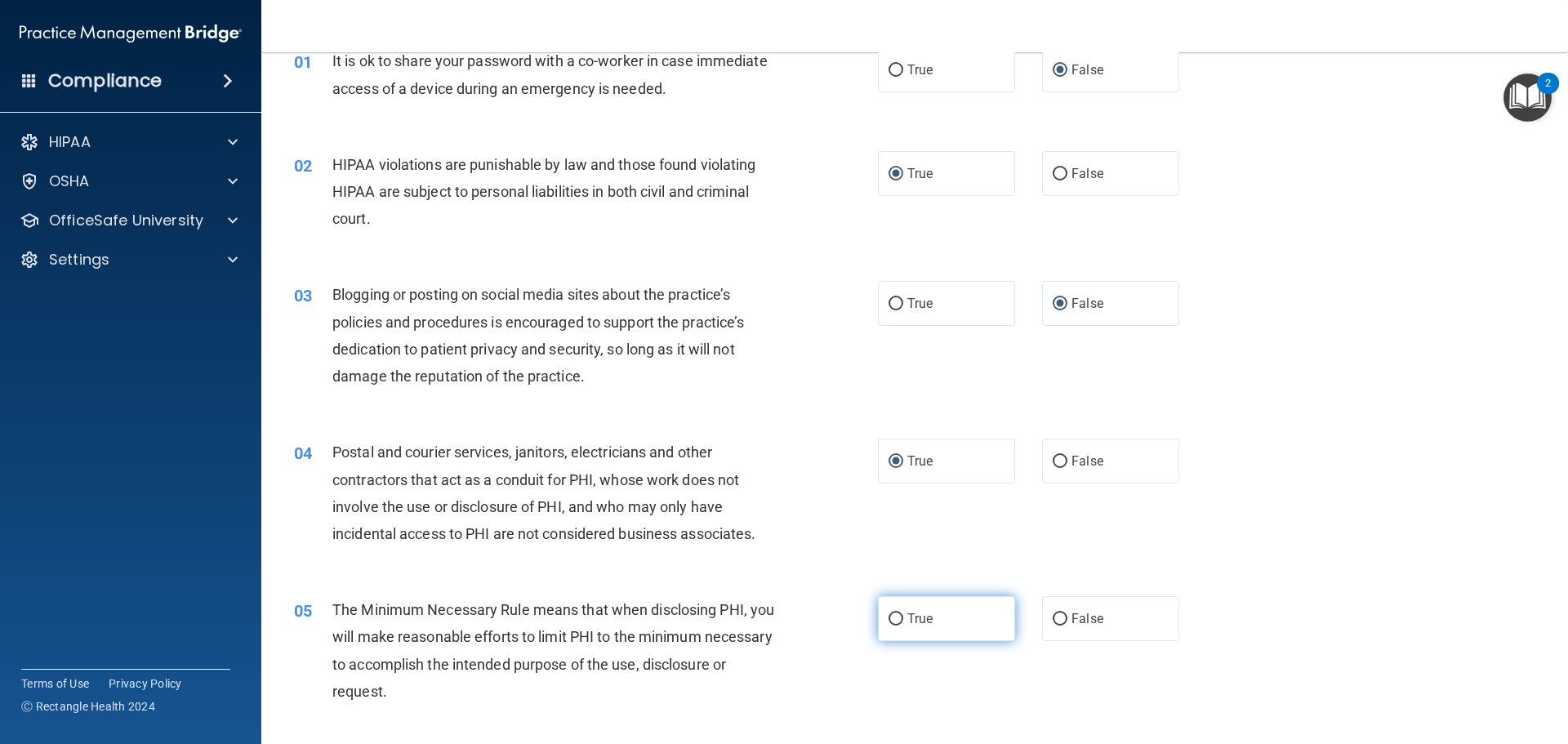
click at [891, 617] on input "True" at bounding box center [895, 620] width 14 height 13
radio input "true"
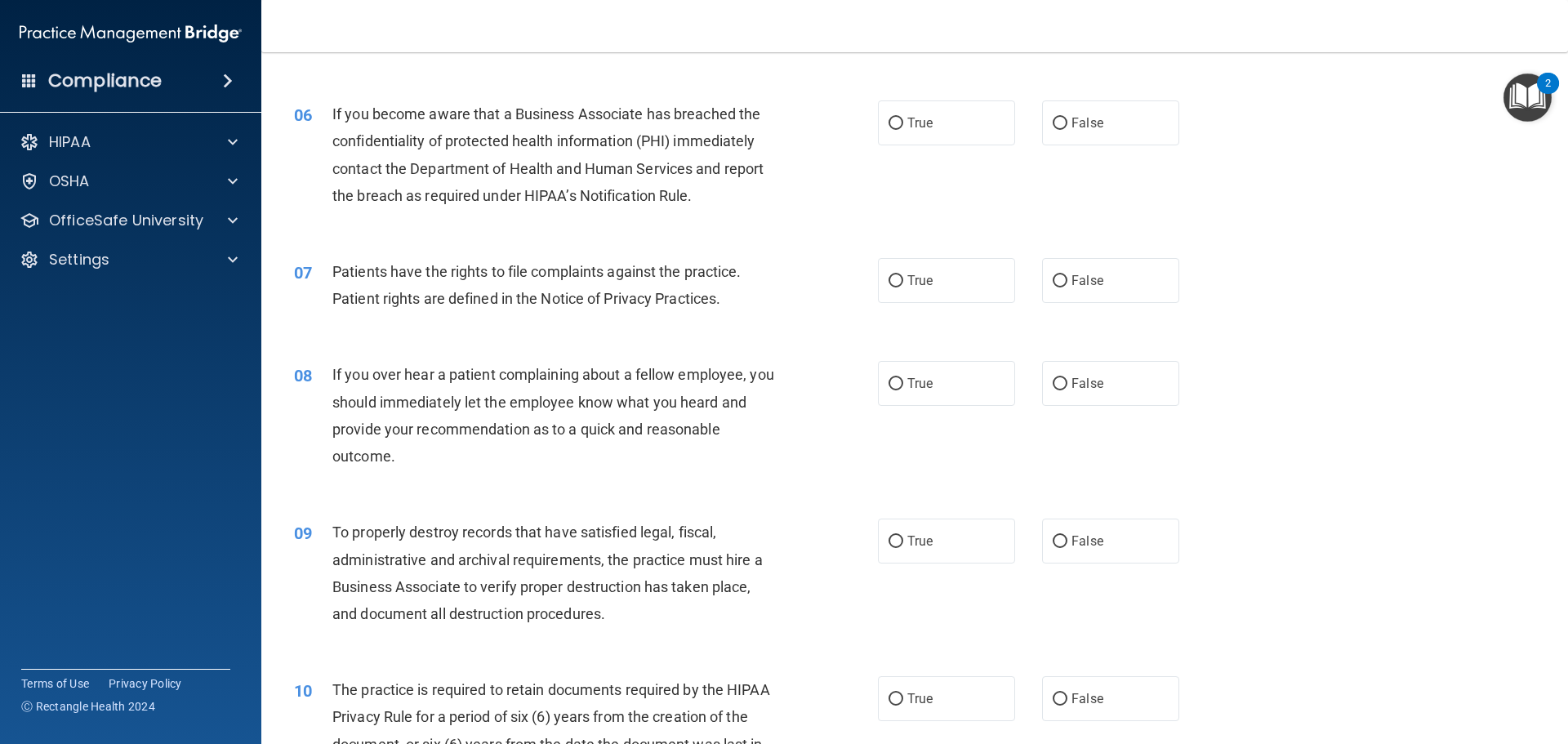
scroll to position [817, 0]
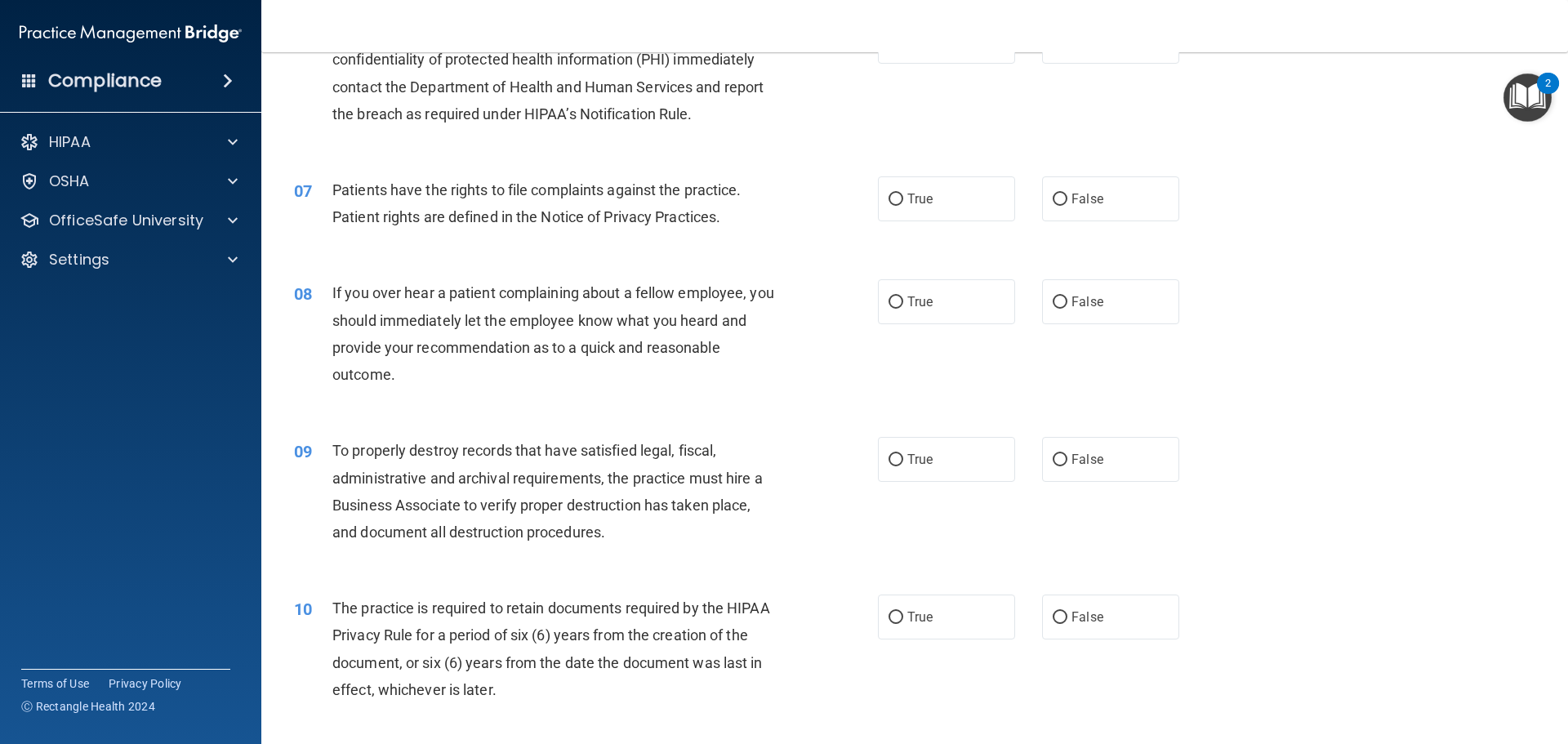
drag, startPoint x: 815, startPoint y: 560, endPoint x: 748, endPoint y: 150, distance: 415.4
click at [748, 150] on div "06 If you become aware that a Business Associate has breached the confidentiali…" at bounding box center [914, 77] width 1265 height 158
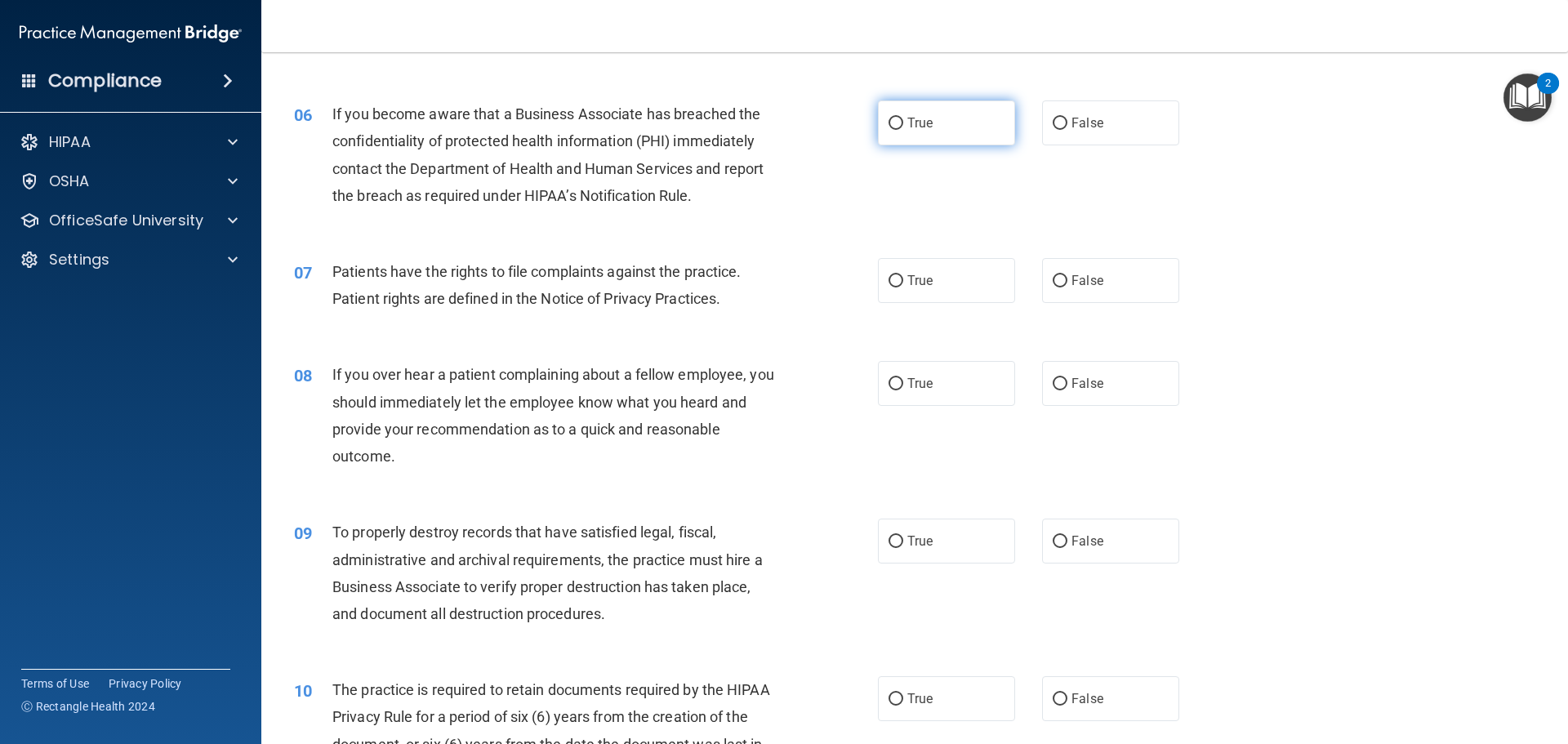
click at [890, 118] on input "True" at bounding box center [895, 124] width 14 height 13
radio input "true"
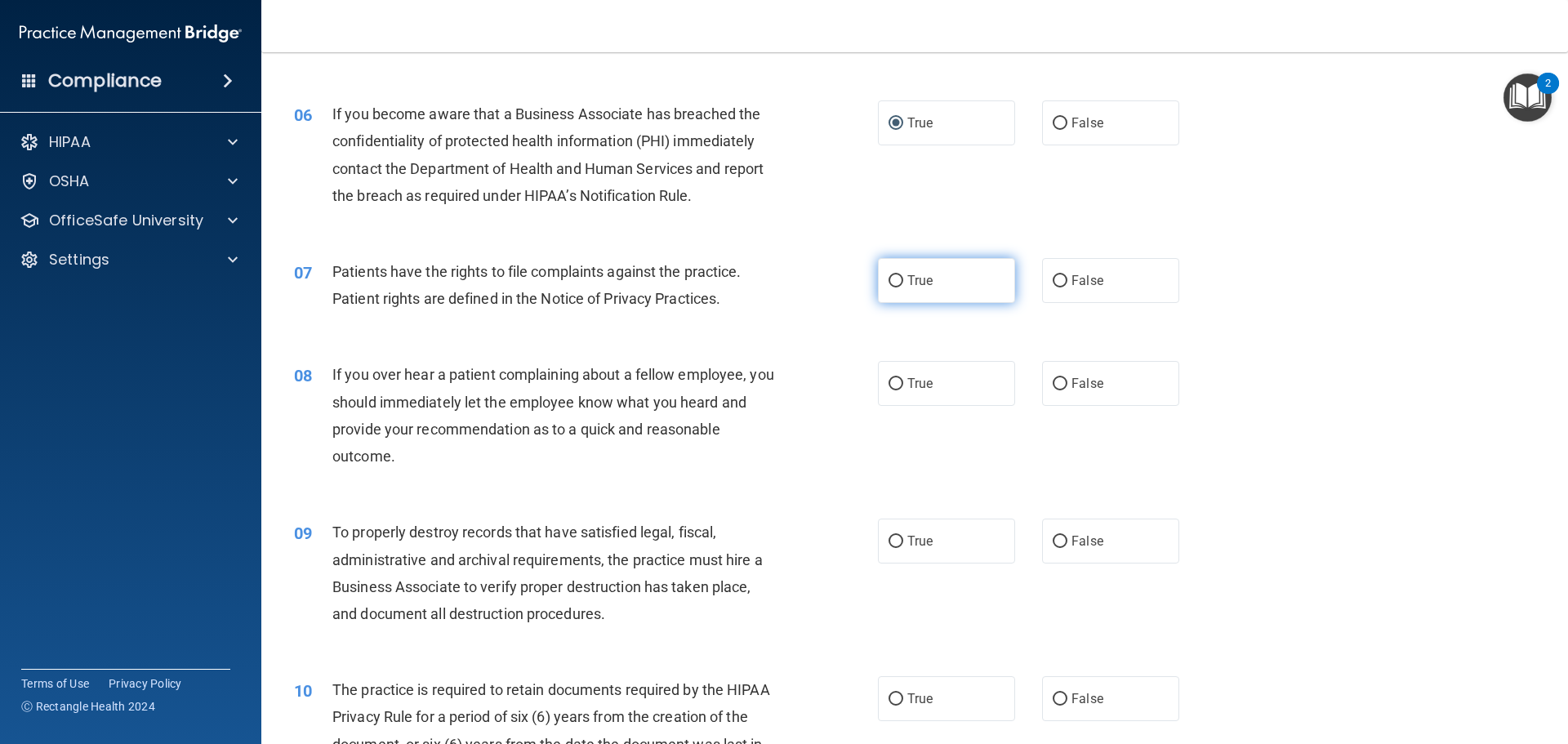
click at [888, 282] on input "True" at bounding box center [895, 282] width 14 height 13
radio input "true"
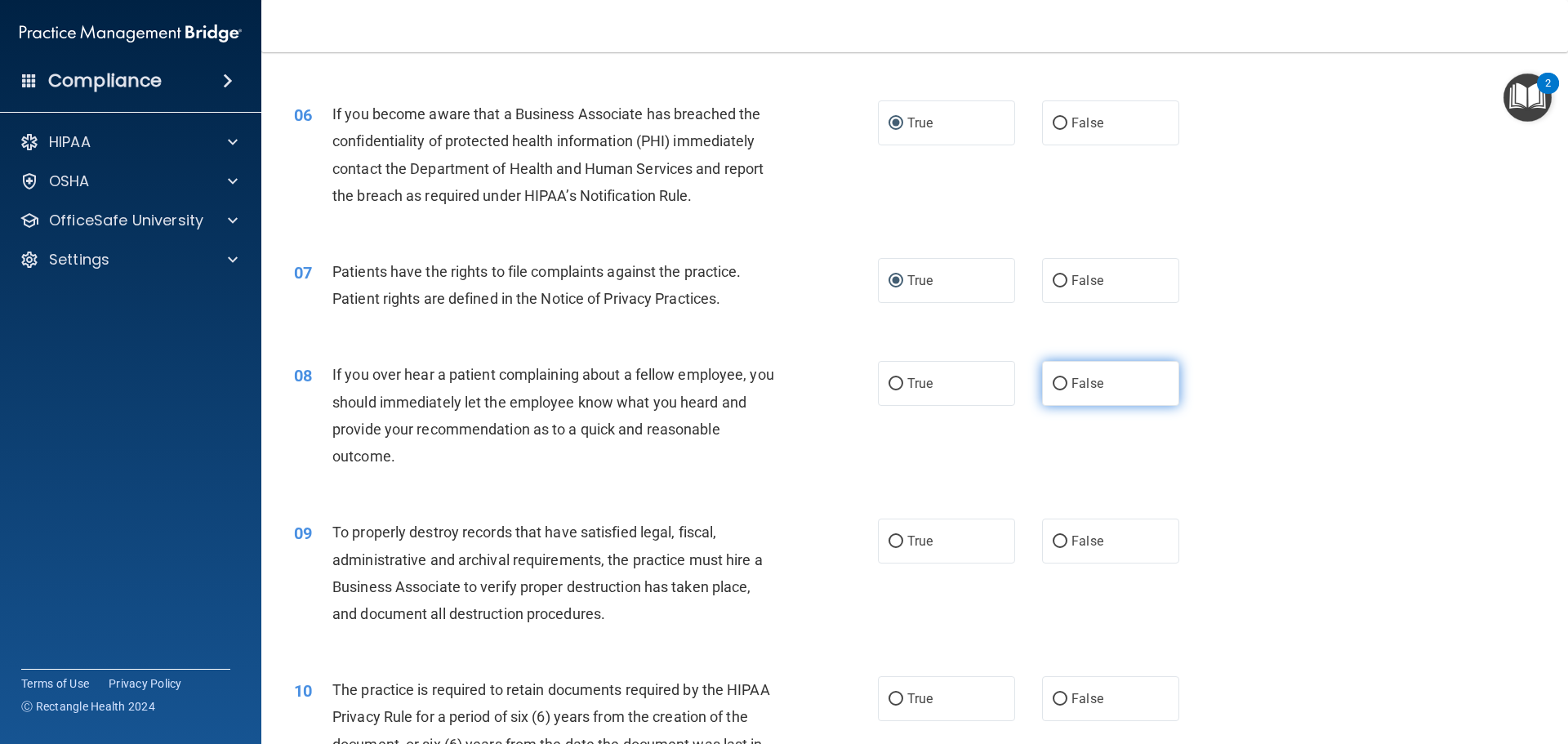
click at [1056, 380] on input "False" at bounding box center [1060, 385] width 14 height 13
radio input "true"
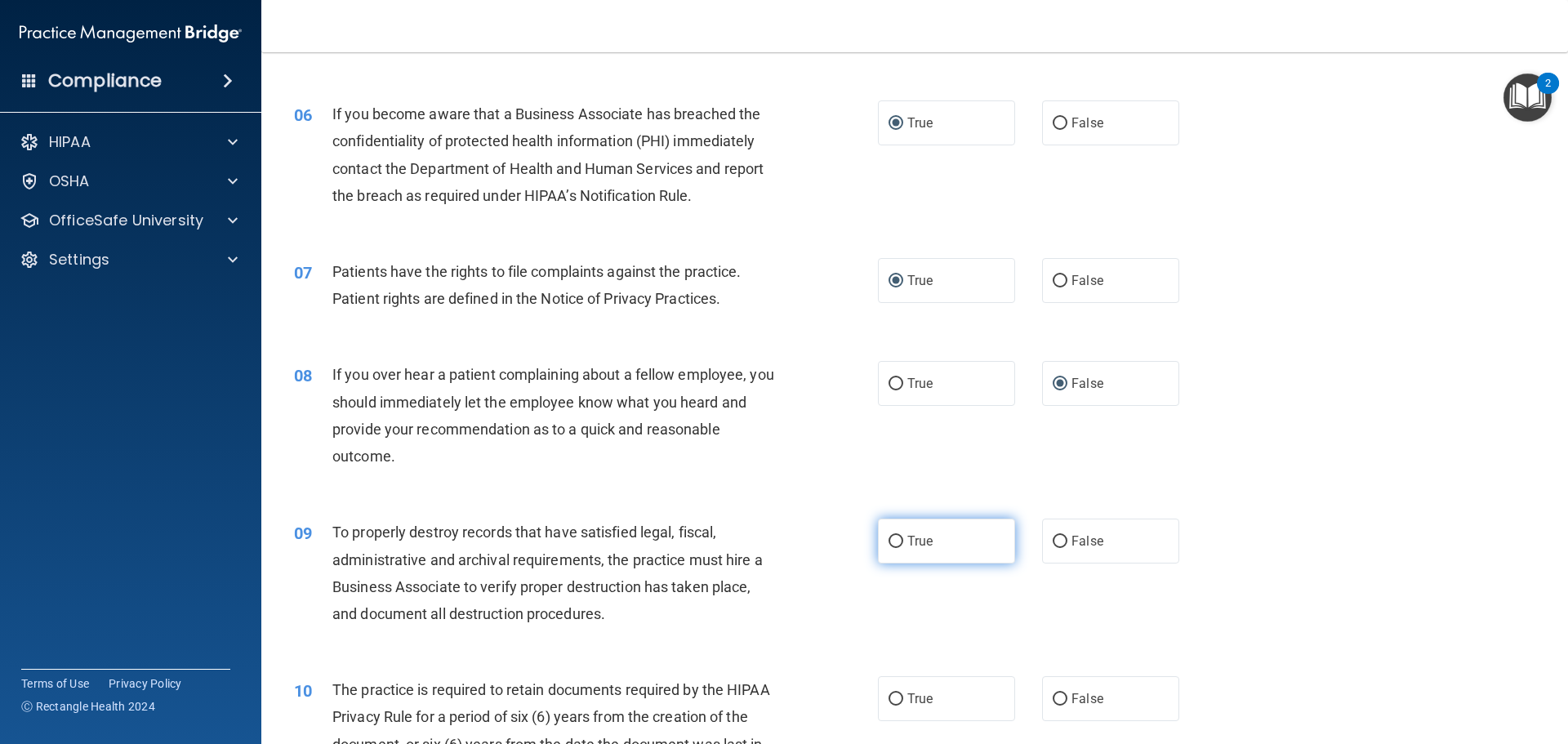
click at [888, 540] on input "True" at bounding box center [895, 542] width 14 height 13
radio input "true"
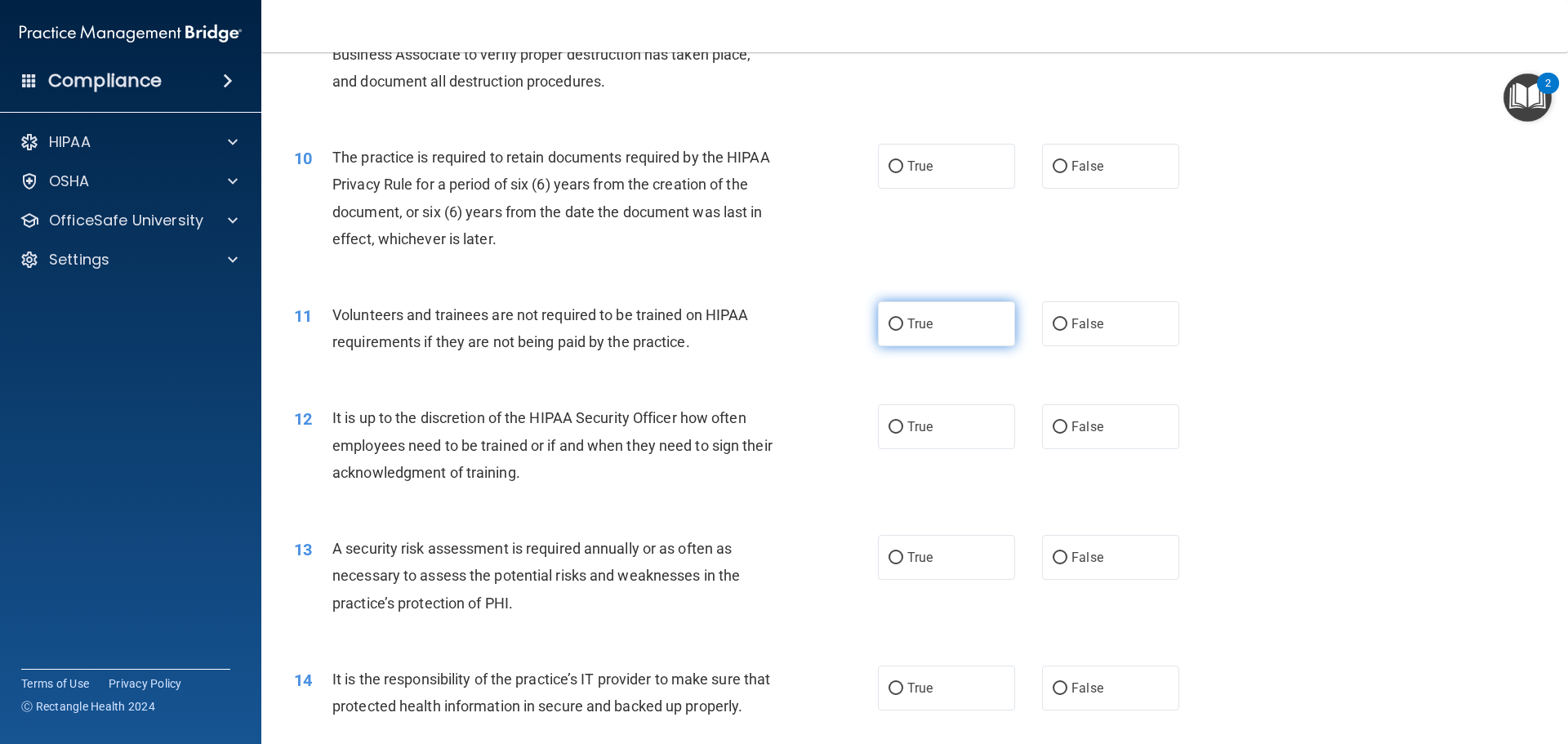
scroll to position [1307, 0]
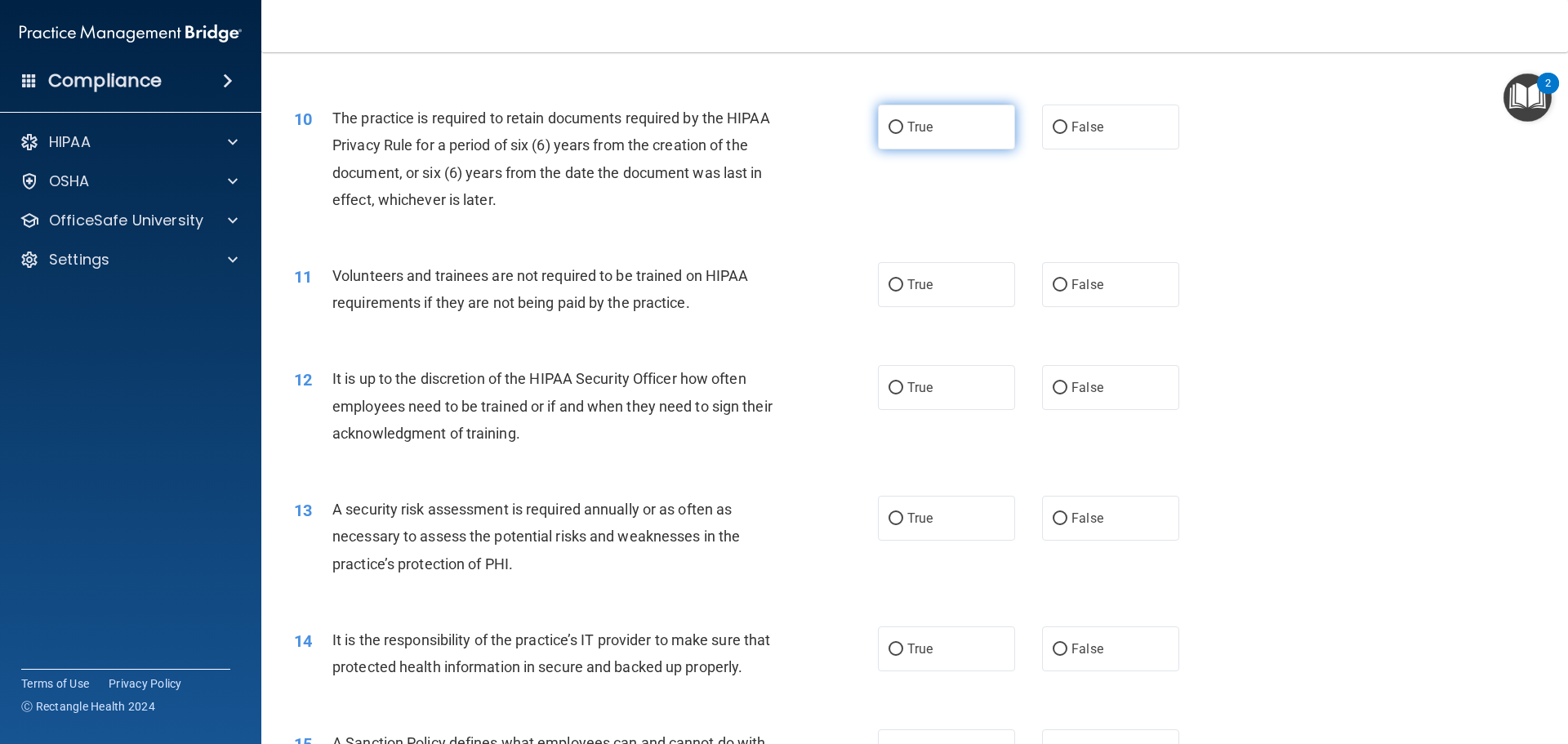
click at [888, 124] on input "True" at bounding box center [895, 128] width 14 height 13
radio input "true"
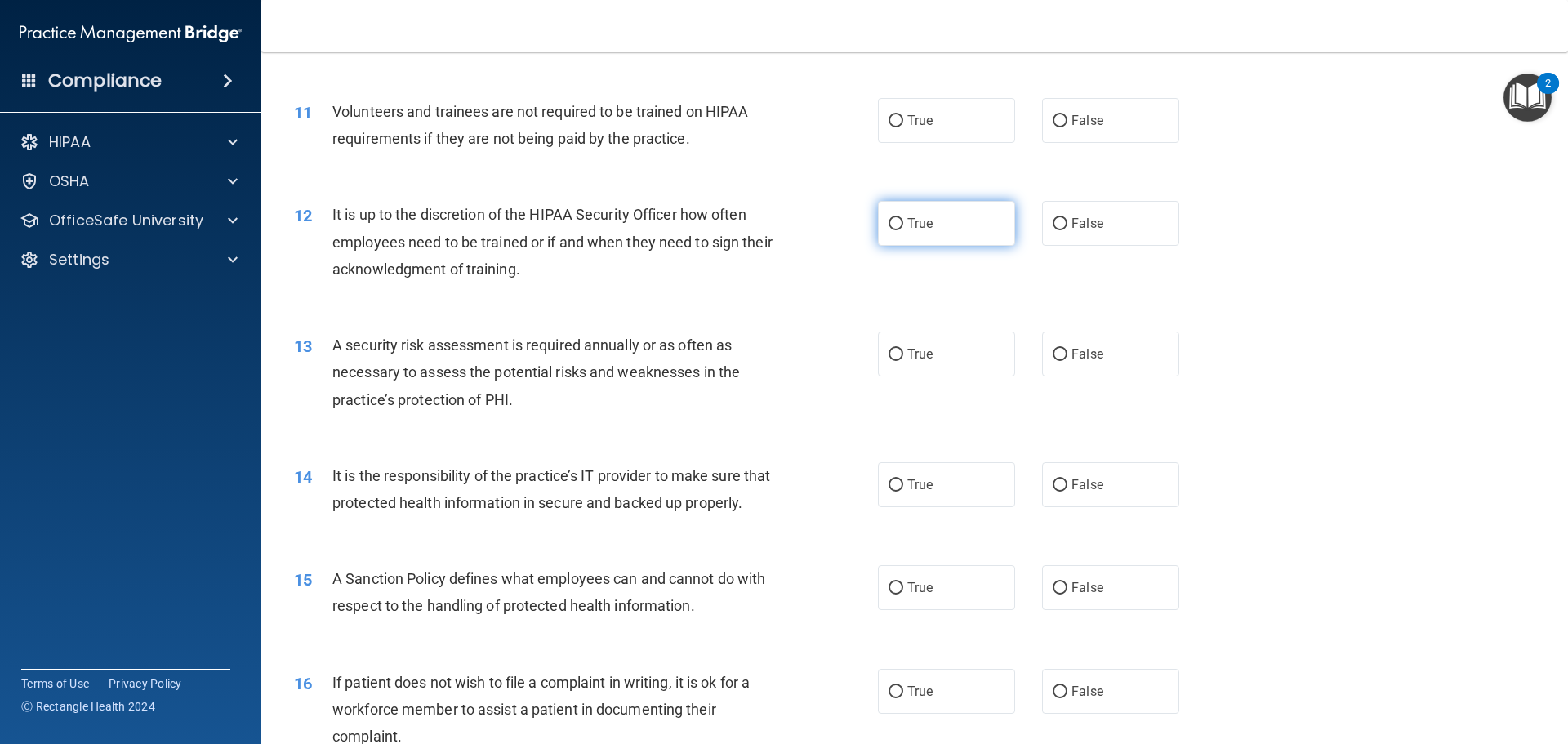
scroll to position [1470, 0]
click at [1053, 118] on input "False" at bounding box center [1060, 122] width 14 height 13
radio input "true"
click at [888, 219] on input "True" at bounding box center [895, 225] width 14 height 13
radio input "true"
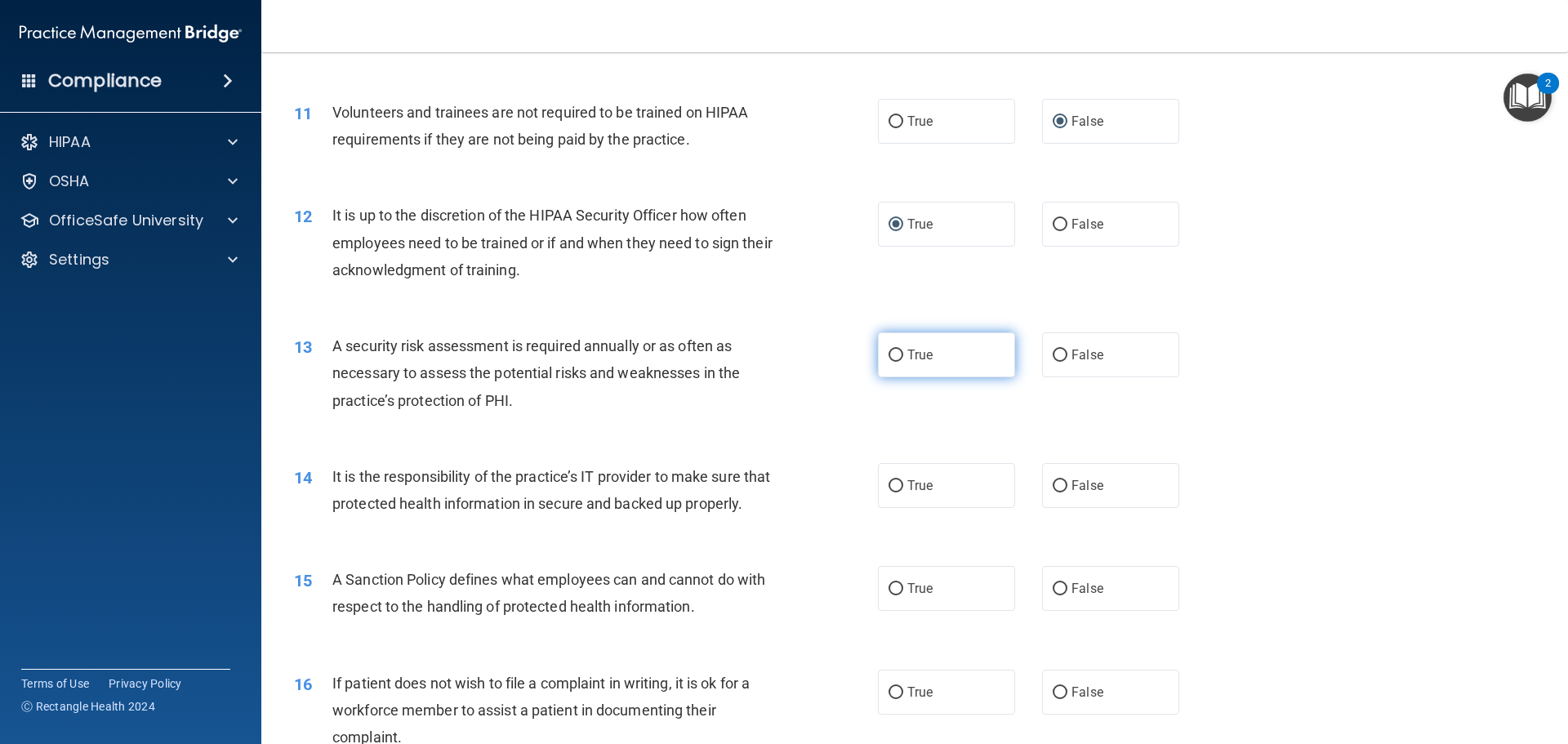
click at [889, 356] on input "True" at bounding box center [895, 356] width 14 height 13
radio input "true"
click at [1055, 483] on input "False" at bounding box center [1060, 486] width 14 height 13
radio input "true"
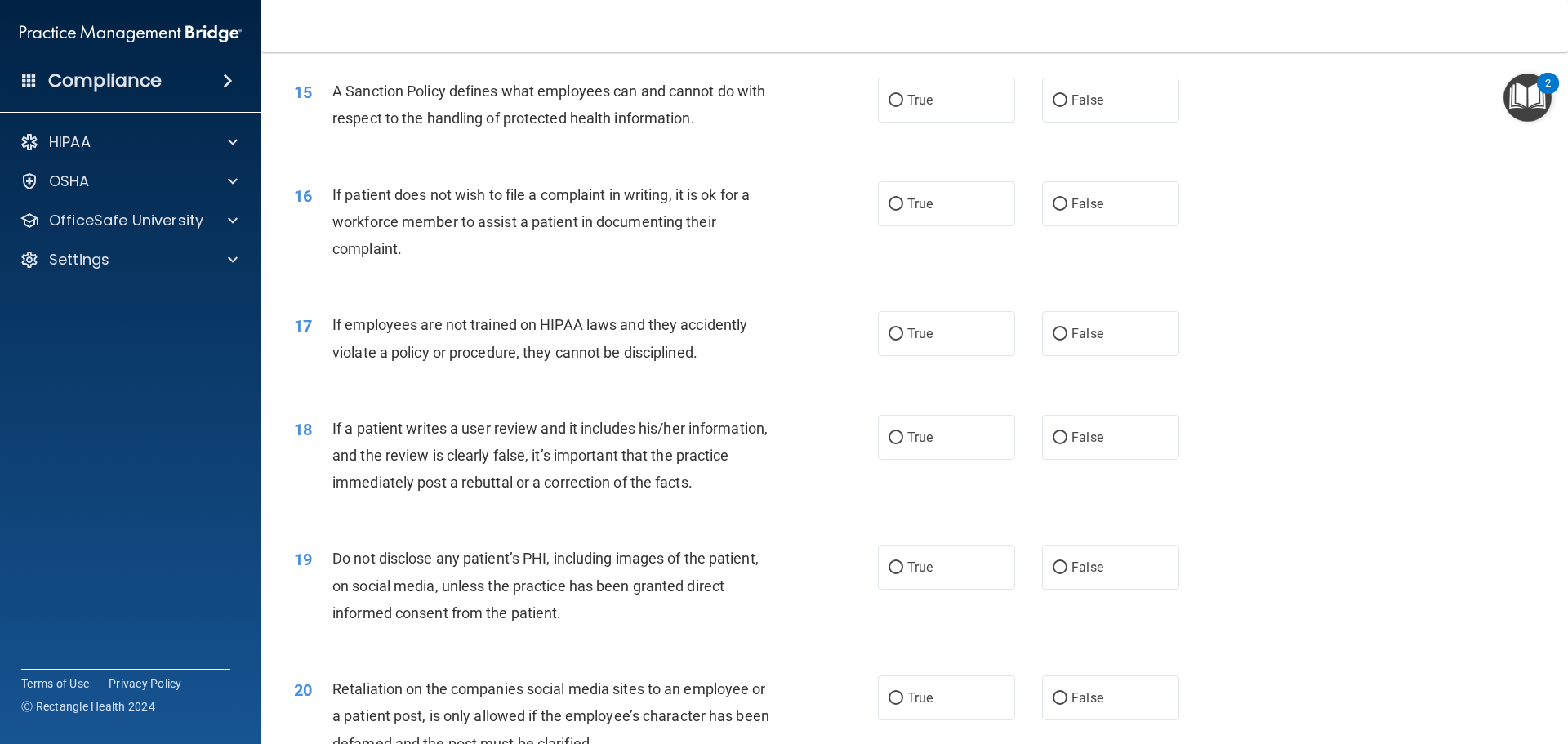
scroll to position [1960, 0]
click at [888, 105] on input "True" at bounding box center [895, 99] width 14 height 13
radio input "true"
click at [890, 209] on input "True" at bounding box center [895, 203] width 14 height 13
radio input "true"
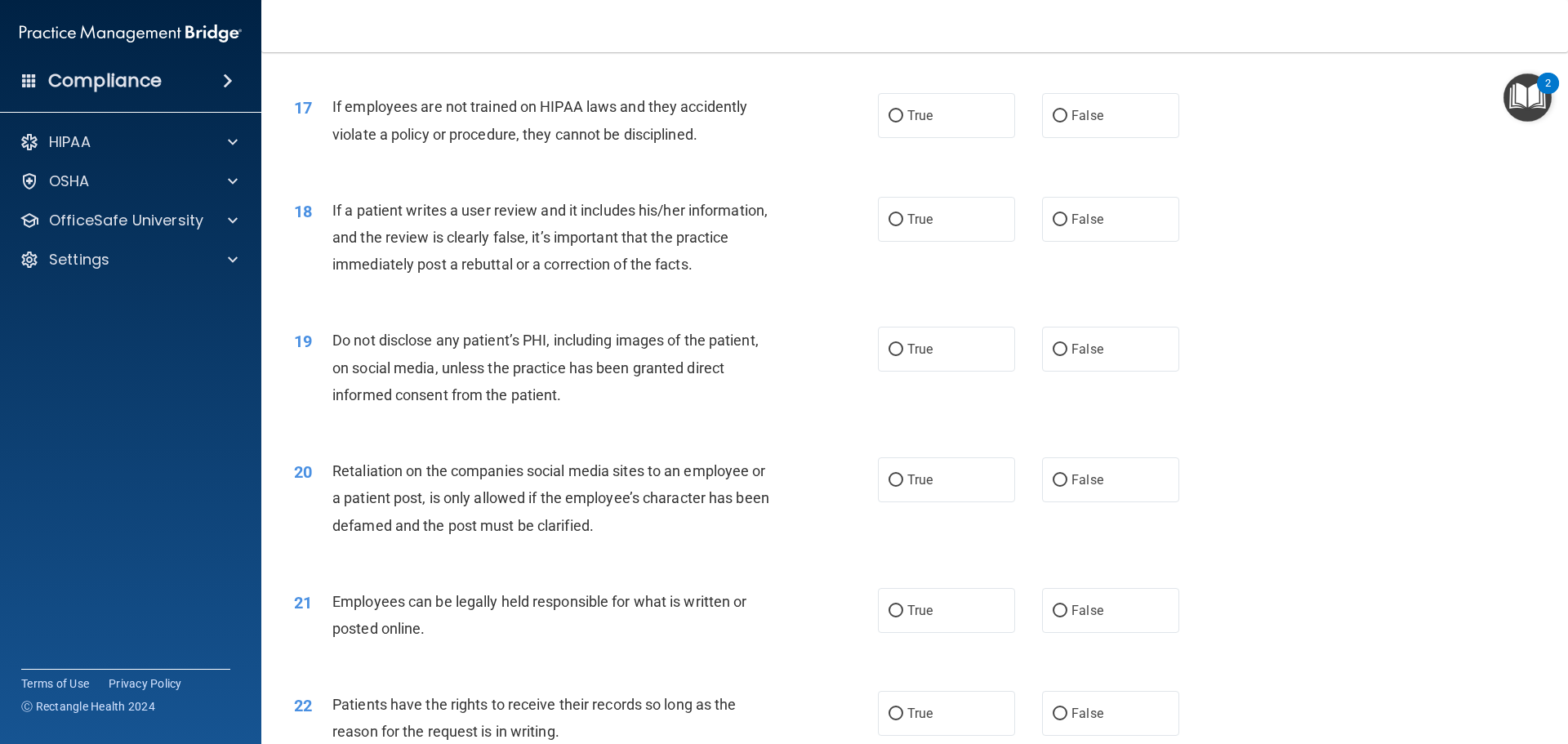
scroll to position [2205, 0]
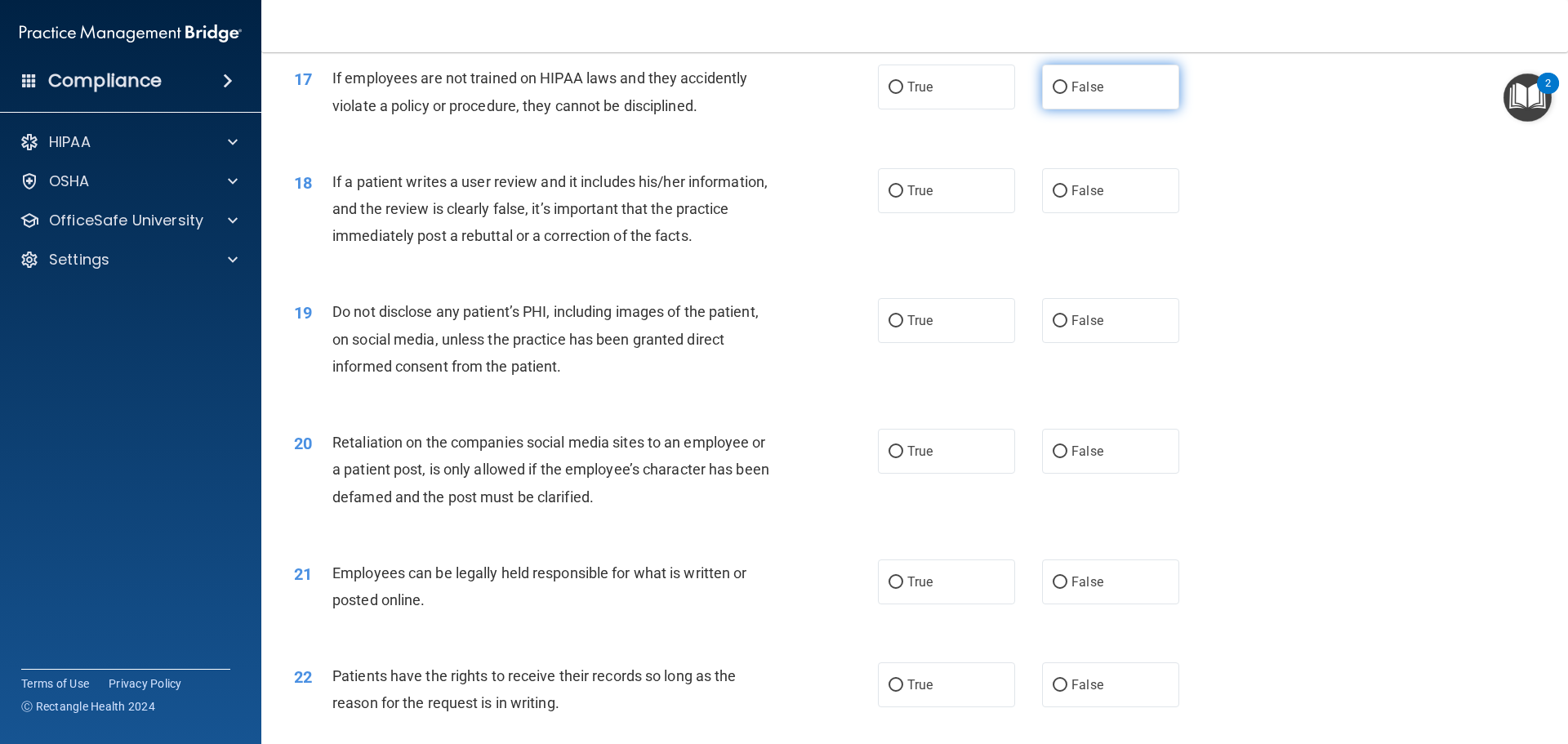
click at [1056, 94] on input "False" at bounding box center [1060, 88] width 14 height 13
radio input "true"
click at [1053, 197] on input "False" at bounding box center [1060, 192] width 14 height 13
radio input "true"
click at [886, 340] on label "True" at bounding box center [947, 321] width 137 height 45
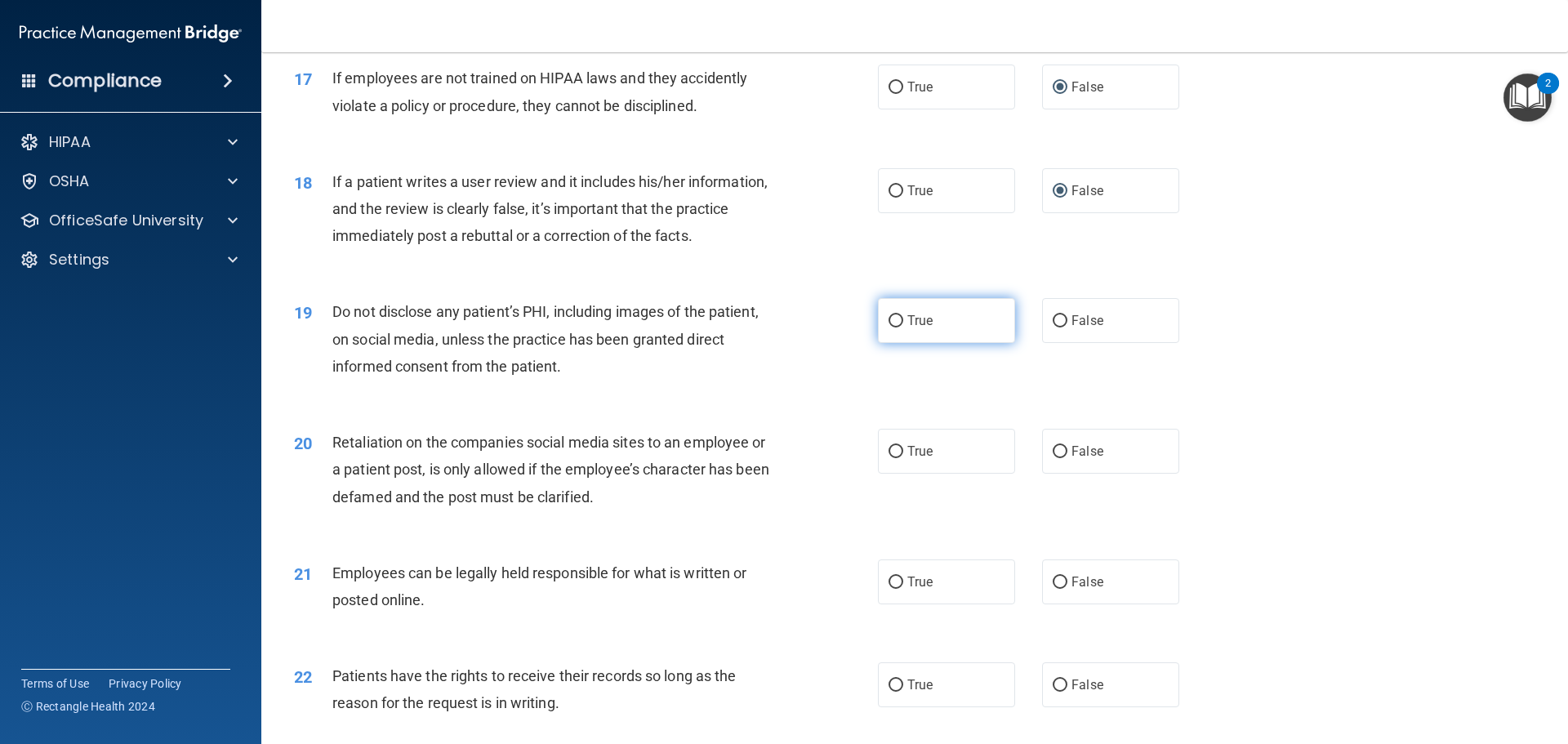
click at [888, 328] on input "True" at bounding box center [895, 322] width 14 height 13
radio input "true"
click at [1053, 458] on input "False" at bounding box center [1060, 452] width 14 height 13
radio input "true"
click at [888, 589] on input "True" at bounding box center [895, 583] width 14 height 13
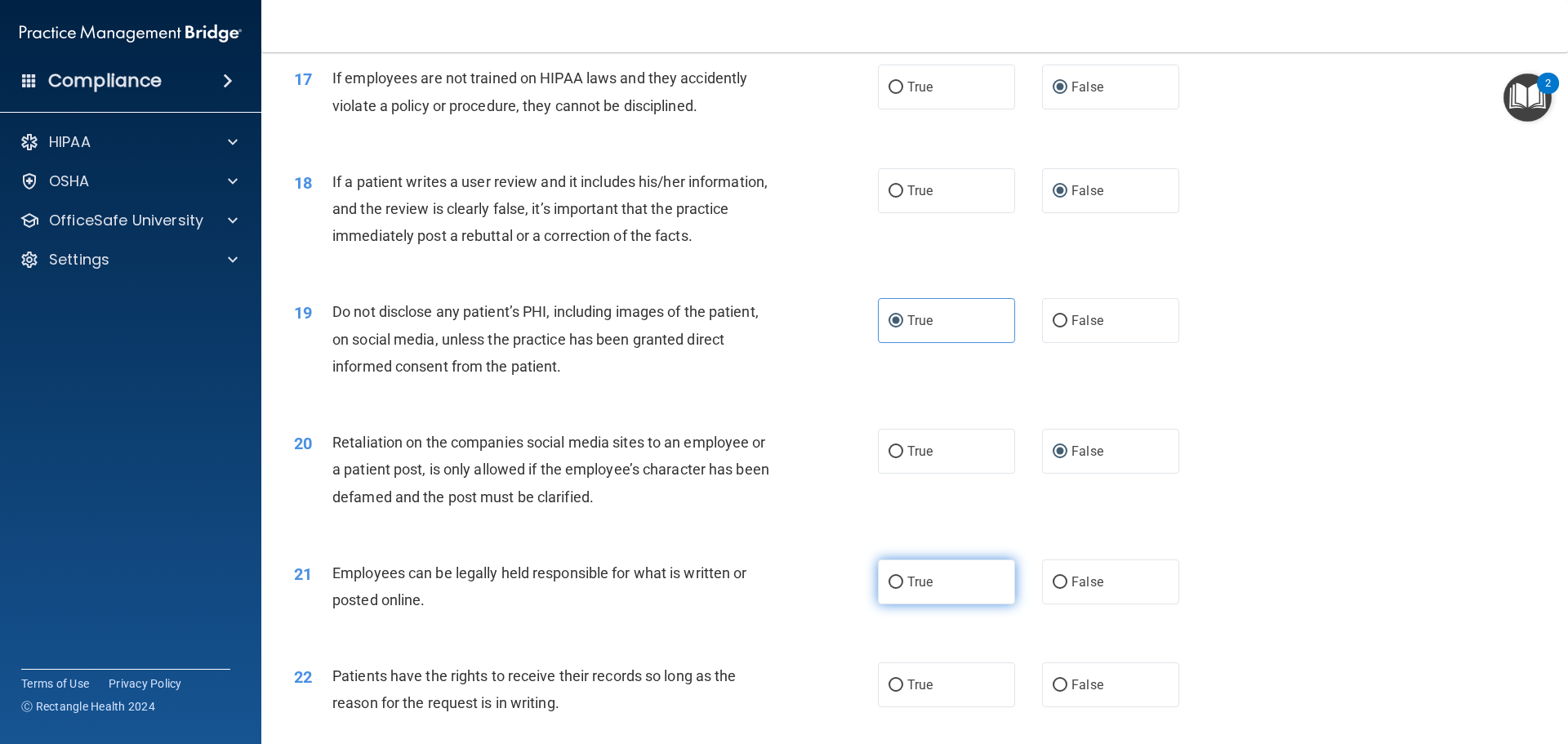
radio input "true"
click at [888, 692] on input "True" at bounding box center [895, 685] width 14 height 13
radio input "true"
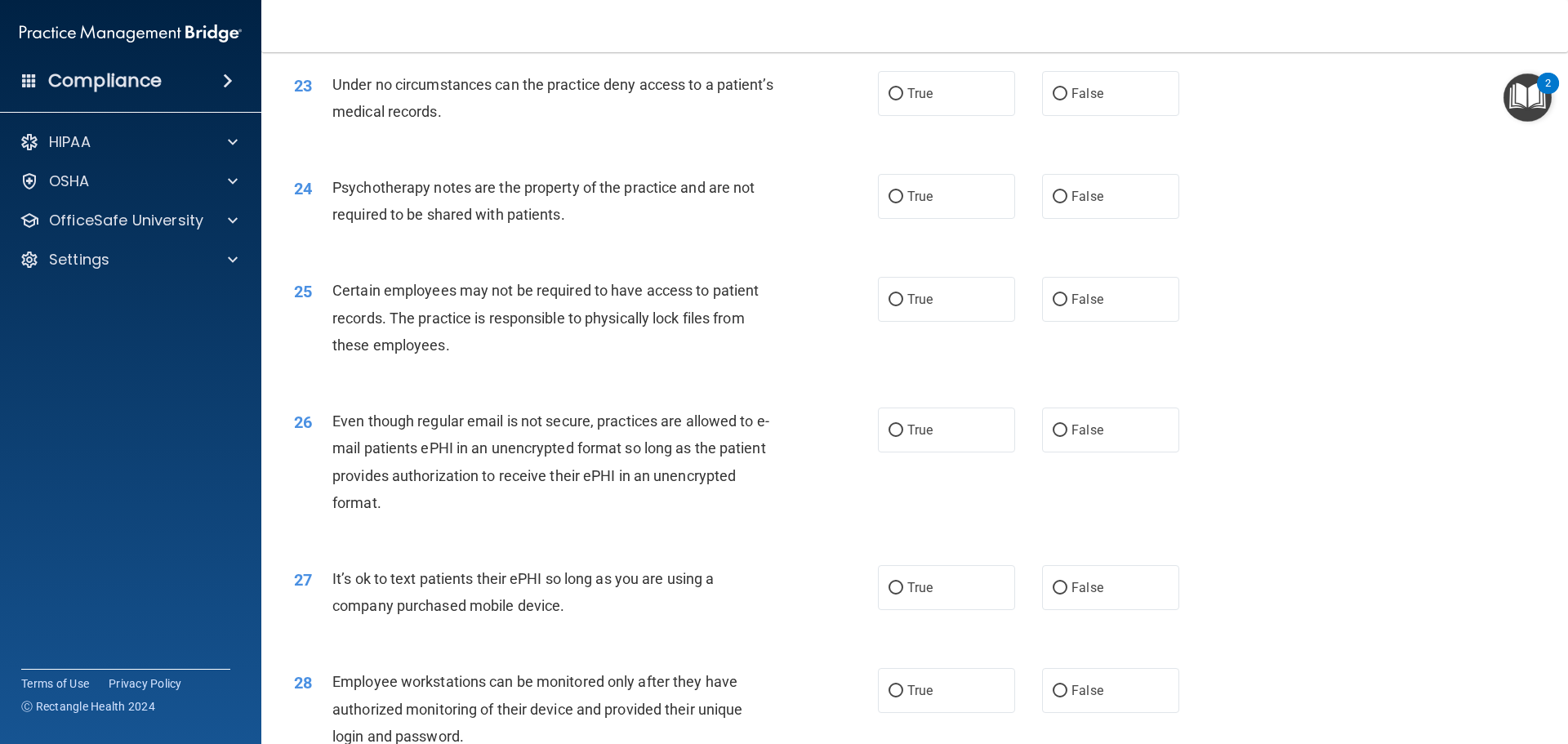
scroll to position [2940, 0]
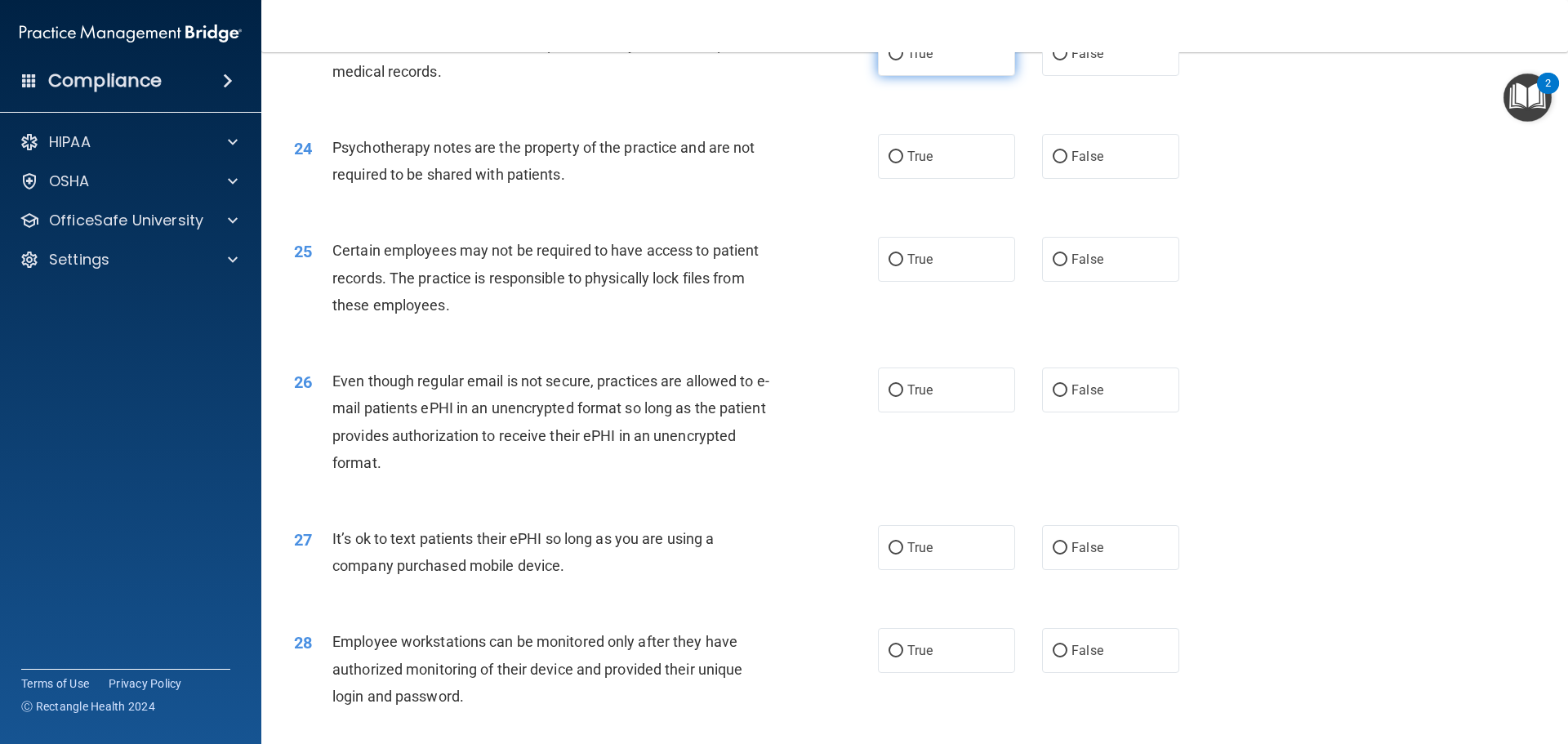
click at [888, 60] on input "True" at bounding box center [895, 54] width 14 height 13
radio input "true"
click at [891, 163] on input "True" at bounding box center [895, 158] width 14 height 13
radio input "true"
click at [888, 267] on input "True" at bounding box center [895, 260] width 14 height 13
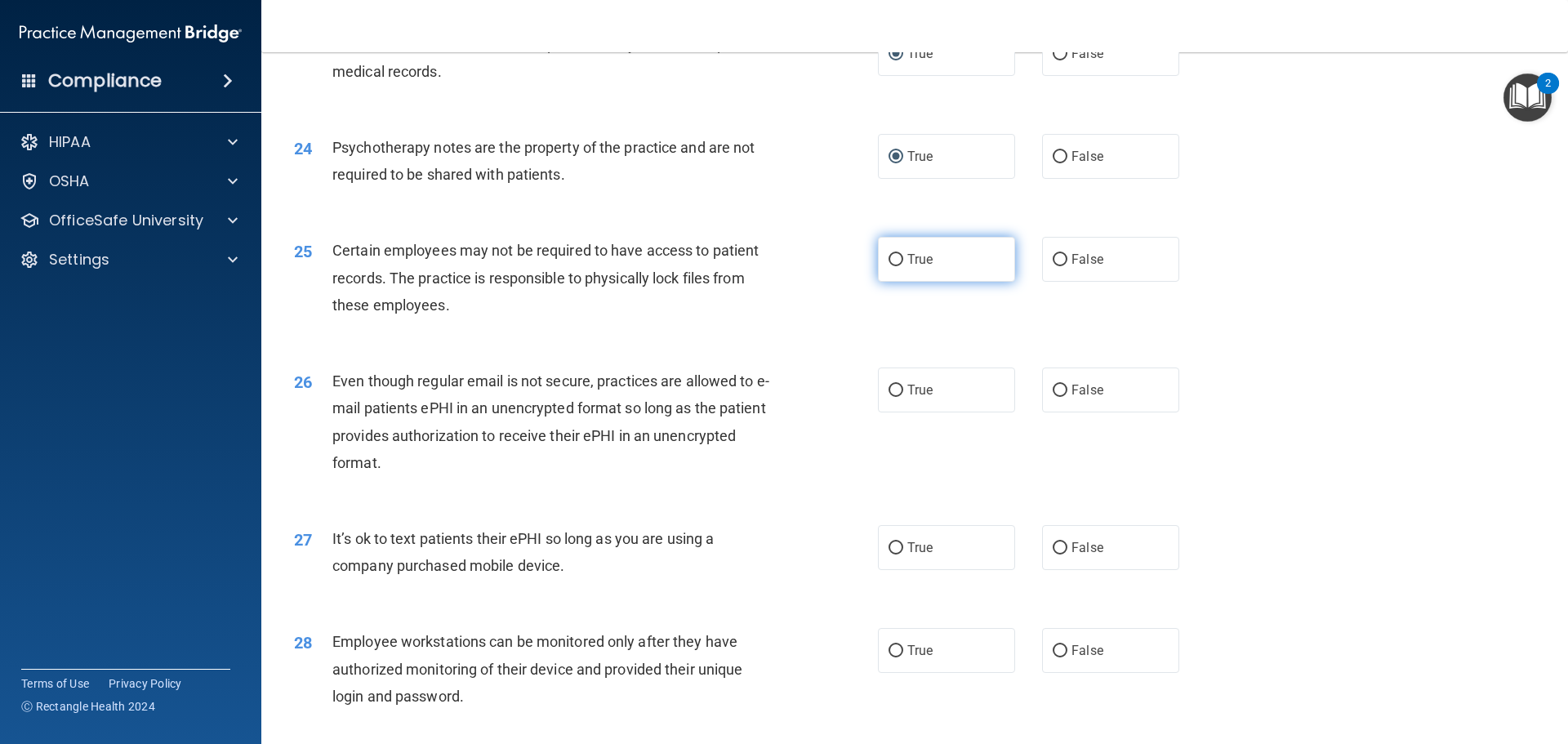
radio input "true"
click at [888, 397] on input "True" at bounding box center [895, 391] width 14 height 13
radio input "true"
click at [1053, 555] on input "False" at bounding box center [1060, 549] width 14 height 13
radio input "true"
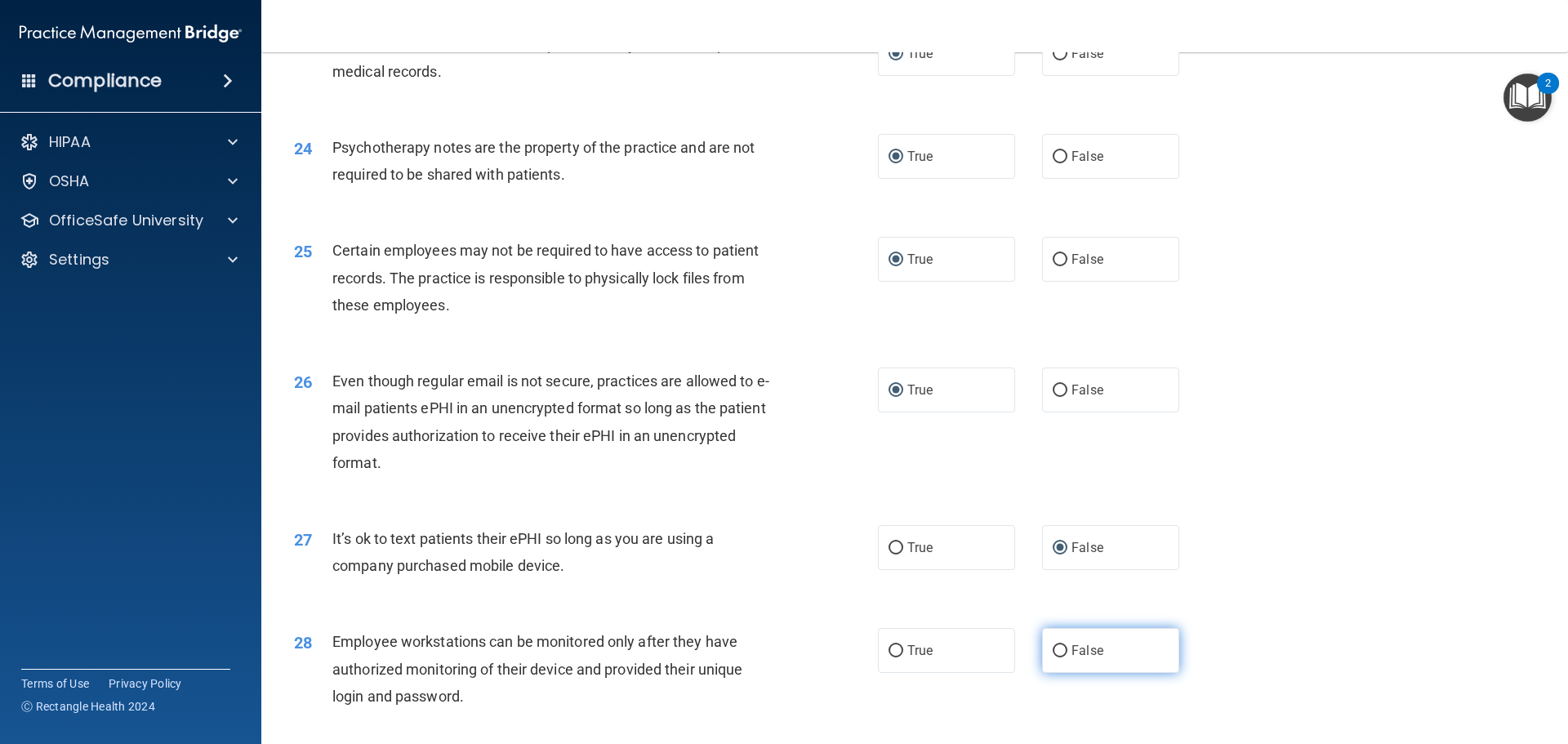
click at [1059, 673] on label "False" at bounding box center [1110, 650] width 137 height 45
click at [1053, 658] on input "False" at bounding box center [1060, 651] width 14 height 13
radio input "true"
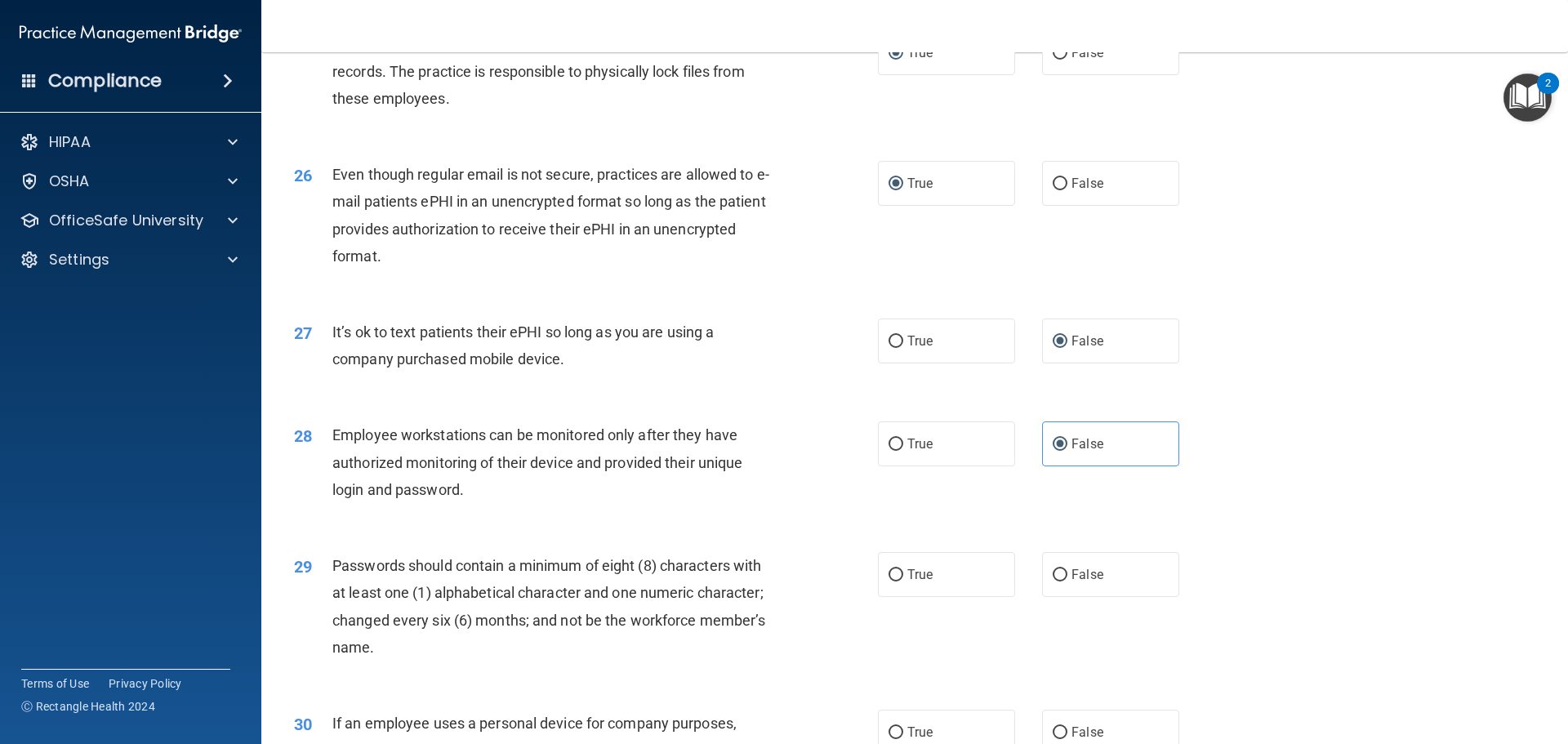
scroll to position [3355, 0]
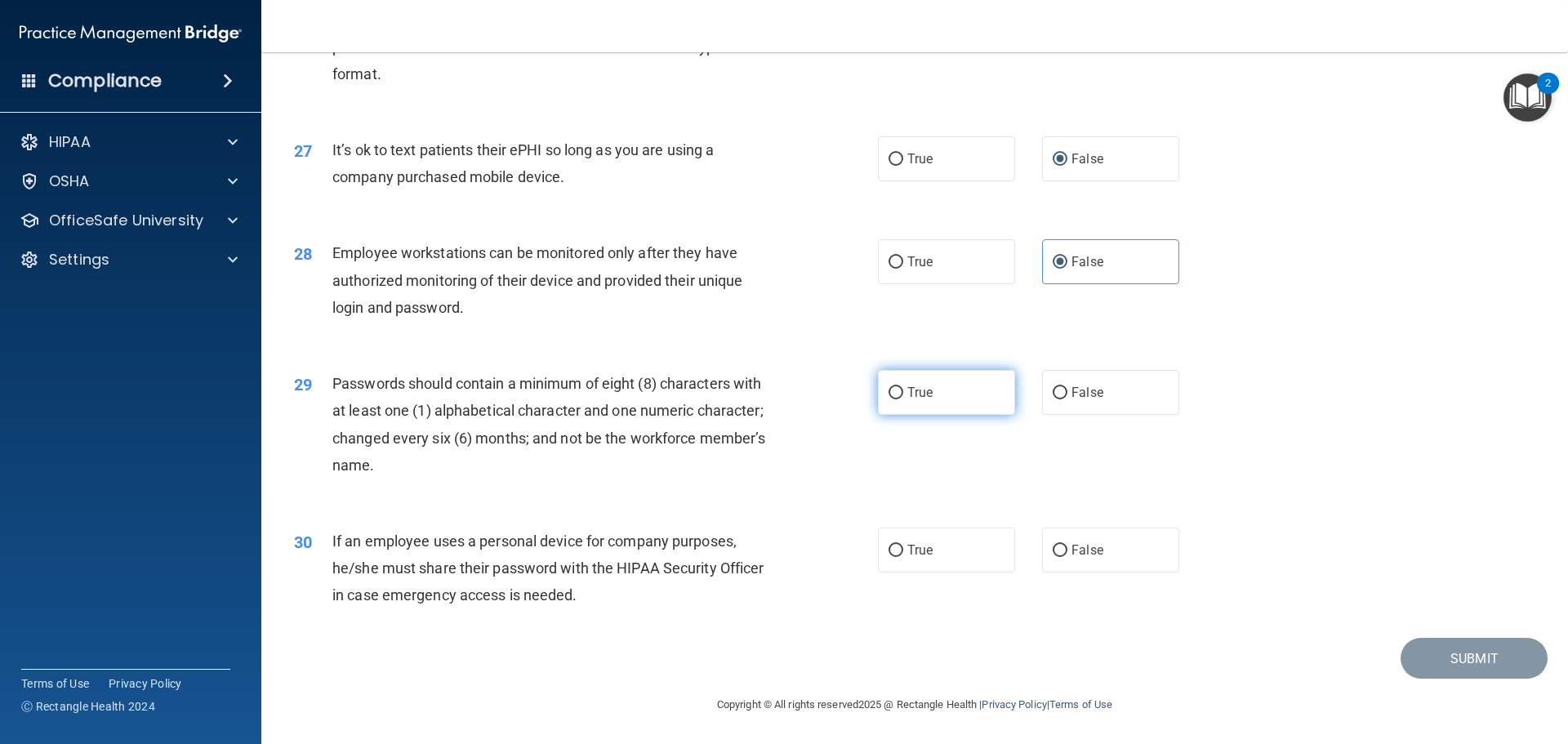
click at [893, 395] on input "True" at bounding box center [895, 394] width 14 height 13
radio input "true"
click at [1071, 549] on span "False" at bounding box center [1086, 549] width 32 height 15
click at [1064, 549] on input "False" at bounding box center [1060, 551] width 14 height 13
radio input "true"
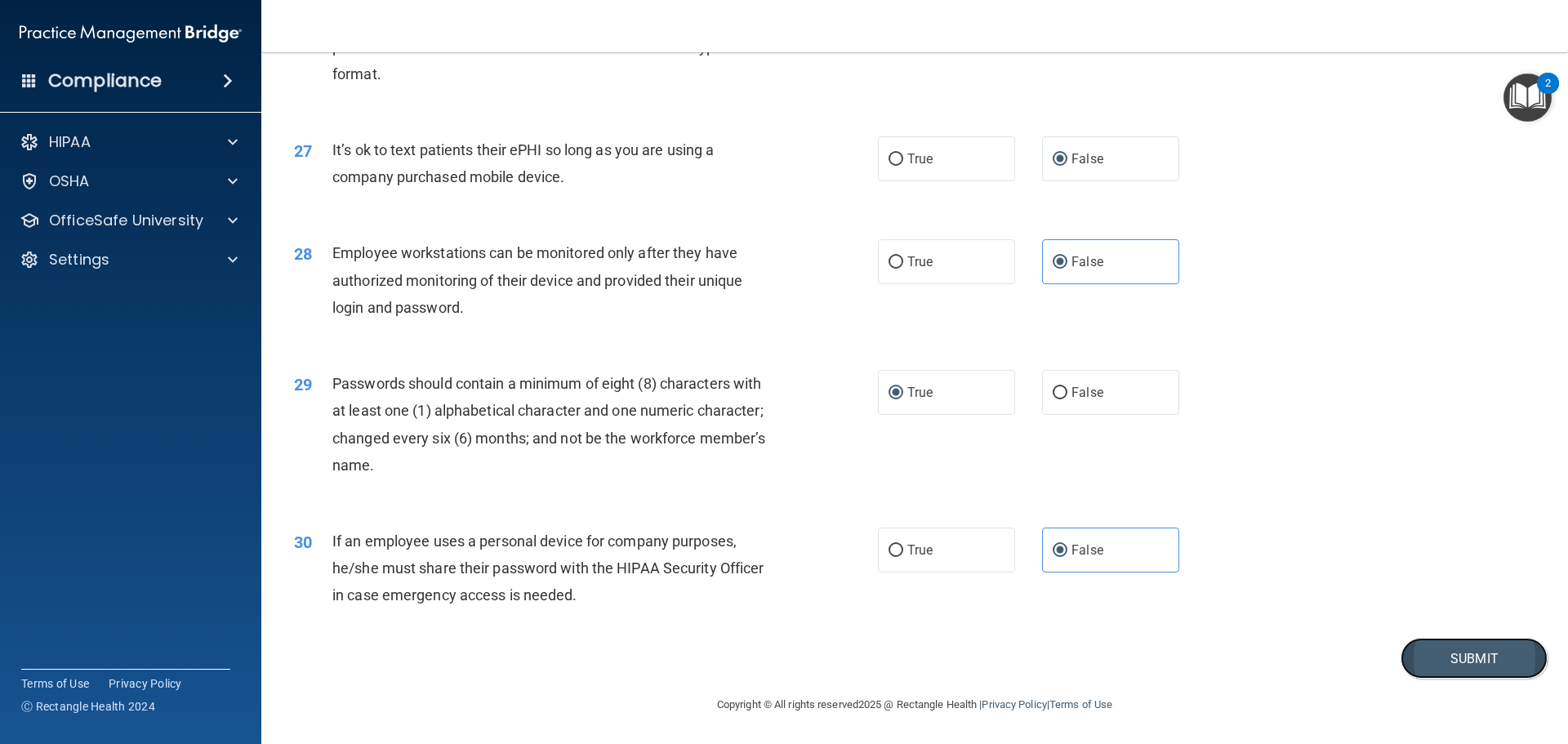
click at [1461, 661] on button "Submit" at bounding box center [1473, 658] width 147 height 41
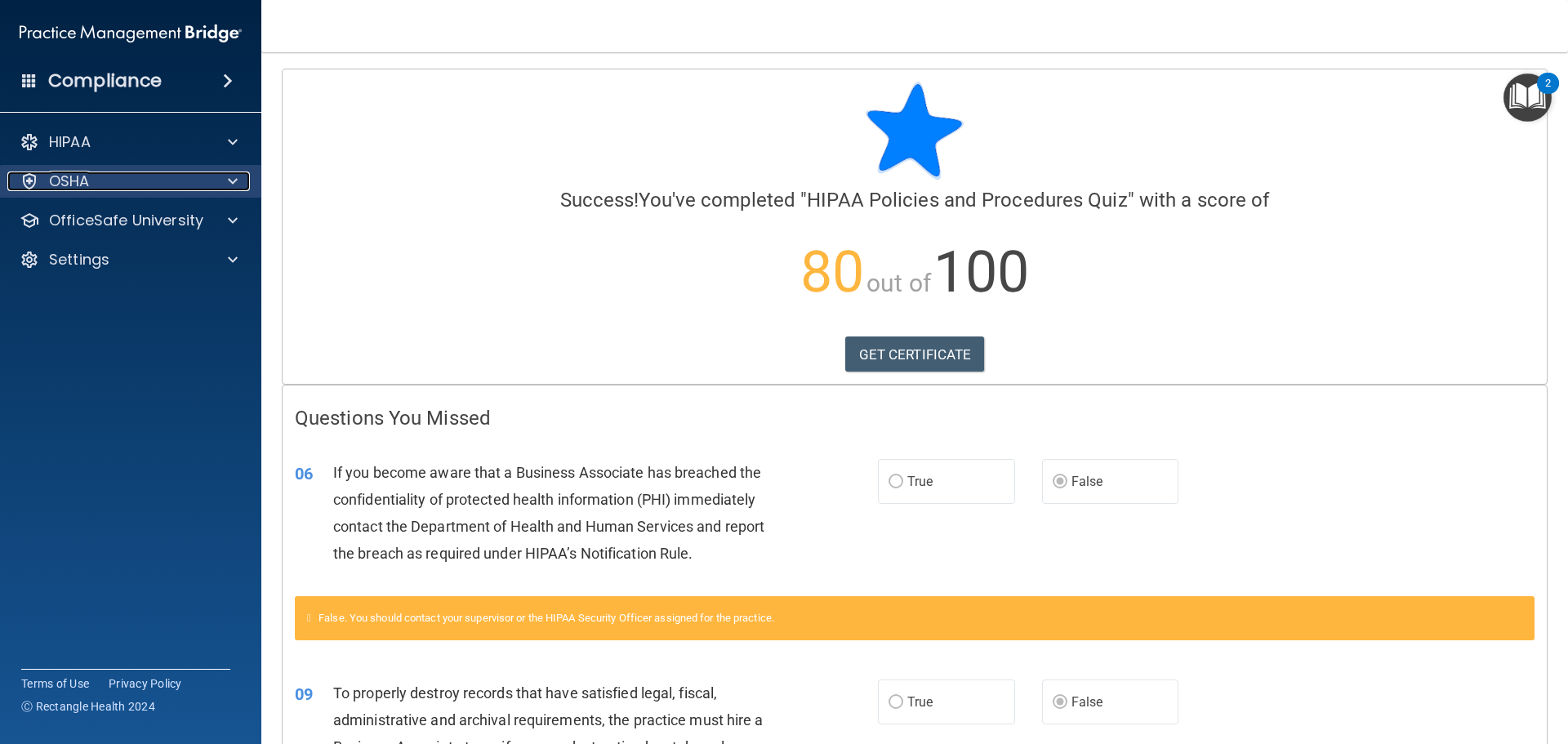
click at [61, 173] on p "OSHA" at bounding box center [68, 181] width 41 height 20
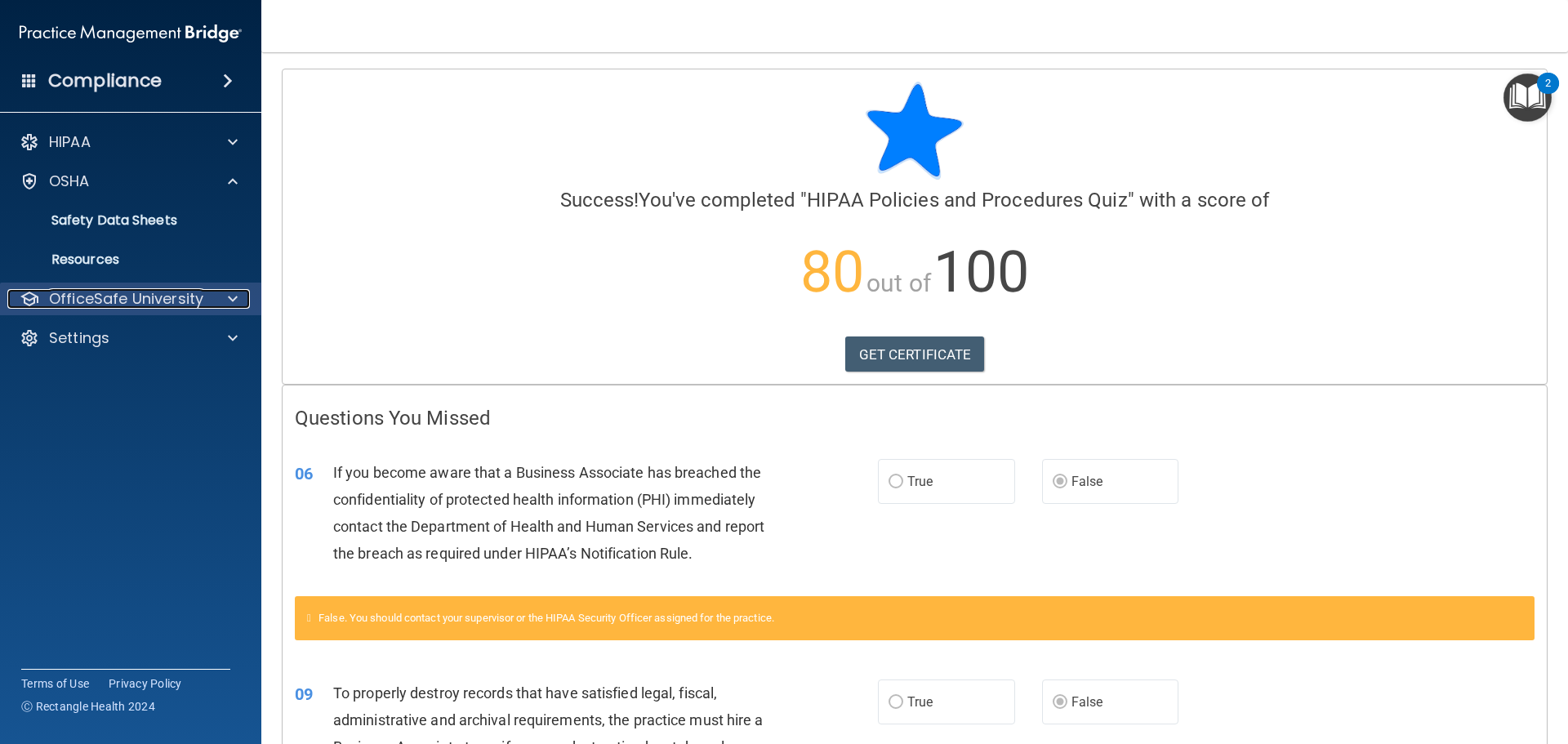
click at [157, 308] on p "OfficeSafe University" at bounding box center [125, 299] width 154 height 20
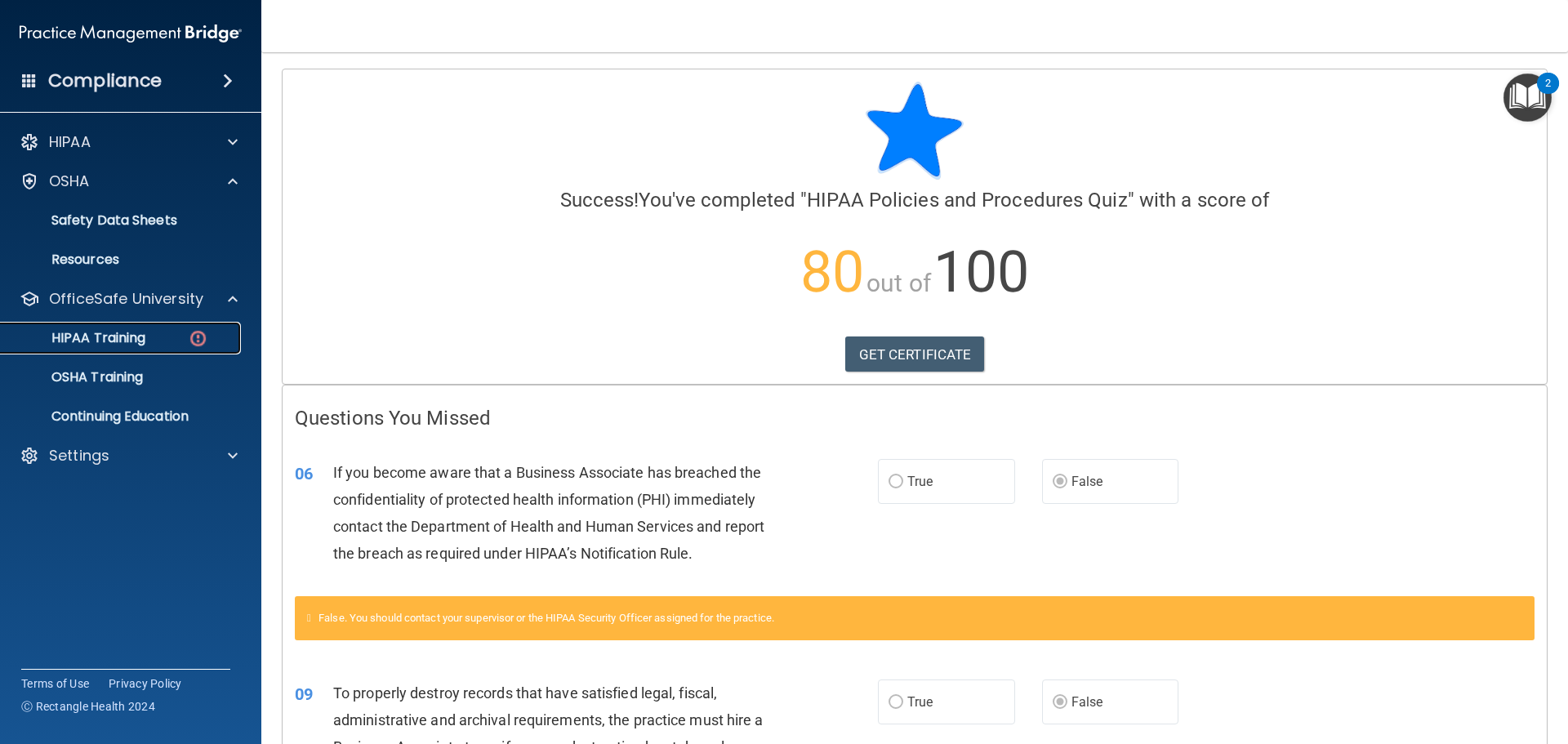
click at [92, 333] on p "HIPAA Training" at bounding box center [78, 338] width 135 height 16
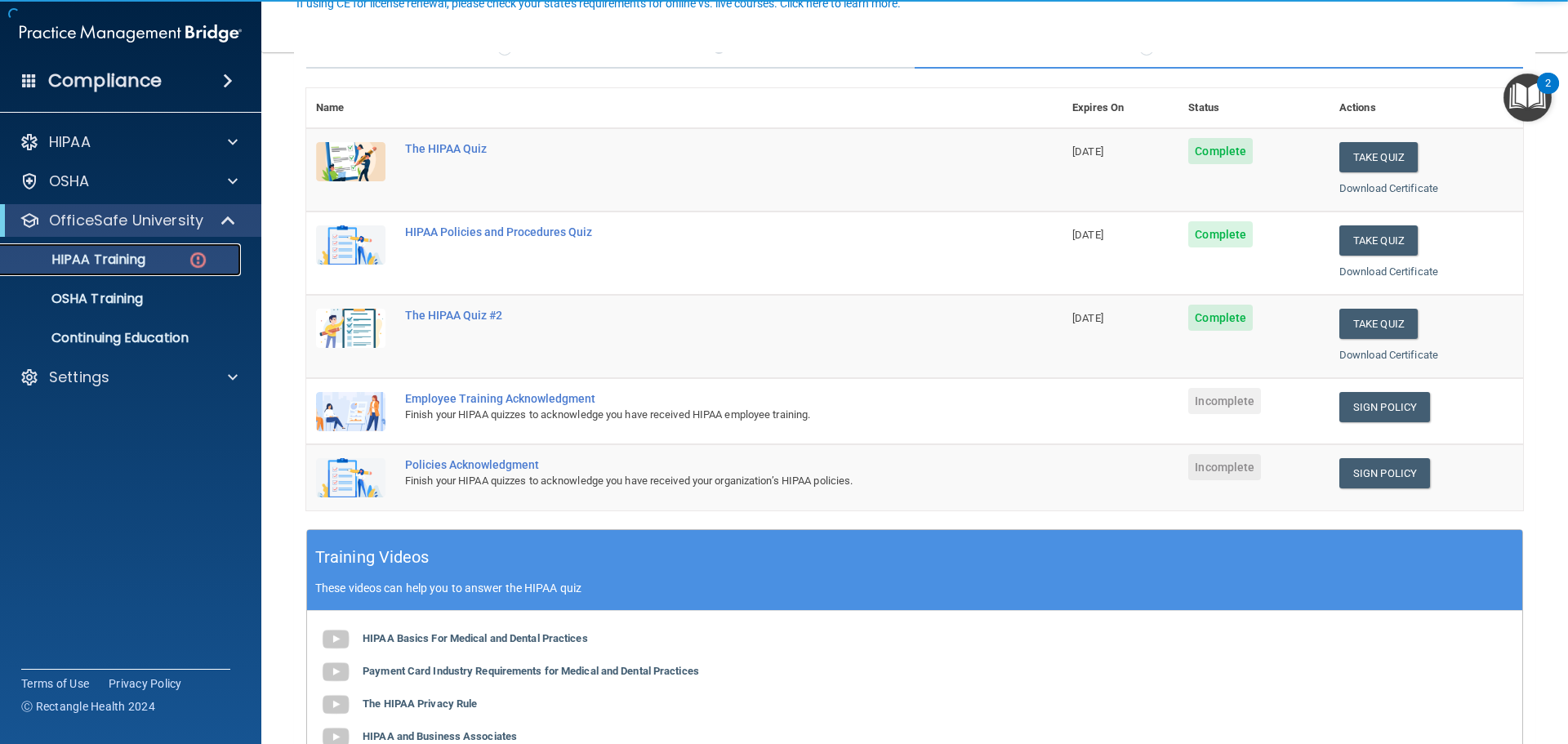
scroll to position [163, 0]
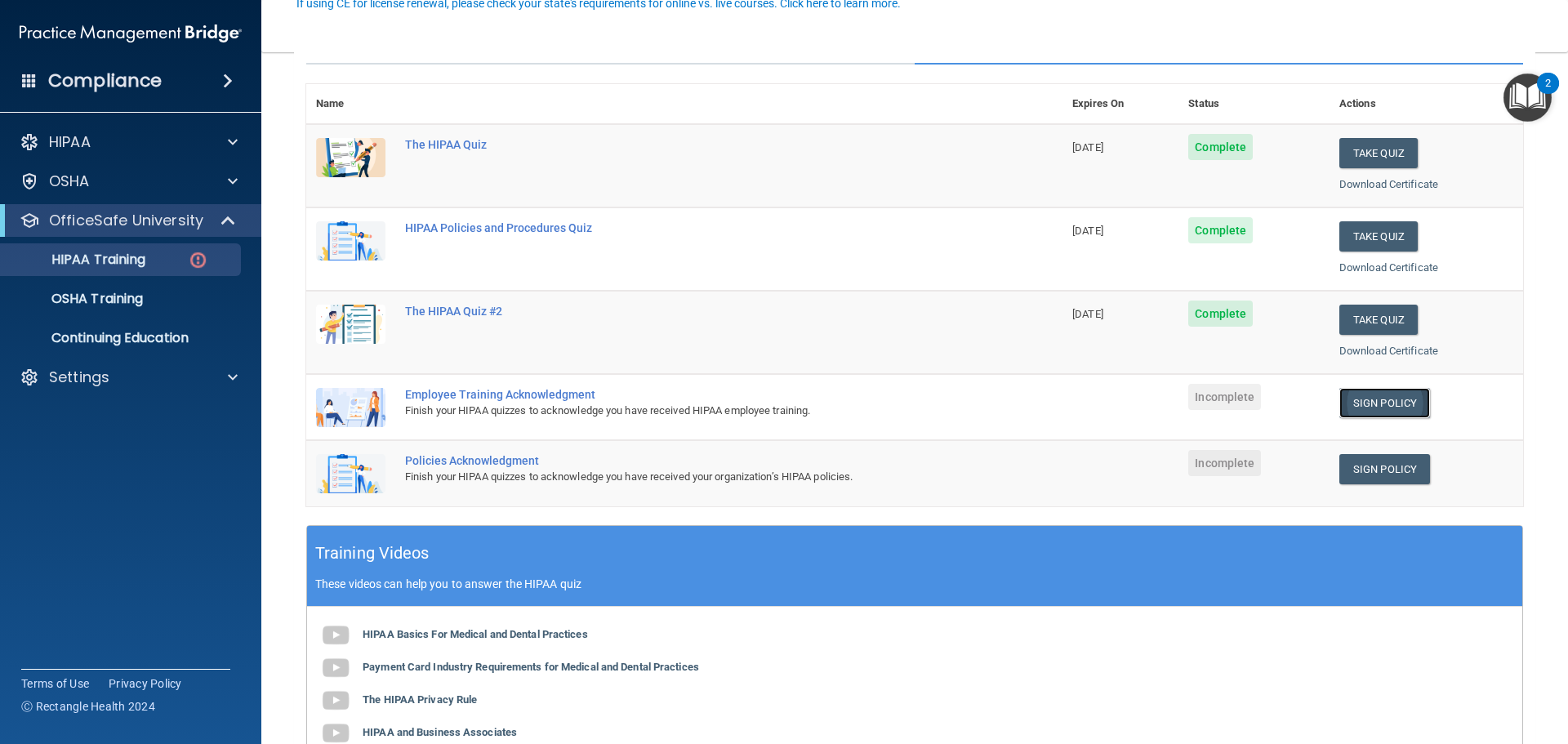
click at [1359, 404] on link "Sign Policy" at bounding box center [1384, 404] width 91 height 31
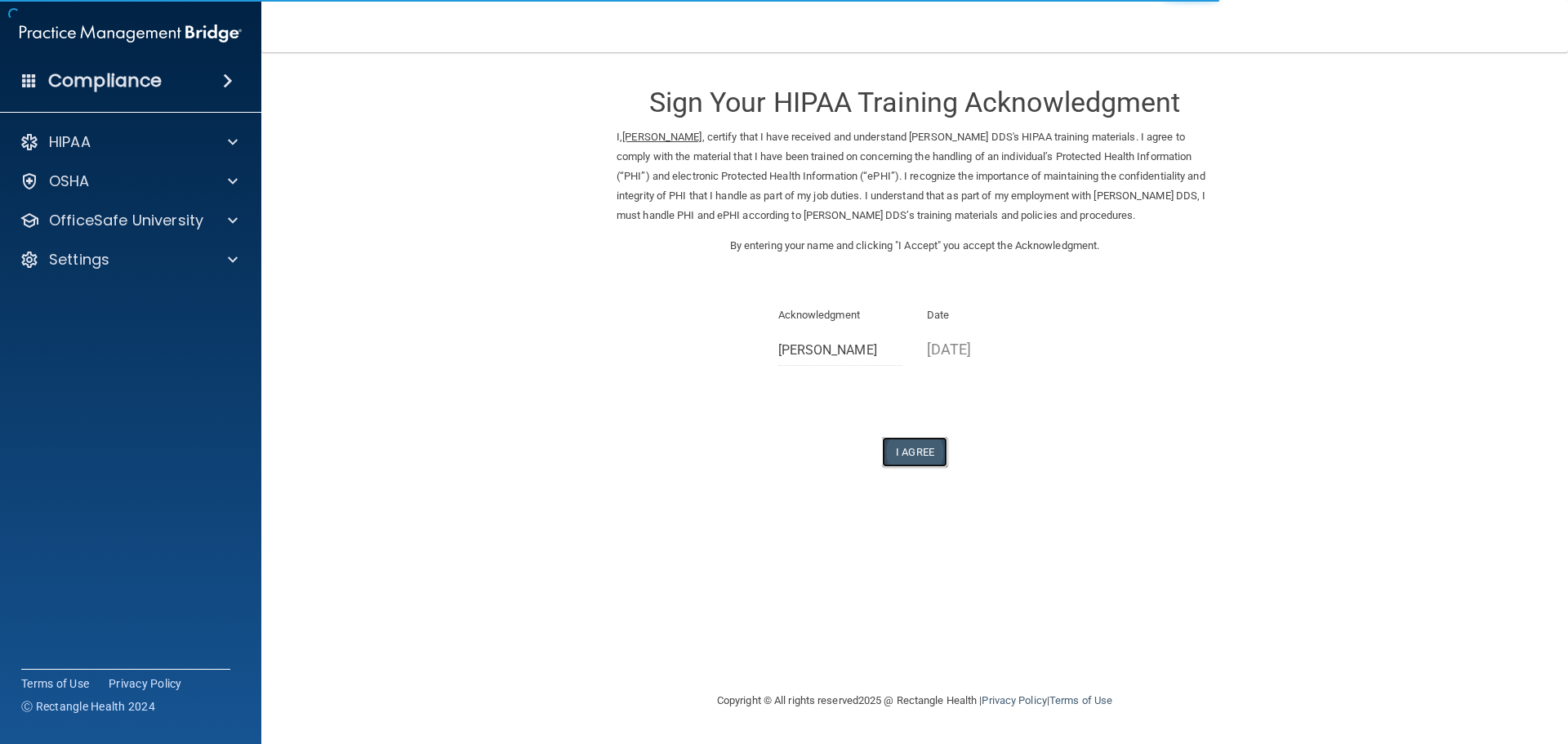
click at [908, 448] on button "I Agree" at bounding box center [914, 452] width 66 height 31
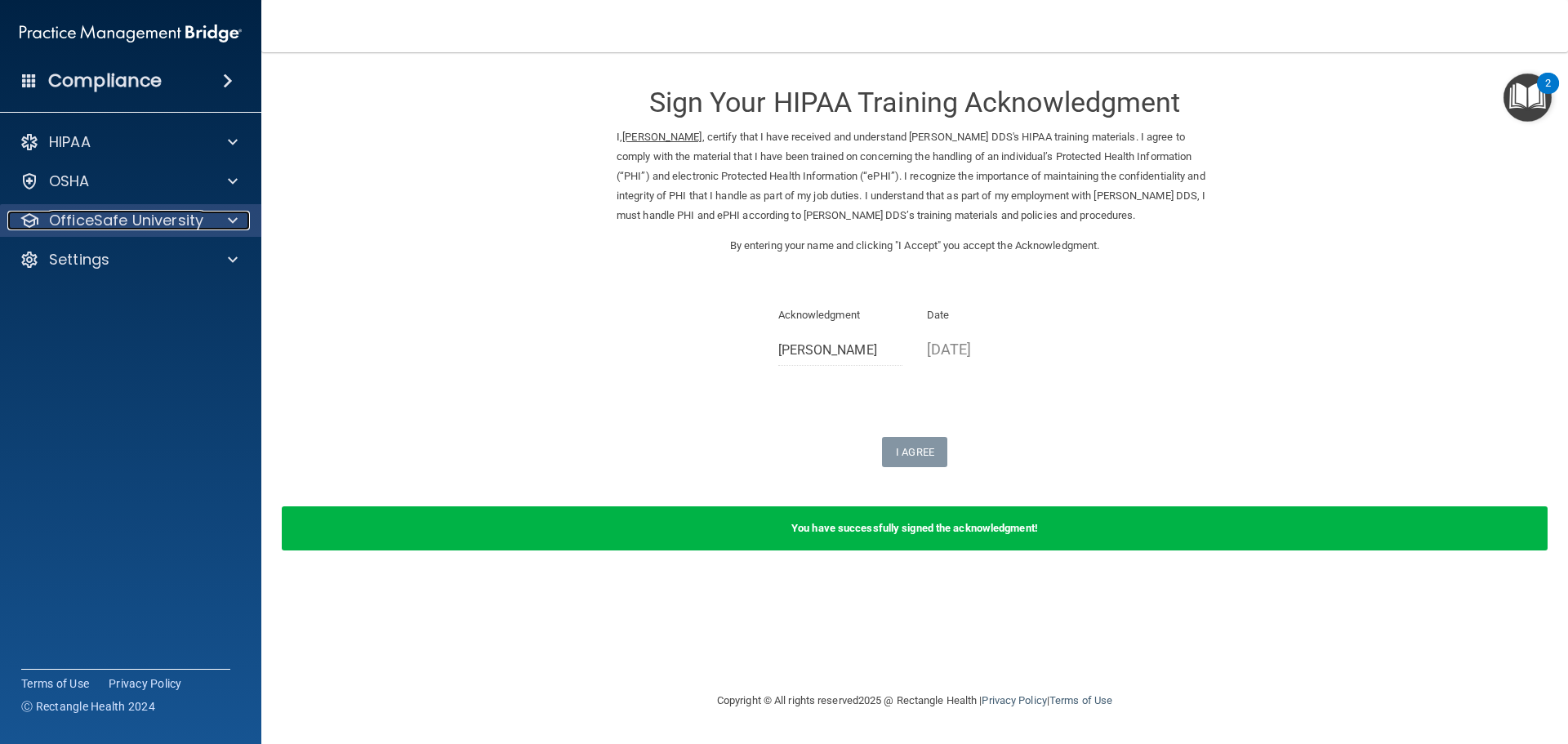
click at [82, 214] on p "OfficeSafe University" at bounding box center [125, 221] width 154 height 20
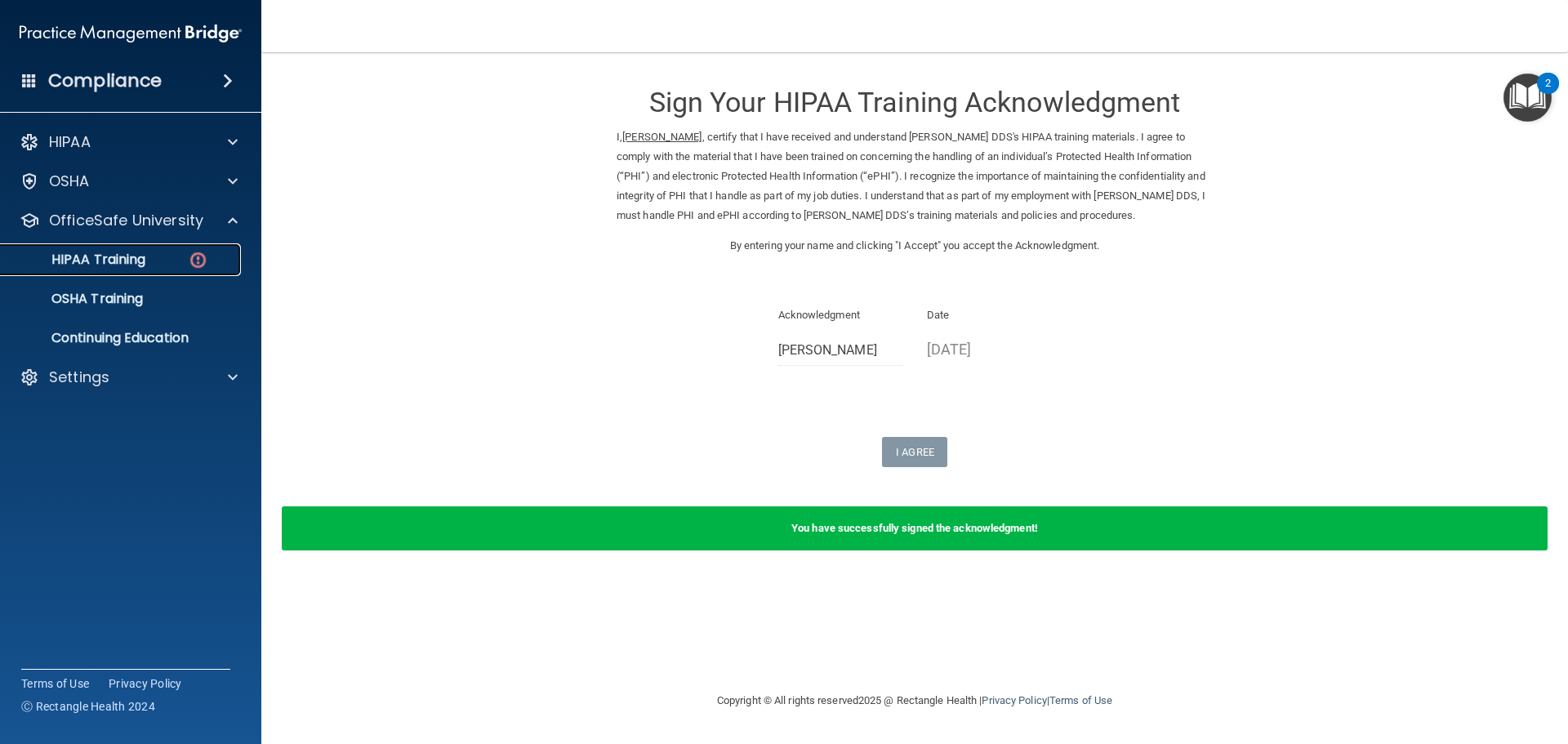
click at [89, 255] on p "HIPAA Training" at bounding box center [78, 259] width 135 height 16
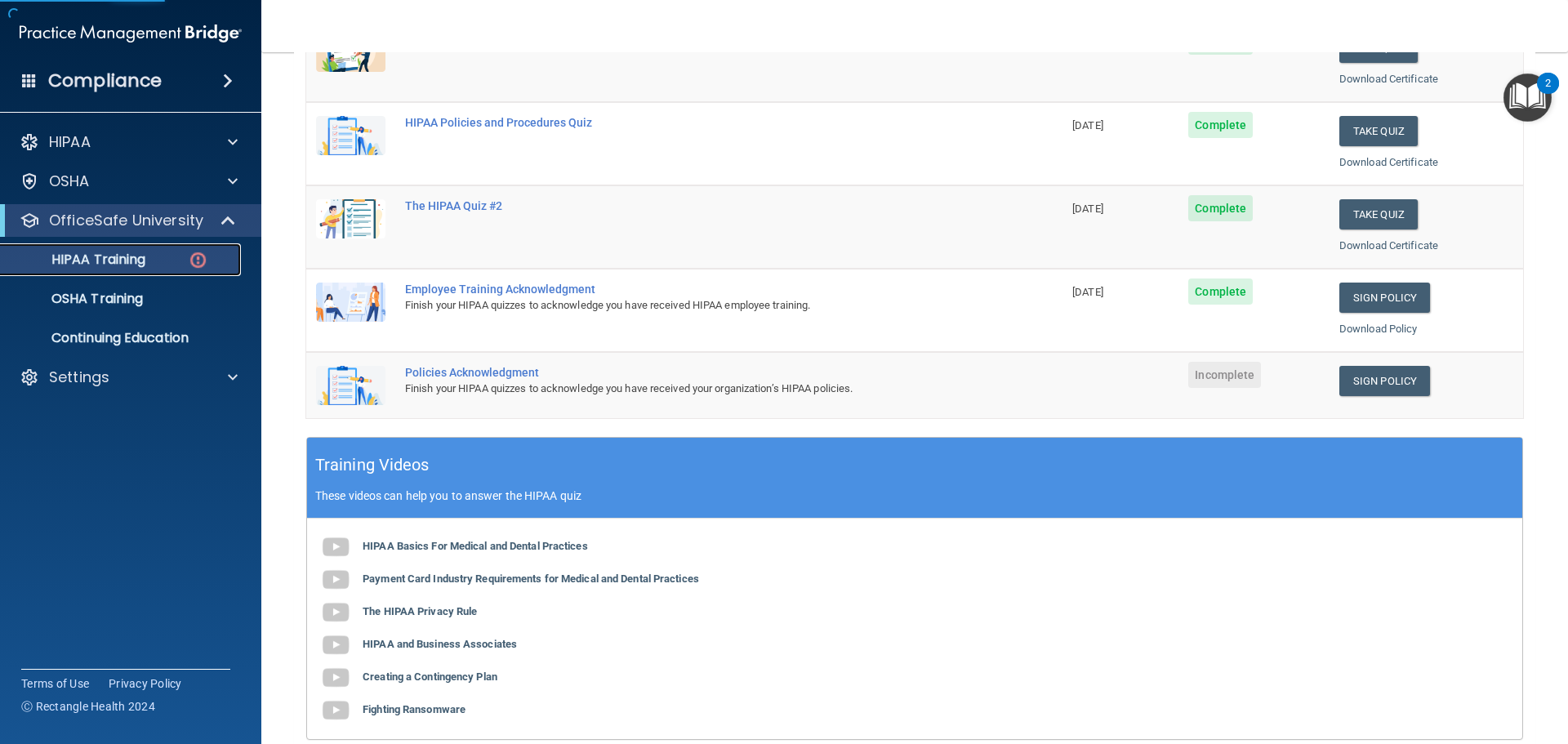
scroll to position [327, 0]
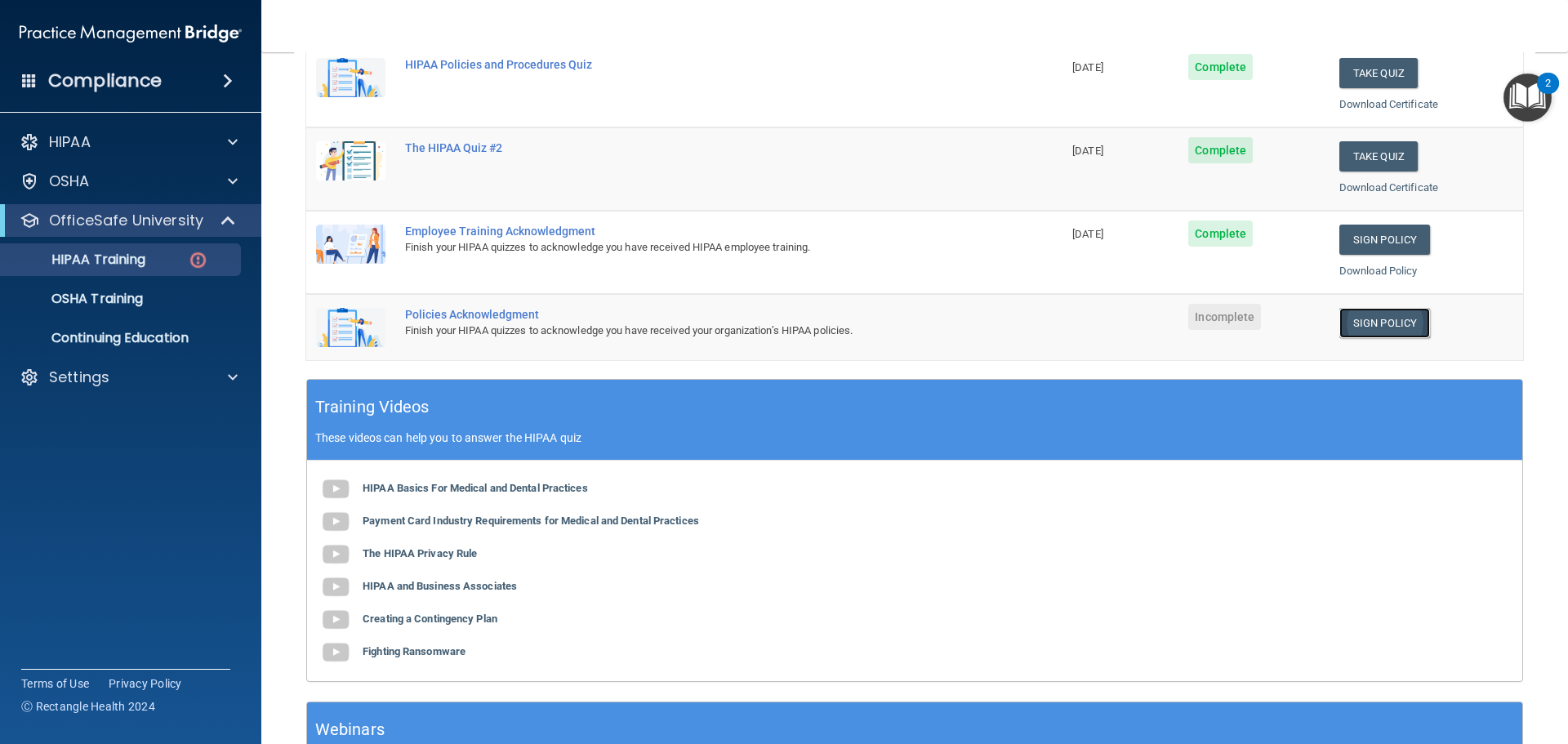
click at [1376, 318] on link "Sign Policy" at bounding box center [1384, 323] width 91 height 31
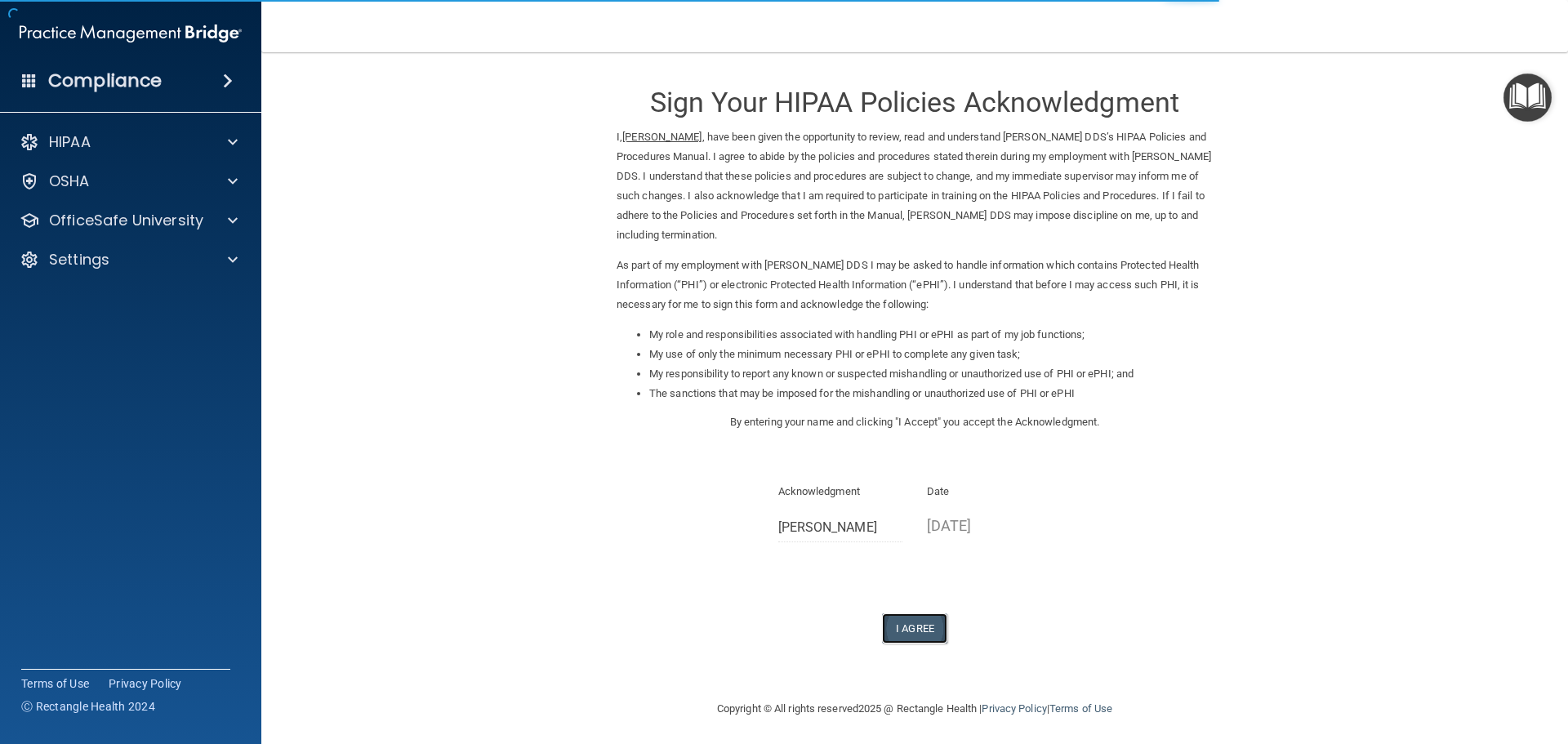
click at [896, 629] on button "I Agree" at bounding box center [914, 629] width 66 height 31
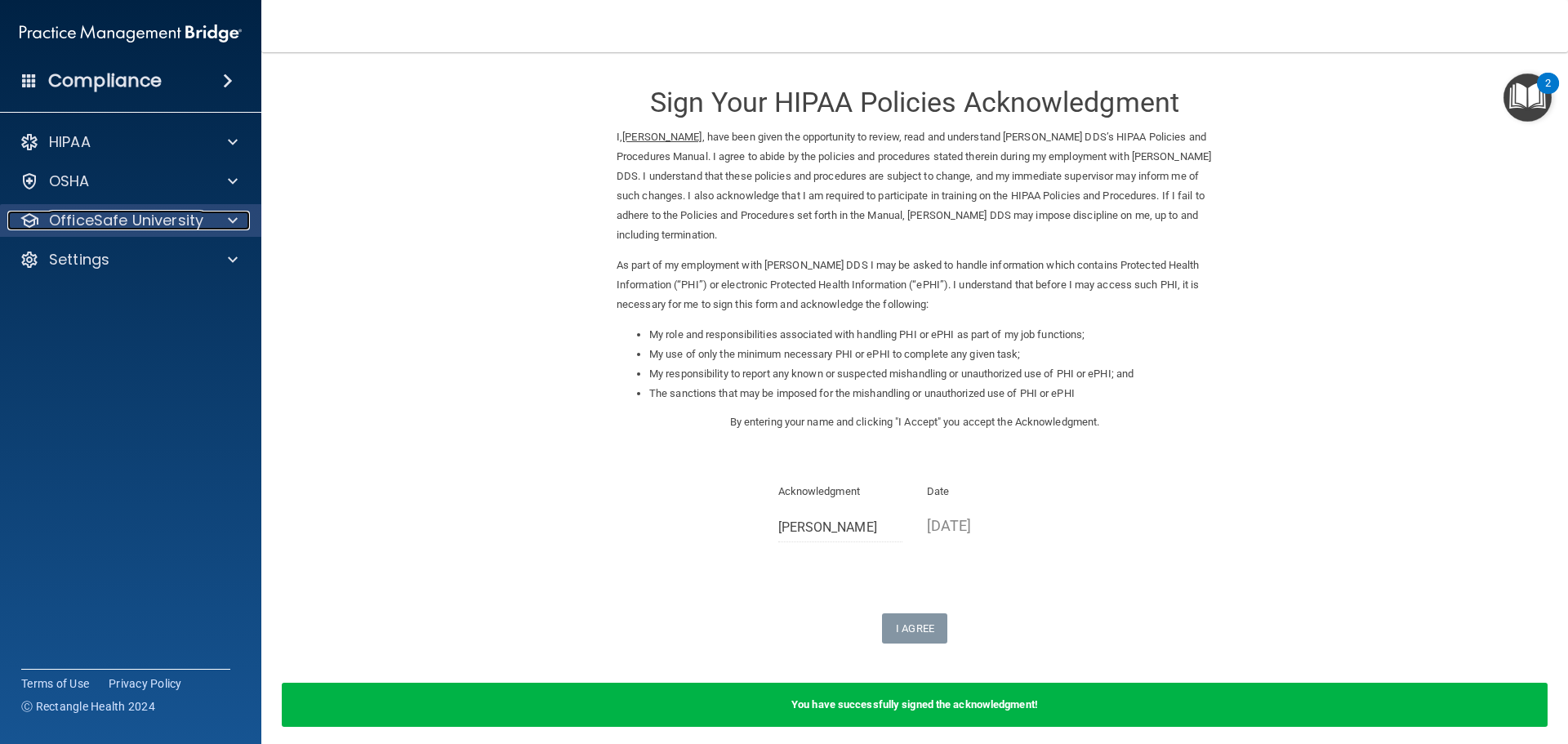
click at [143, 215] on p "OfficeSafe University" at bounding box center [125, 221] width 154 height 20
